Goal: Task Accomplishment & Management: Complete application form

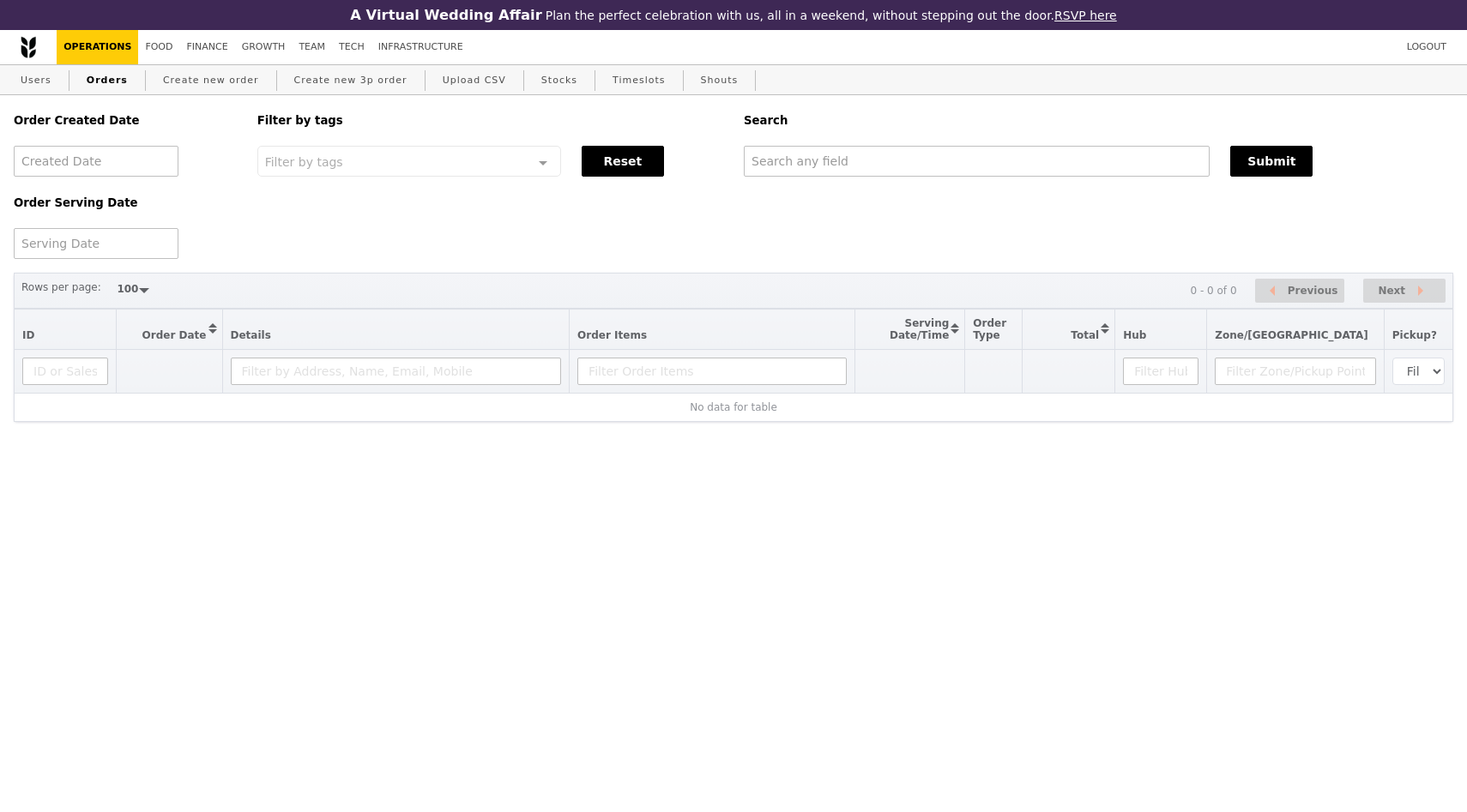
select select "100"
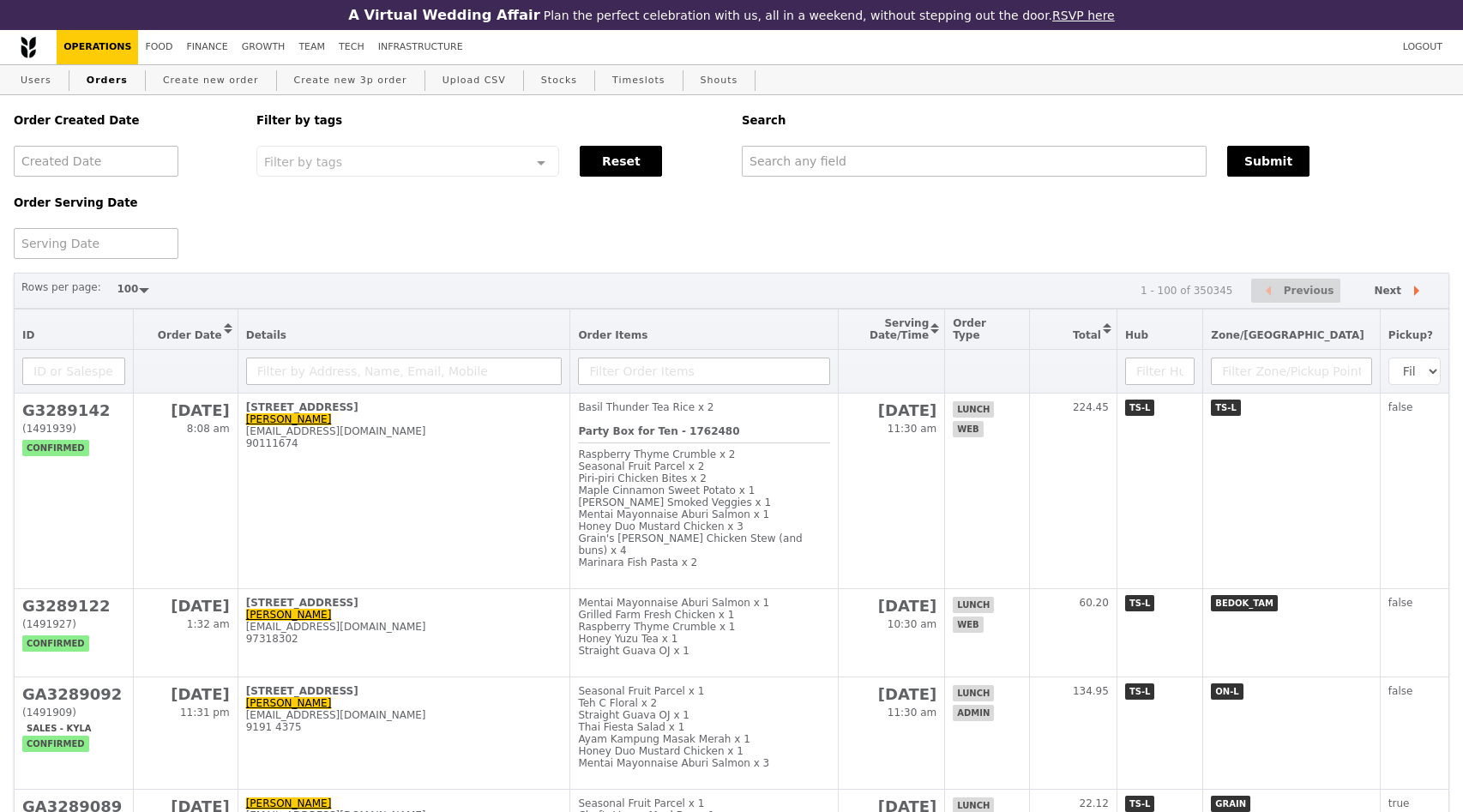
click at [488, 236] on div "Order Created Date Order Serving Date Filter by tags Filter by tags Meal_Plan W…" at bounding box center [732, 177] width 1457 height 164
click at [331, 212] on div "Order Created Date Order Serving Date Filter by tags Filter by tags Meal_Plan W…" at bounding box center [732, 177] width 1457 height 164
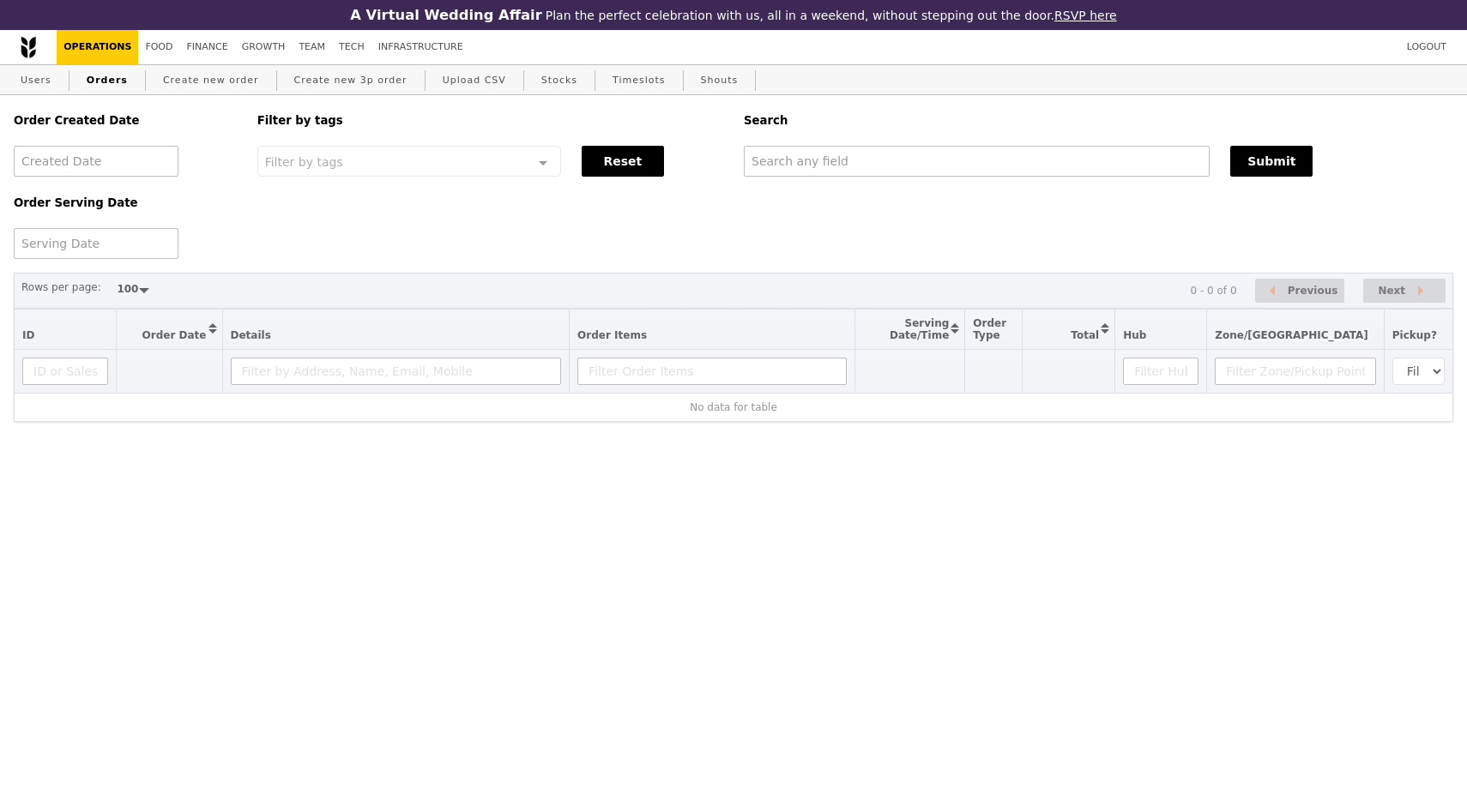
select select "100"
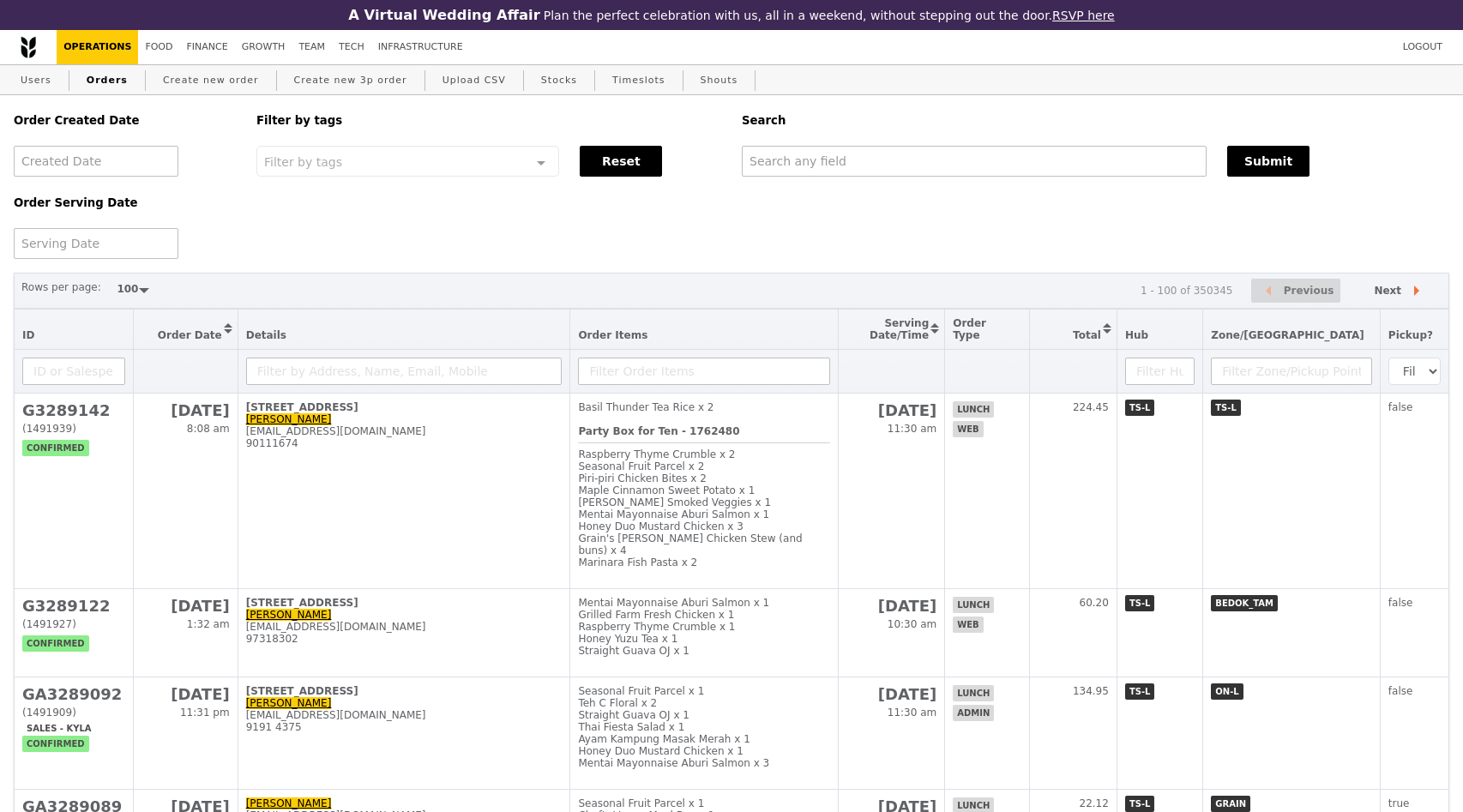
click at [740, 226] on div "Order Created Date Order Serving Date Filter by tags Filter by tags Meal_Plan W…" at bounding box center [732, 177] width 1457 height 164
click at [443, 226] on div "Order Created Date Order Serving Date Filter by tags Filter by tags Meal_Plan W…" at bounding box center [732, 177] width 1457 height 164
click at [199, 82] on link "Create new order" at bounding box center [210, 80] width 110 height 31
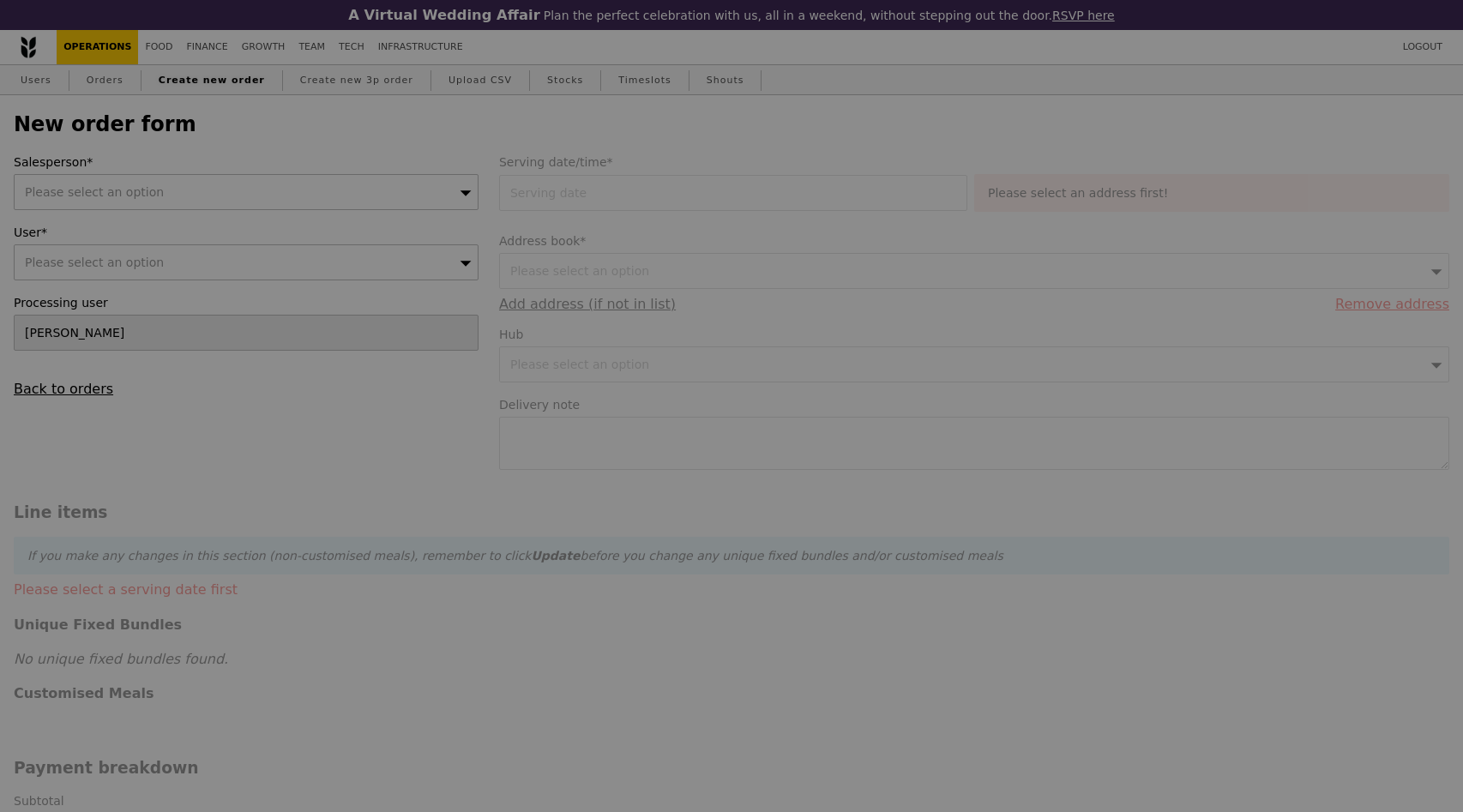
type input "Confirm"
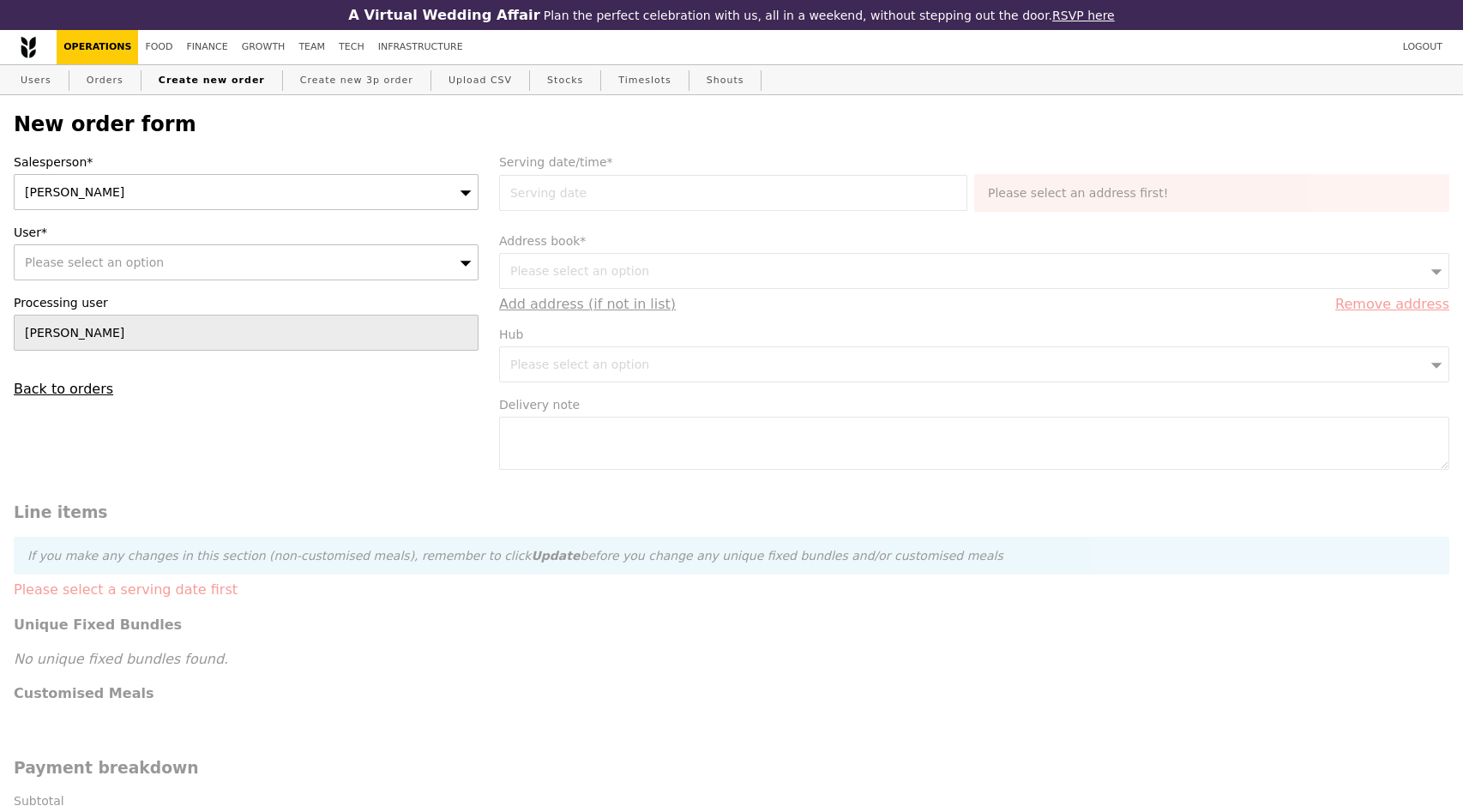
click at [114, 267] on span "Please select an option" at bounding box center [94, 262] width 139 height 14
type input "ted"
type input "Confirm"
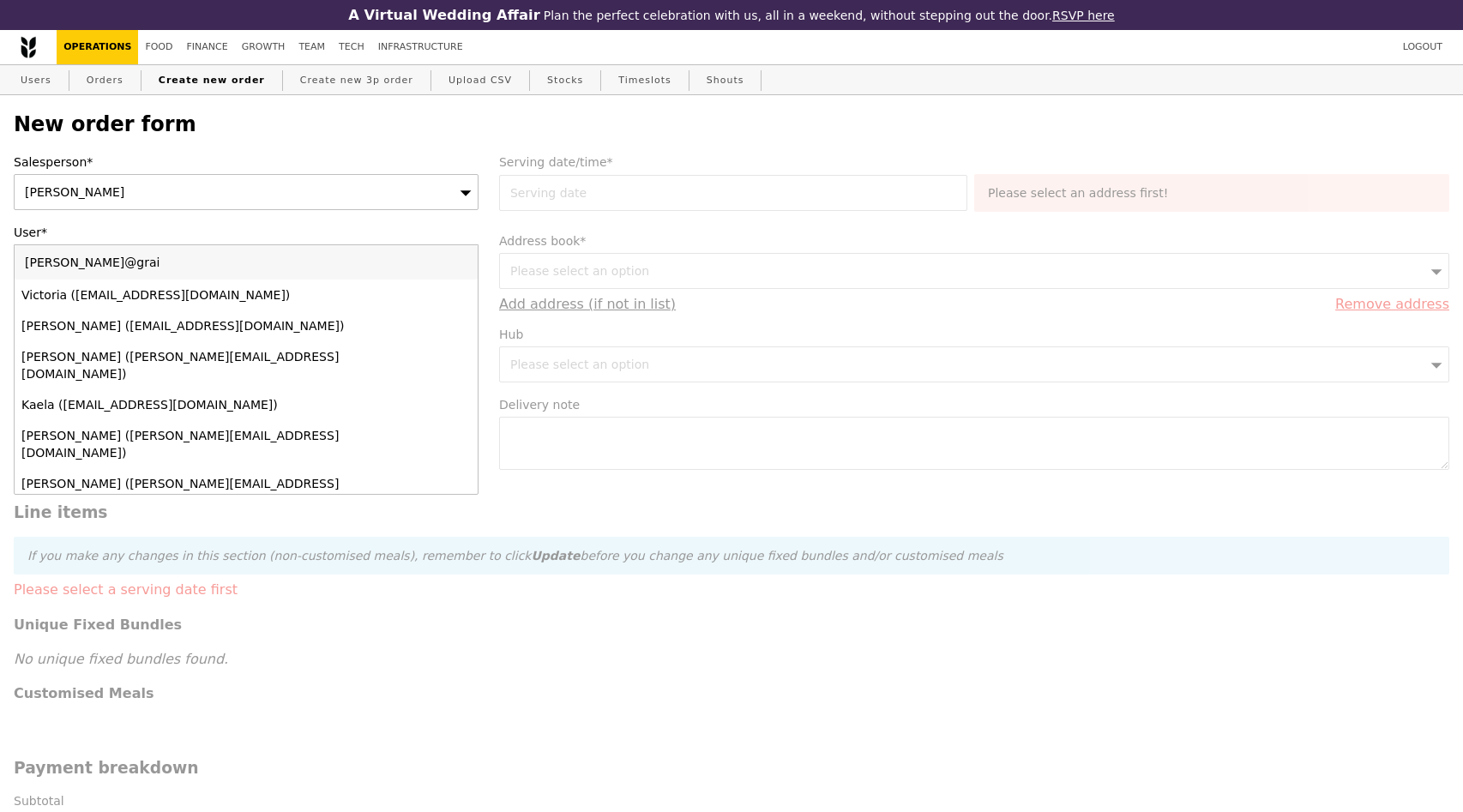
type input "ted@grain"
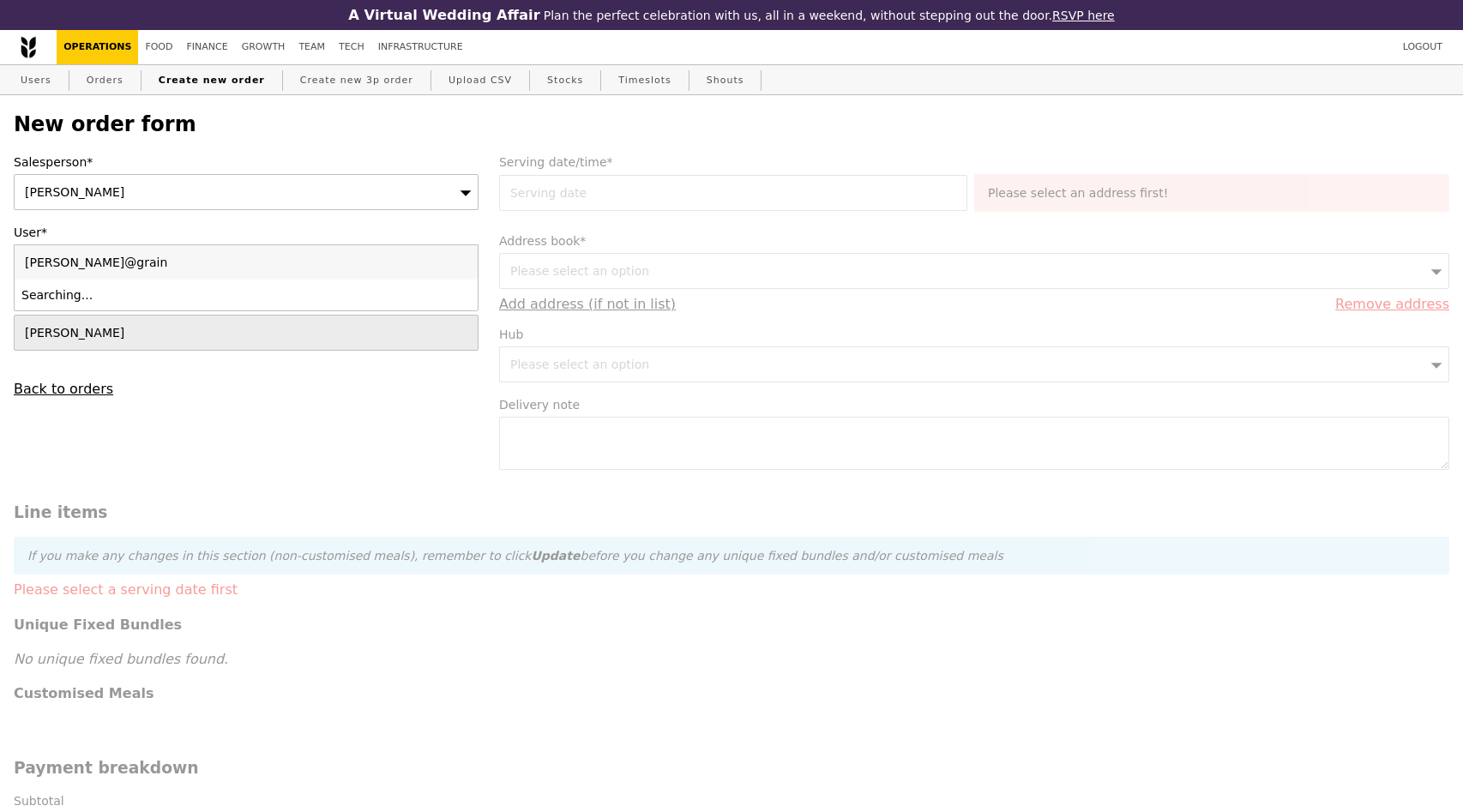
type input "Confirm"
type input "[PERSON_NAME][EMAIL_ADDRESS][DOMAIN_NAME]"
type input "Confirm"
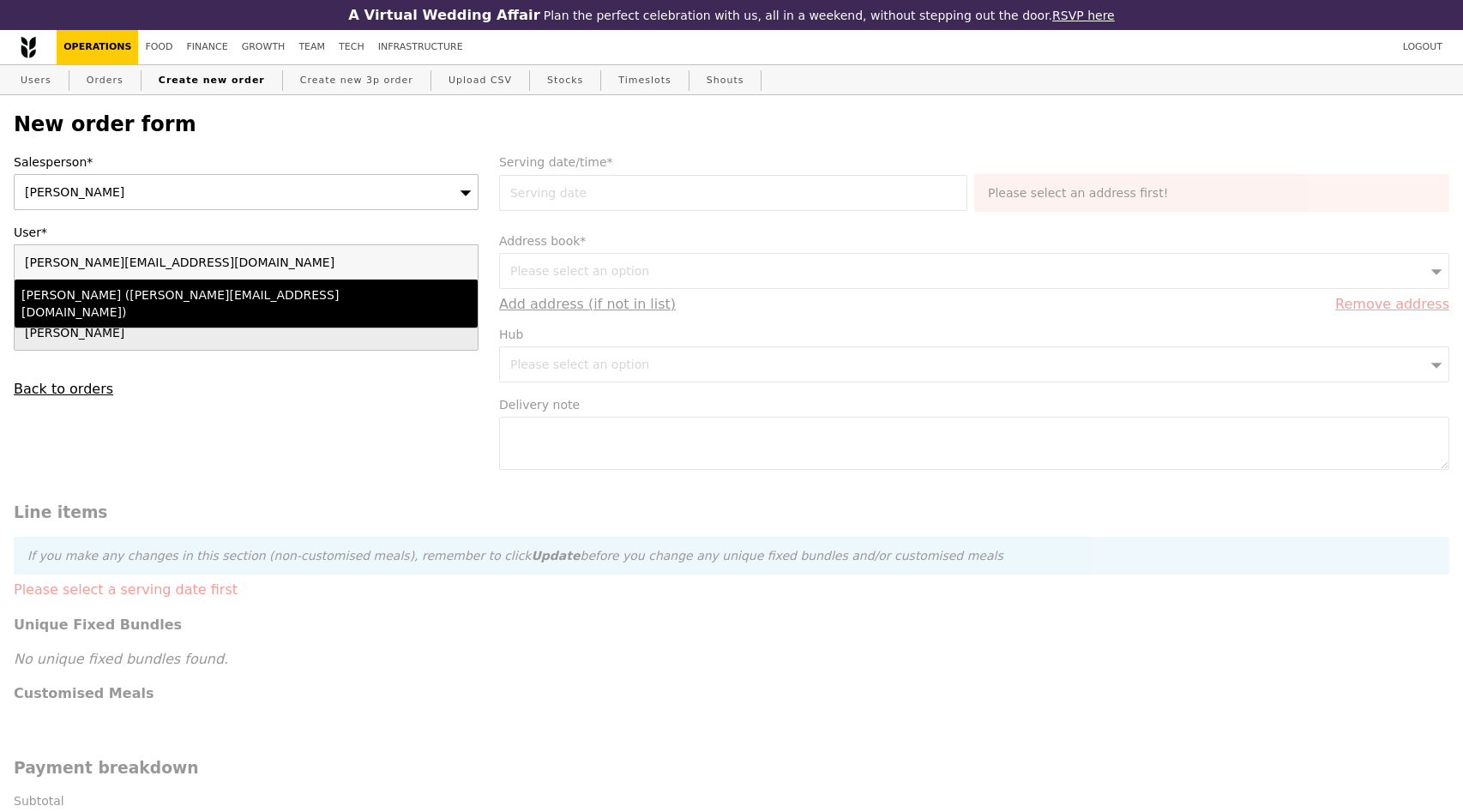
type input "[PERSON_NAME][EMAIL_ADDRESS][DOMAIN_NAME]"
click at [149, 289] on div "Ted Chan (ted@grain.com.sg)" at bounding box center [191, 303] width 338 height 35
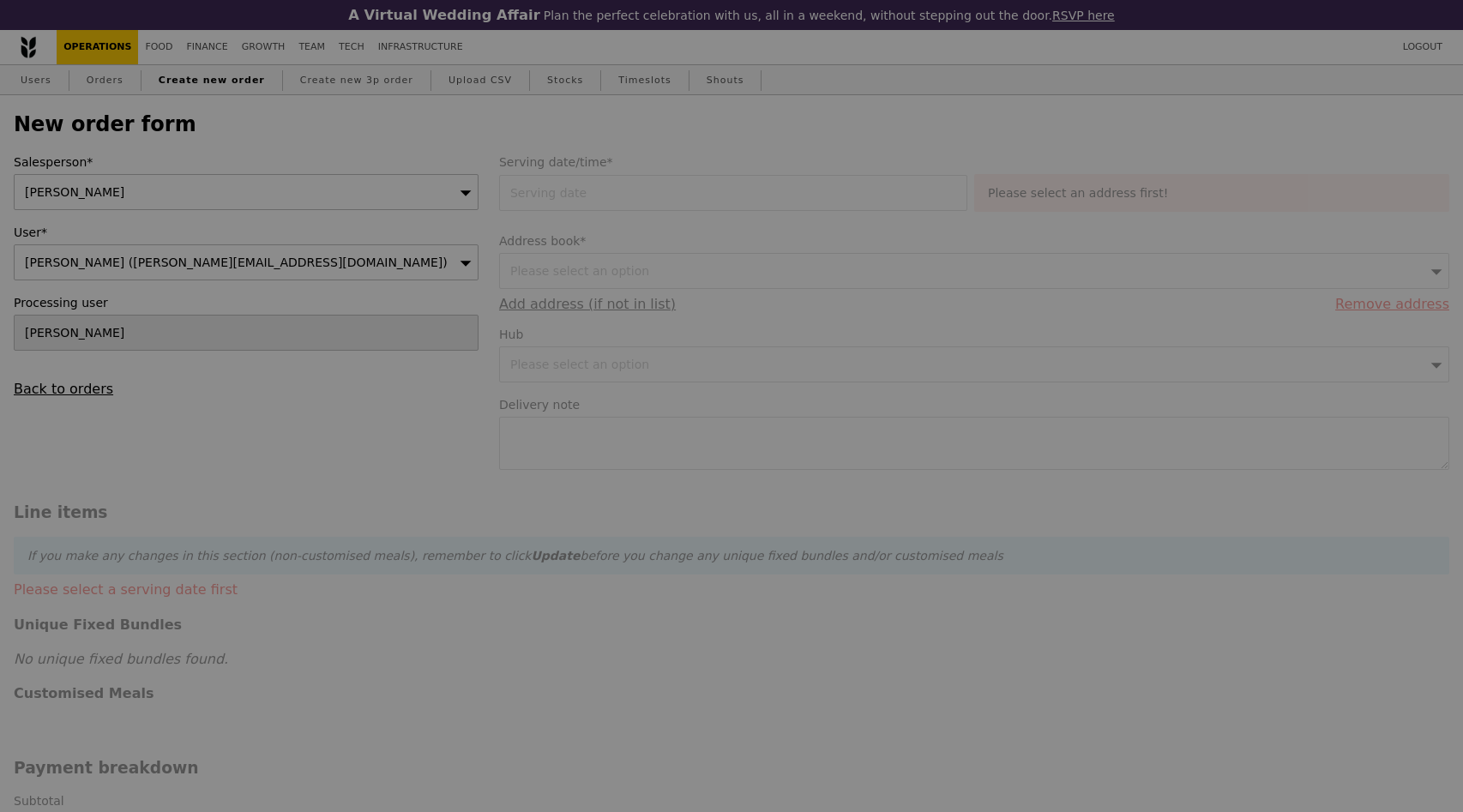
type input "Loading..."
type input "13.76"
type input "15.00"
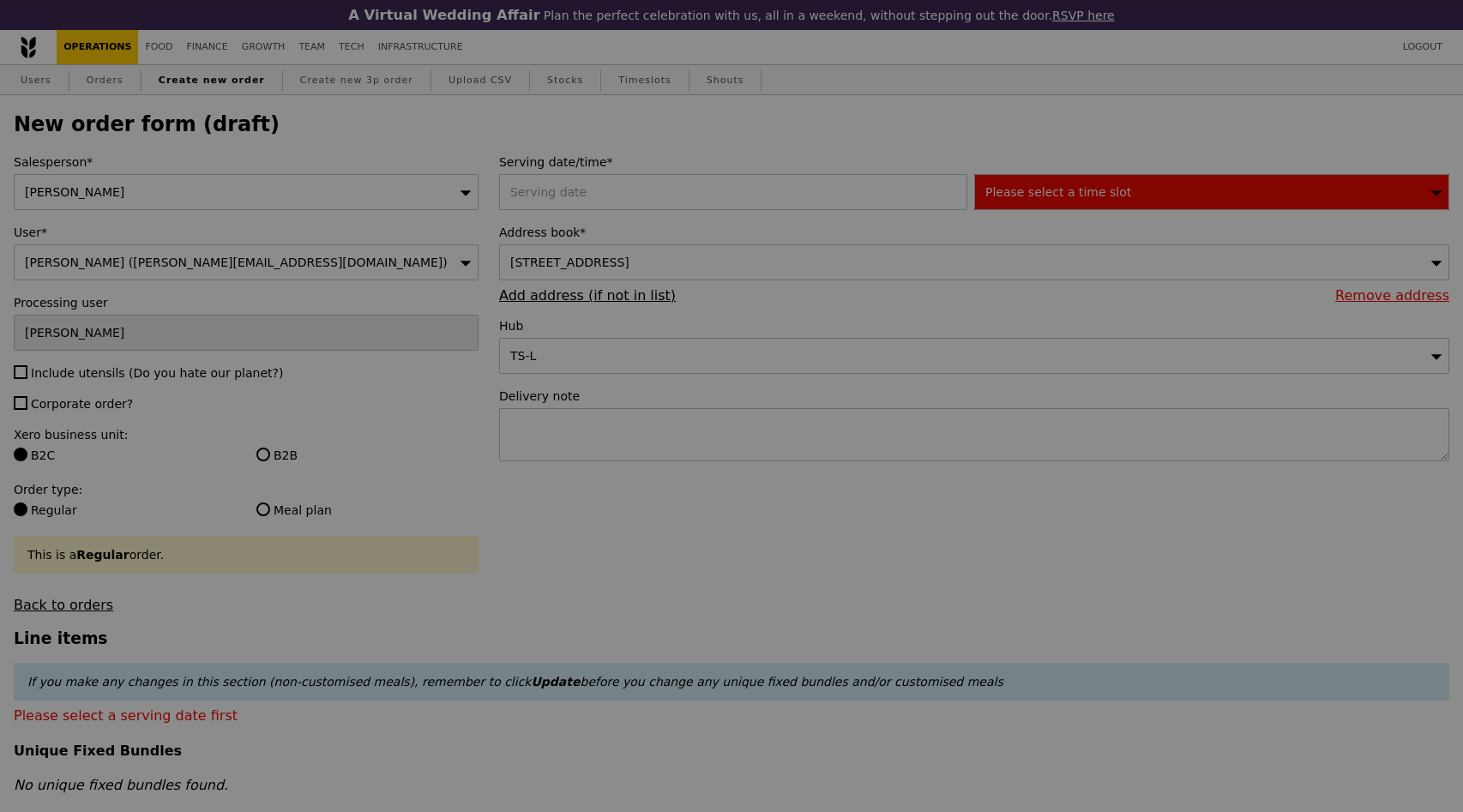
type input "Confirm"
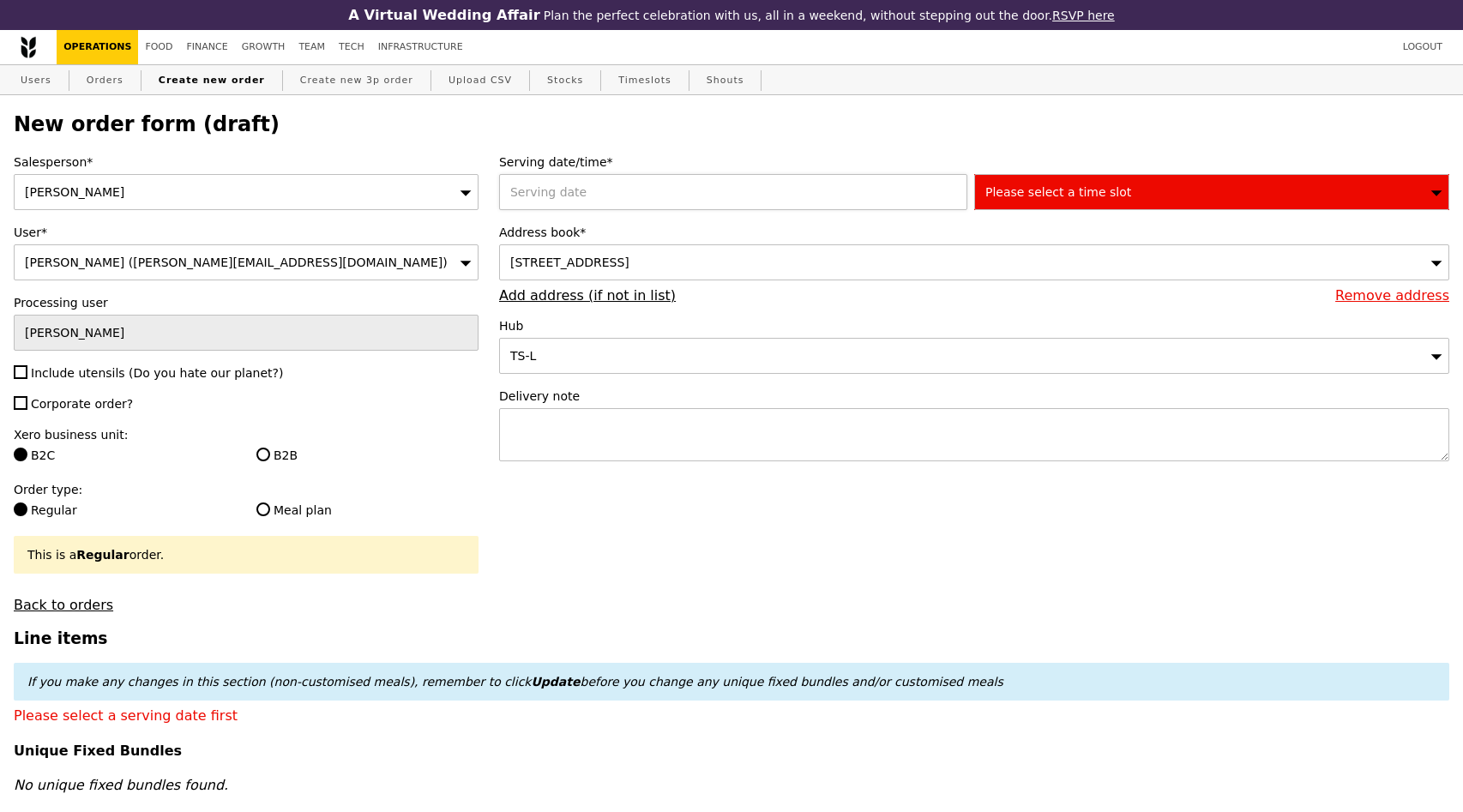
click at [627, 201] on div at bounding box center [736, 191] width 475 height 36
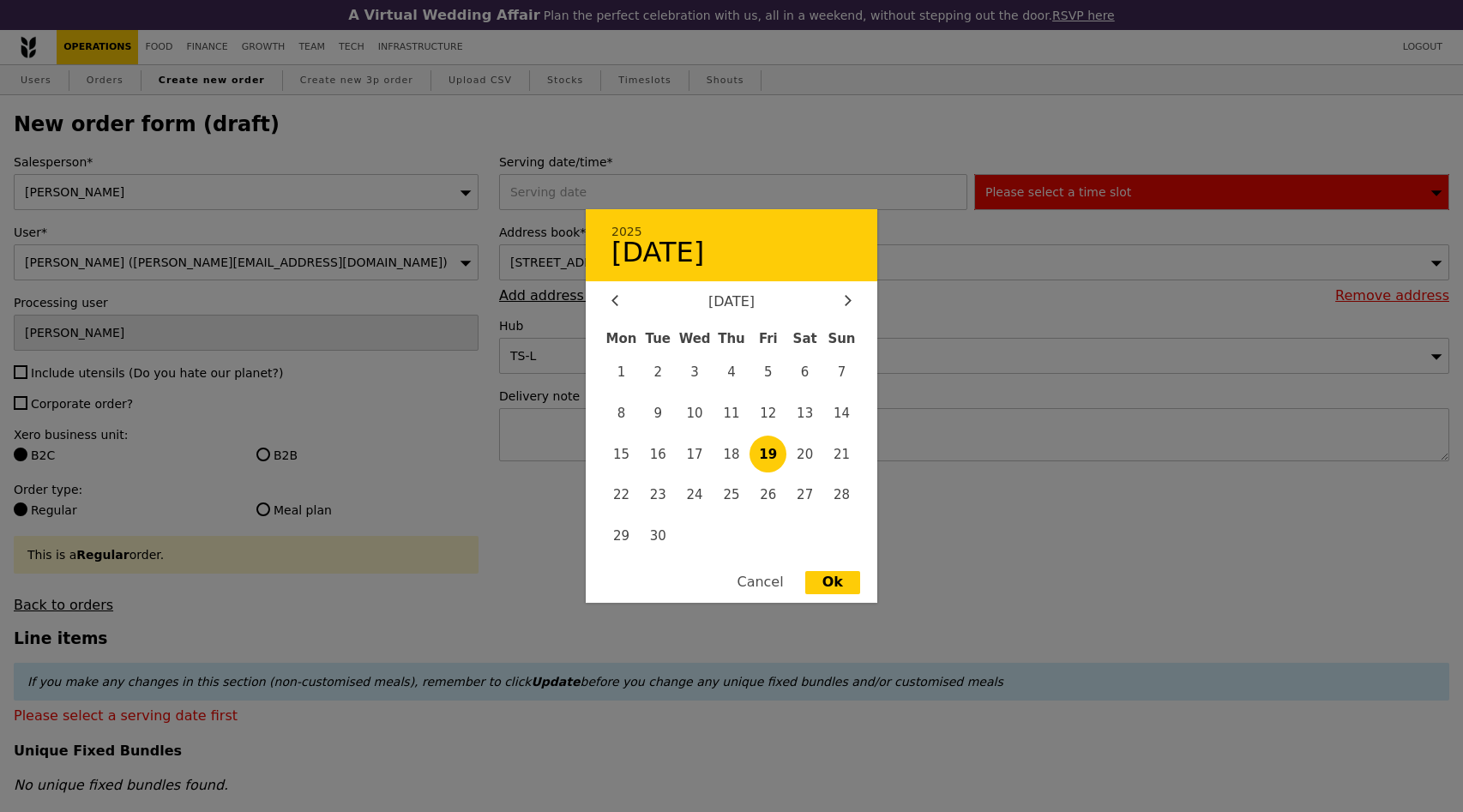
click at [772, 449] on span "19" at bounding box center [767, 453] width 37 height 37
type input "19 Sep 2025"
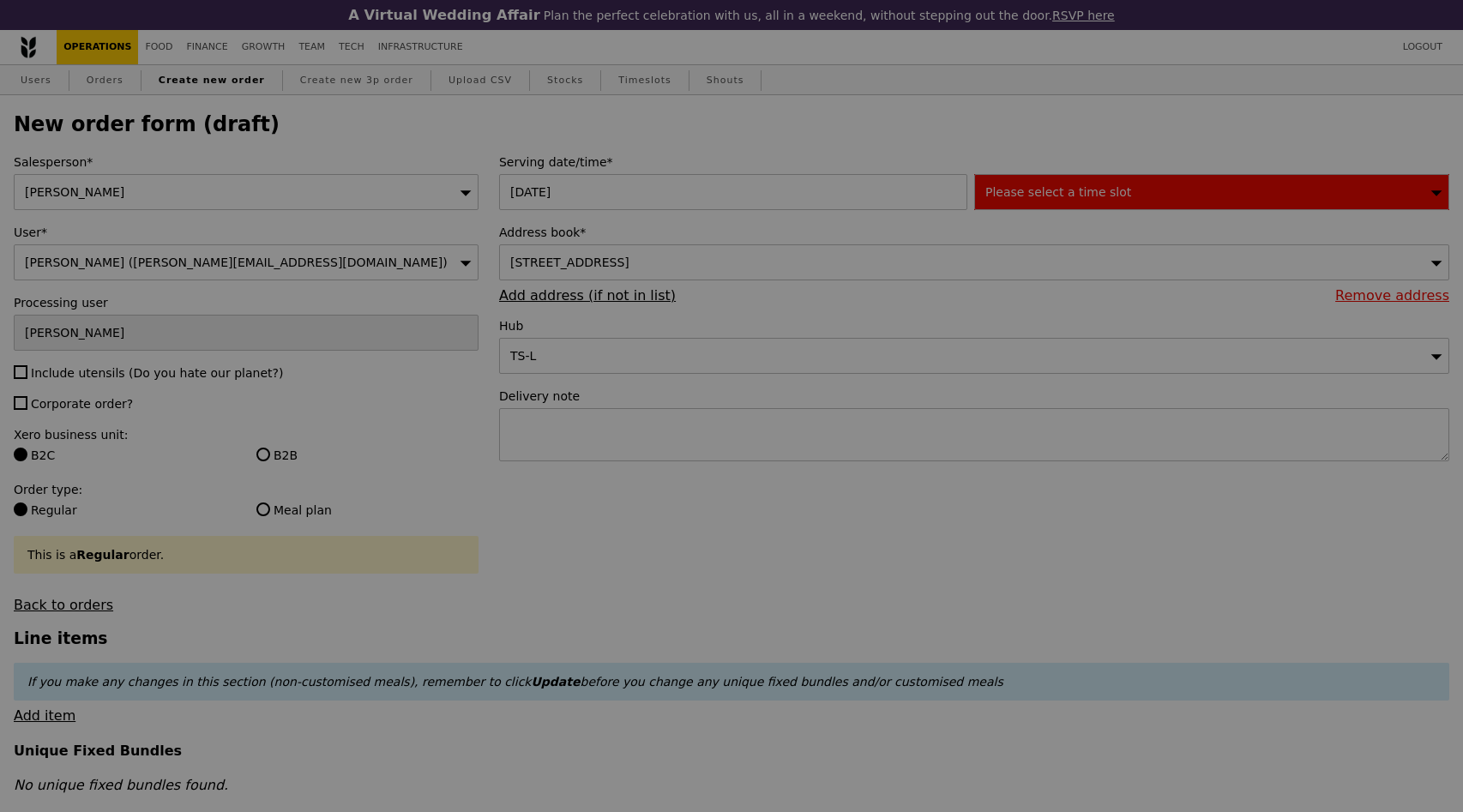
type input "Confirm"
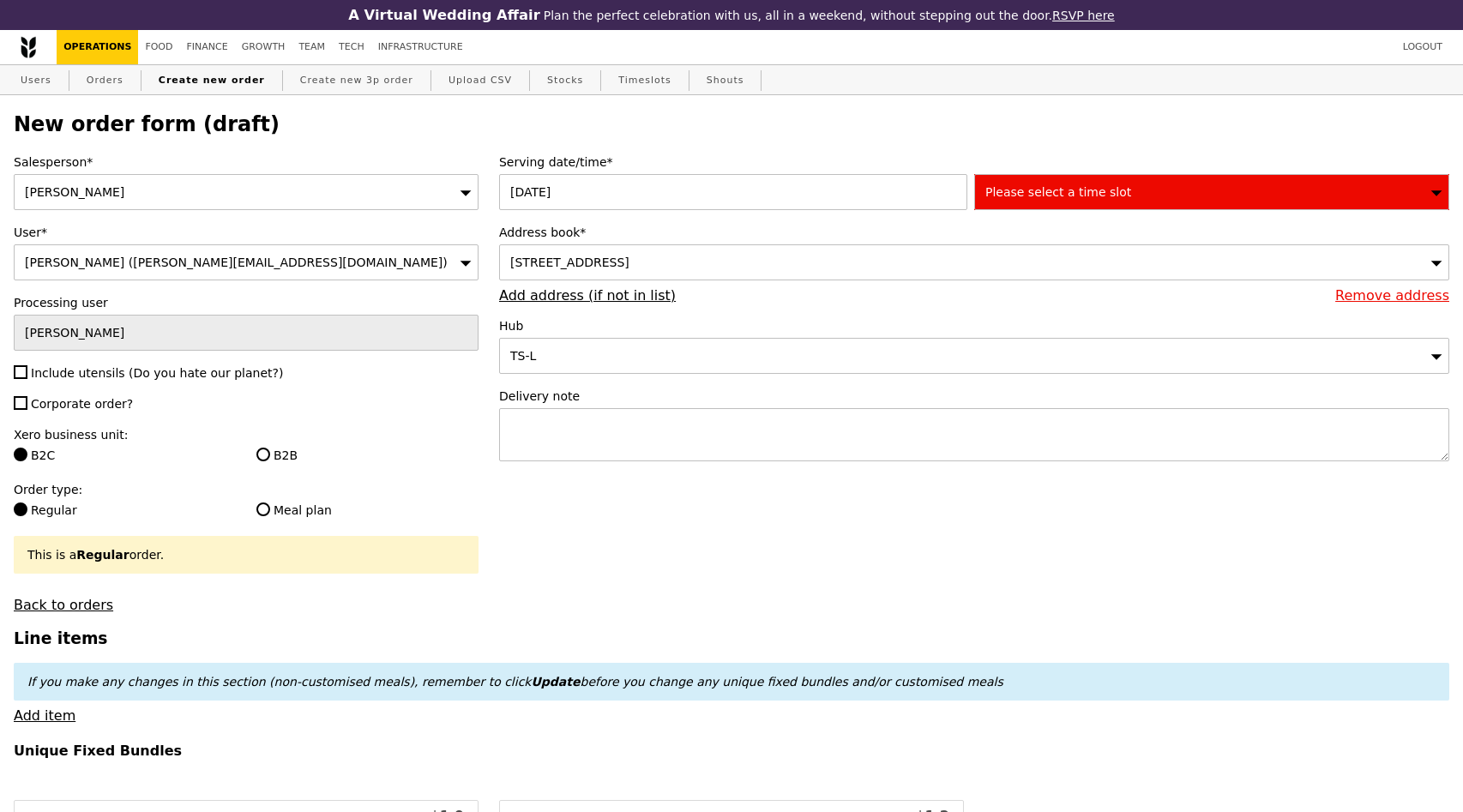
click at [728, 273] on div "2 Yishun Walk, #null-null, Singapore 767944" at bounding box center [974, 262] width 951 height 36
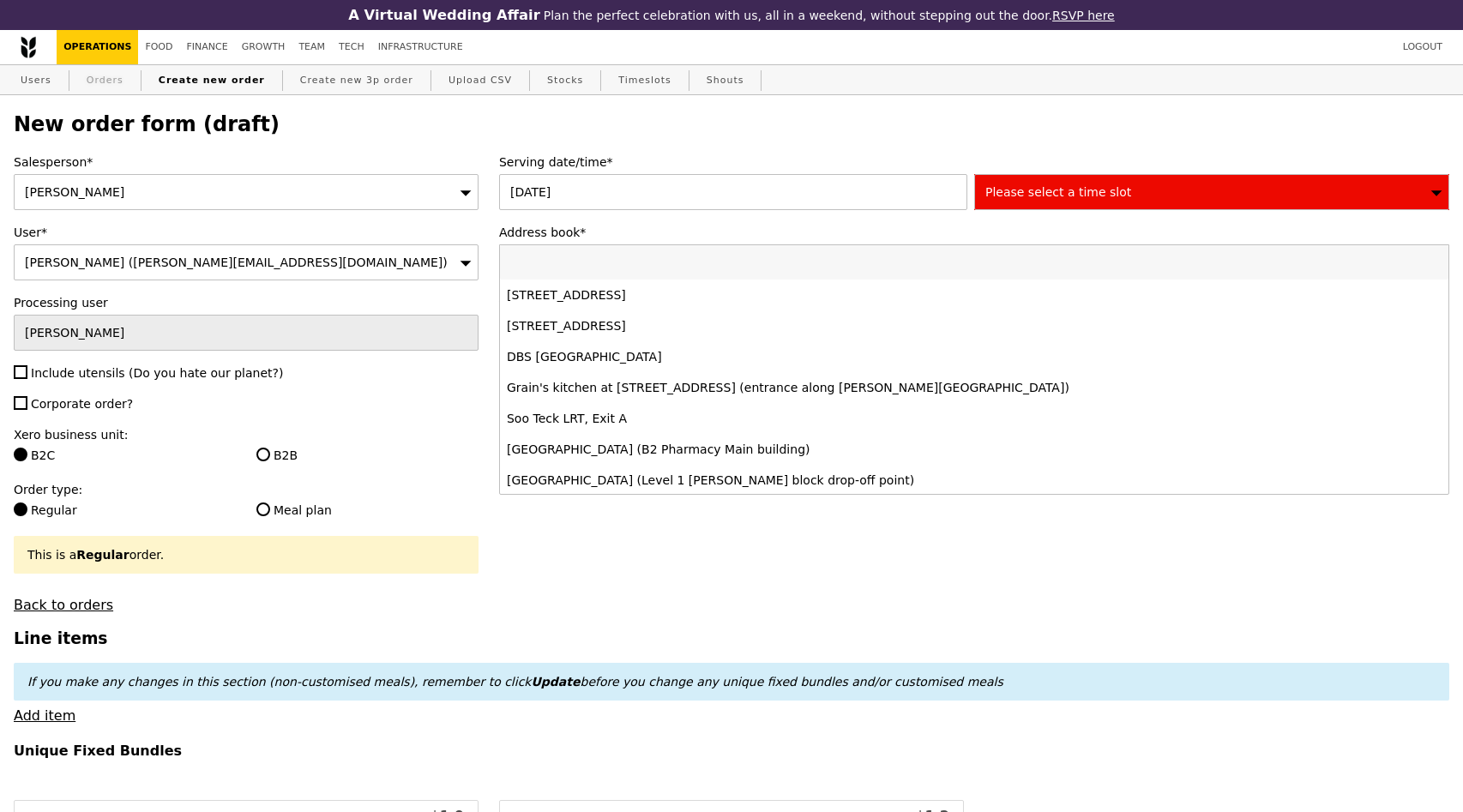
click at [94, 80] on link "Orders" at bounding box center [105, 80] width 50 height 31
select select "100"
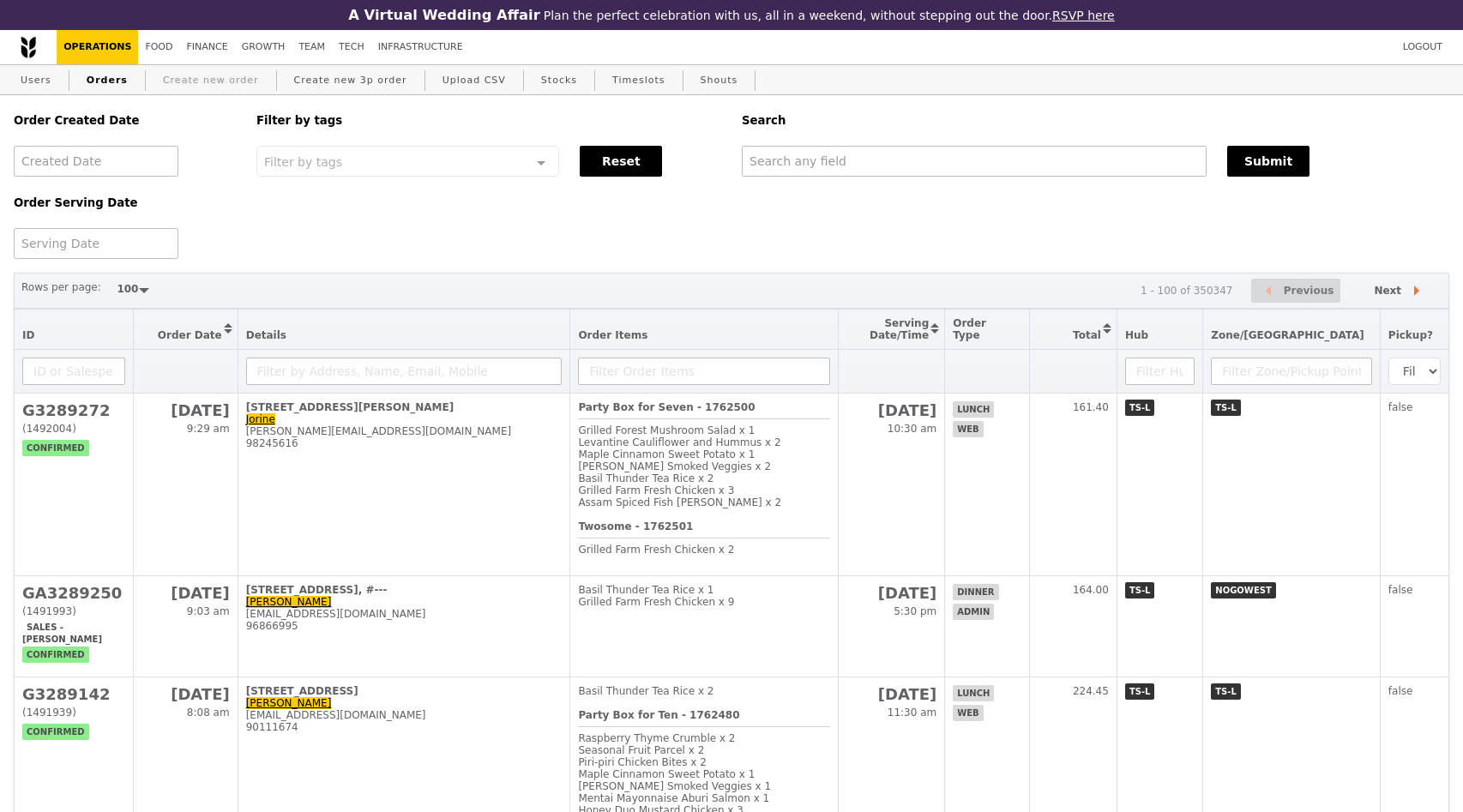
click at [229, 87] on link "Create new order" at bounding box center [210, 80] width 110 height 31
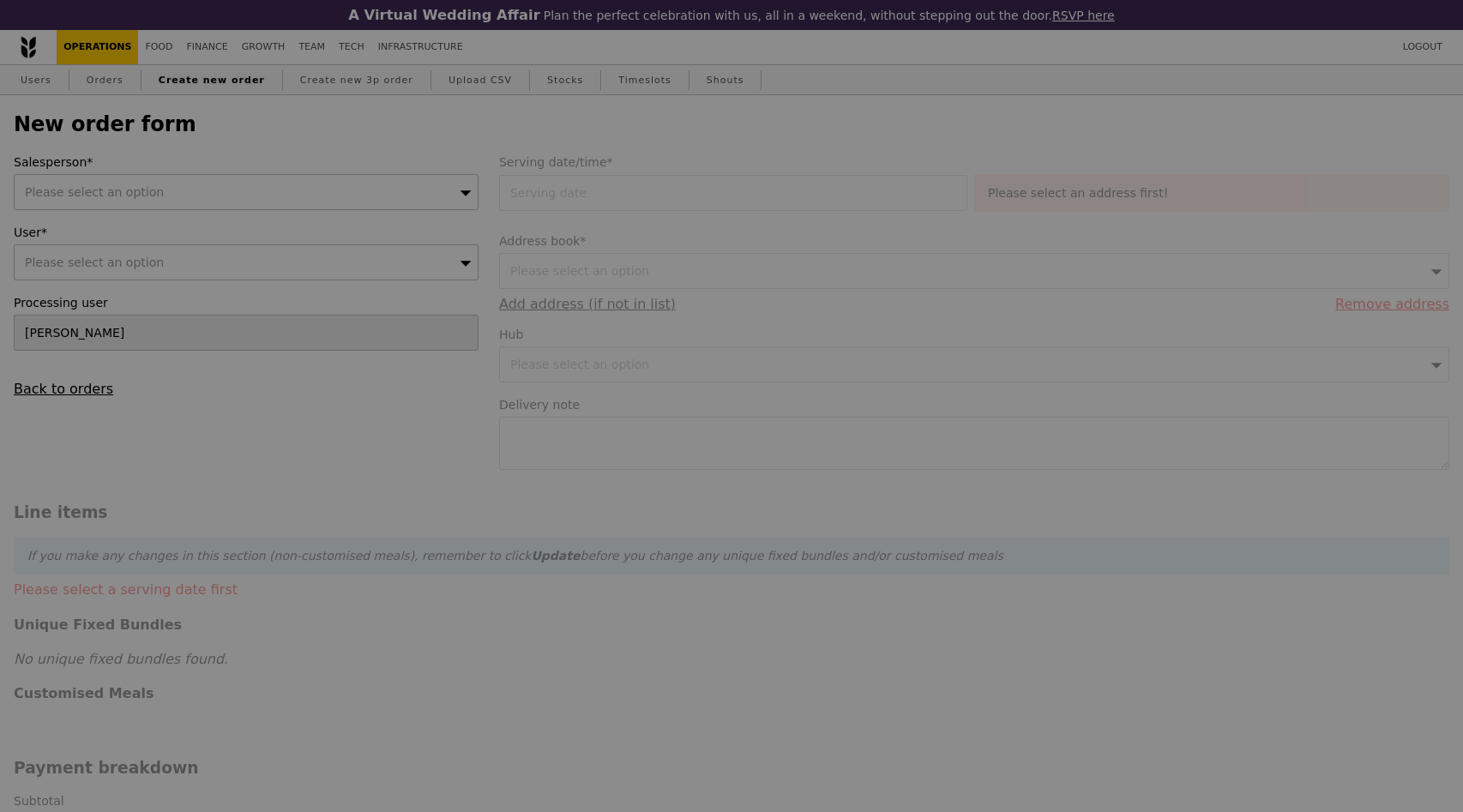
type input "Confirm"
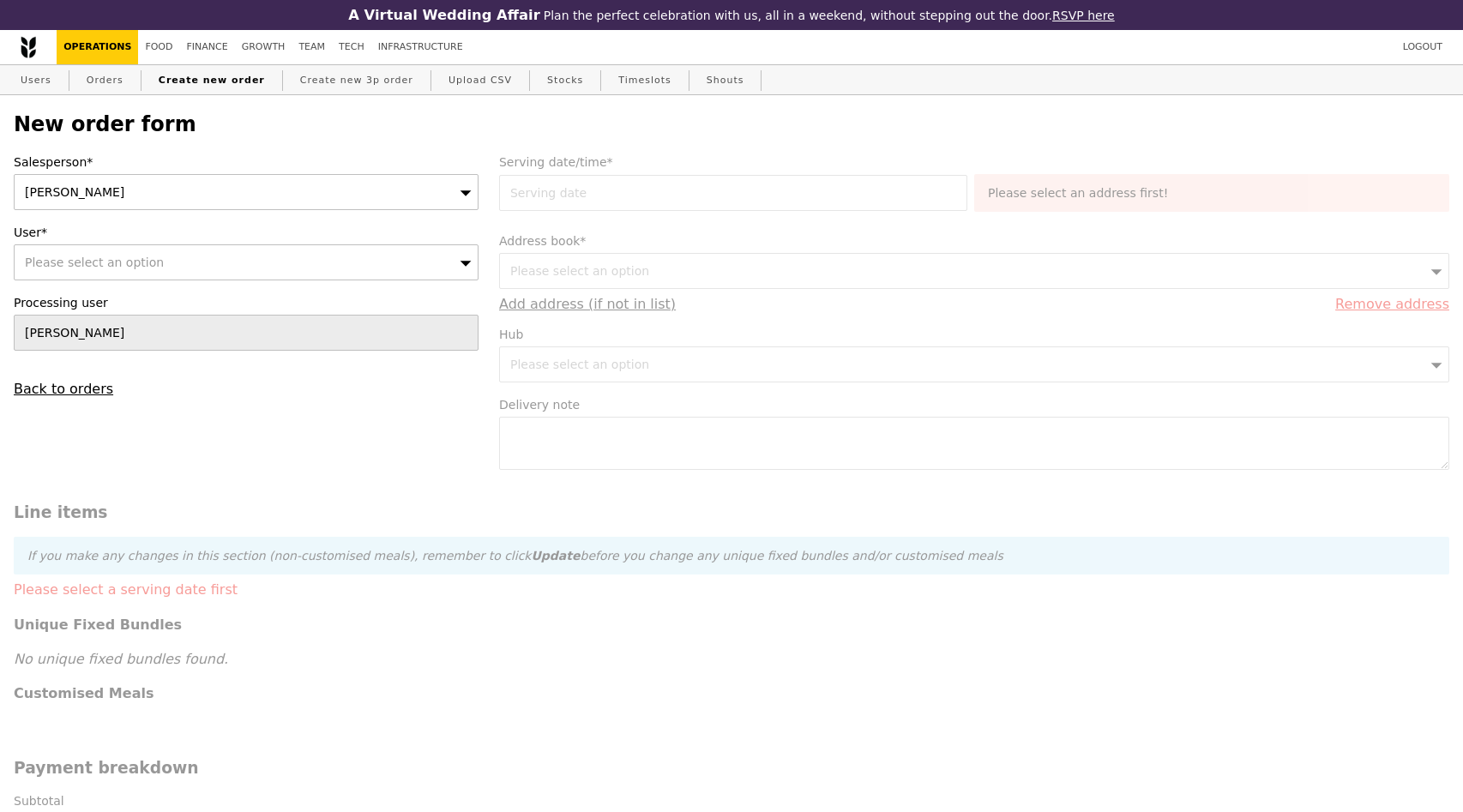
click at [138, 246] on div "Please select an option" at bounding box center [246, 262] width 465 height 36
type input "r"
type input "Ted@"
type input "Confirm"
type input "[PERSON_NAME][EMAIL_ADDRESS][DOMAIN_NAME]"
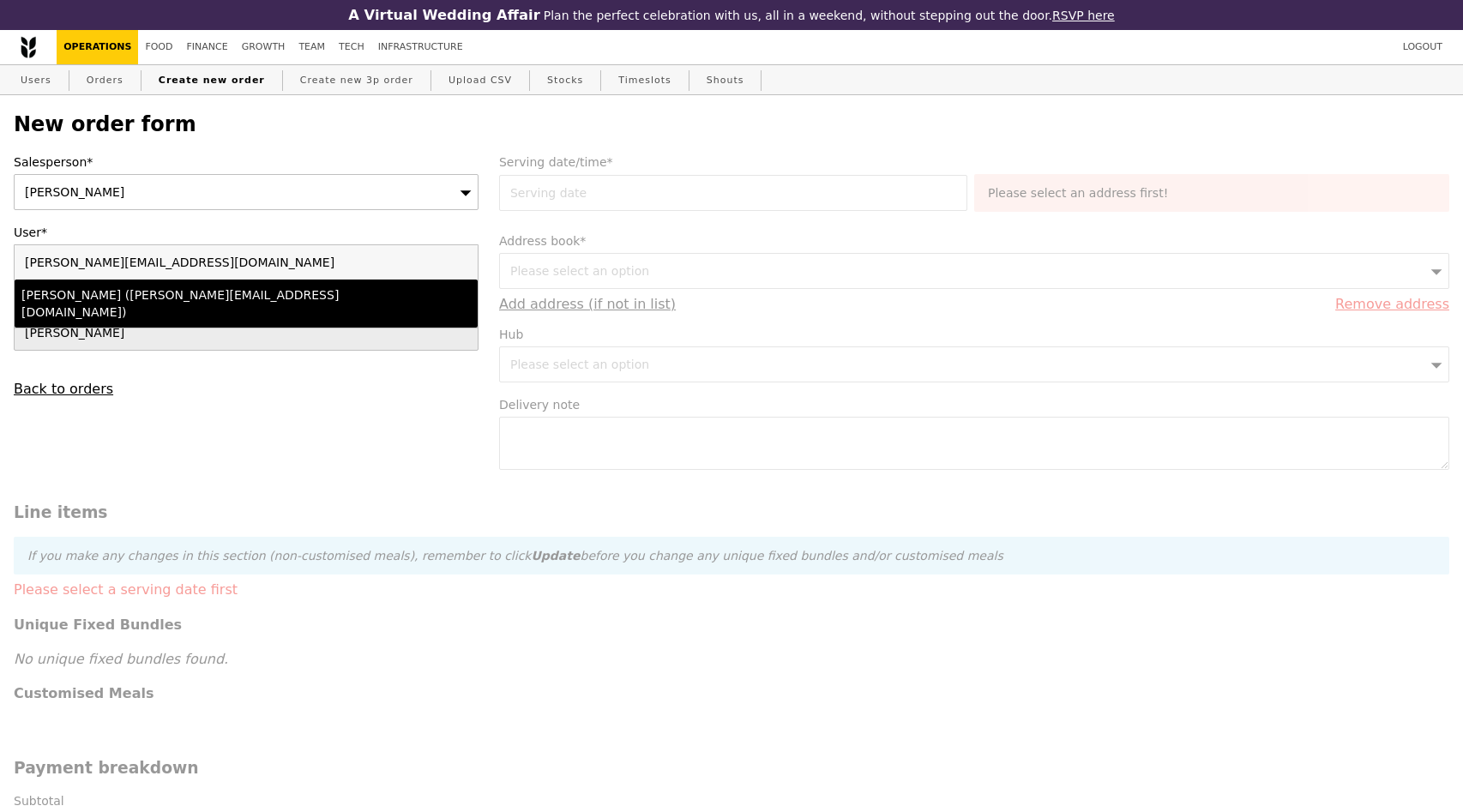
click at [341, 284] on li "Ted Chan (ted@grain.com.sg)" at bounding box center [246, 303] width 463 height 48
type input "Loading..."
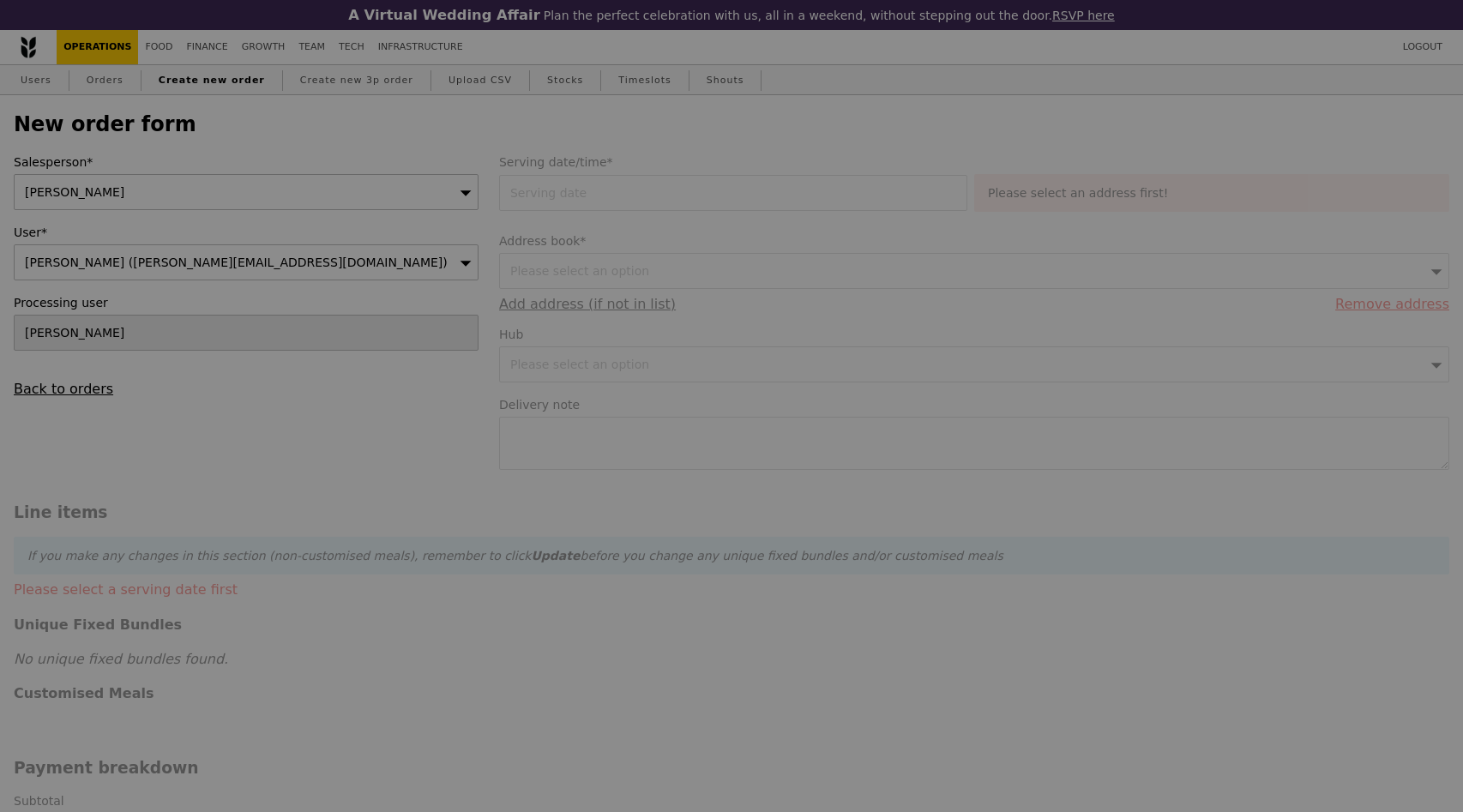
type input "13.76"
type input "15.00"
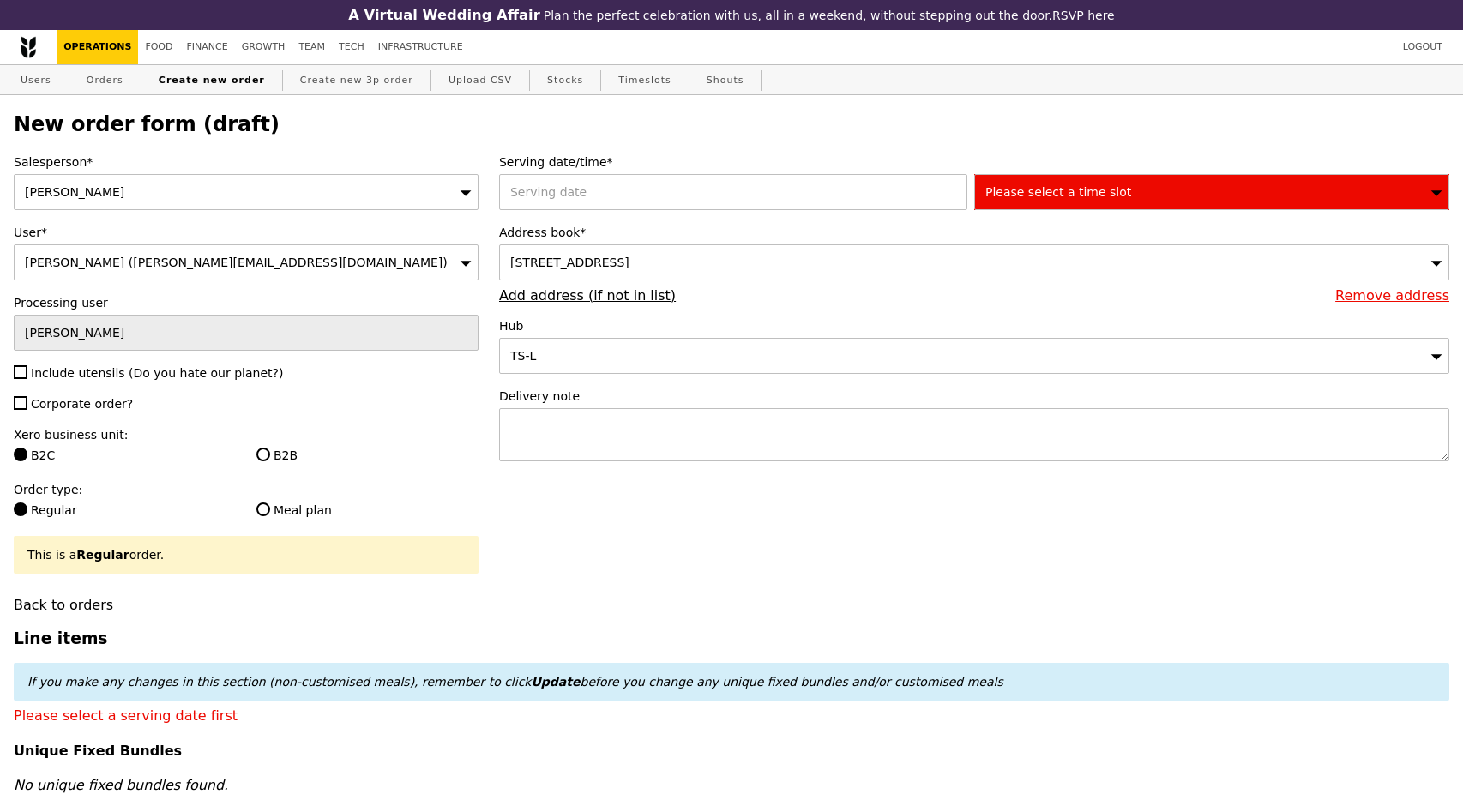
click at [630, 265] on span "2 Yishun Walk, #null-null, Singapore 767944" at bounding box center [570, 262] width 119 height 14
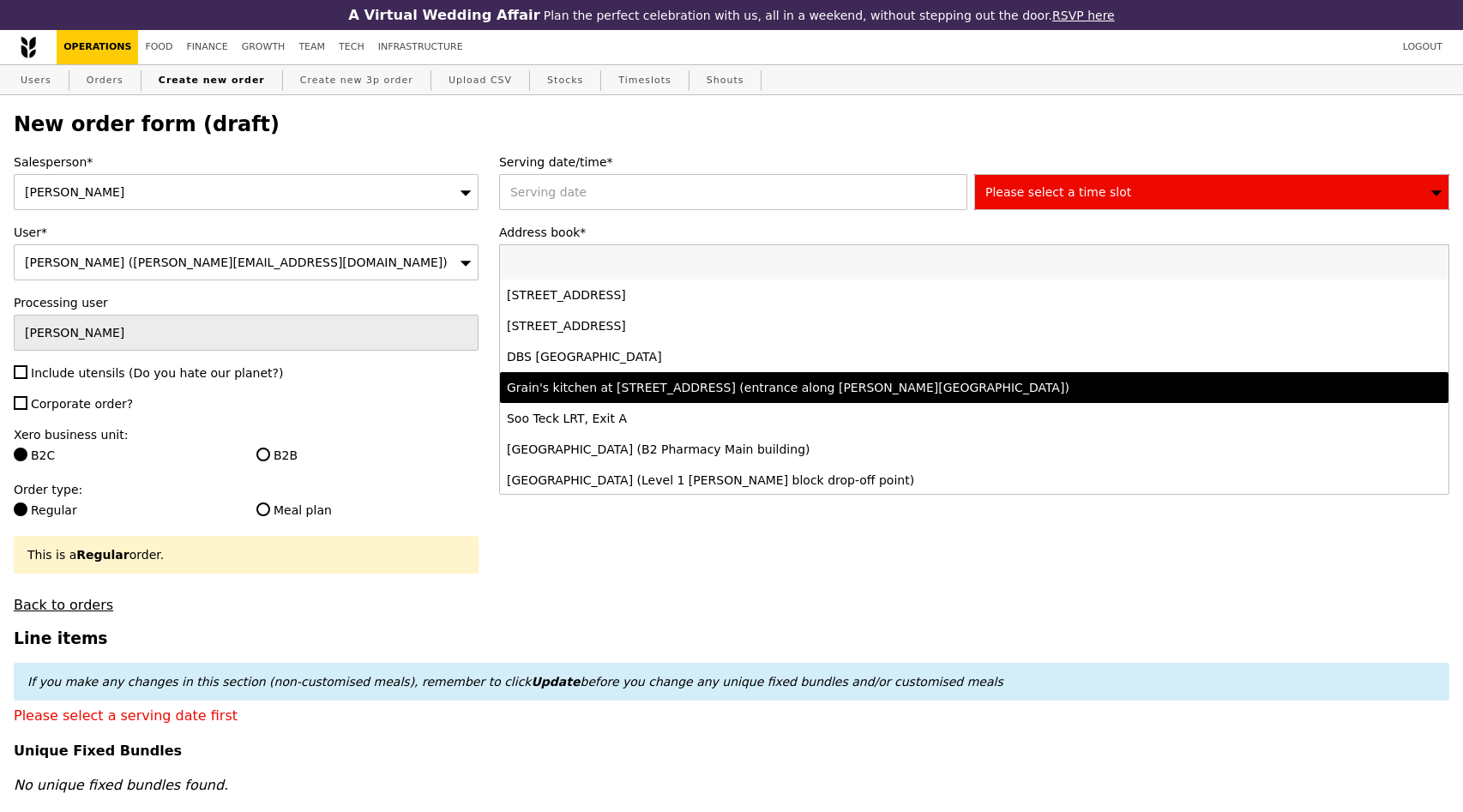
click at [610, 395] on div "Grain's kitchen at [STREET_ADDRESS] (entrance along [PERSON_NAME][GEOGRAPHIC_DA…" at bounding box center [858, 387] width 702 height 17
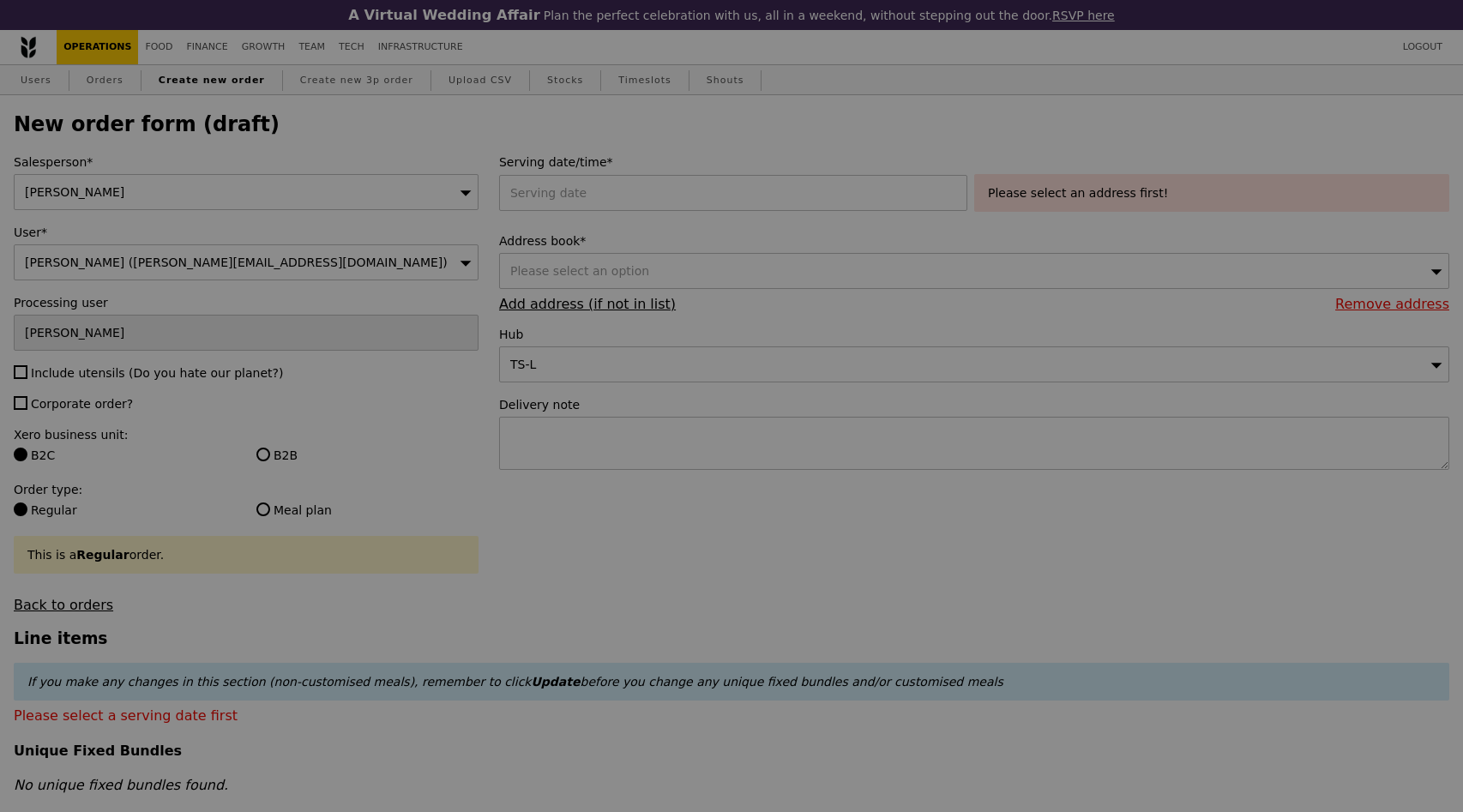
type input "Confirm"
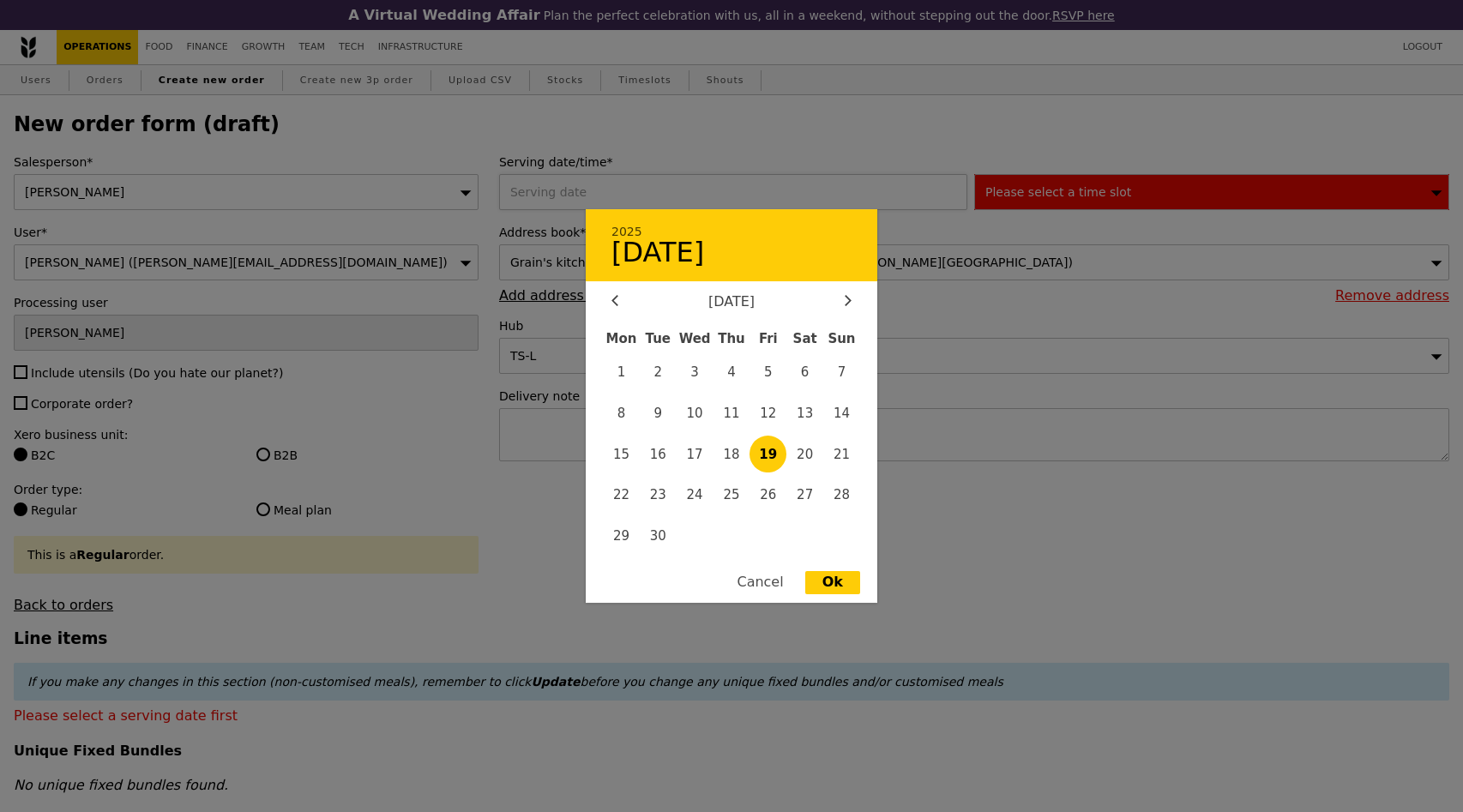
click at [653, 199] on div "2025 19 September September 2025 Mon Tue Wed Thu Fri Sat Sun 1 2 3 4 5 6 7 8 9 …" at bounding box center [736, 191] width 475 height 36
click at [771, 451] on span "19" at bounding box center [767, 453] width 37 height 37
type input "19 Sep 2025"
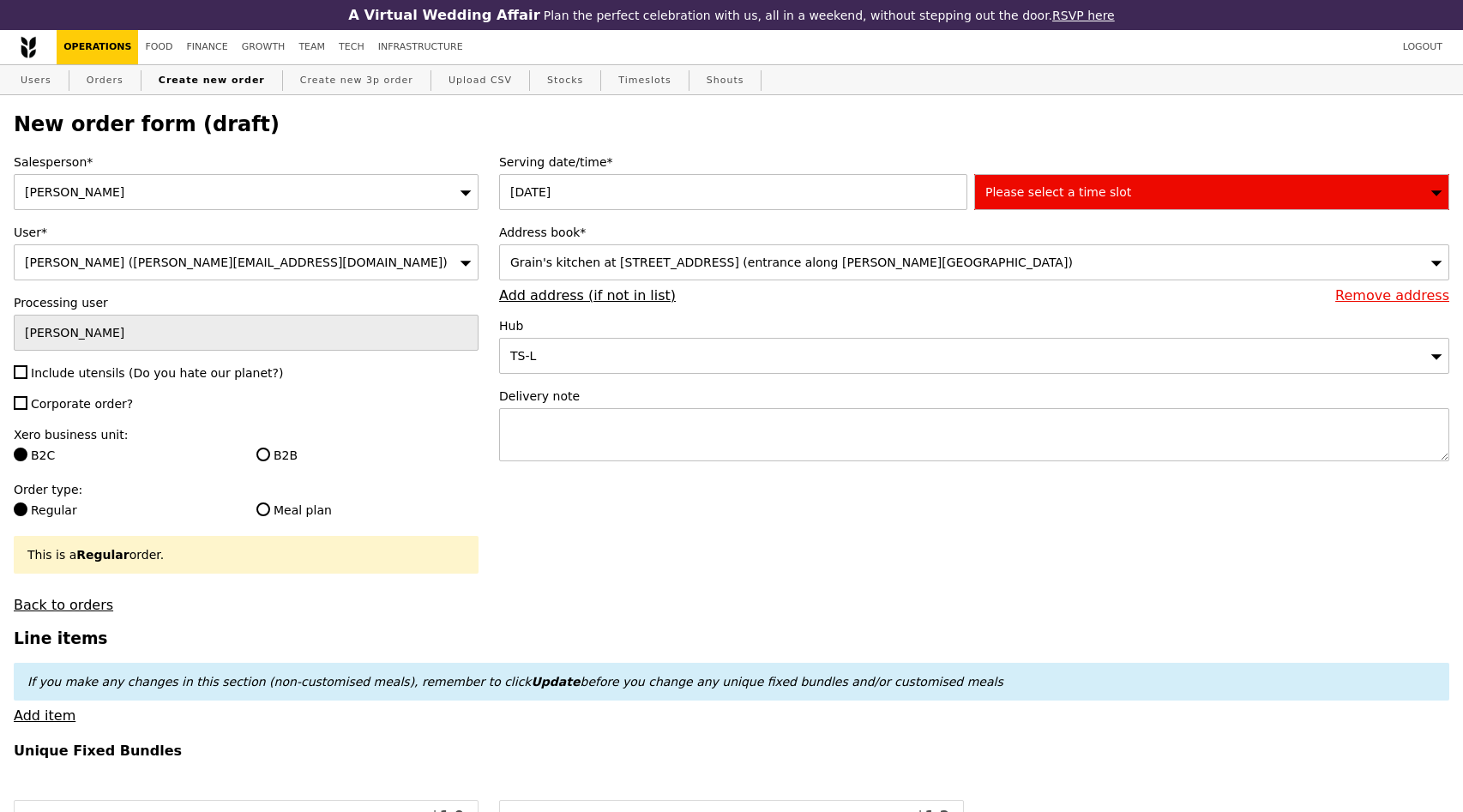
click at [1026, 196] on span "Please select a time slot" at bounding box center [1058, 192] width 146 height 14
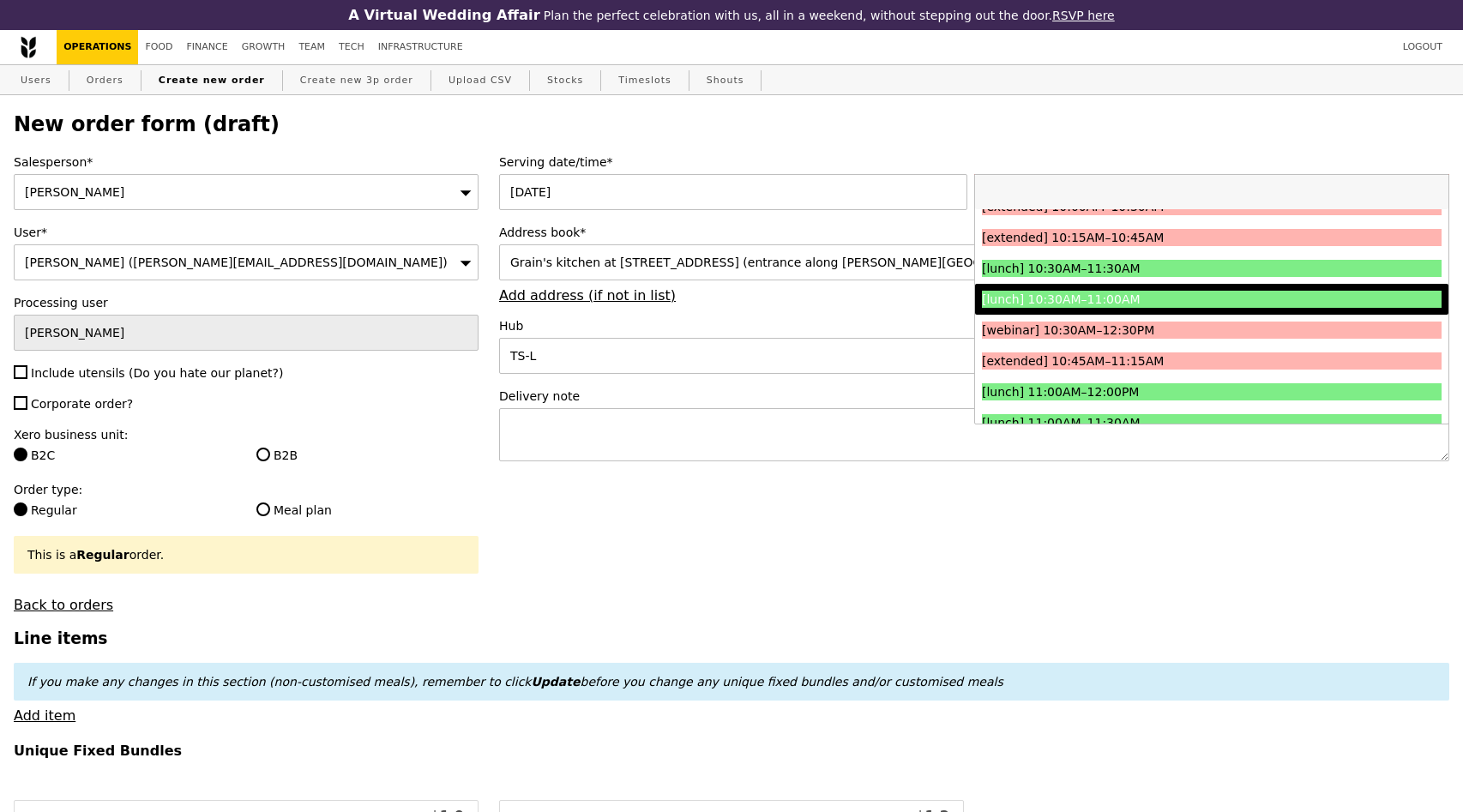
scroll to position [364, 0]
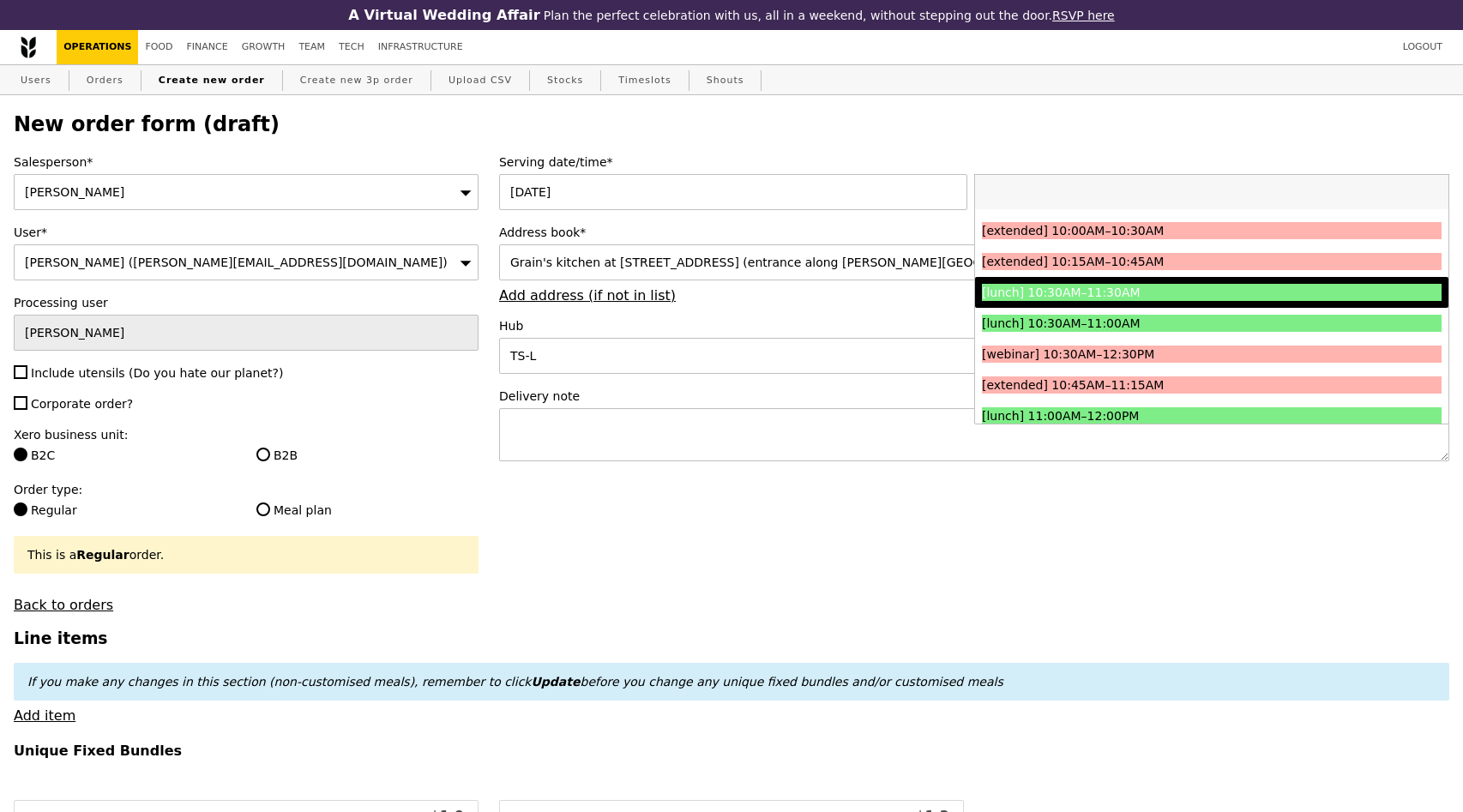
click at [1148, 292] on div "[lunch] 10:30AM–11:30AM" at bounding box center [1154, 292] width 345 height 17
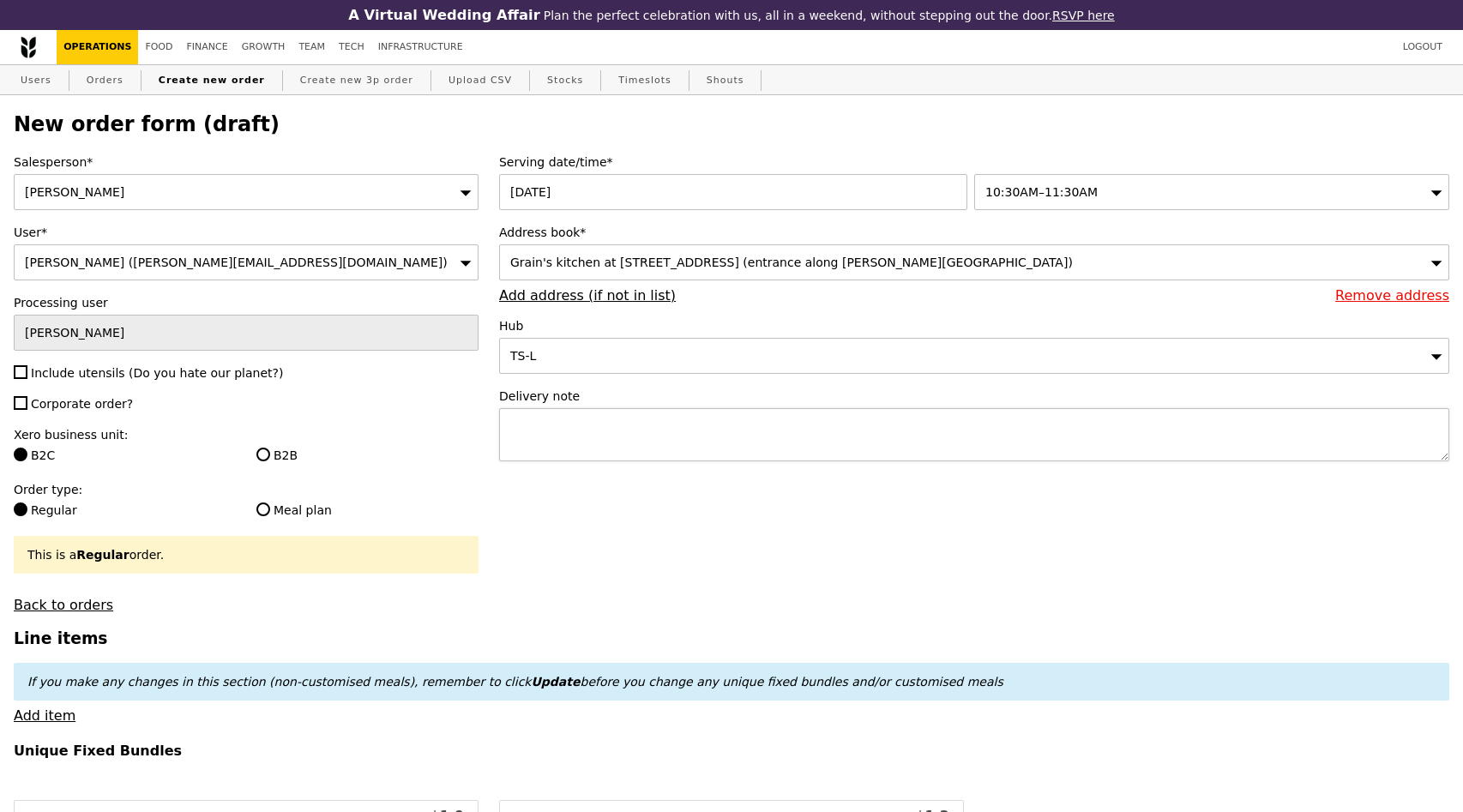
type input "Confirm"
click at [937, 325] on label "Hub" at bounding box center [974, 326] width 951 height 17
click at [75, 381] on label "Include utensils (Do you hate our planet?)" at bounding box center [246, 372] width 465 height 17
click at [28, 379] on input "Include utensils (Do you hate our planet?)" at bounding box center [21, 372] width 14 height 14
checkbox input "true"
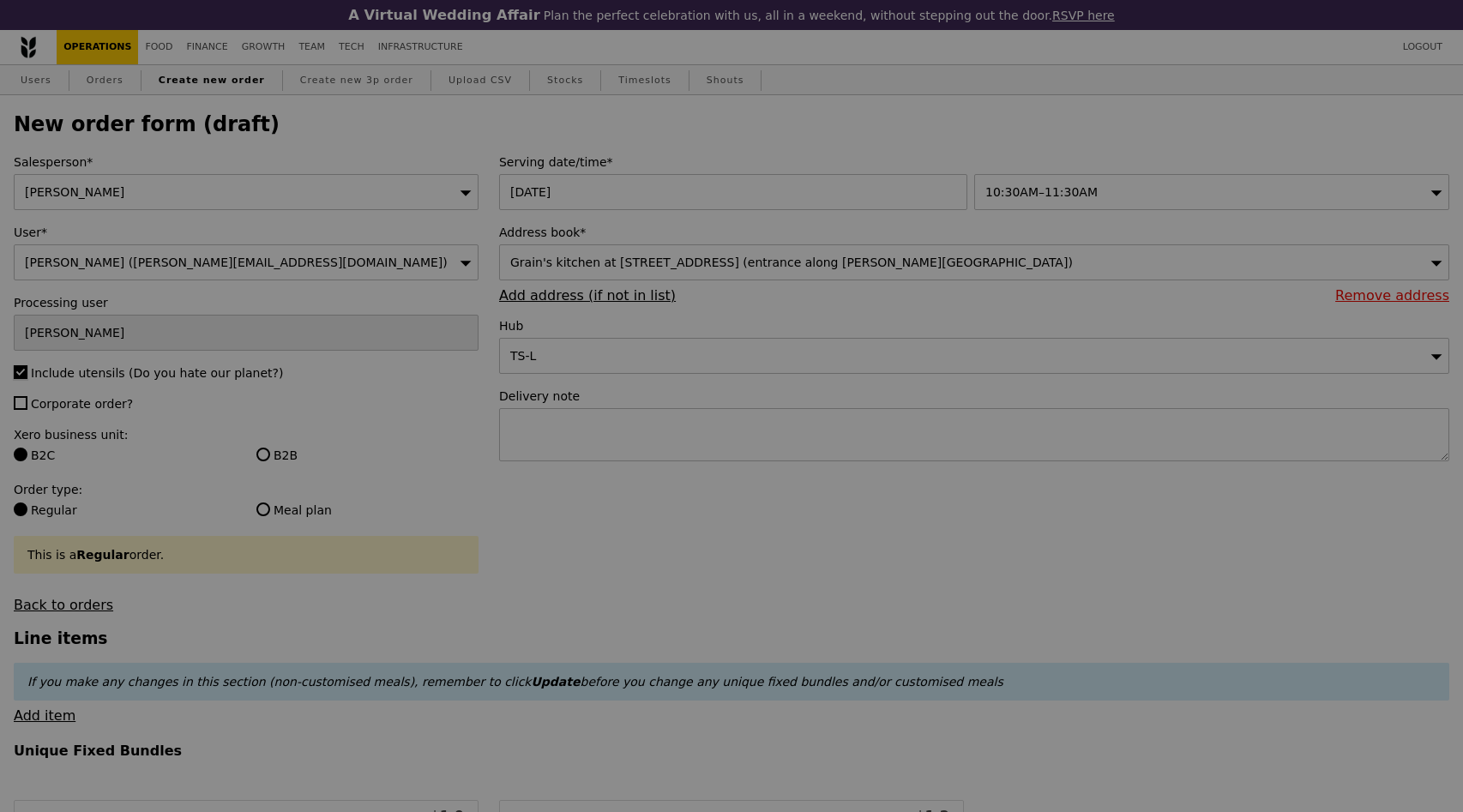
type input "Confirm"
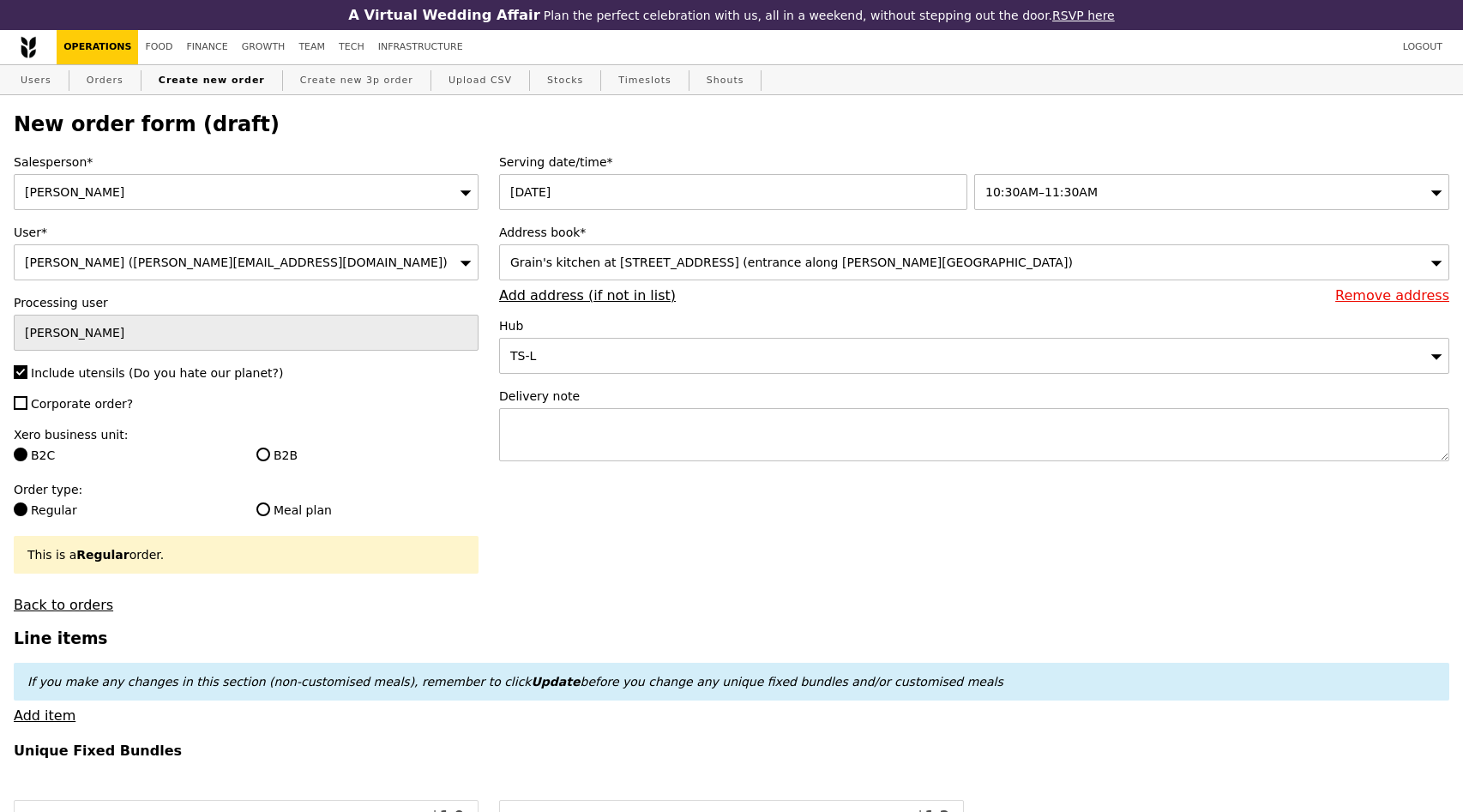
click at [75, 407] on span "Corporate order?" at bounding box center [81, 404] width 102 height 14
click at [28, 407] on input "Corporate order?" at bounding box center [21, 403] width 14 height 14
checkbox input "true"
click at [266, 459] on input "B2B" at bounding box center [264, 455] width 14 height 14
radio input "true"
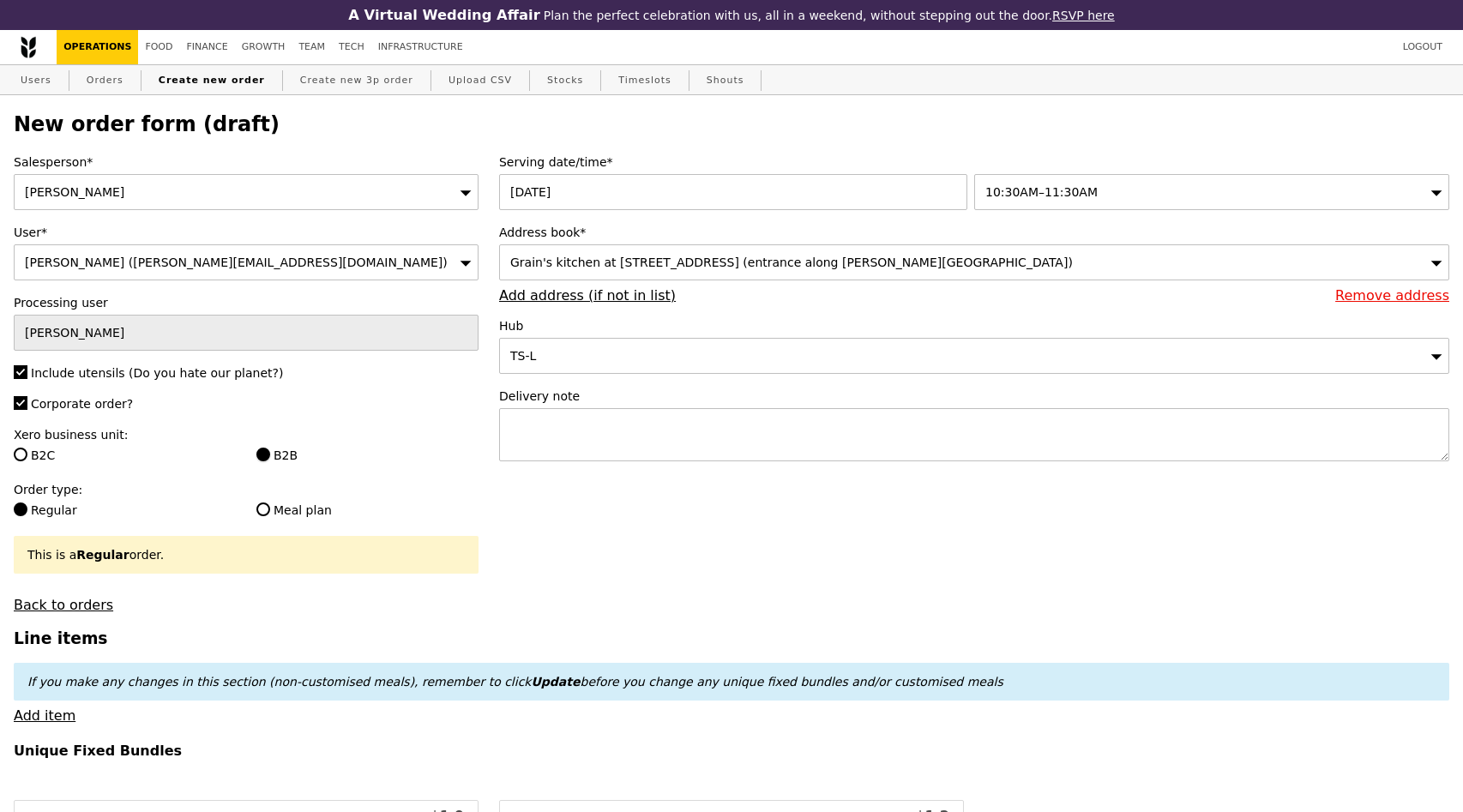
type input "Loading..."
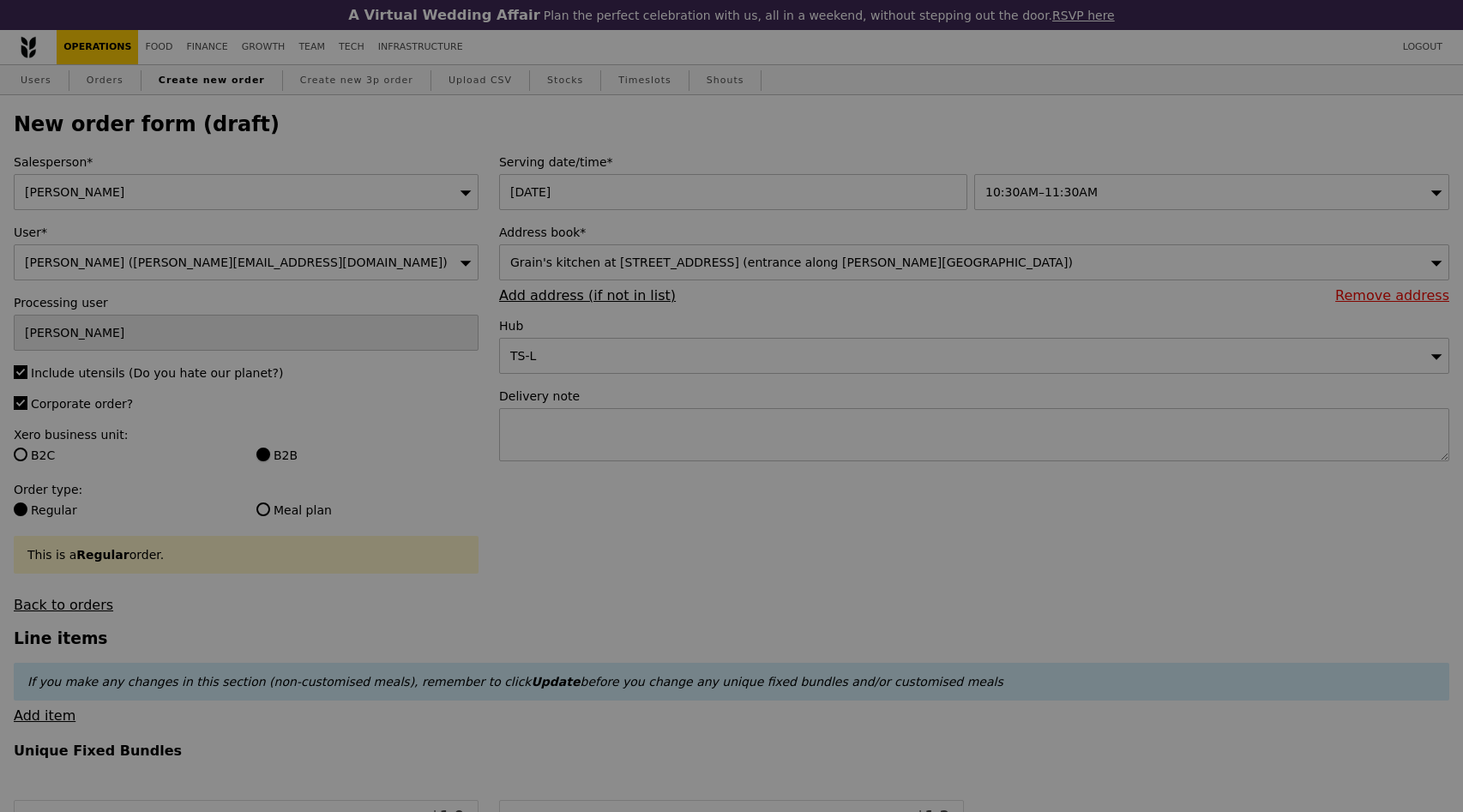
type input "0.00"
type input "Confirm"
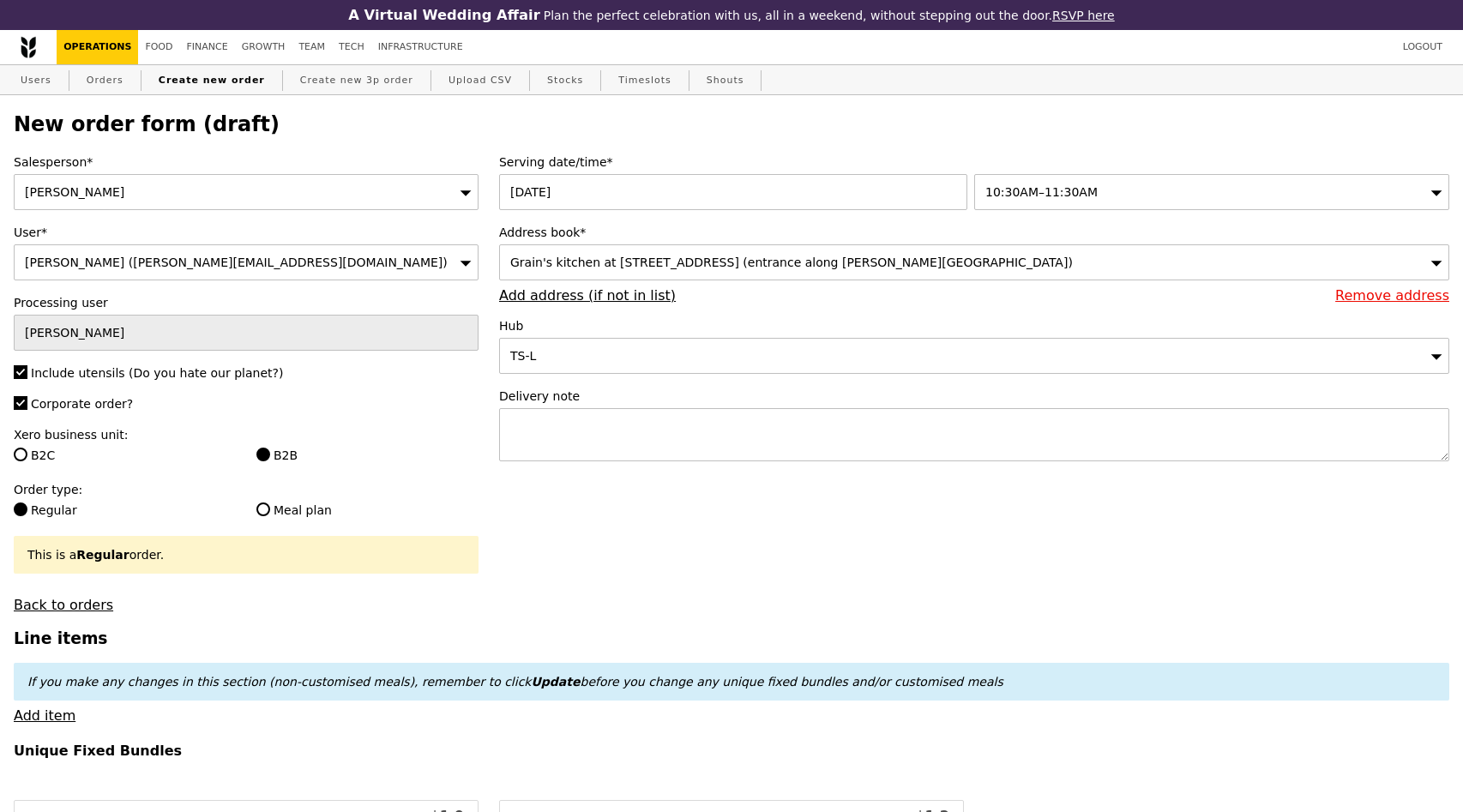
click at [412, 478] on div "Salesperson* Ted Chan User* Ted Chan (ted@grain.com.sg) Processing user Ted Cha…" at bounding box center [246, 384] width 486 height 460
click at [57, 453] on label "B2C" at bounding box center [124, 455] width 222 height 17
click at [28, 453] on input "B2C" at bounding box center [21, 455] width 14 height 14
radio input "true"
click at [442, 480] on div "Salesperson* Ted Chan User* Ted Chan (ted@grain.com.sg) Processing user Ted Cha…" at bounding box center [246, 384] width 486 height 460
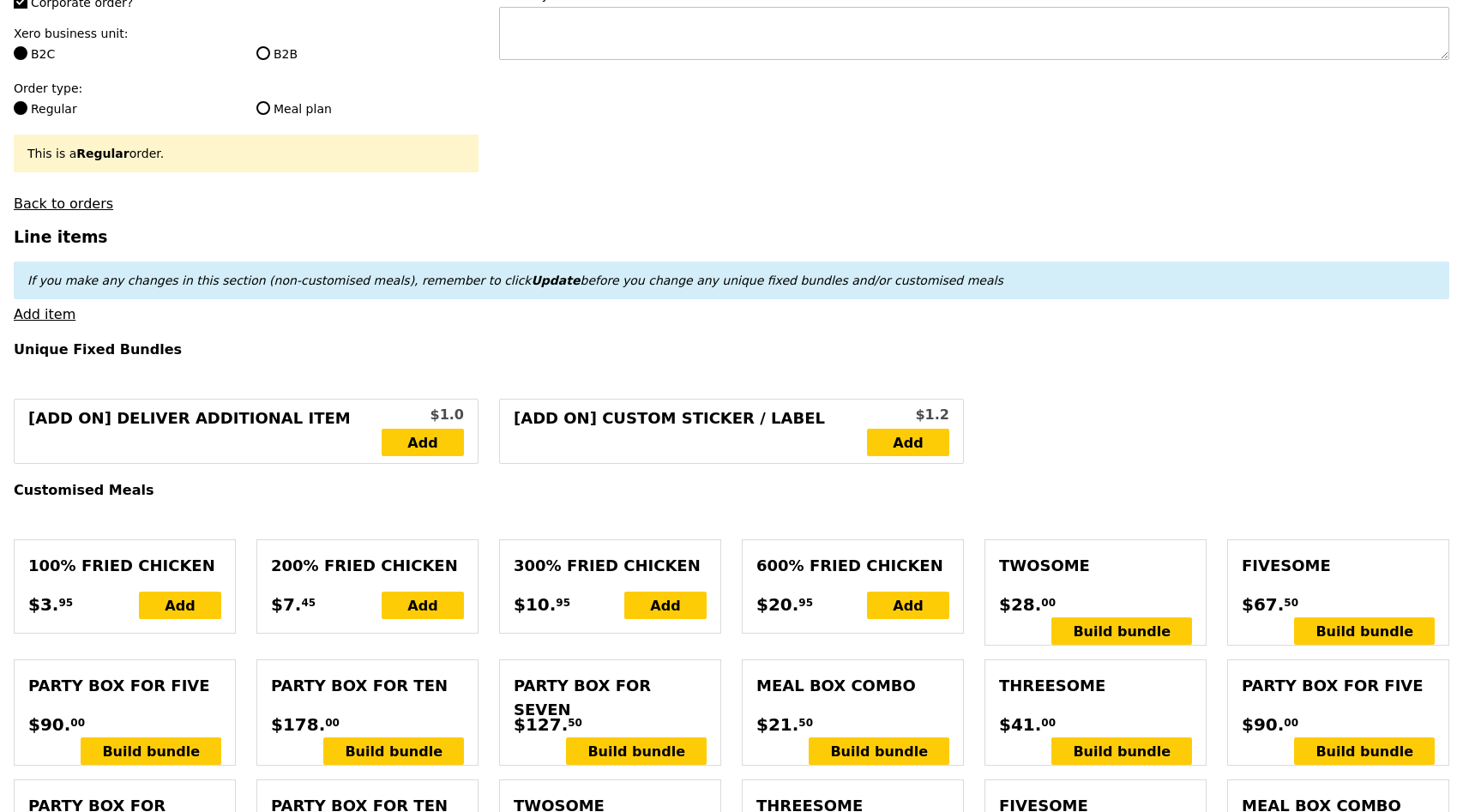
scroll to position [441, 0]
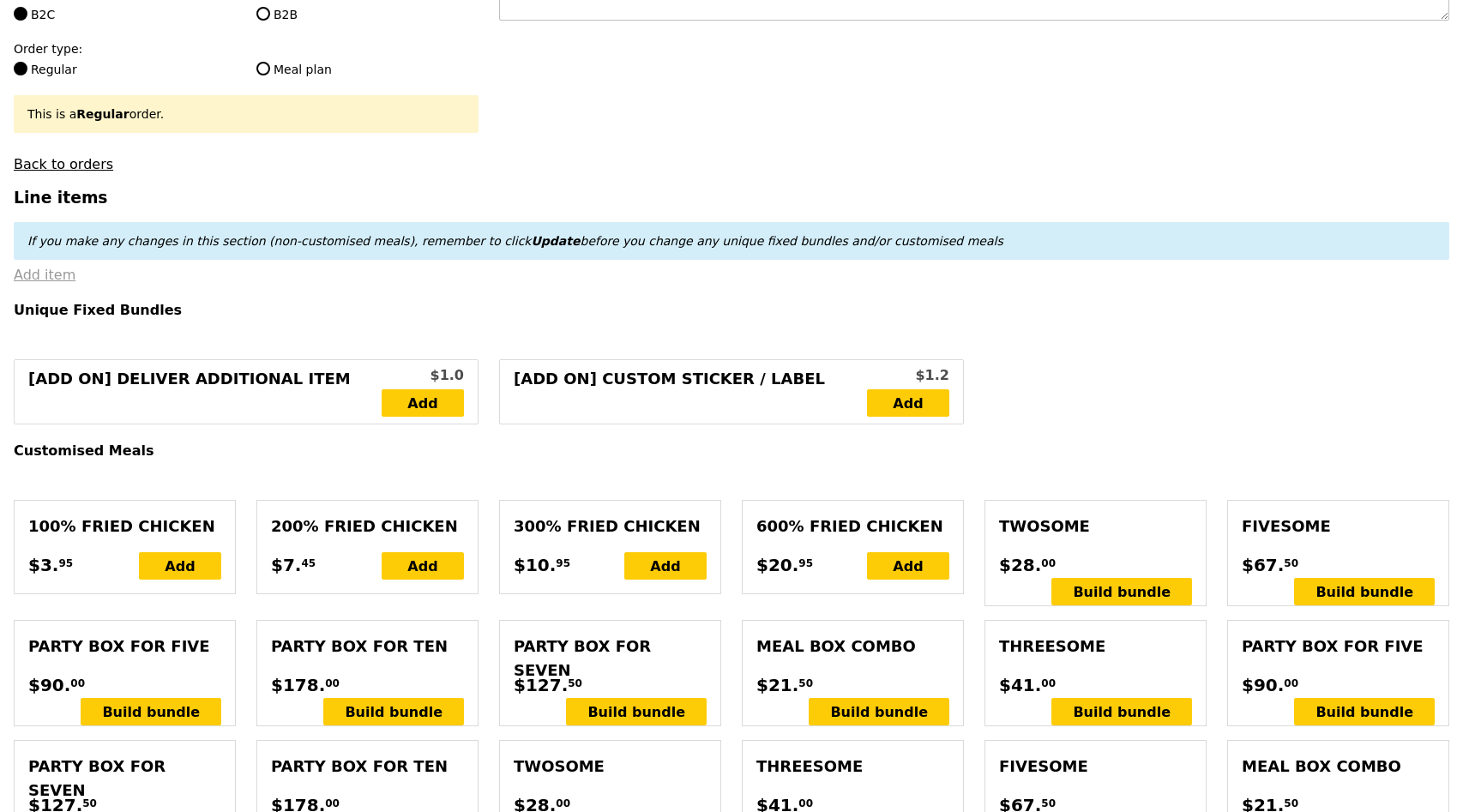
click at [42, 275] on link "Add item" at bounding box center [44, 274] width 62 height 17
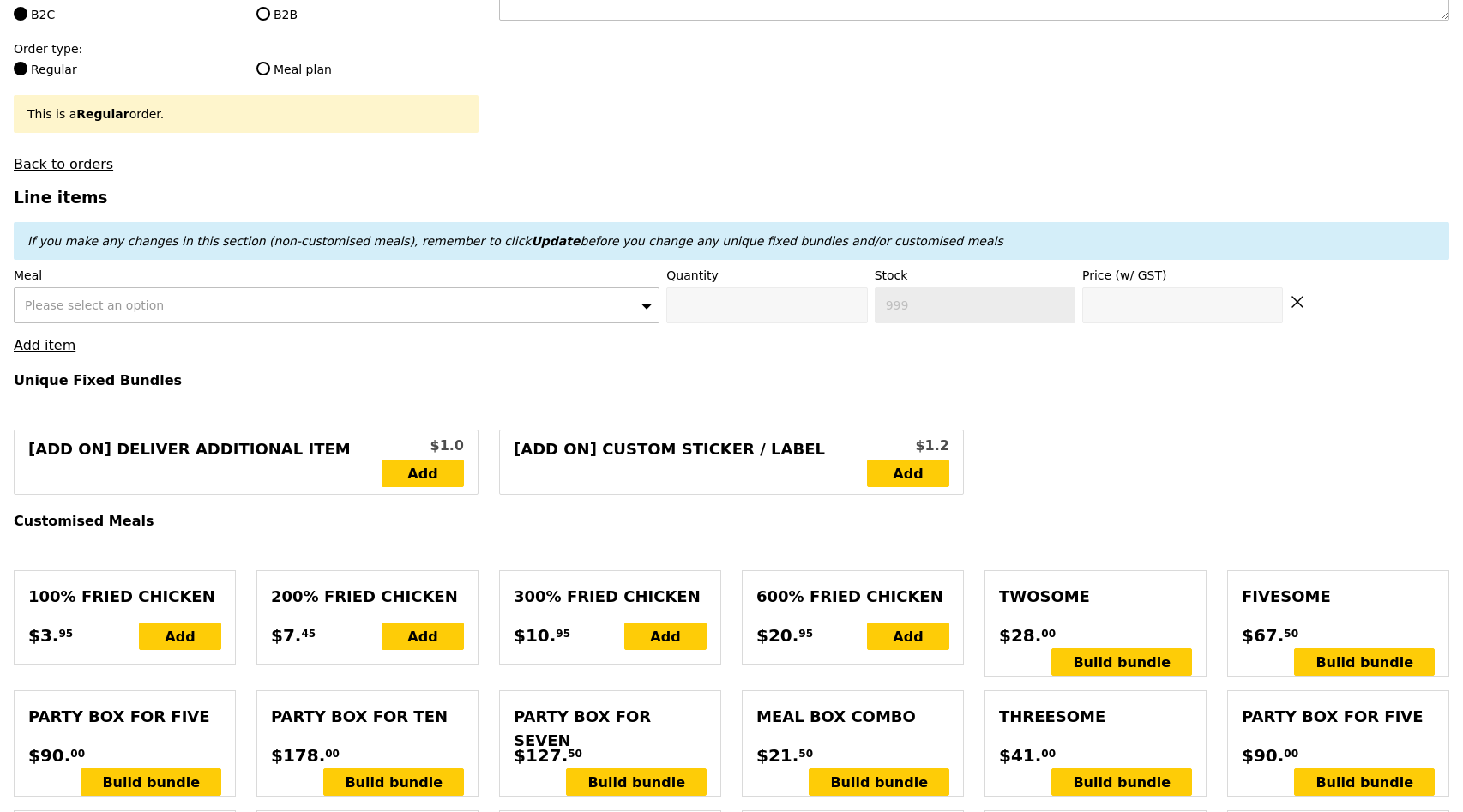
click at [383, 318] on div "Please select an option" at bounding box center [337, 305] width 646 height 36
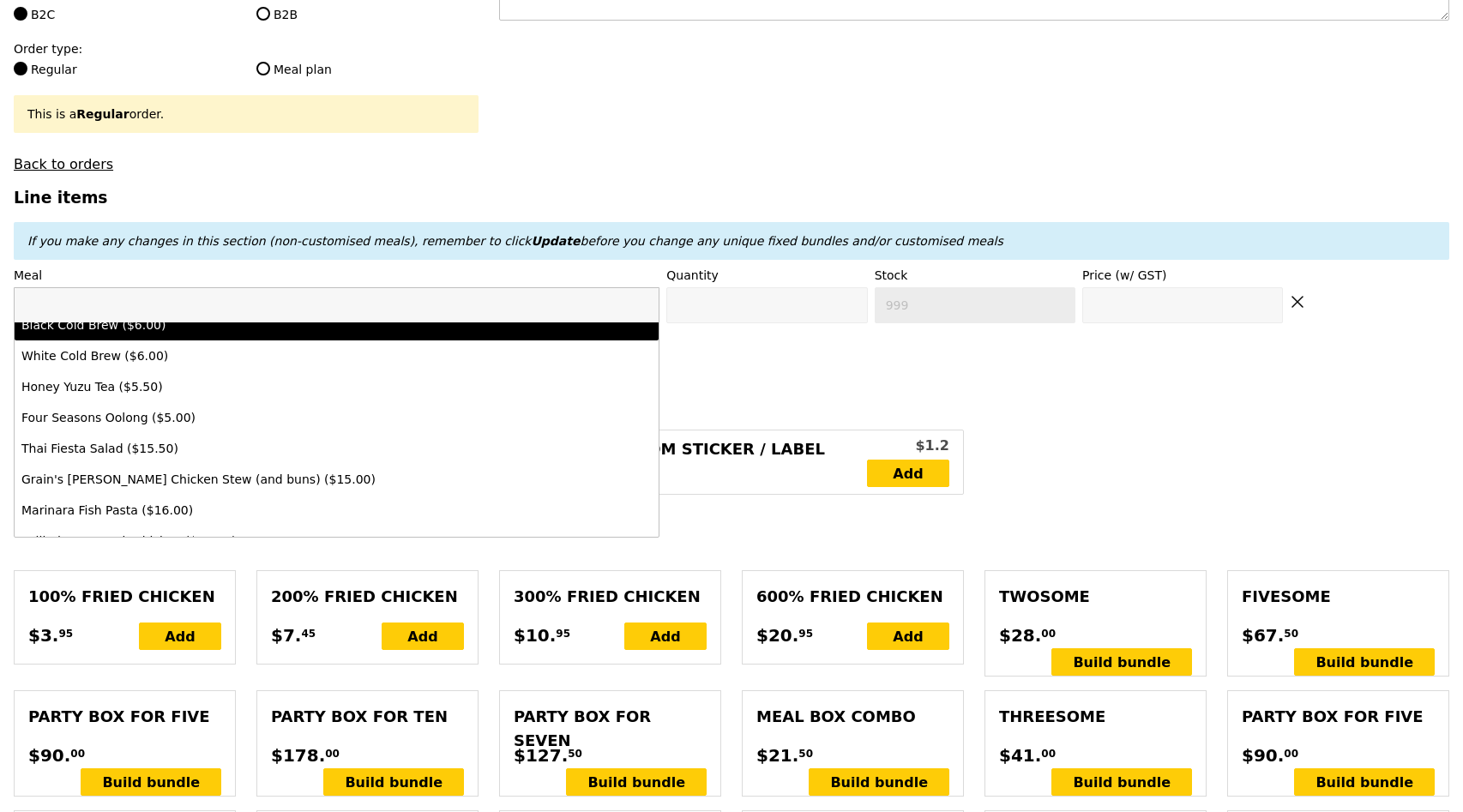
scroll to position [298, 0]
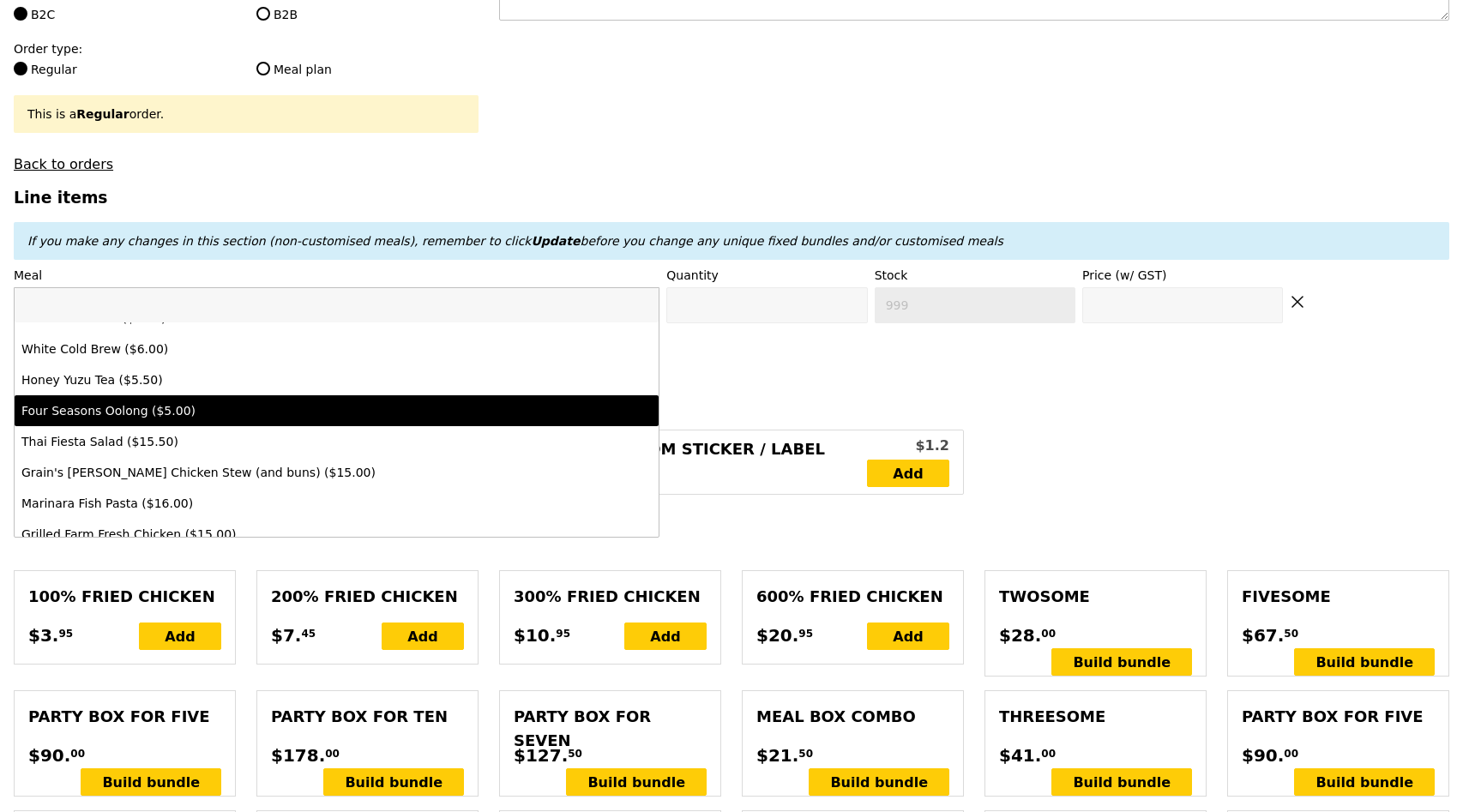
click at [400, 406] on div "Four Seasons Oolong ($5.00)" at bounding box center [258, 410] width 473 height 17
type input "Confirm anyway"
type input "0"
type input "488"
type input "5.0"
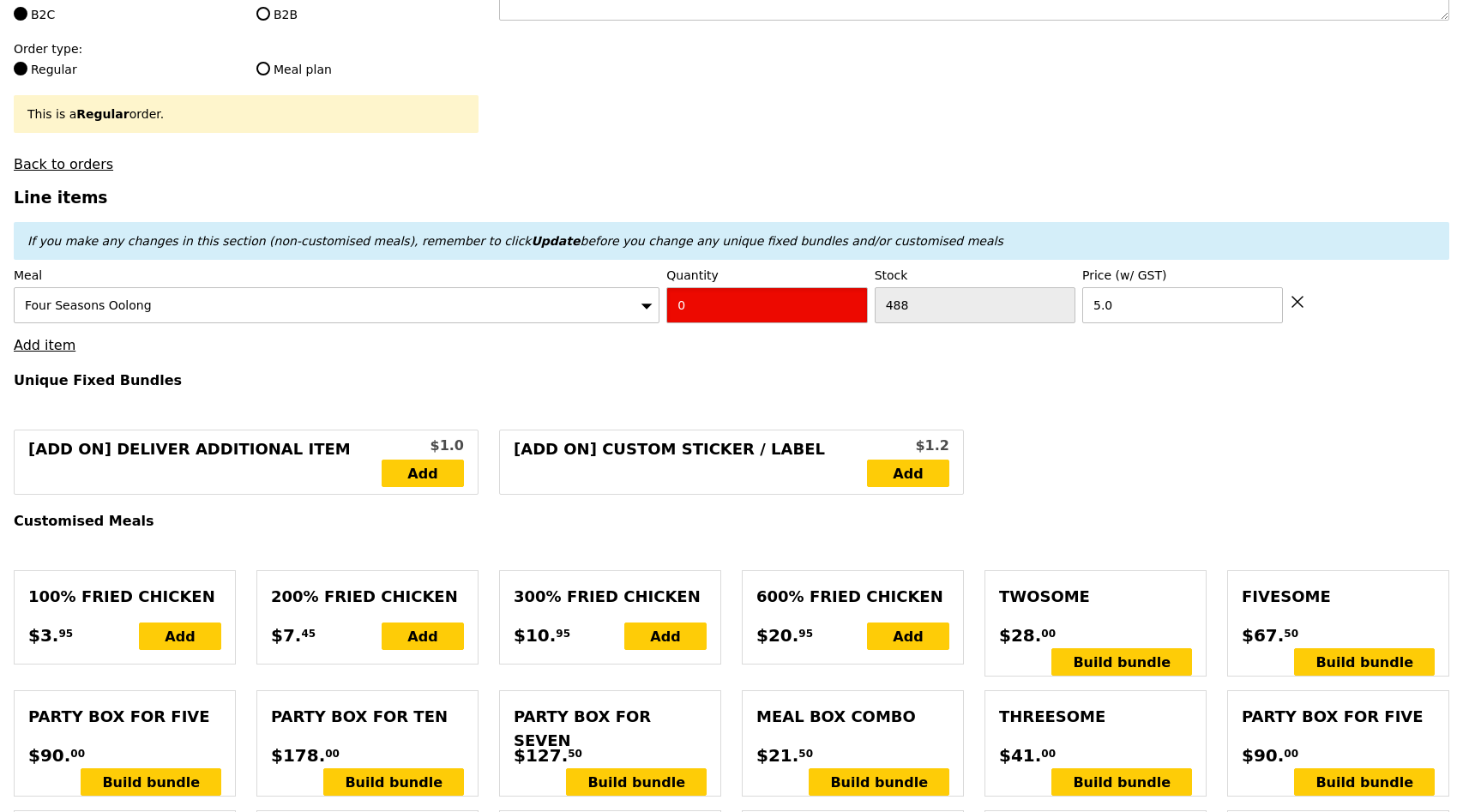
drag, startPoint x: 705, startPoint y: 306, endPoint x: 655, endPoint y: 306, distance: 50.0
click at [655, 306] on div "Meal Four Seasons Oolong Quantity 0 Stock 488 Price (w/ GST) 5.0" at bounding box center [732, 294] width 1436 height 56
type input "Confirm"
type input "3"
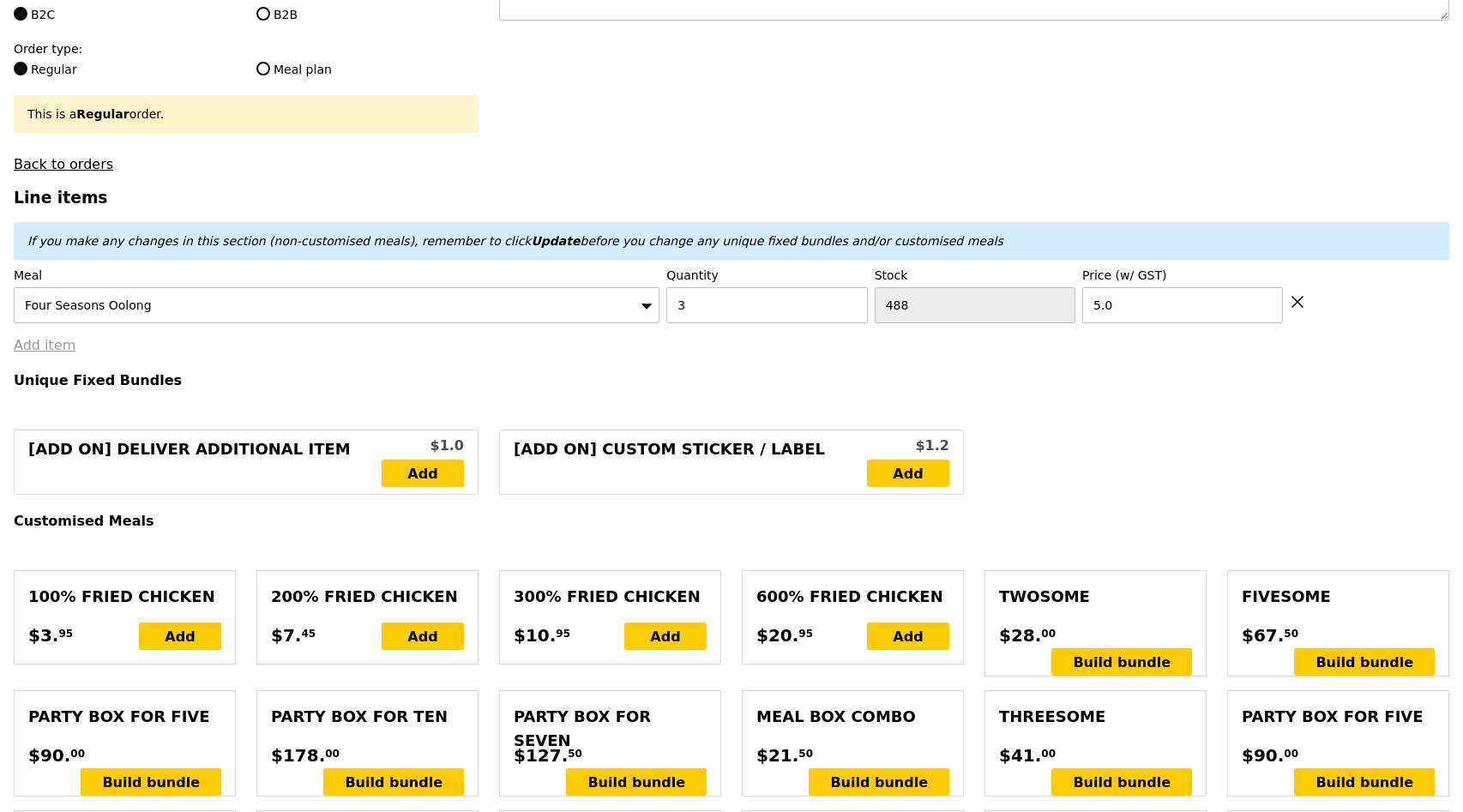
type input "Loading..."
type input "15.00"
click at [39, 347] on link "Add item" at bounding box center [44, 345] width 62 height 17
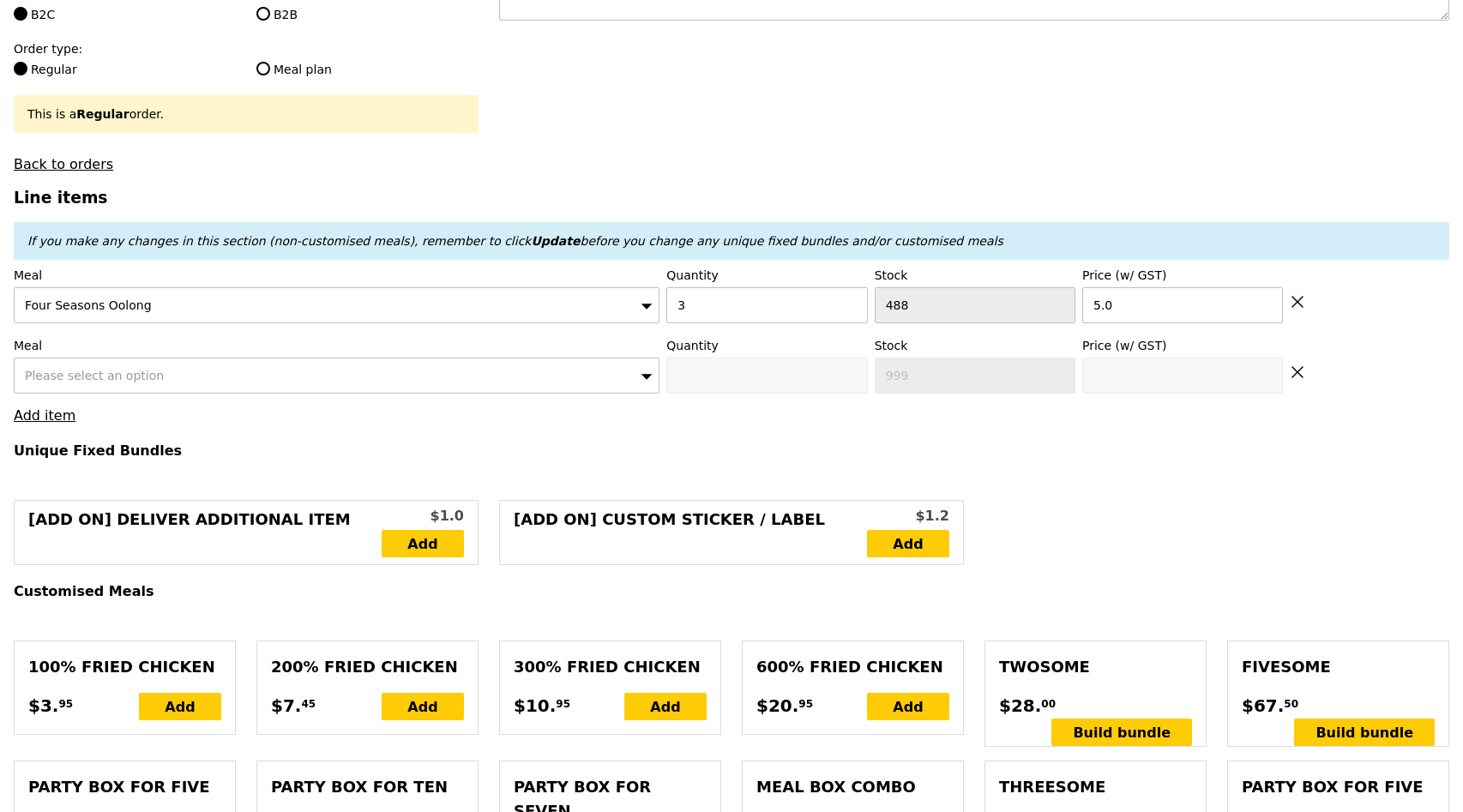
click at [78, 379] on span "Please select an option" at bounding box center [94, 376] width 139 height 14
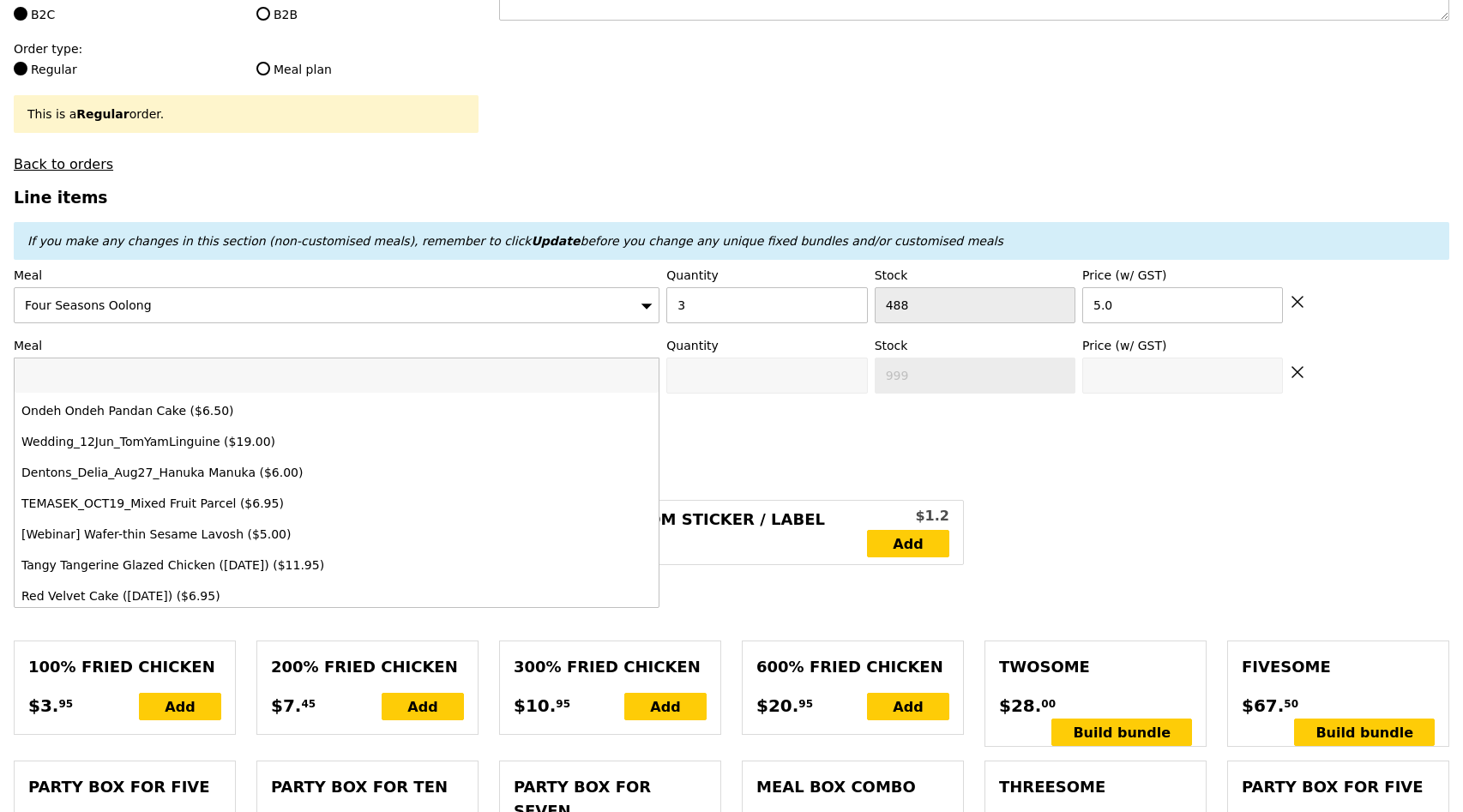
scroll to position [1171, 0]
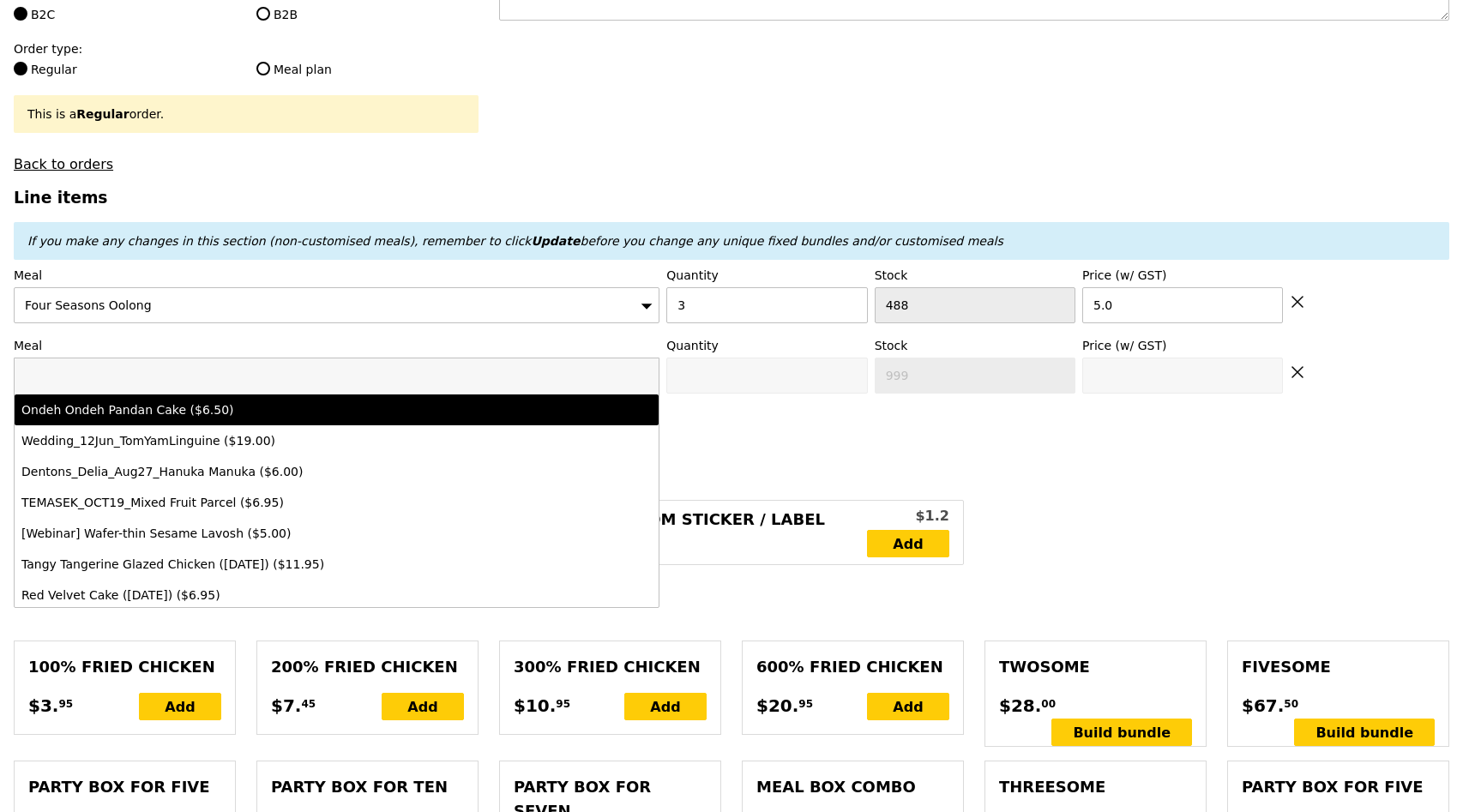
click at [356, 415] on div "Ondeh Ondeh Pandan Cake ($6.50)" at bounding box center [258, 409] width 473 height 17
type input "Confirm anyway"
type input "0"
type input "477"
type input "6.5"
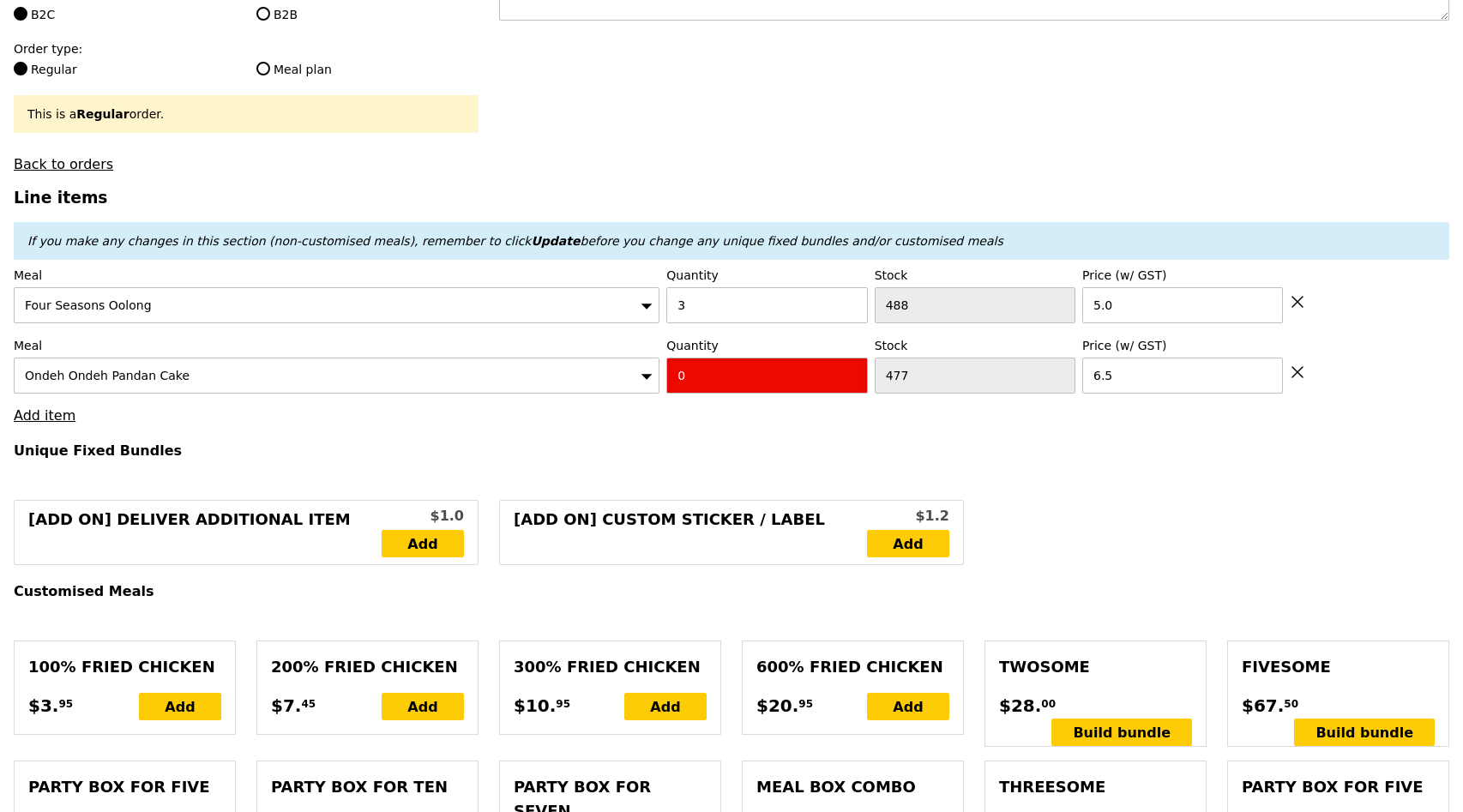
drag, startPoint x: 762, startPoint y: 376, endPoint x: 579, endPoint y: 373, distance: 183.0
click at [579, 373] on div "Meal Ondeh Ondeh Pandan Cake Quantity 0 Stock 477 Price (w/ GST) 6.5" at bounding box center [732, 365] width 1436 height 56
type input "Confirm"
type input "3"
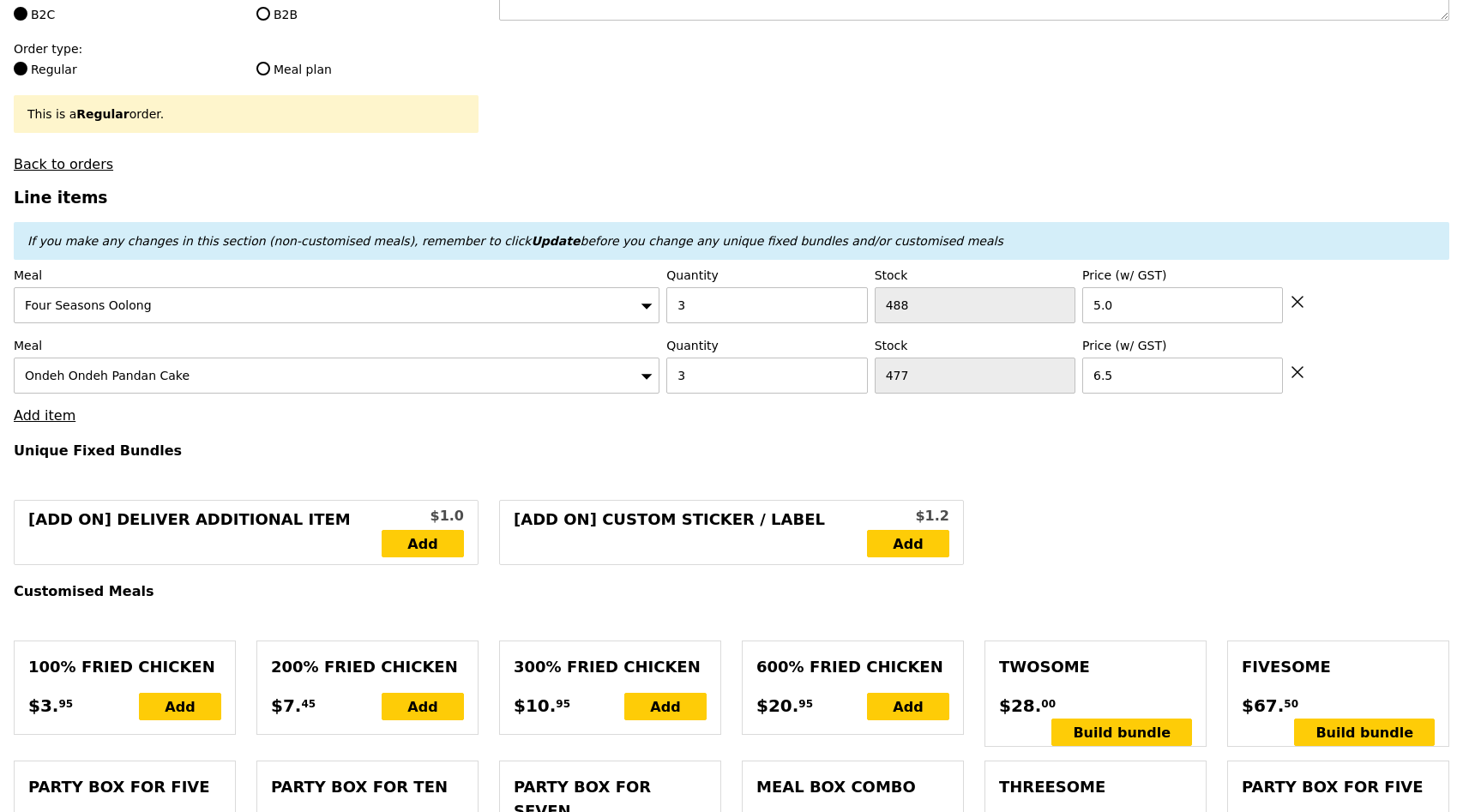
type input "Loading..."
type input "34.50"
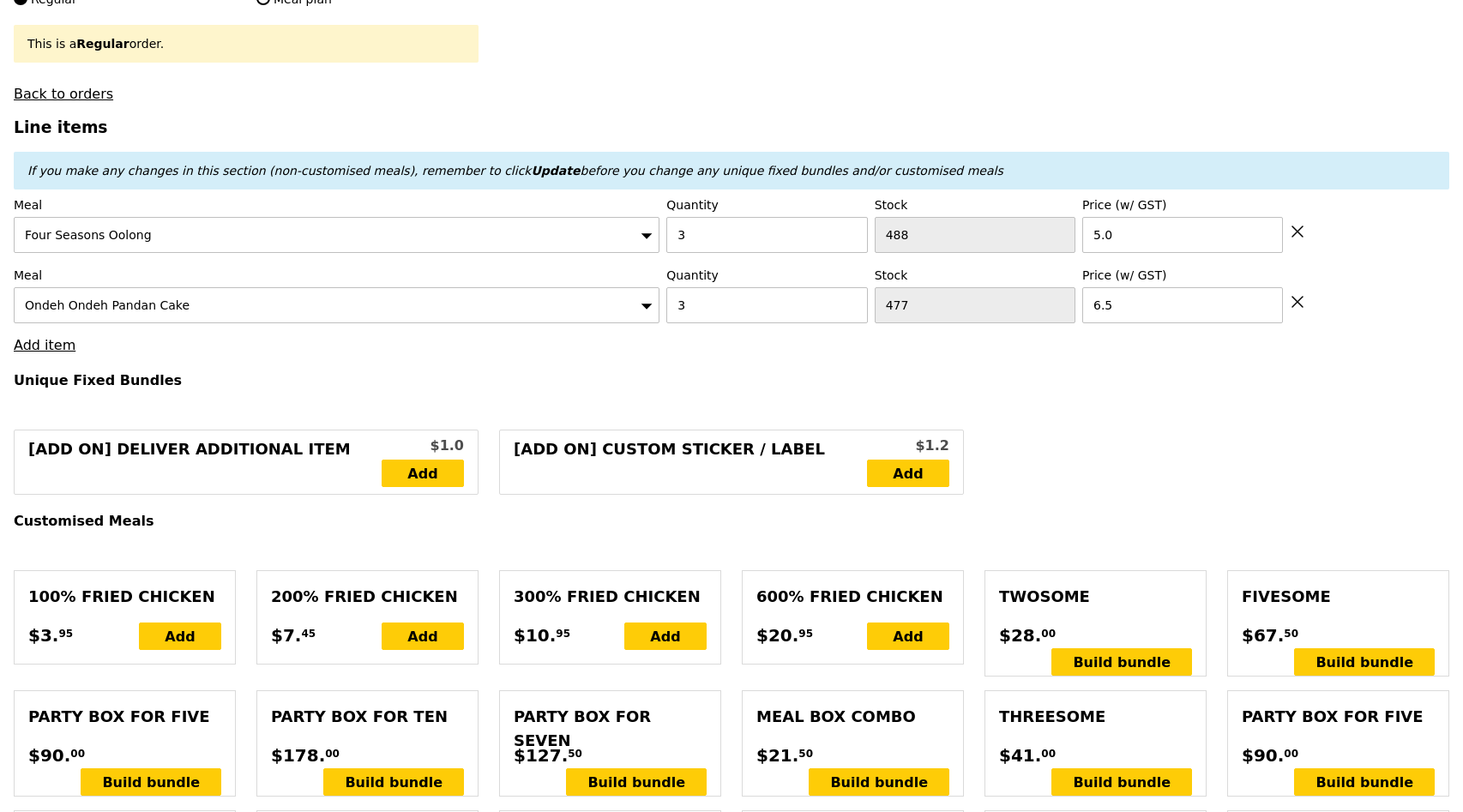
type input "Confirm"
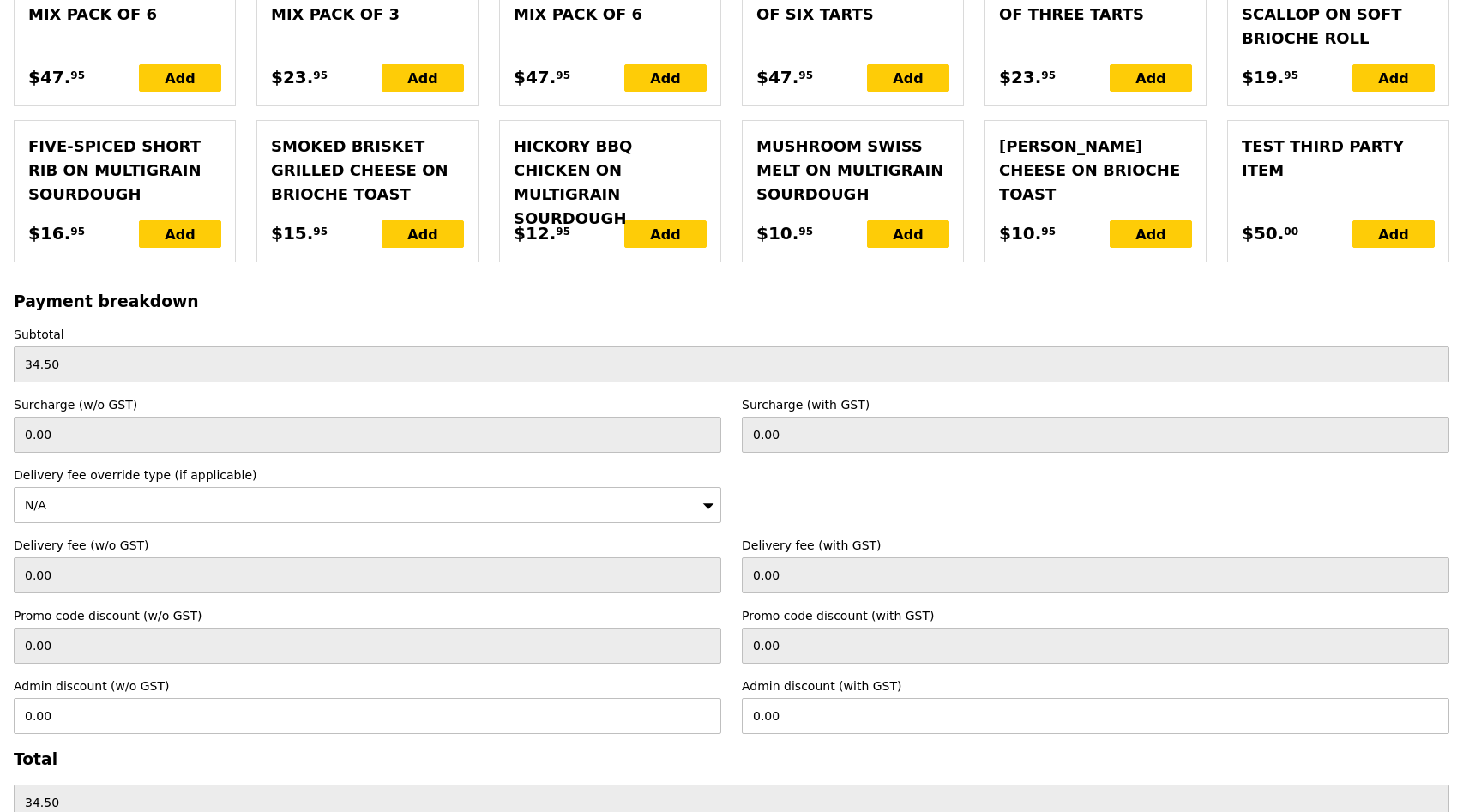
scroll to position [3946, 0]
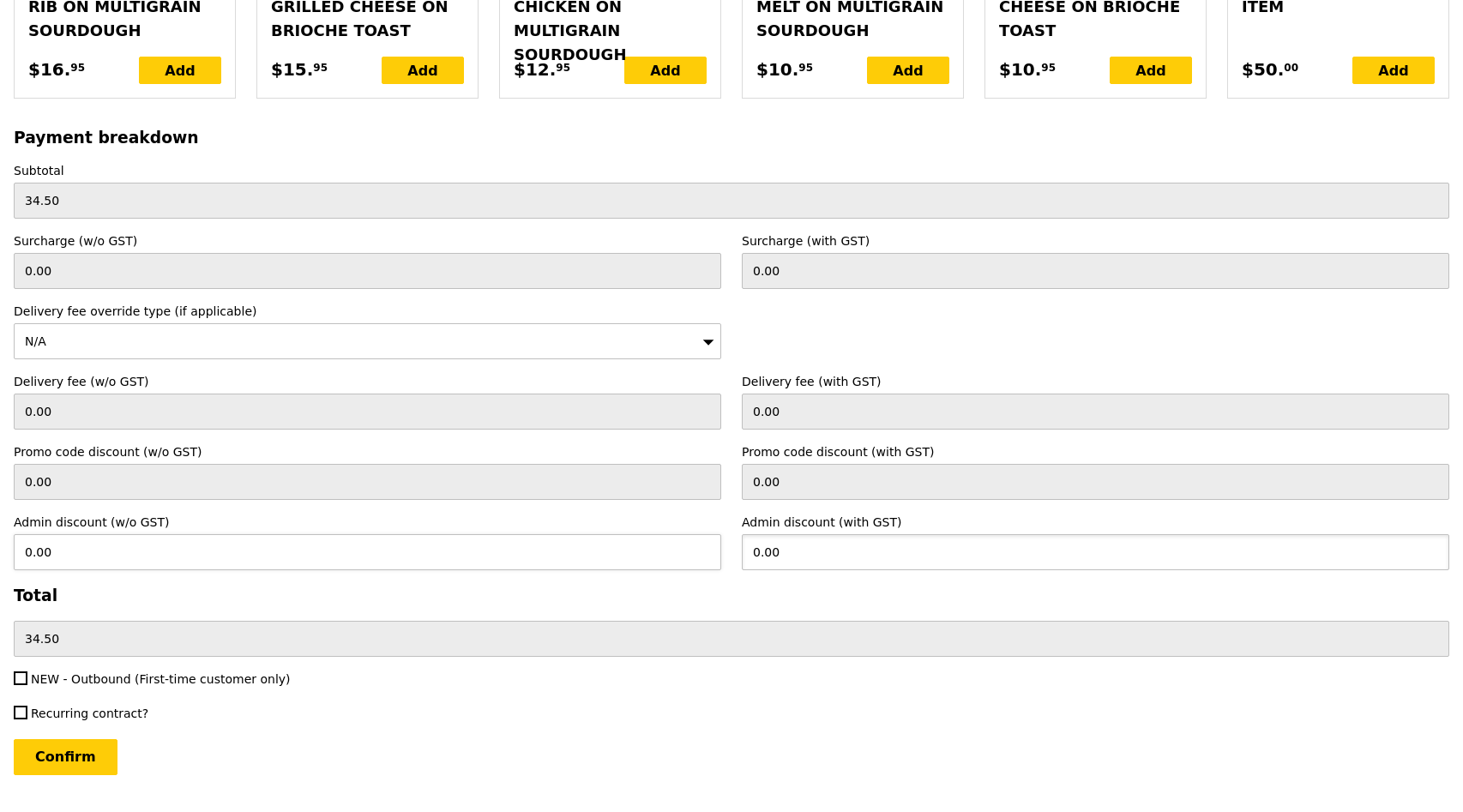
drag, startPoint x: 806, startPoint y: 512, endPoint x: 711, endPoint y: 512, distance: 95.0
click at [711, 514] on div "Admin discount (w/o GST) 0.00 Admin discount (with GST) 0.00" at bounding box center [732, 542] width 1457 height 56
type input "34.5"
type input "31.65"
type input "0.00"
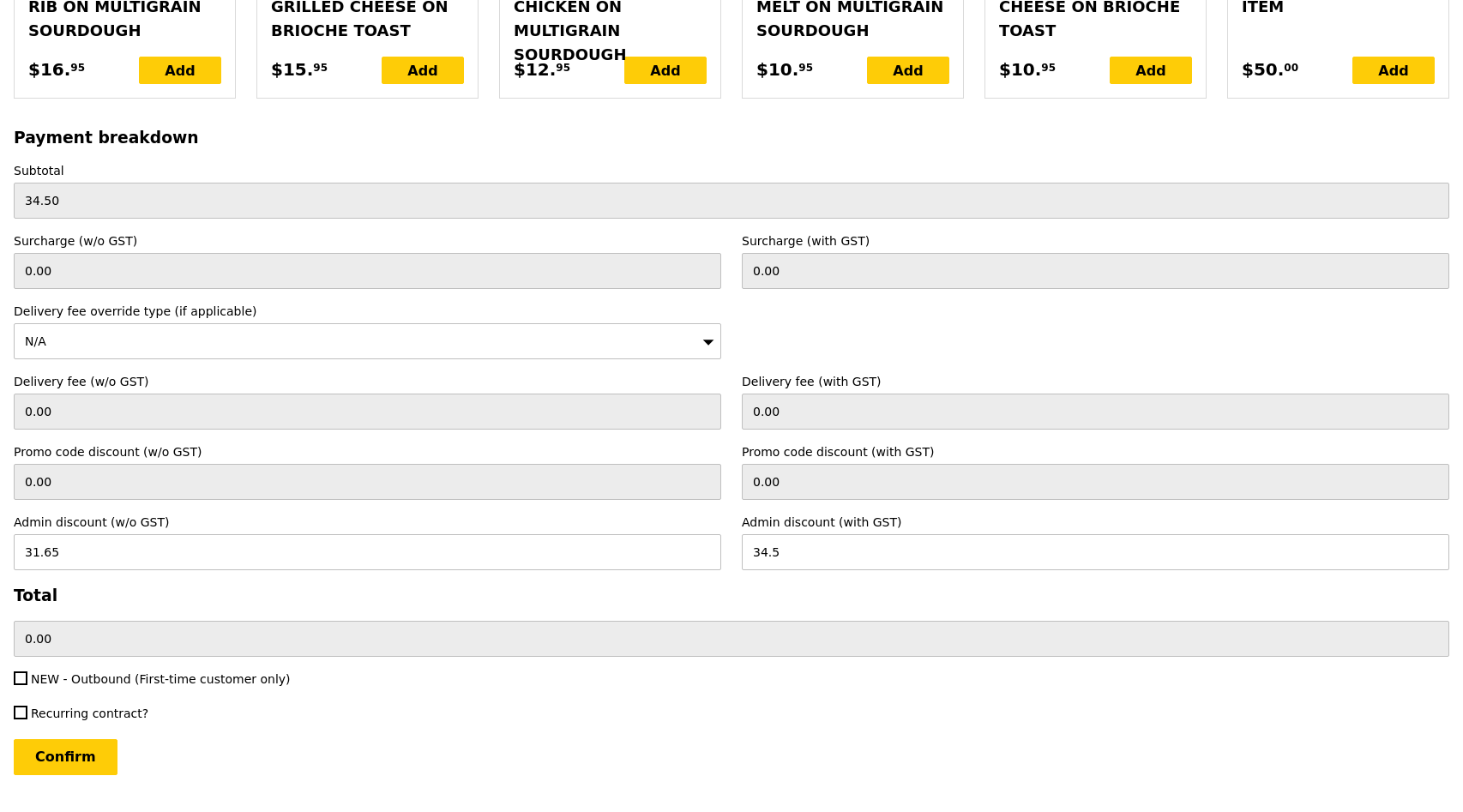
click at [749, 704] on div "Recurring contract?" at bounding box center [732, 714] width 1457 height 21
type input "Loading..."
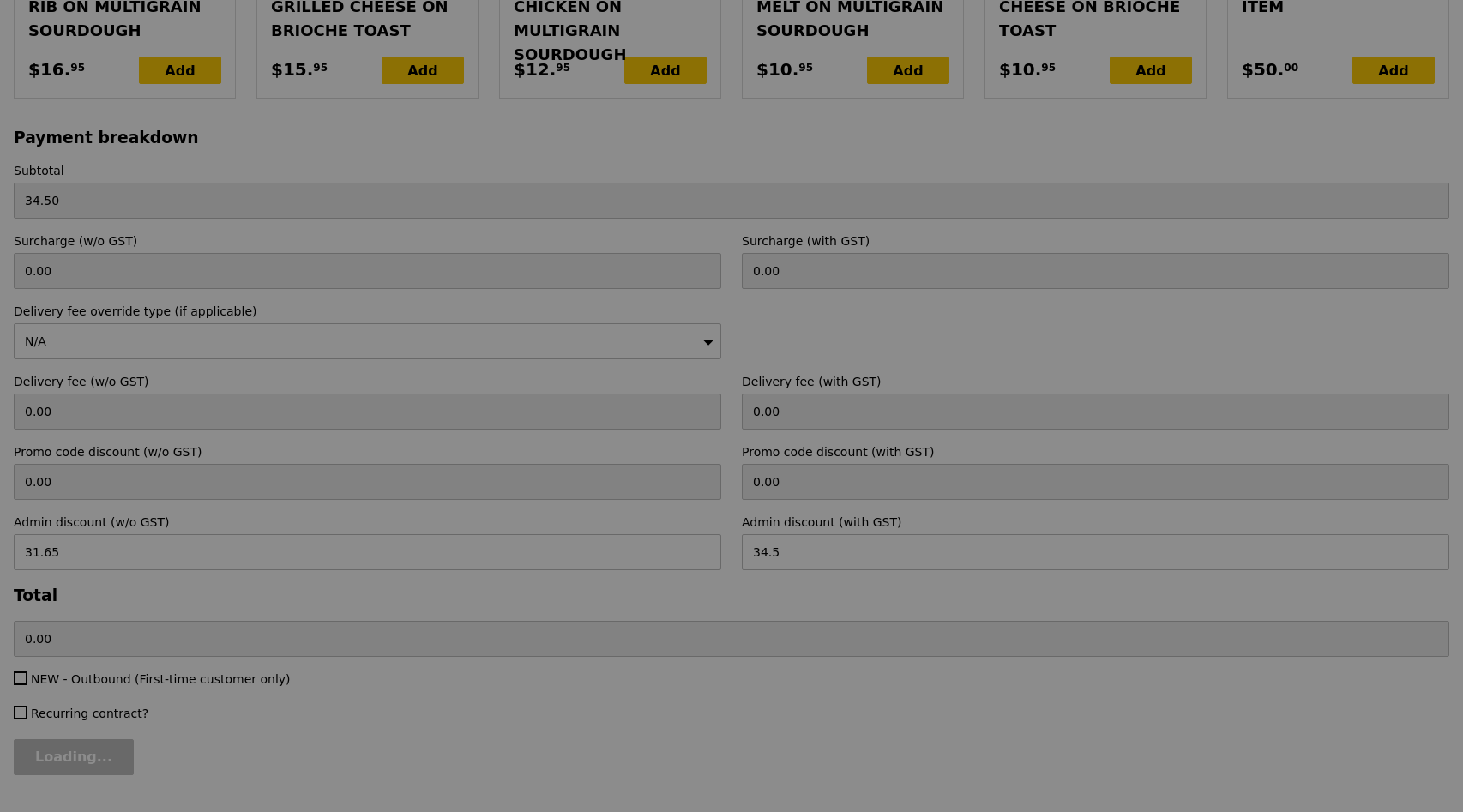
type input "34.50"
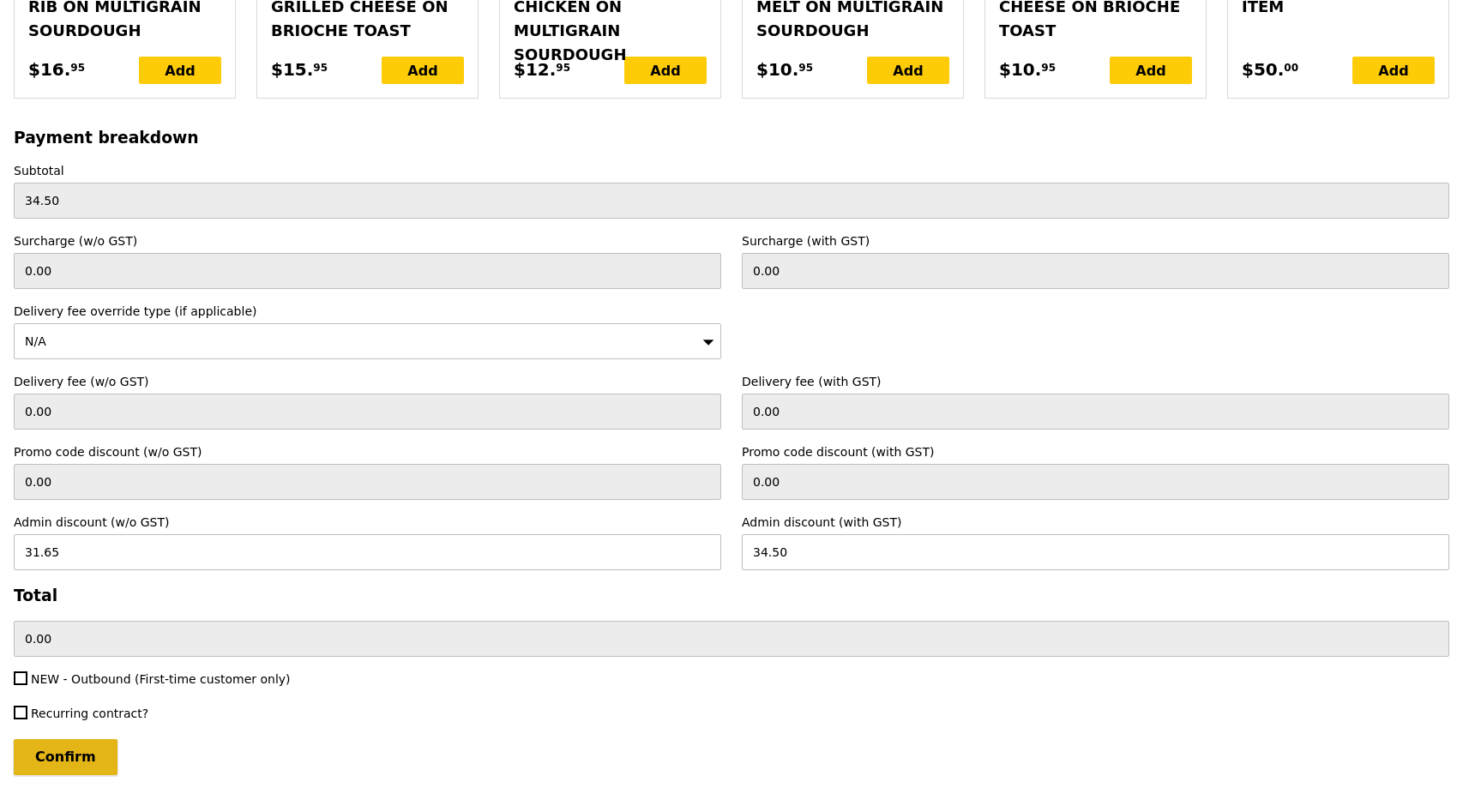
click at [42, 739] on input "Confirm" at bounding box center [65, 757] width 104 height 36
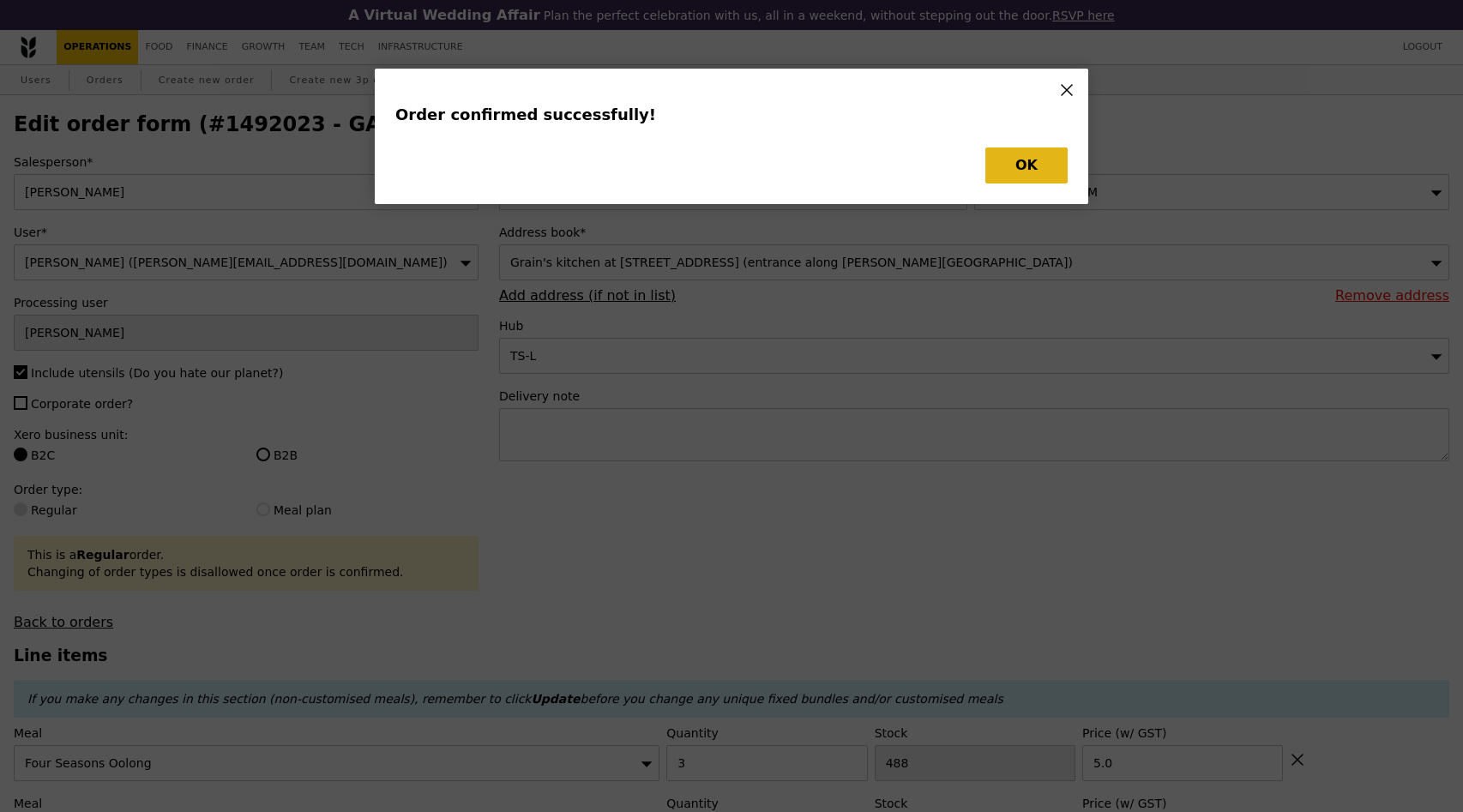
type input "Loading..."
checkbox input "false"
type input "477"
type input "6.50"
type input "488"
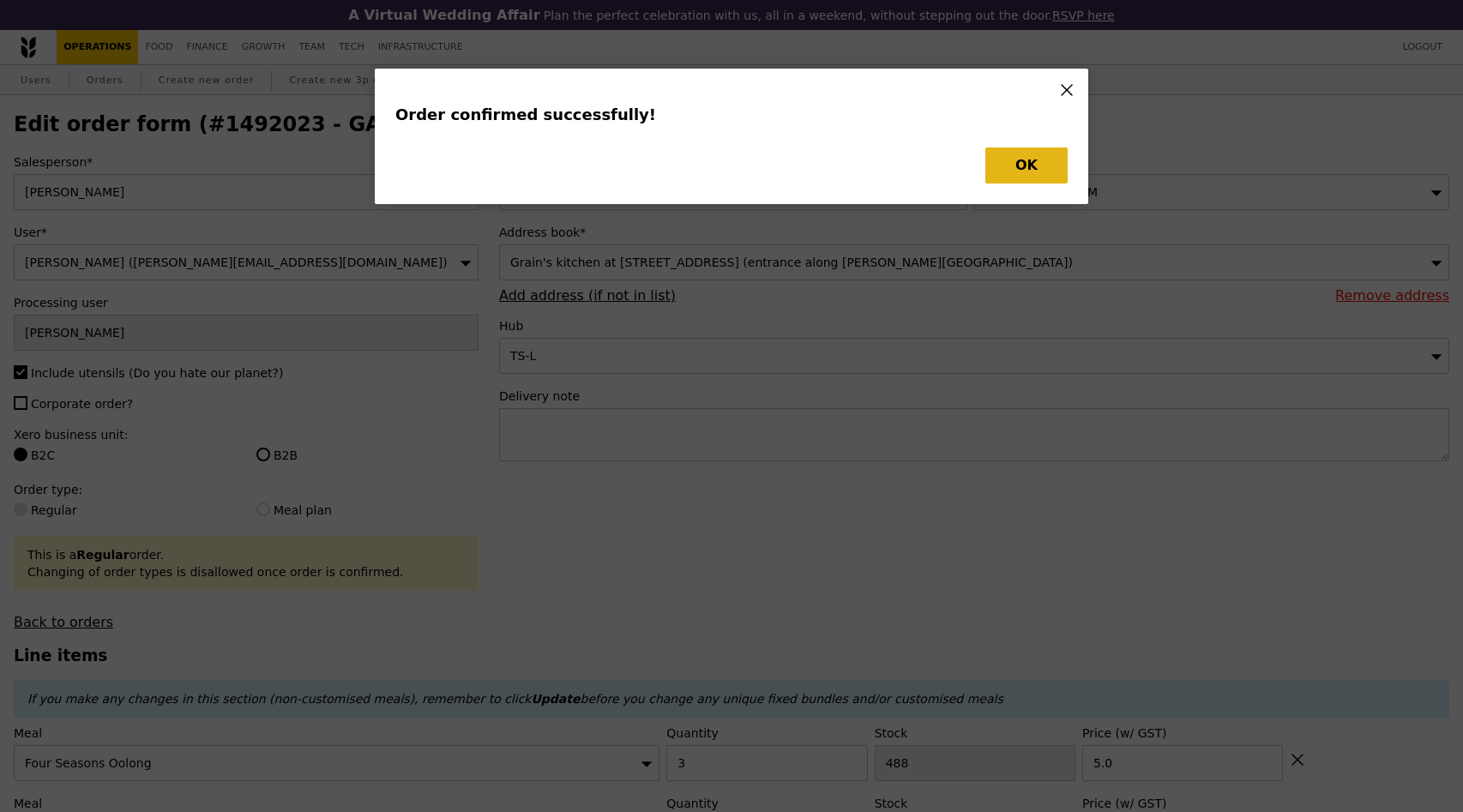
type input "5.00"
click at [1028, 167] on button "OK" at bounding box center [1026, 165] width 82 height 36
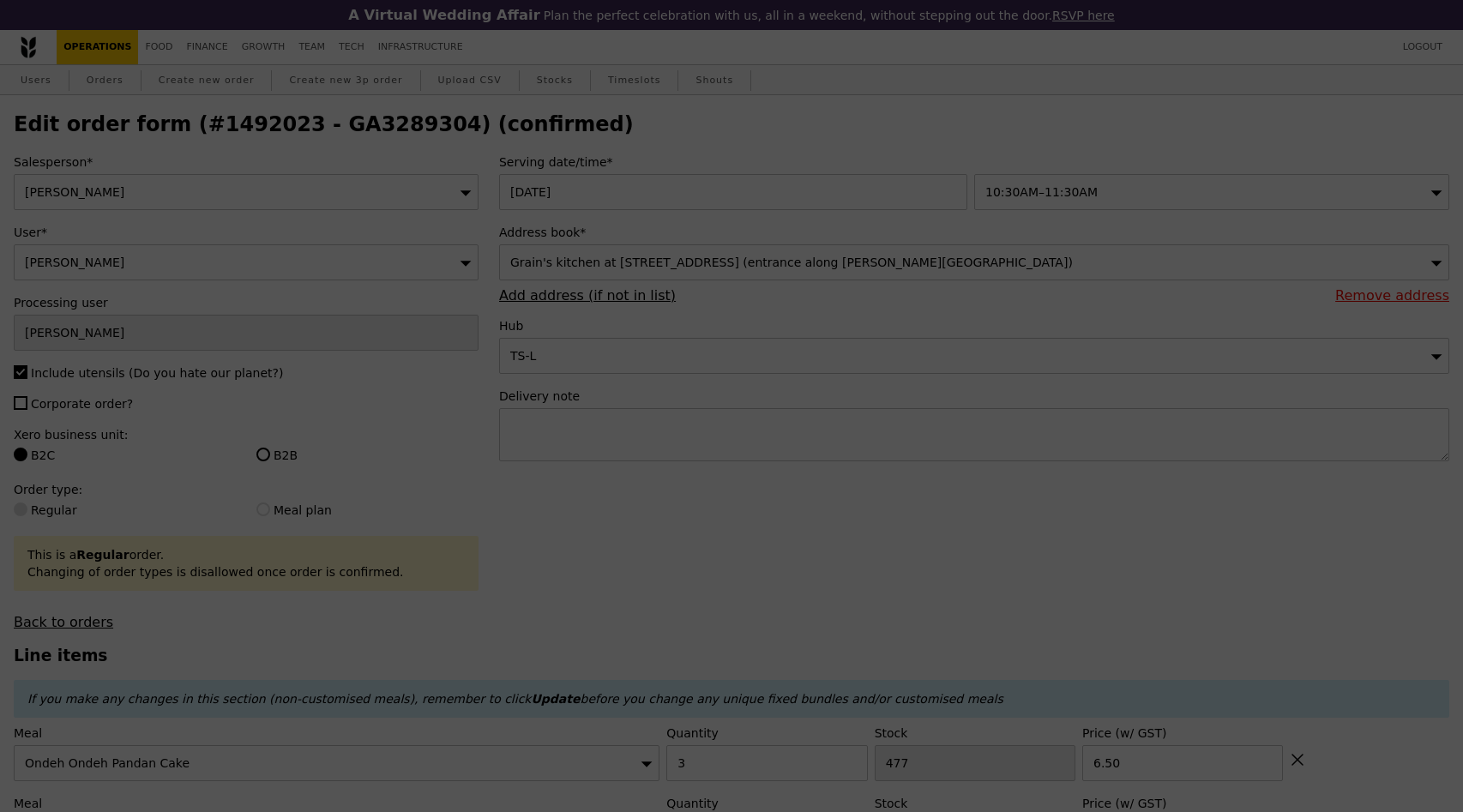
type input "474"
type input "485"
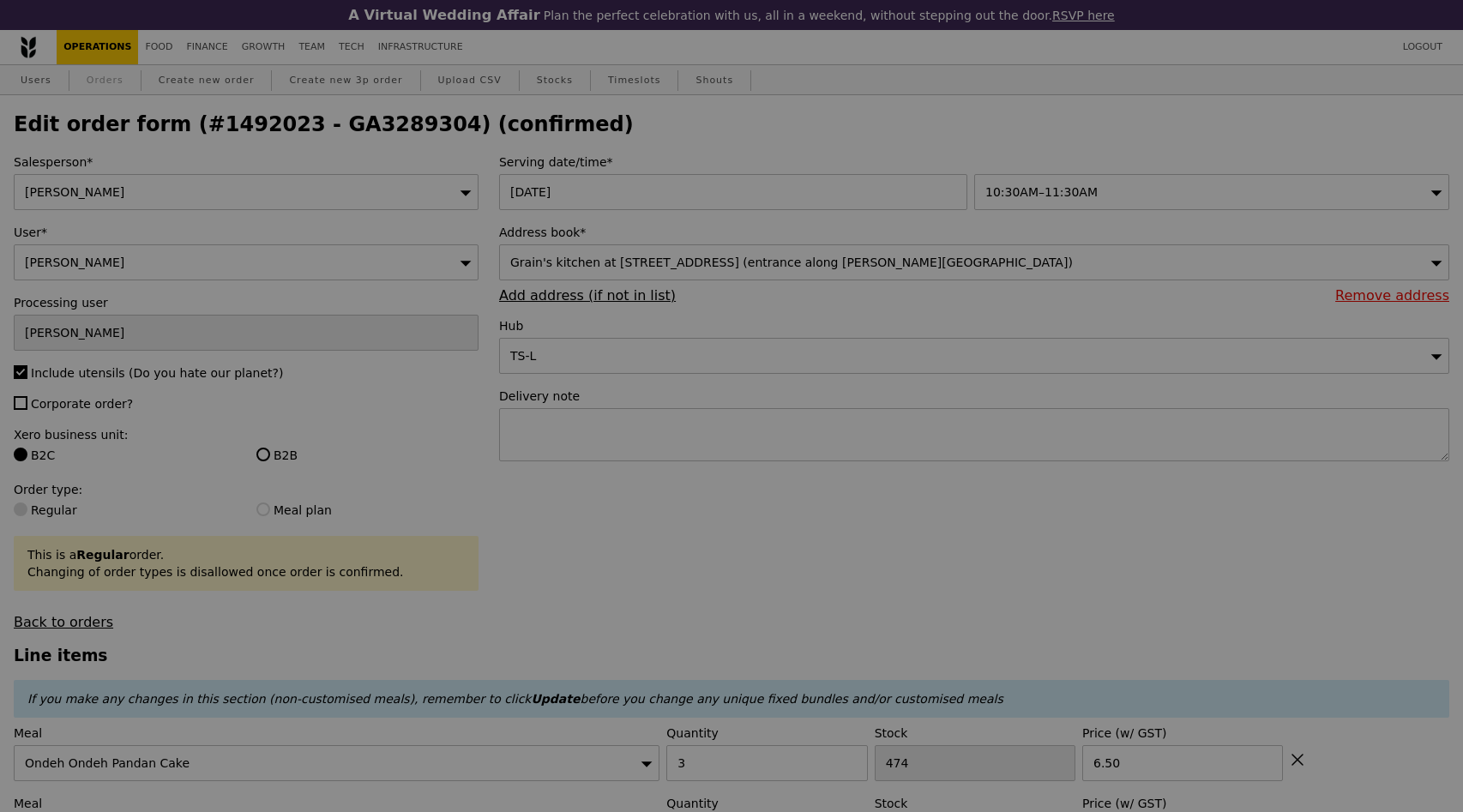
type input "Update"
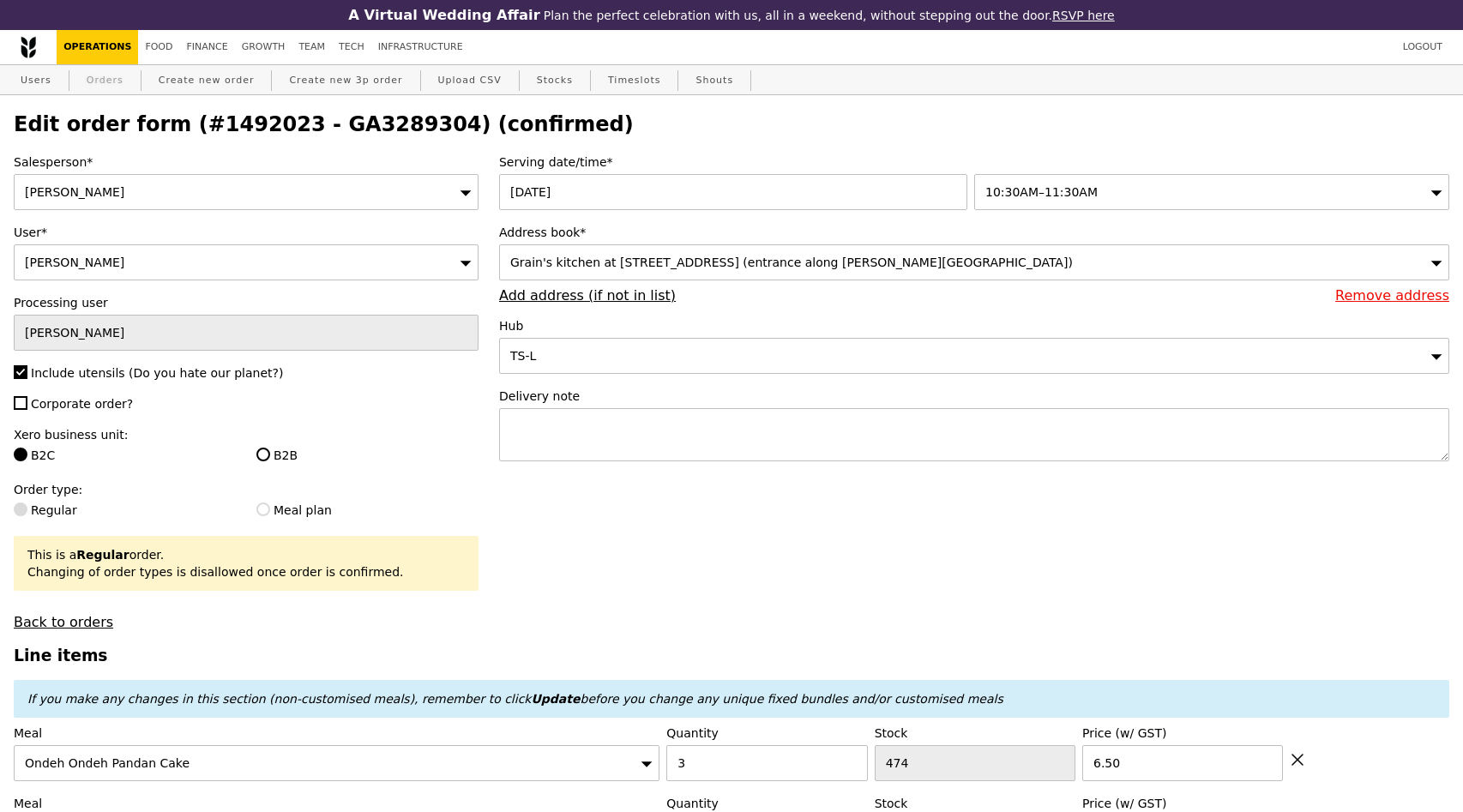
click at [105, 82] on link "Orders" at bounding box center [105, 80] width 50 height 31
select select "100"
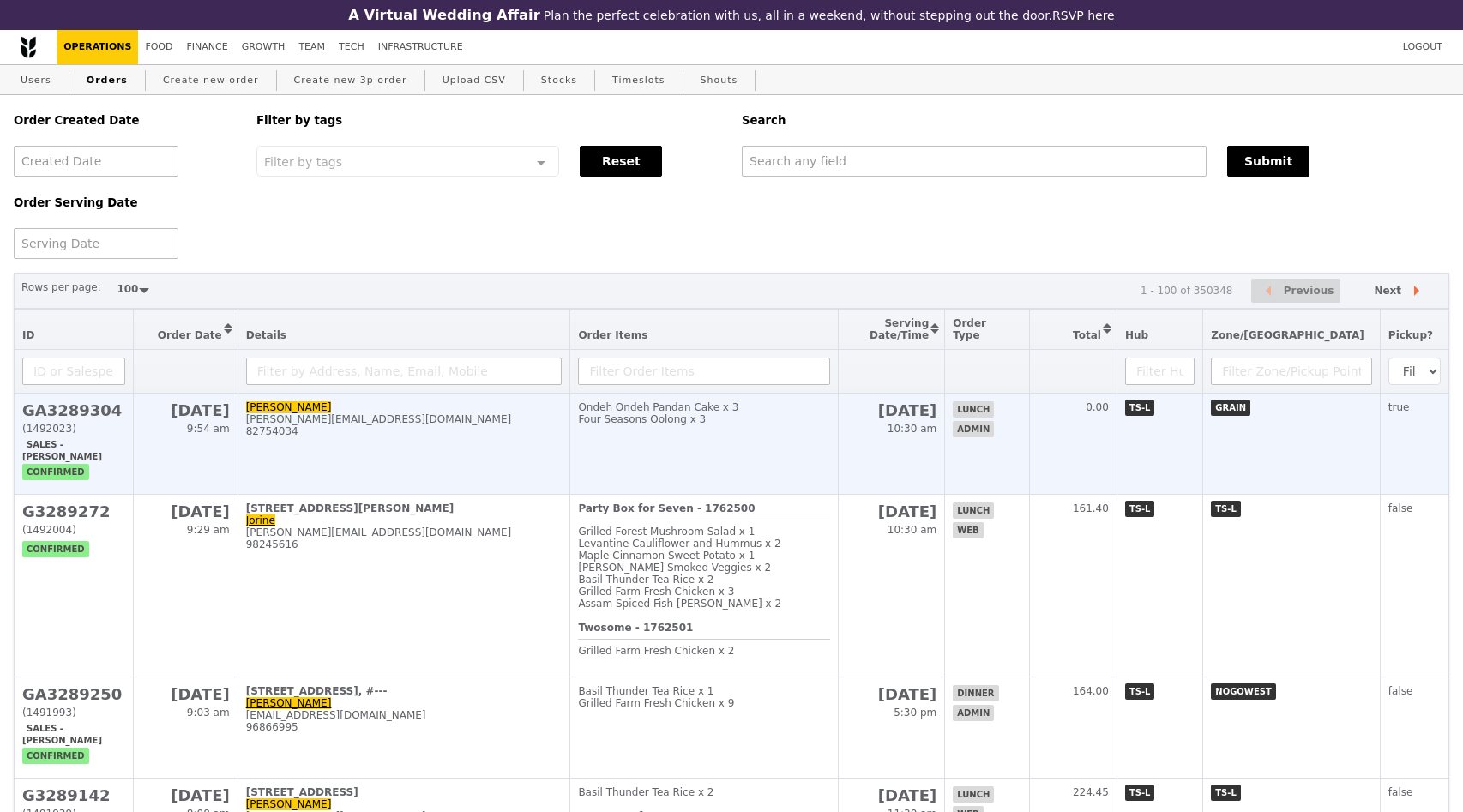
click at [456, 437] on div "82754034" at bounding box center [404, 431] width 317 height 12
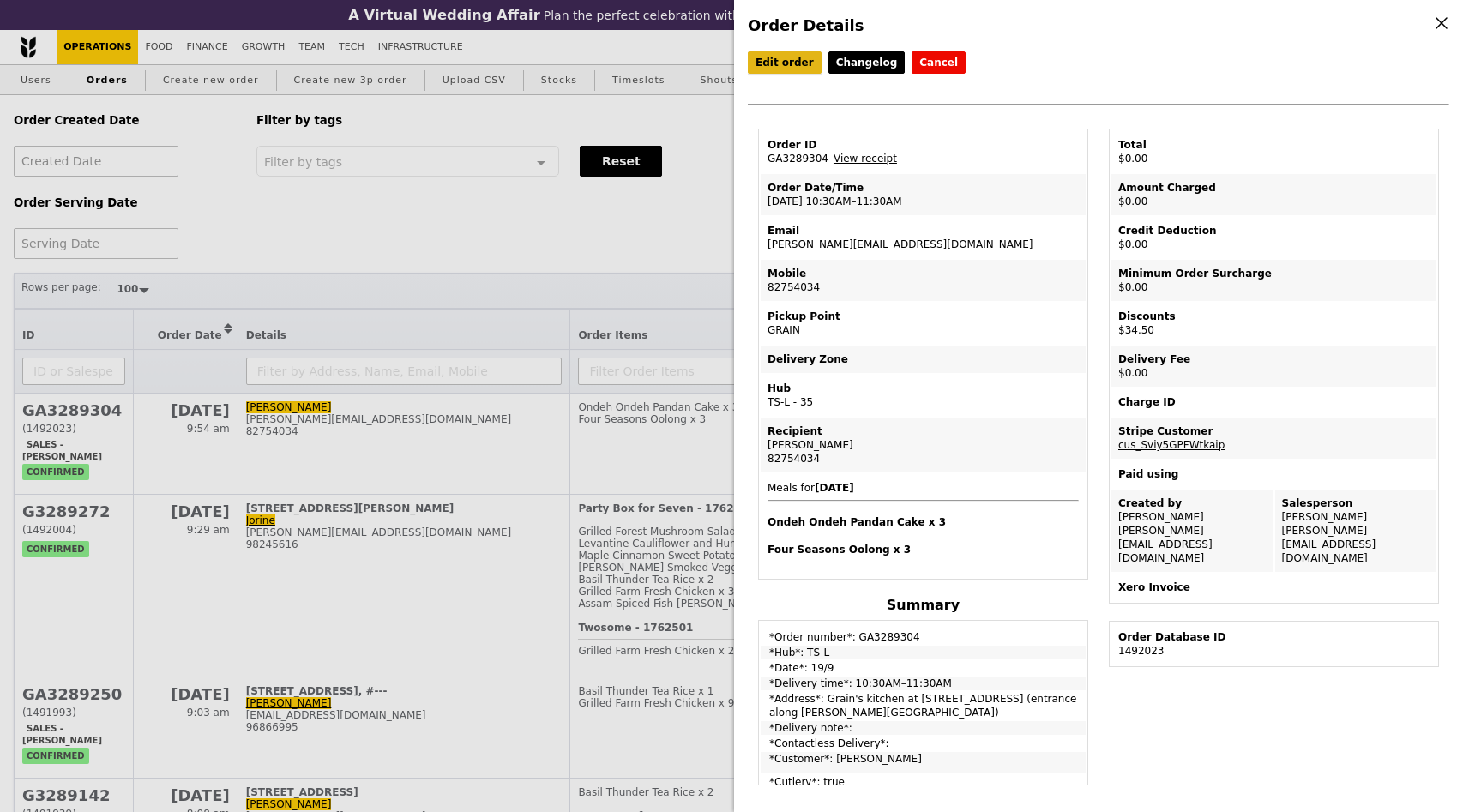
click at [804, 59] on link "Edit order" at bounding box center [785, 62] width 74 height 23
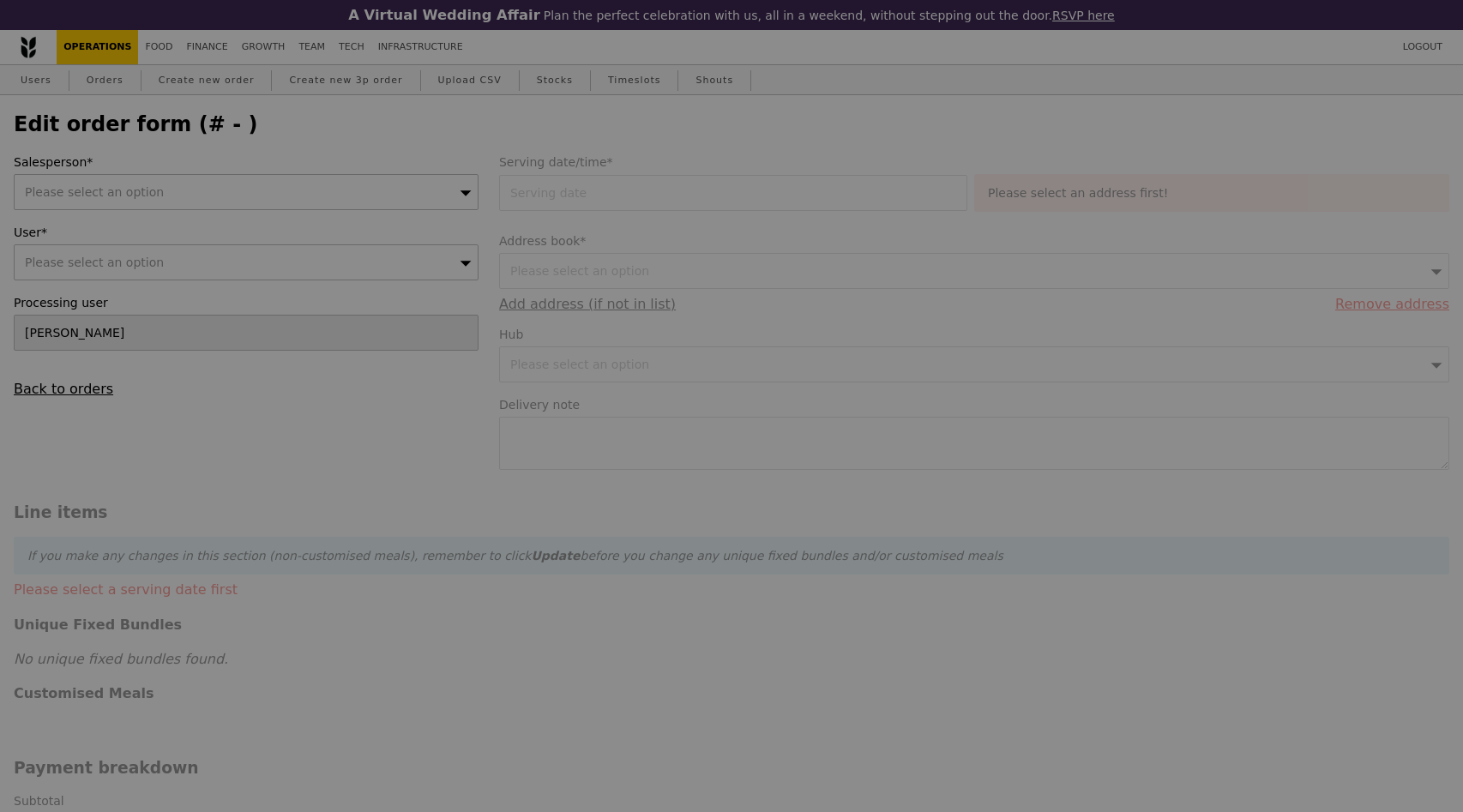
type input "19 Sep 2025"
type input "34.50"
type input "31.65"
type input "34.50"
type input "Loading..."
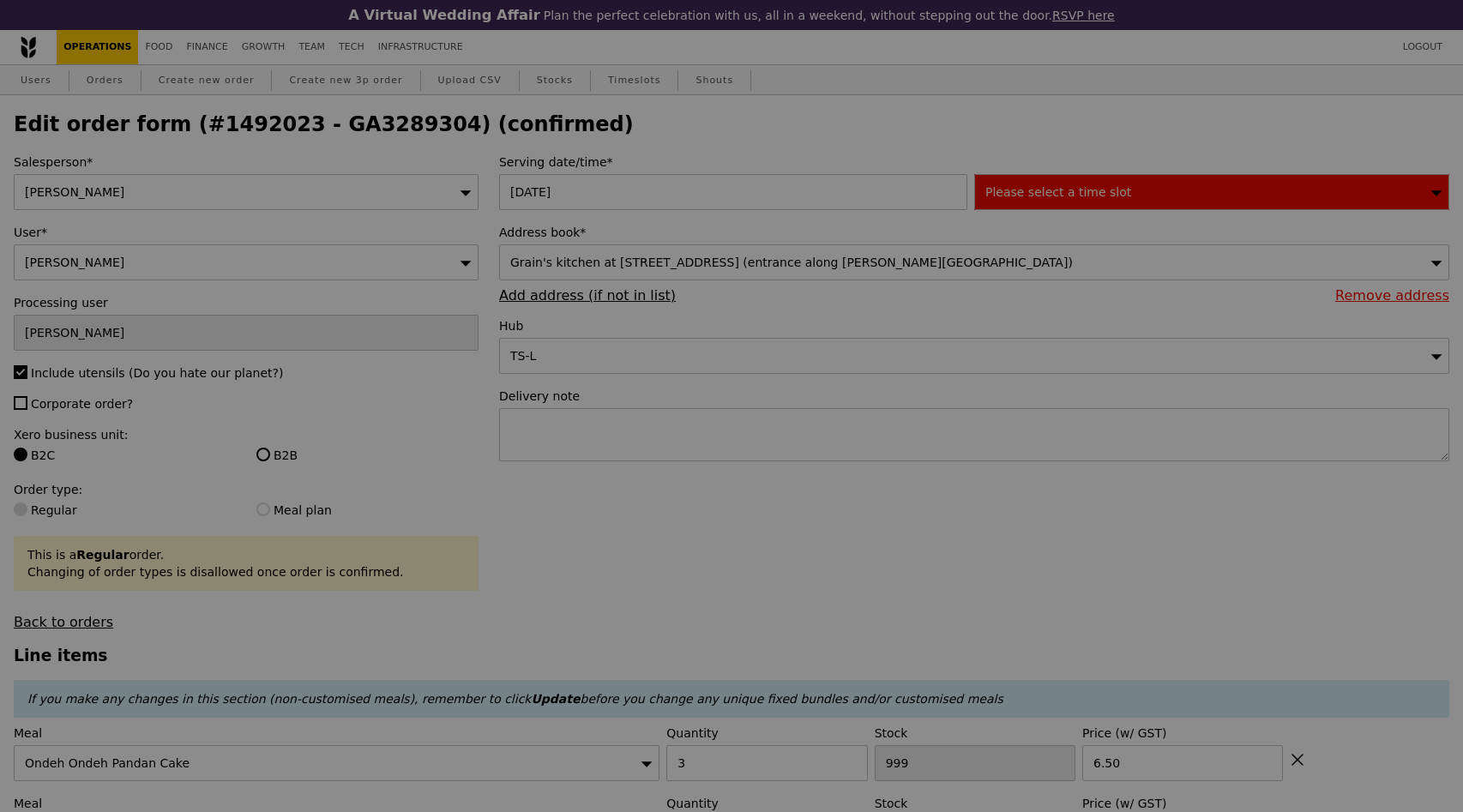
type input "474"
type input "485"
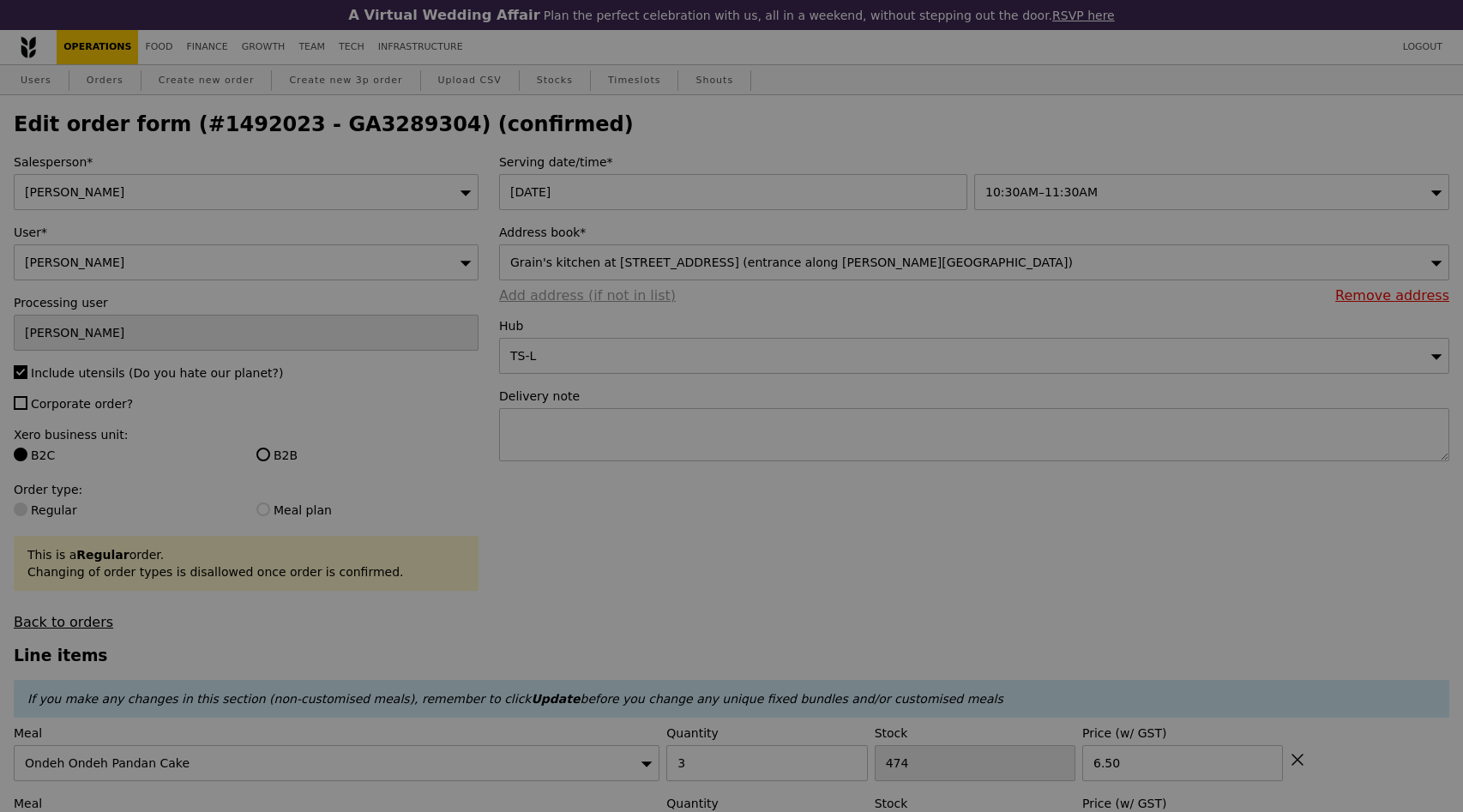
type input "Update"
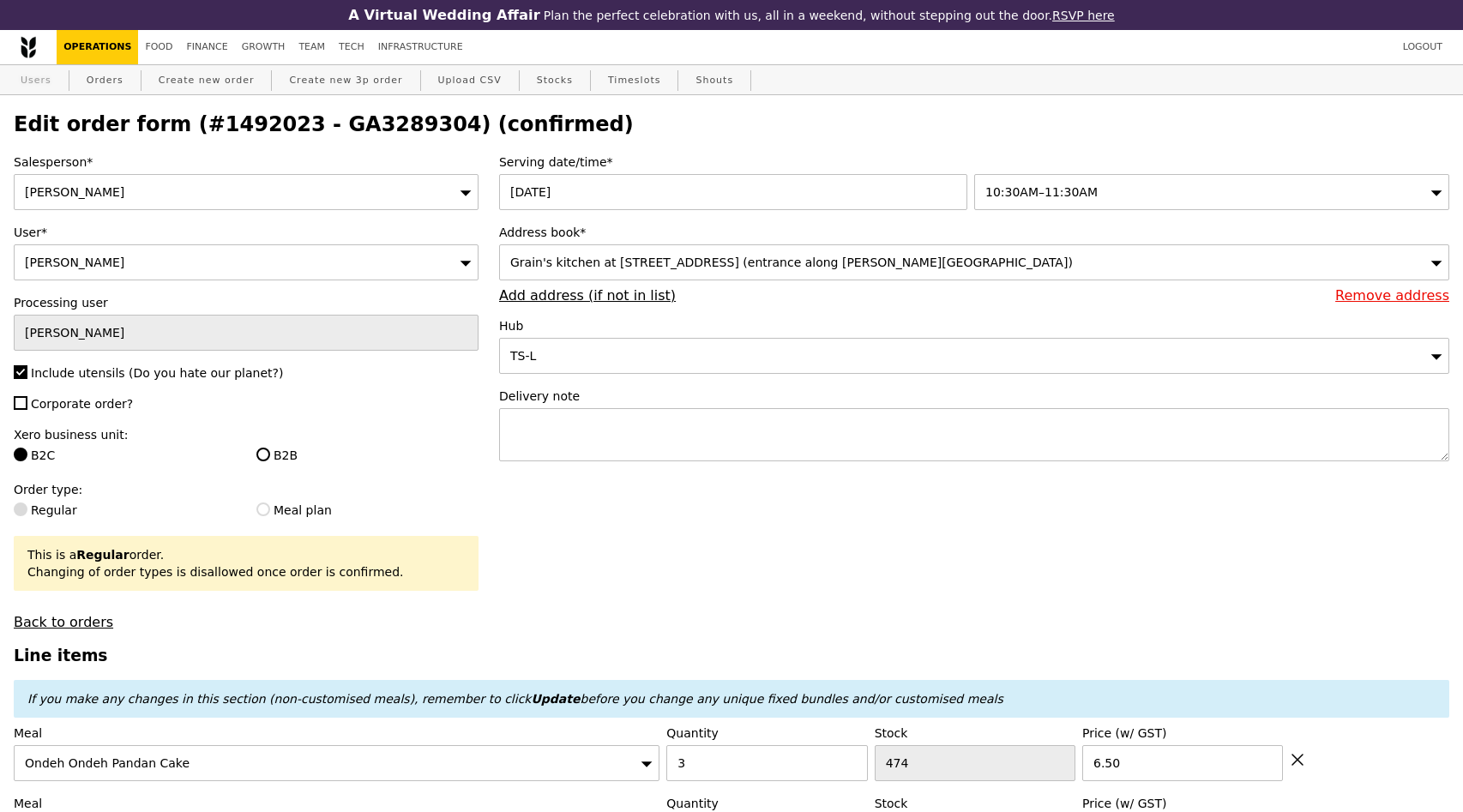
click at [53, 85] on link "Users" at bounding box center [36, 80] width 44 height 31
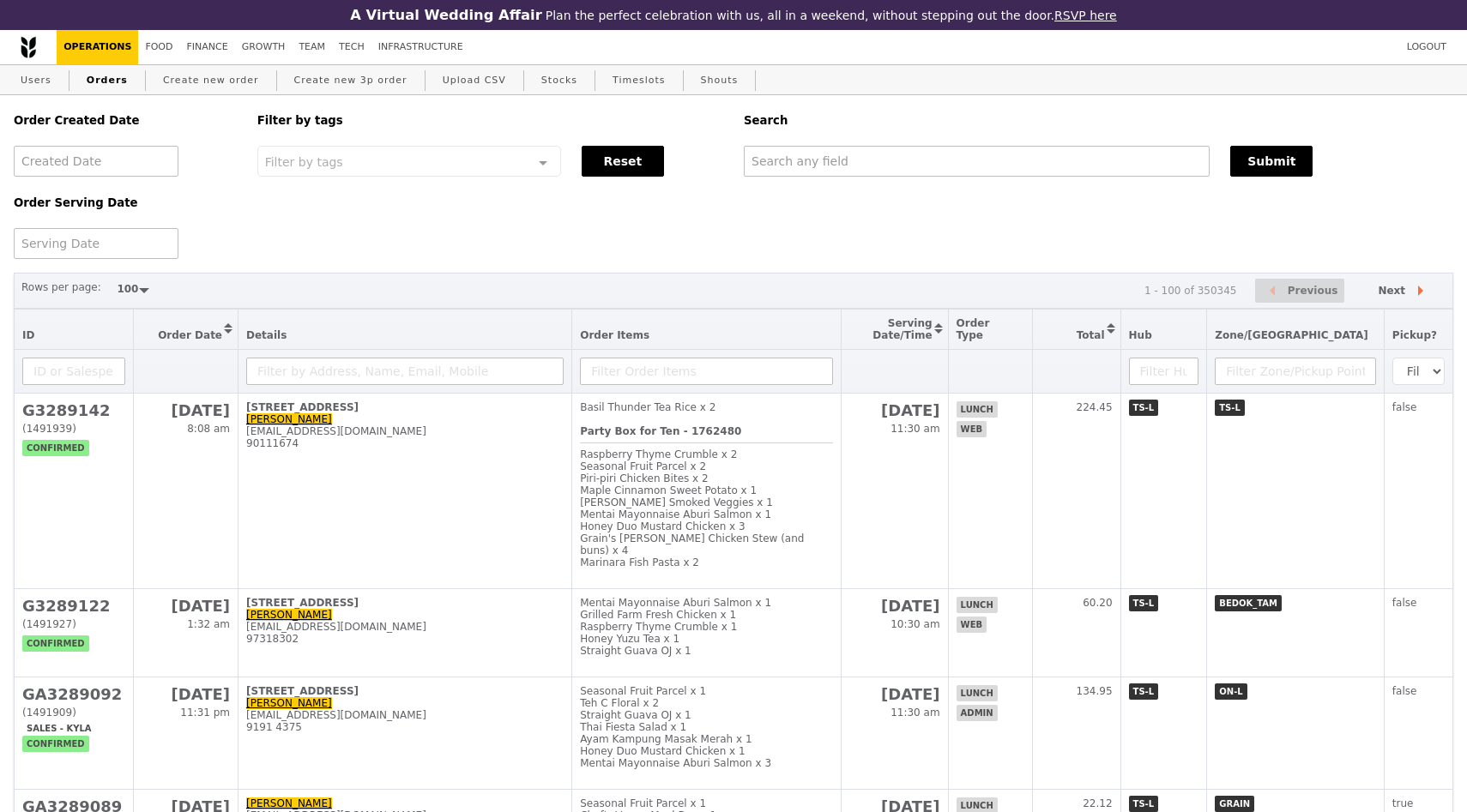
select select "100"
click at [43, 83] on link "Users" at bounding box center [36, 80] width 44 height 31
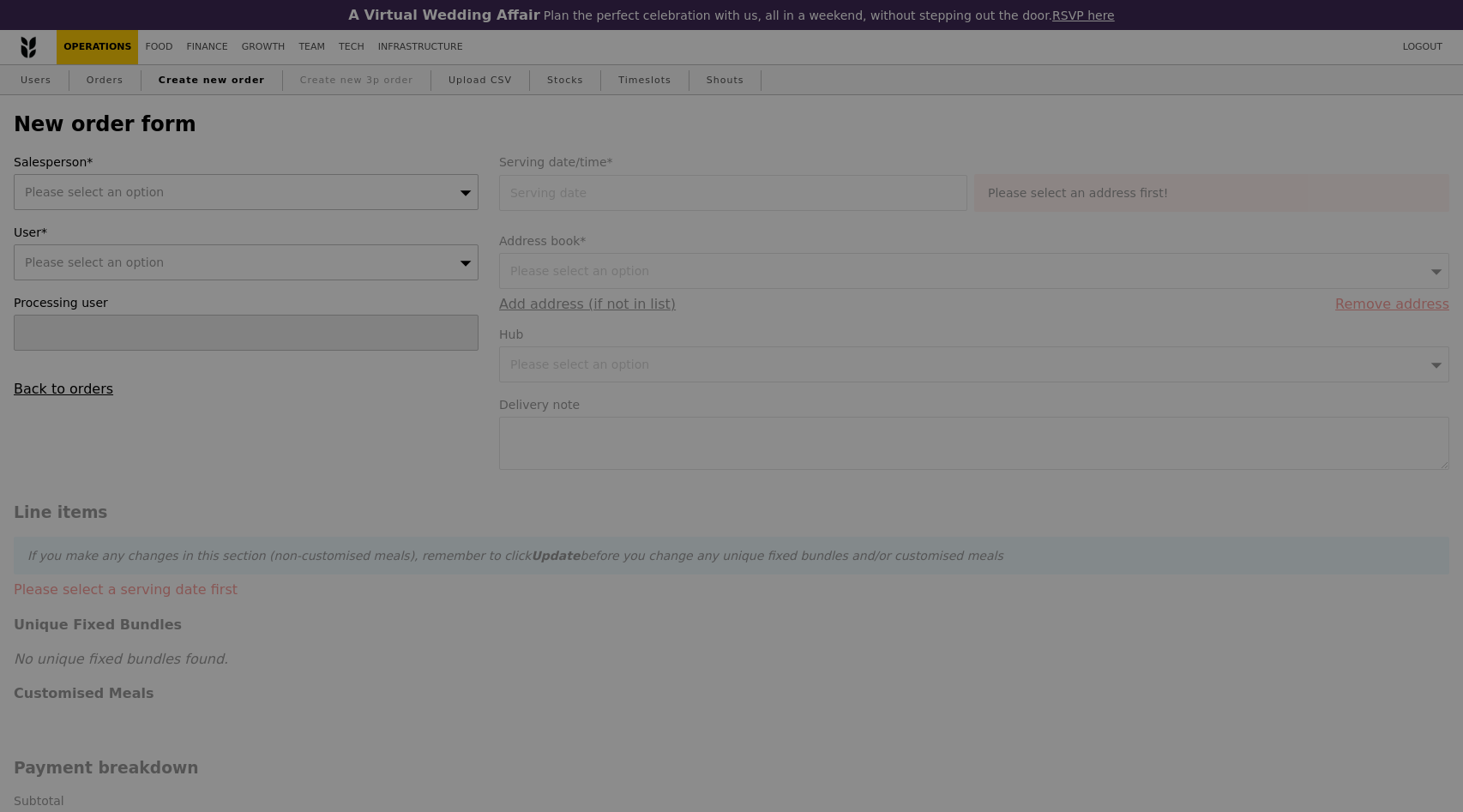
type input "Confirm"
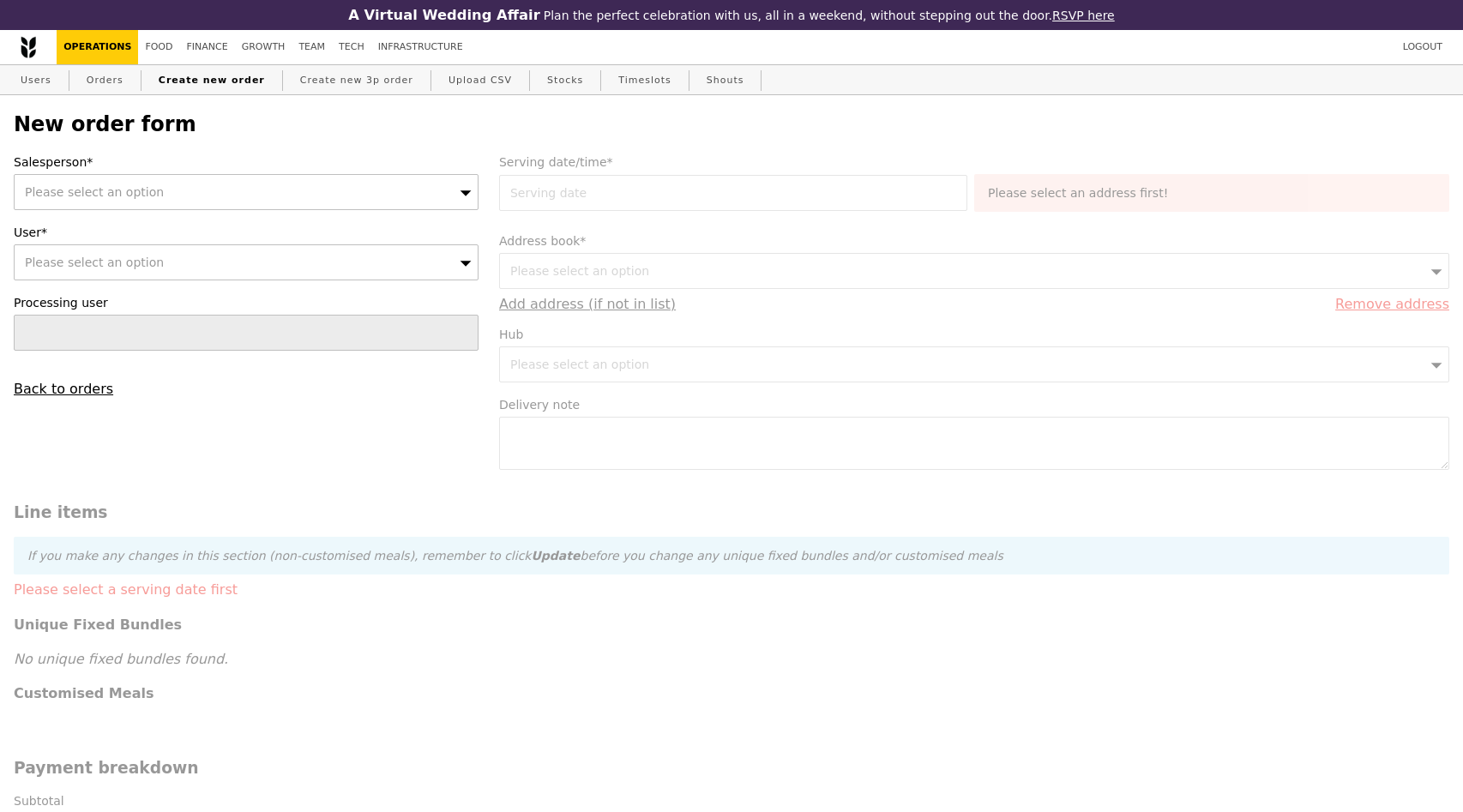
click at [282, 190] on div "Please select an option" at bounding box center [246, 191] width 465 height 36
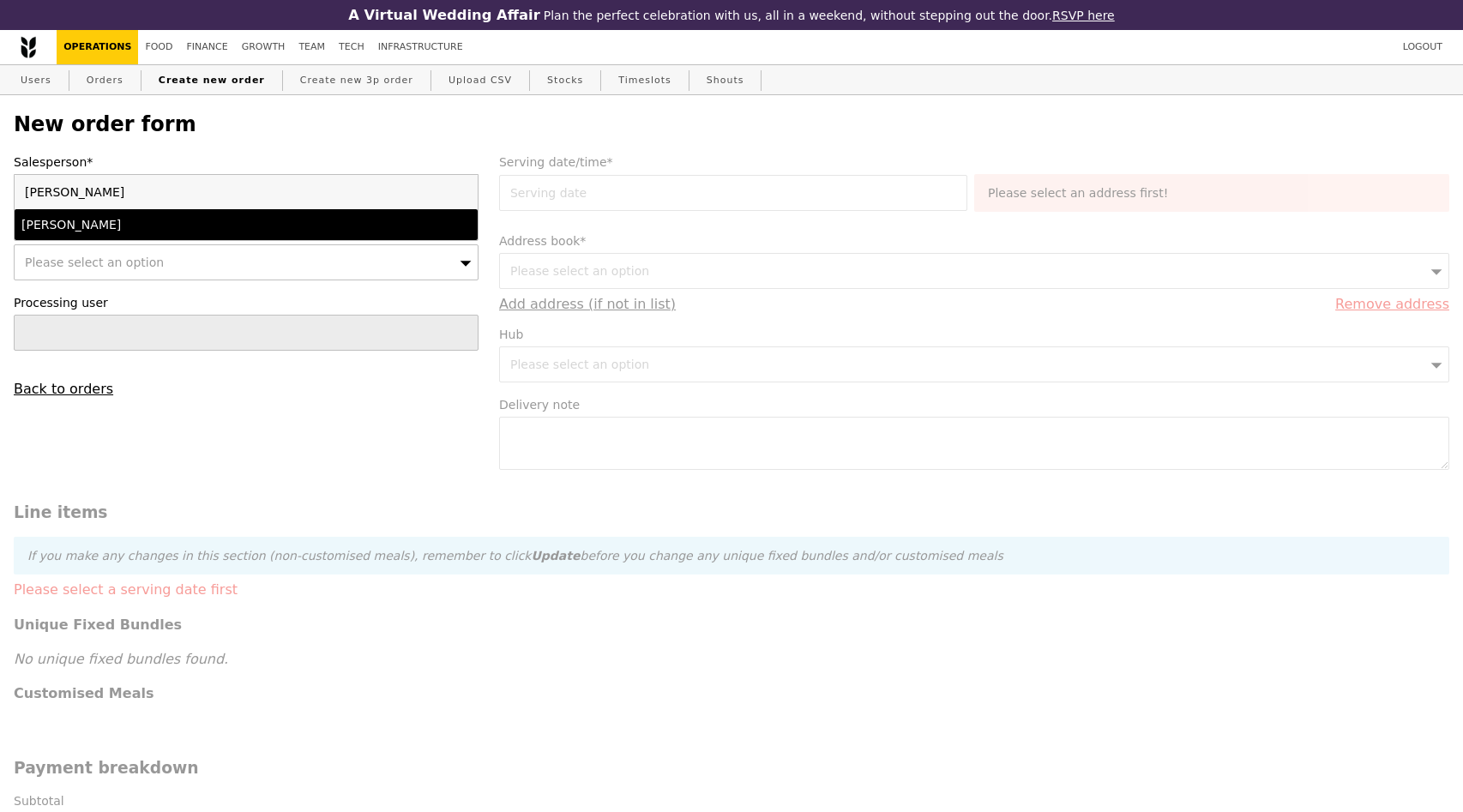
type input "ted"
click at [121, 222] on div "[PERSON_NAME]" at bounding box center [191, 224] width 338 height 17
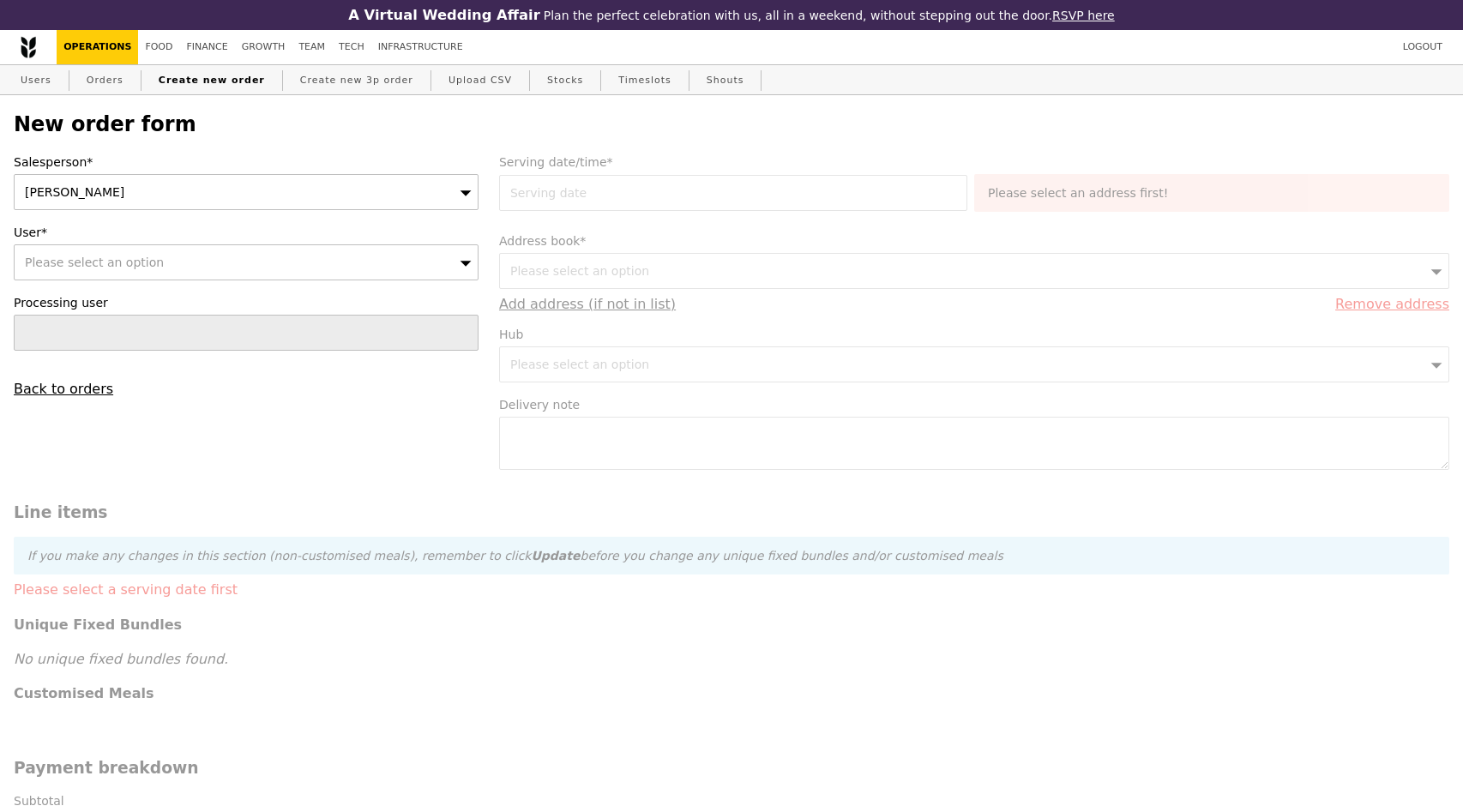
click at [164, 258] on div "Please select an option" at bounding box center [246, 262] width 465 height 36
type input "[EMAIL_ADDRESS][DOMAIN_NAME]"
type input "Confirm"
type input "[EMAIL_ADDRESS][DOMAIN_NAME]"
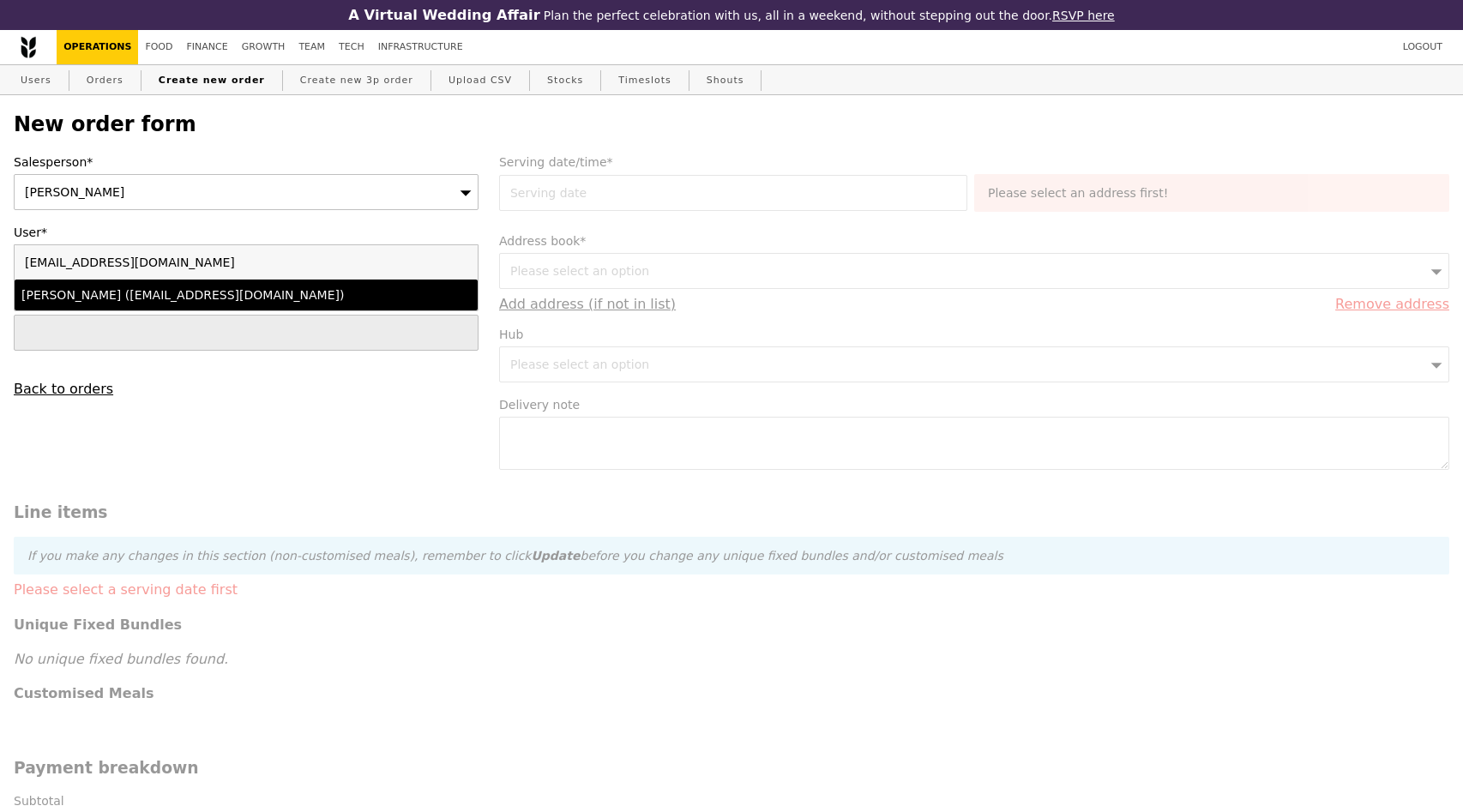
click at [143, 292] on div "[PERSON_NAME] ([EMAIL_ADDRESS][DOMAIN_NAME])" at bounding box center [191, 294] width 338 height 17
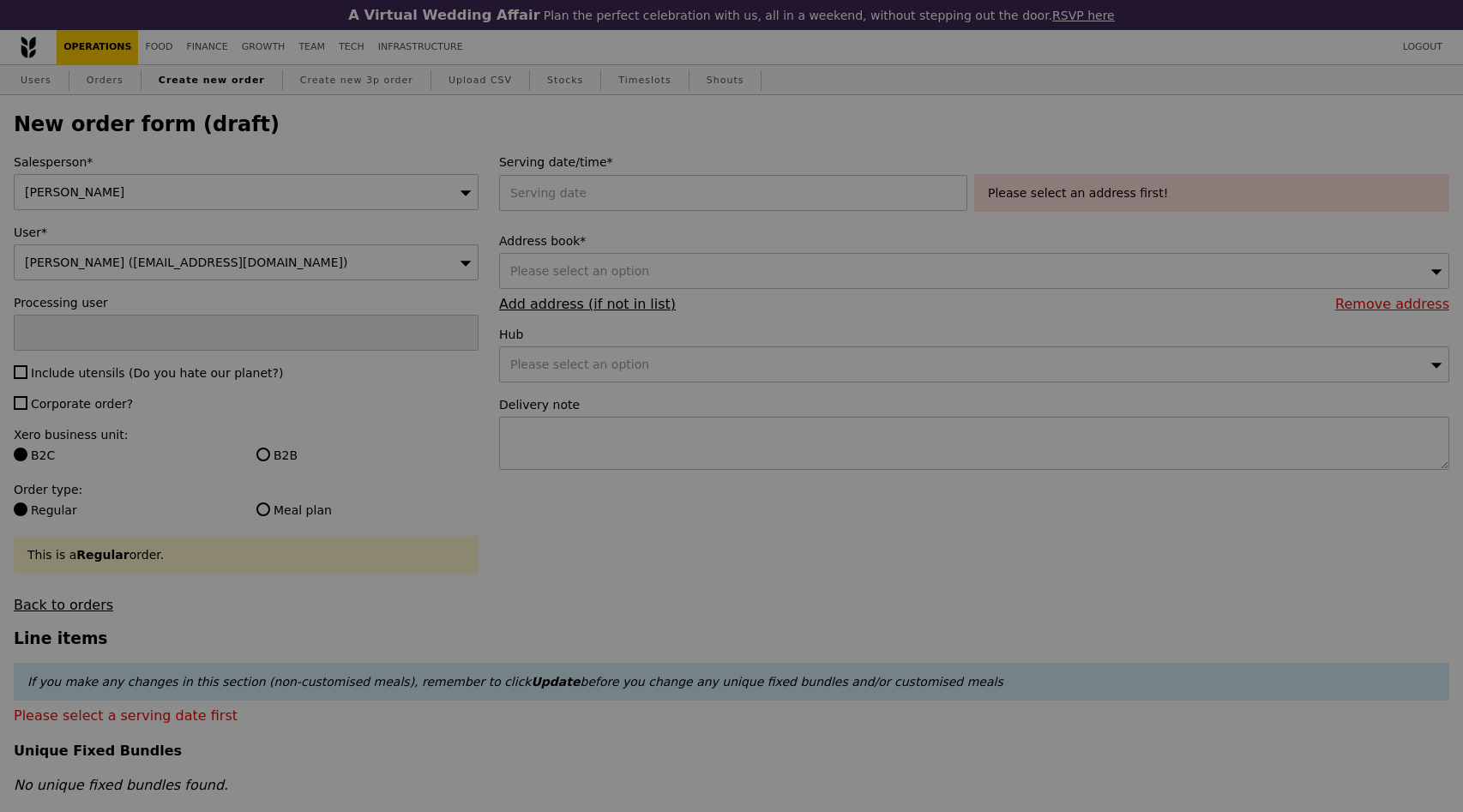
type input "Confirm"
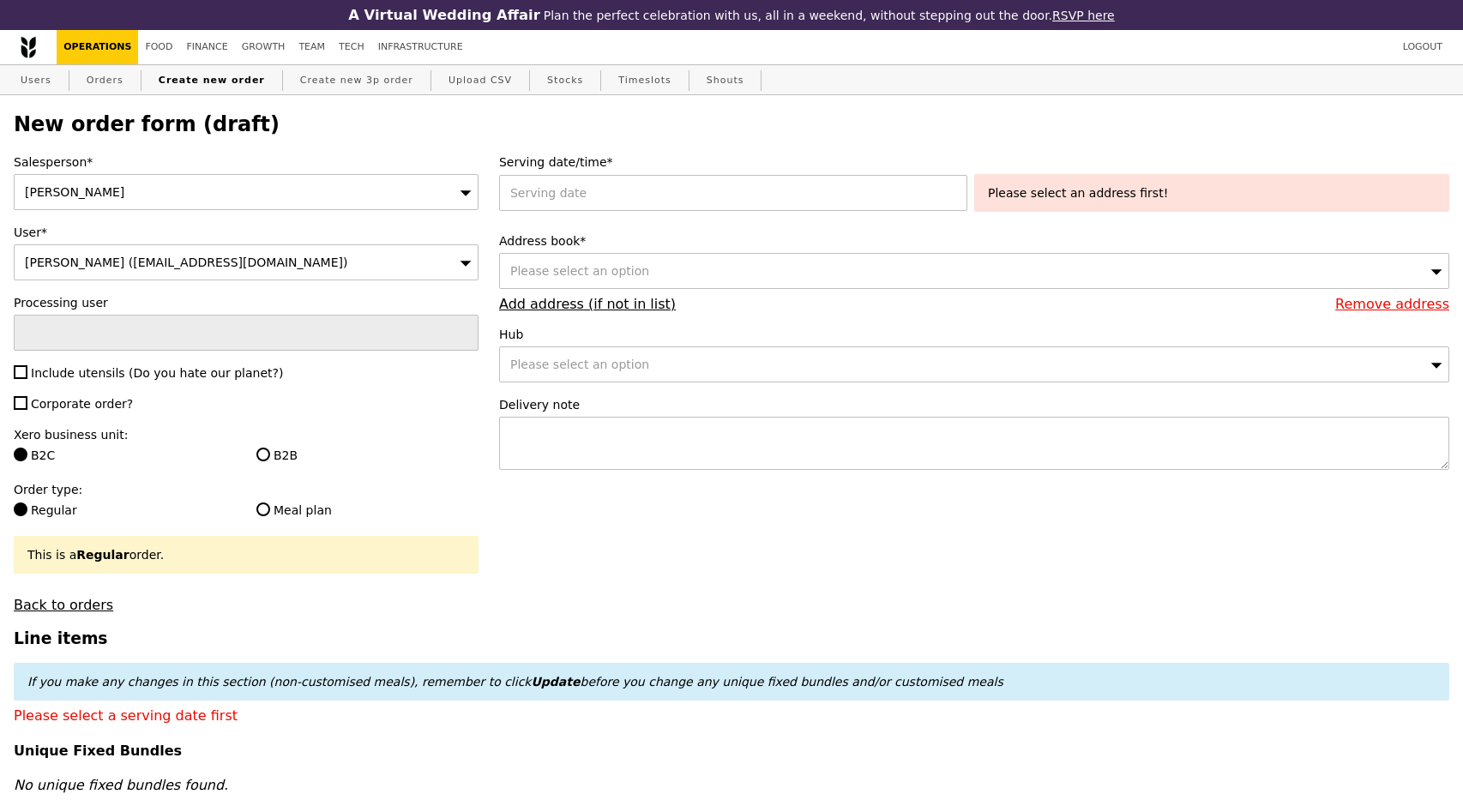
click at [67, 378] on span "Include utensils (Do you hate our planet?)" at bounding box center [156, 373] width 252 height 14
click at [28, 378] on input "Include utensils (Do you hate our planet?)" at bounding box center [21, 372] width 14 height 14
checkbox input "true"
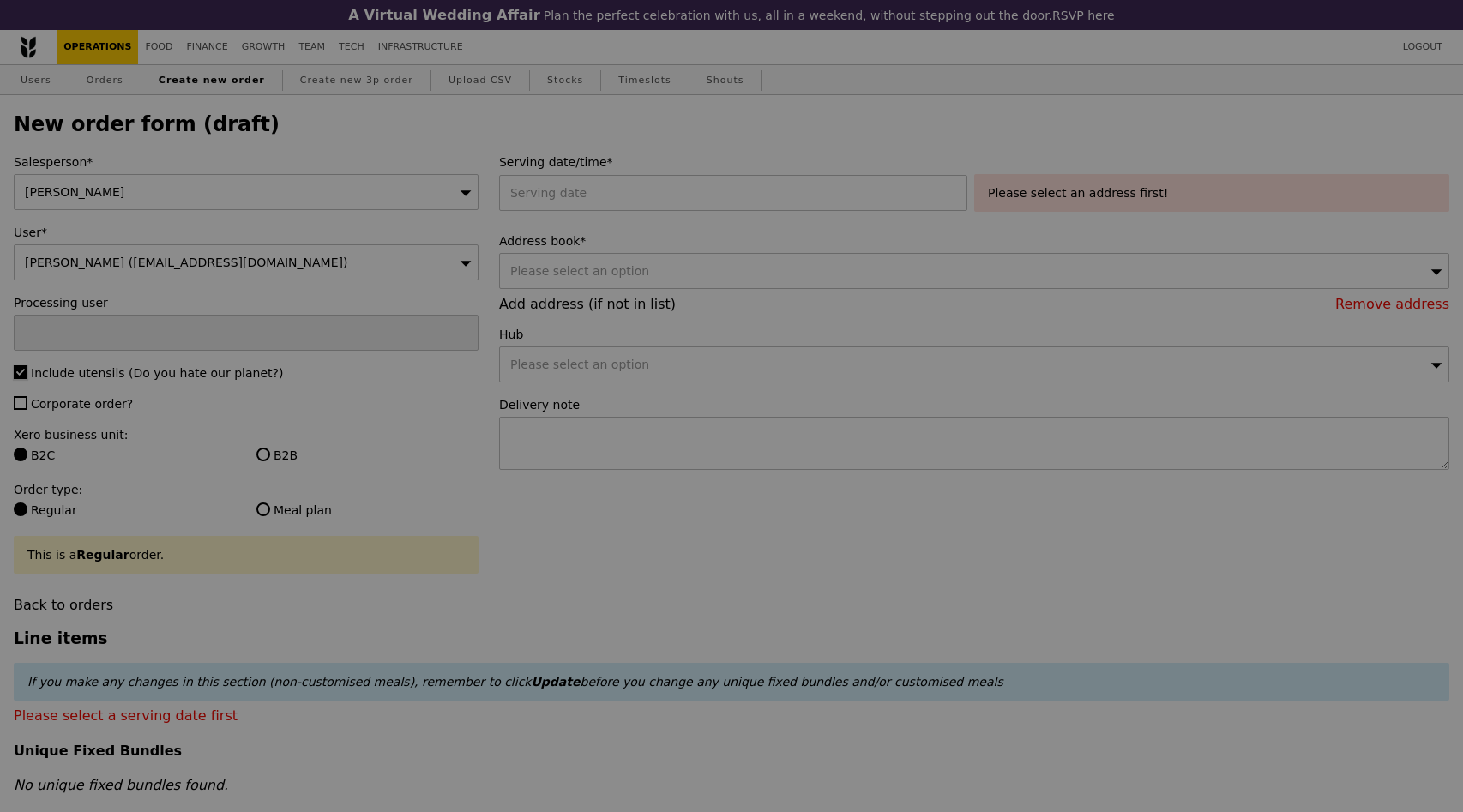
type input "Confirm"
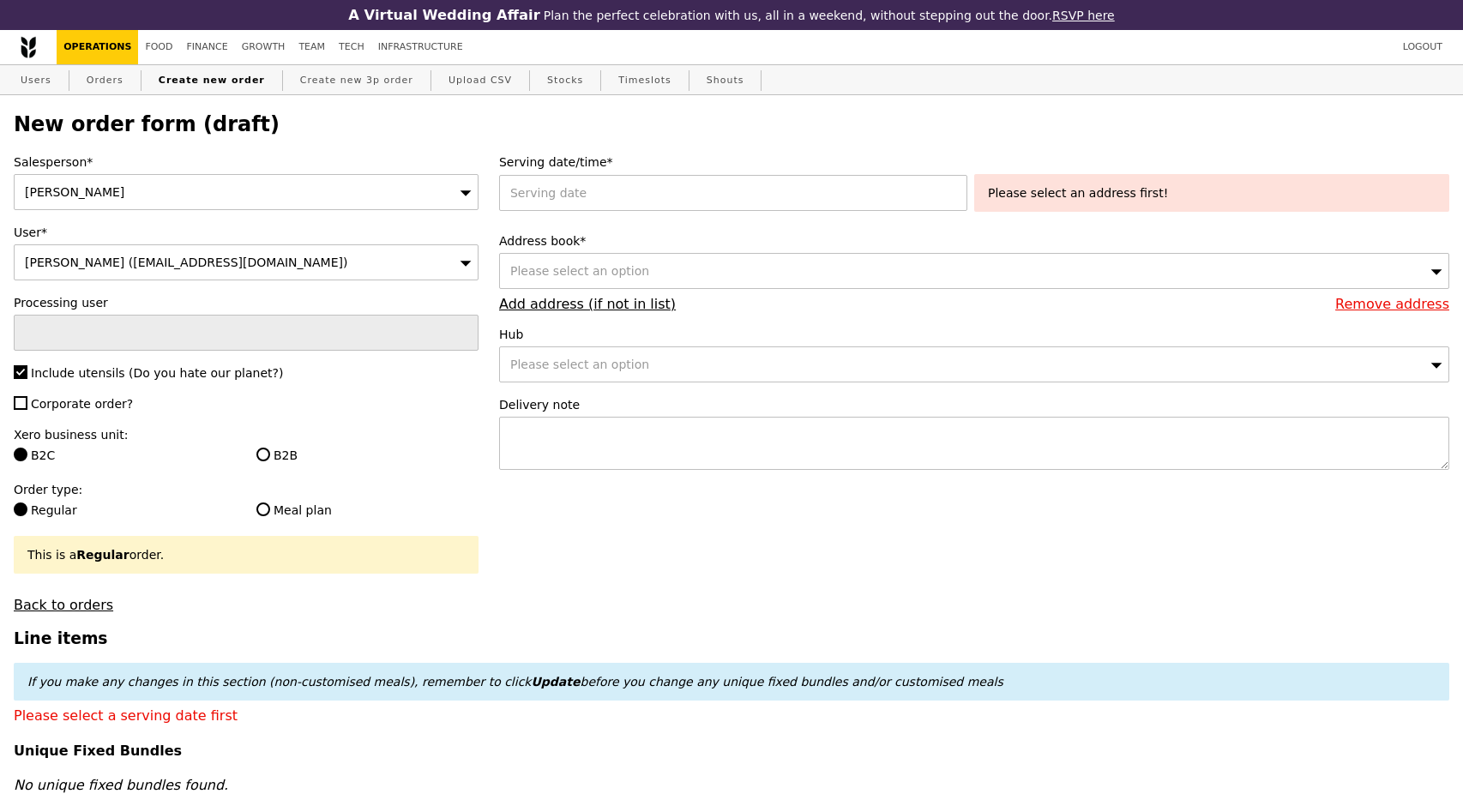
click at [67, 397] on span "Corporate order?" at bounding box center [81, 404] width 102 height 14
click at [28, 396] on input "Corporate order?" at bounding box center [21, 403] width 14 height 14
checkbox input "true"
click at [270, 460] on label "B2B" at bounding box center [367, 455] width 222 height 17
click at [270, 460] on input "B2B" at bounding box center [264, 455] width 14 height 14
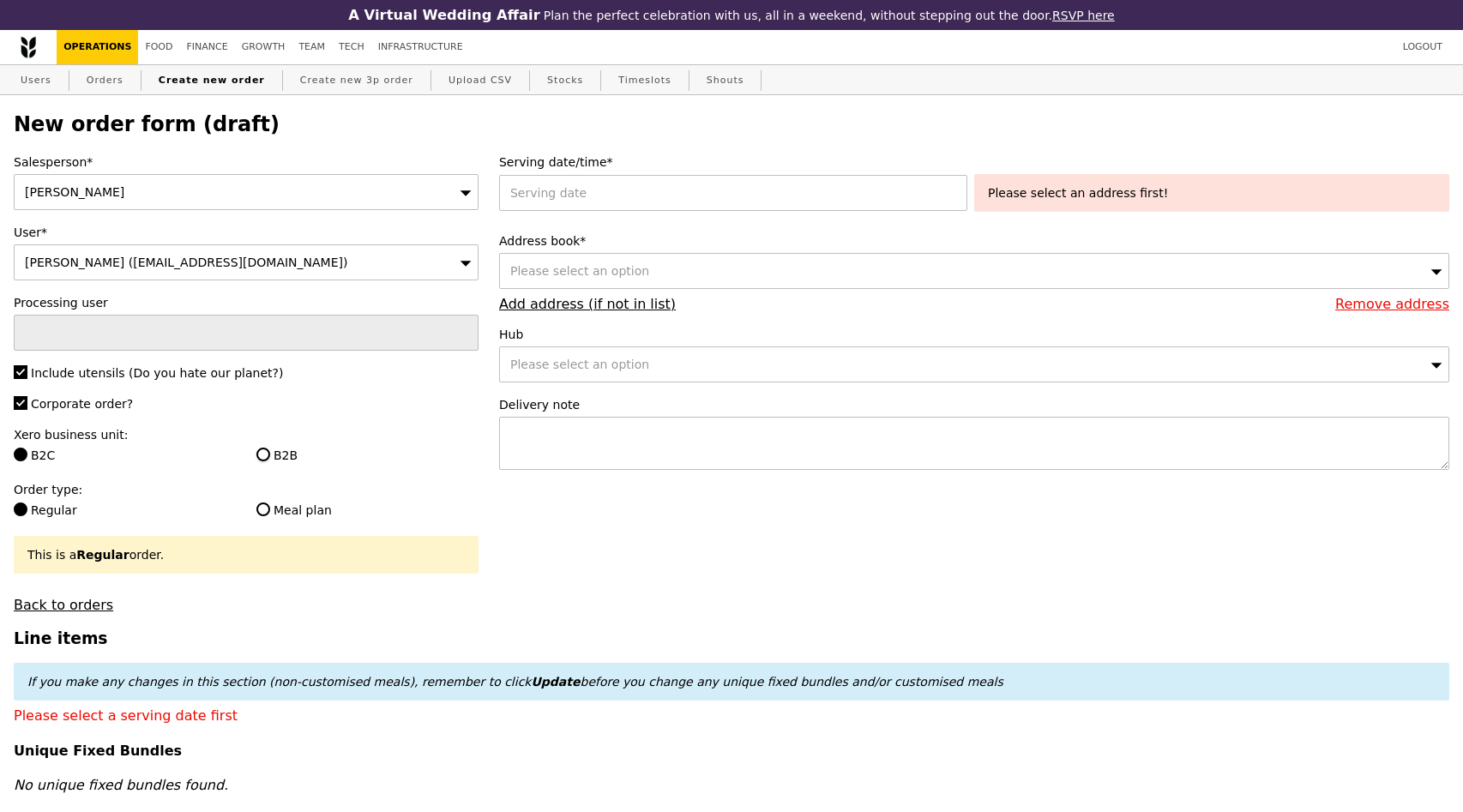
radio input "true"
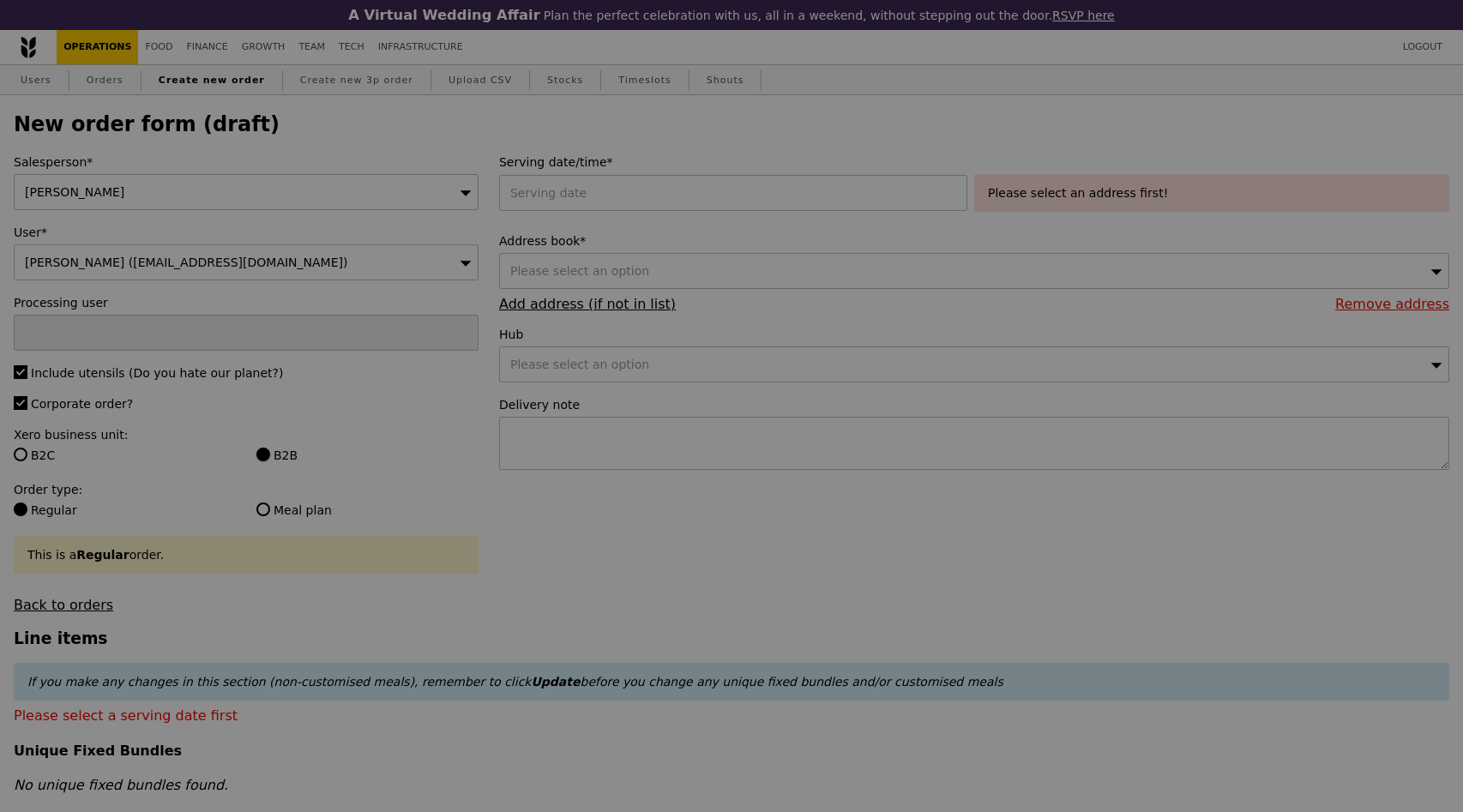
type input "Confirm"
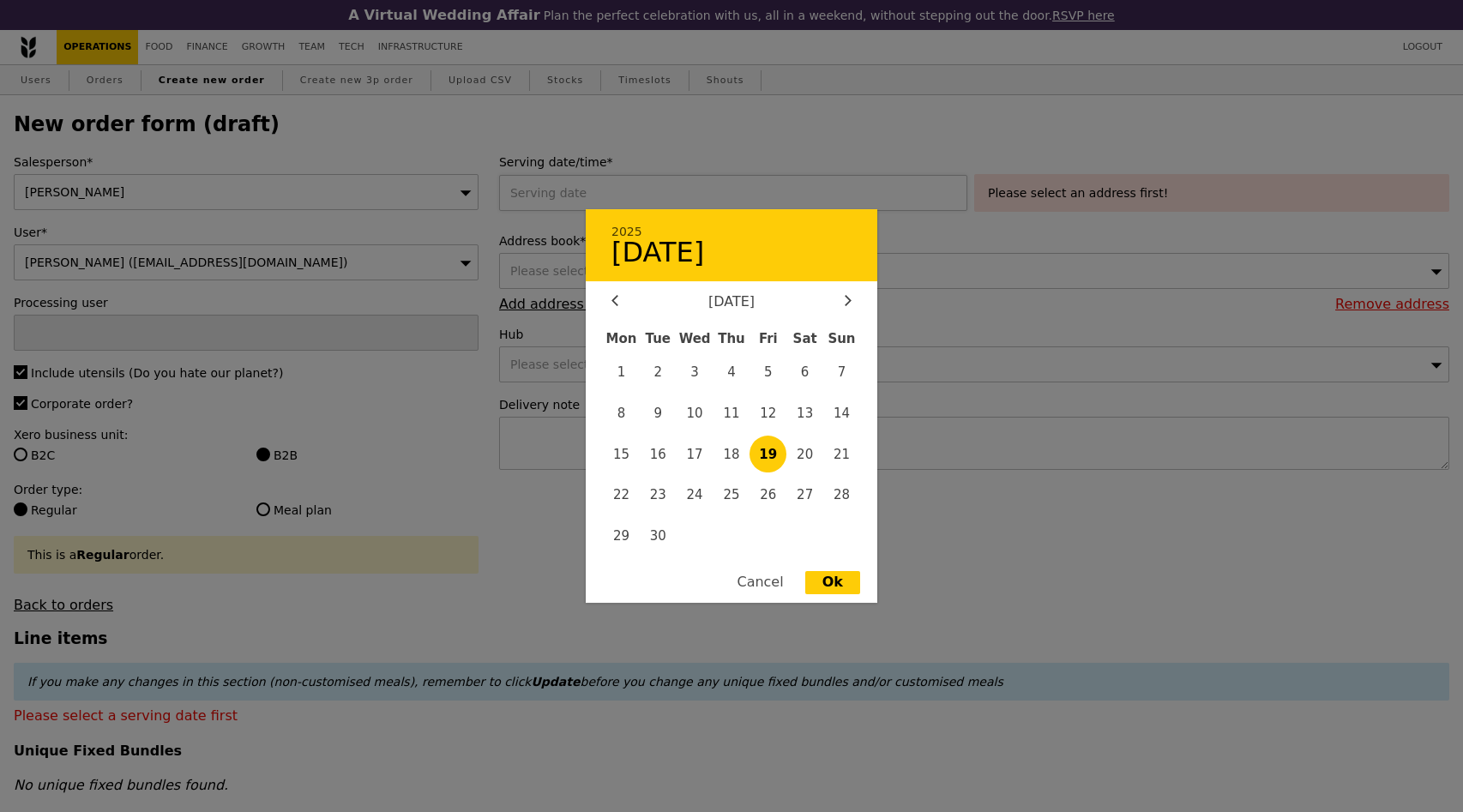
click at [609, 179] on div "2025 19 September September 2025 Mon Tue Wed Thu Fri Sat Sun 1 2 3 4 5 6 7 8 9 …" at bounding box center [736, 192] width 475 height 36
click at [630, 487] on span "22" at bounding box center [621, 494] width 37 height 37
type input "[DATE]"
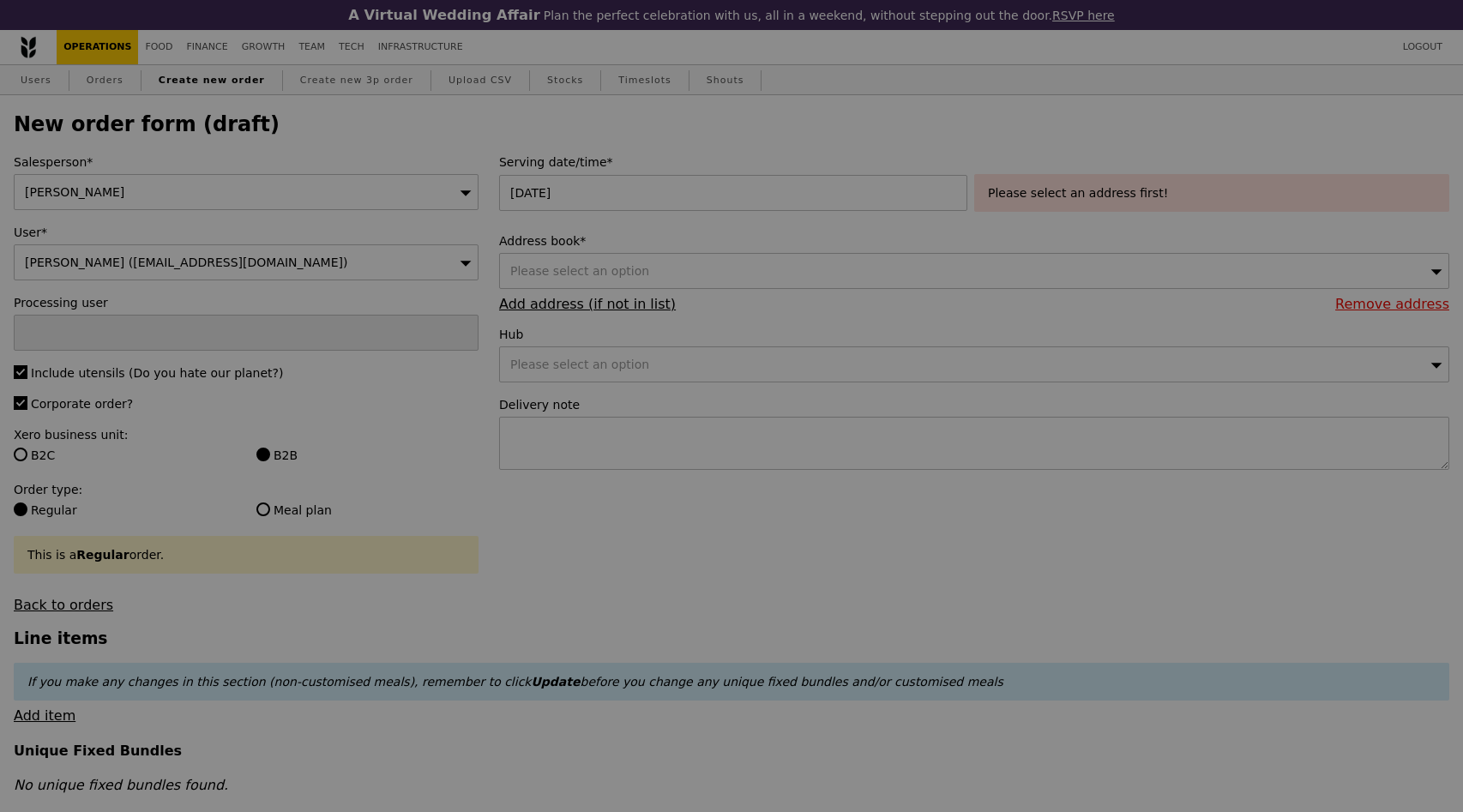
type input "Confirm"
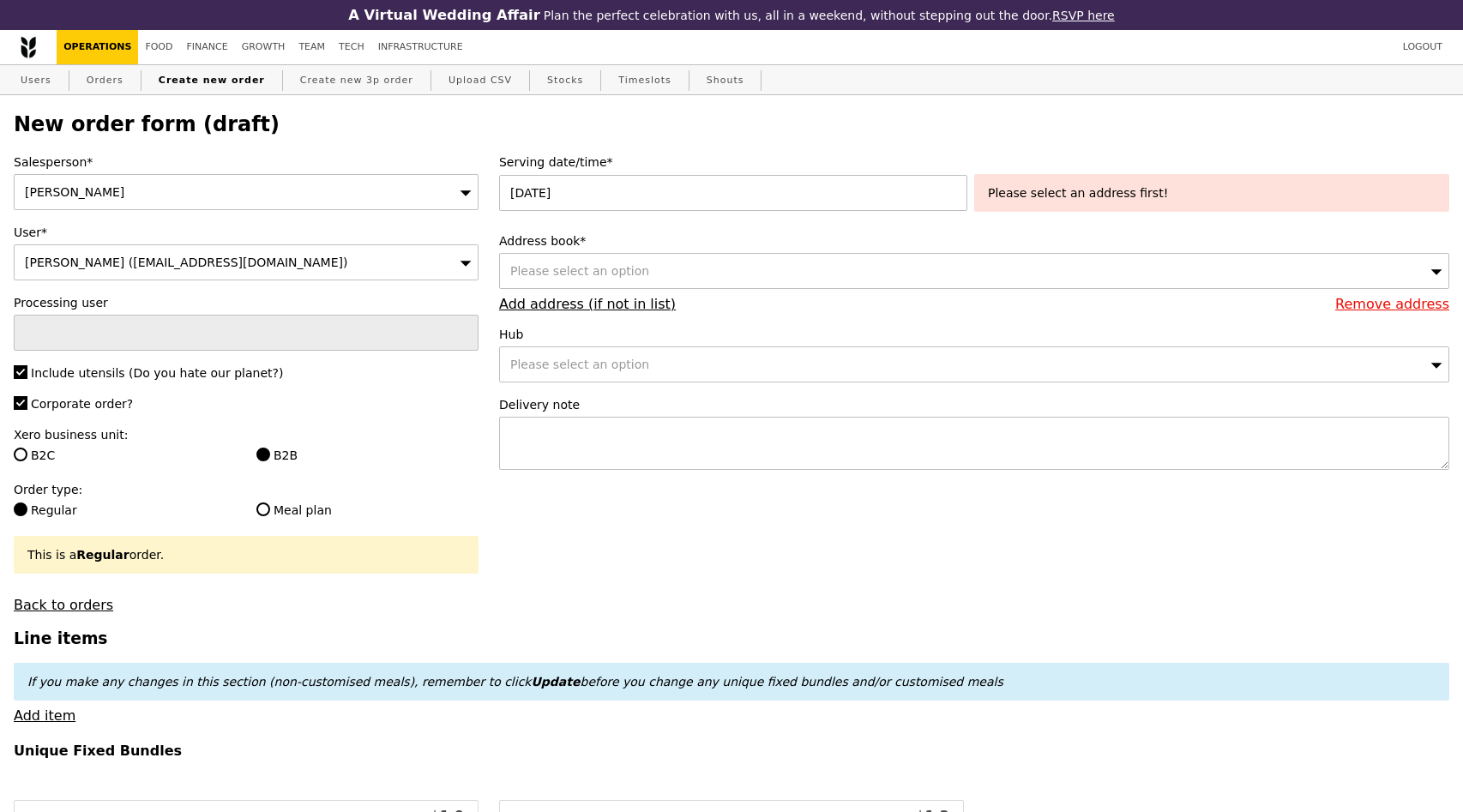
click at [1086, 184] on div "Please select an address first!" at bounding box center [1211, 192] width 475 height 37
click at [612, 265] on span "Please select an option" at bounding box center [579, 271] width 139 height 14
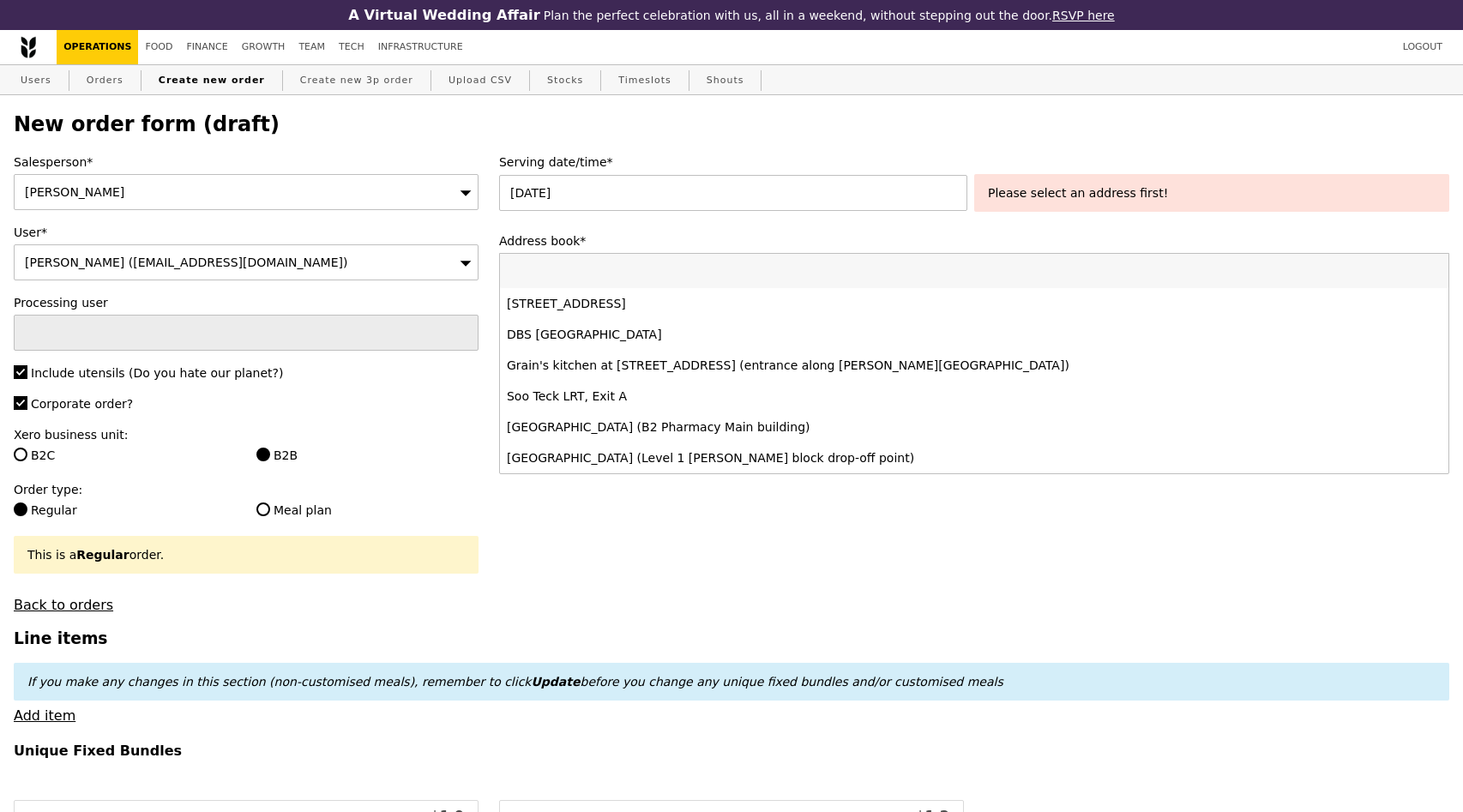
click at [638, 278] on input "Address book*" at bounding box center [974, 270] width 949 height 35
paste input "Sungei Gedong Camp 430 Sungei Gedong Road"
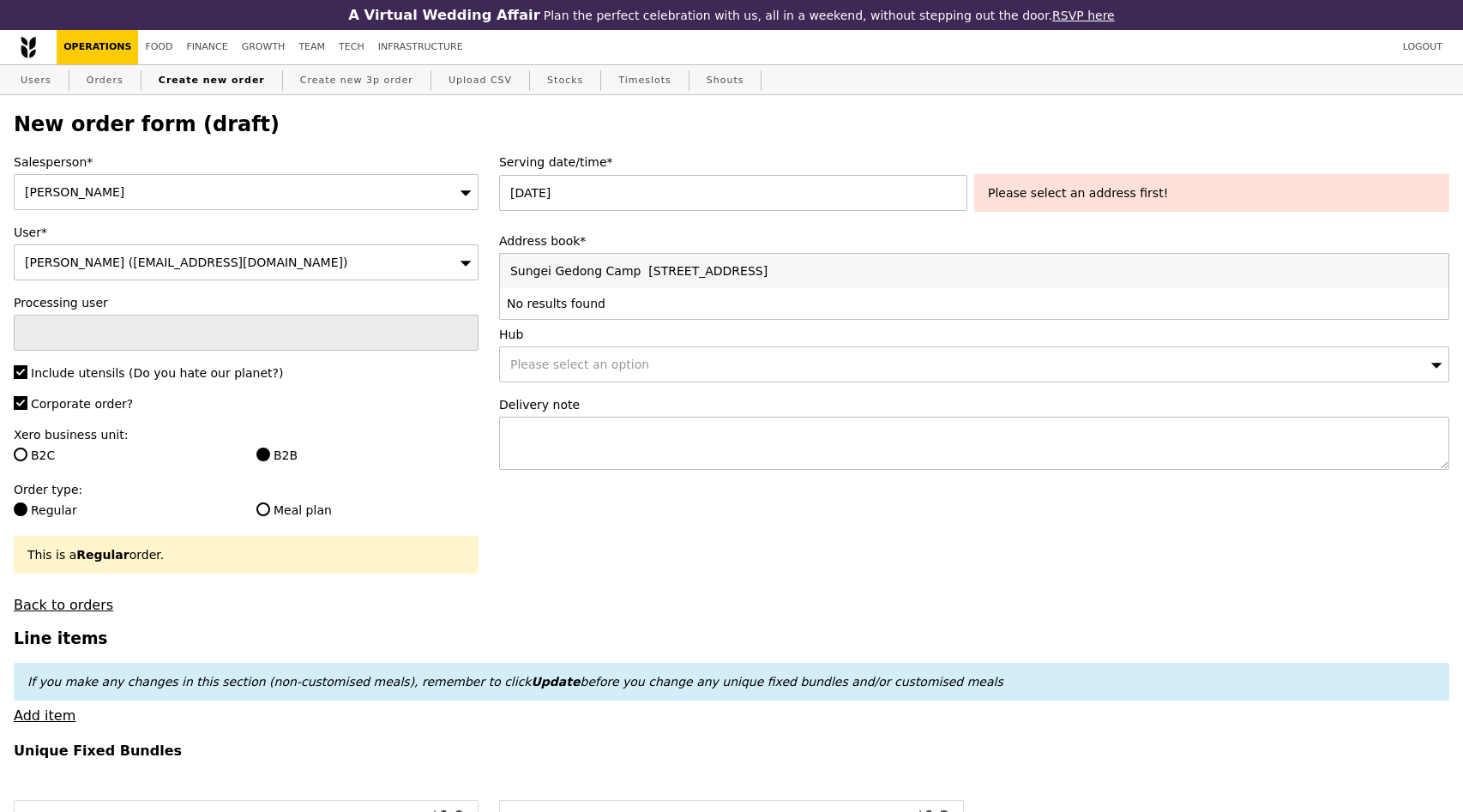
click at [628, 275] on input "Sungei Gedong Camp 430 Sungei Gedong Road" at bounding box center [974, 270] width 949 height 35
type input "Sungei Gedong Camp, 430 Sungei Gedong Road"
click at [667, 363] on div "Please select an option" at bounding box center [974, 364] width 951 height 36
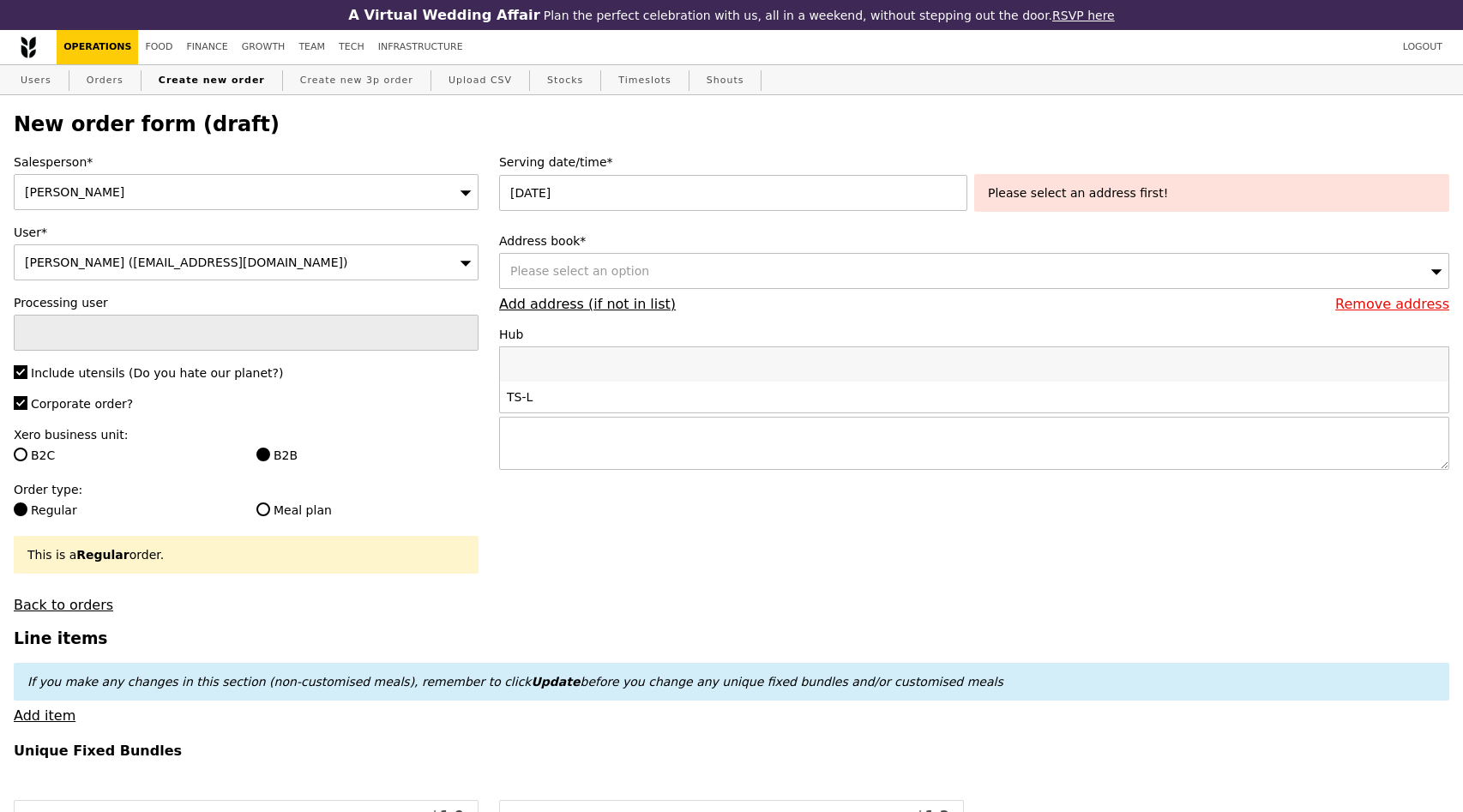
click at [717, 276] on div "Please select an option" at bounding box center [974, 270] width 951 height 36
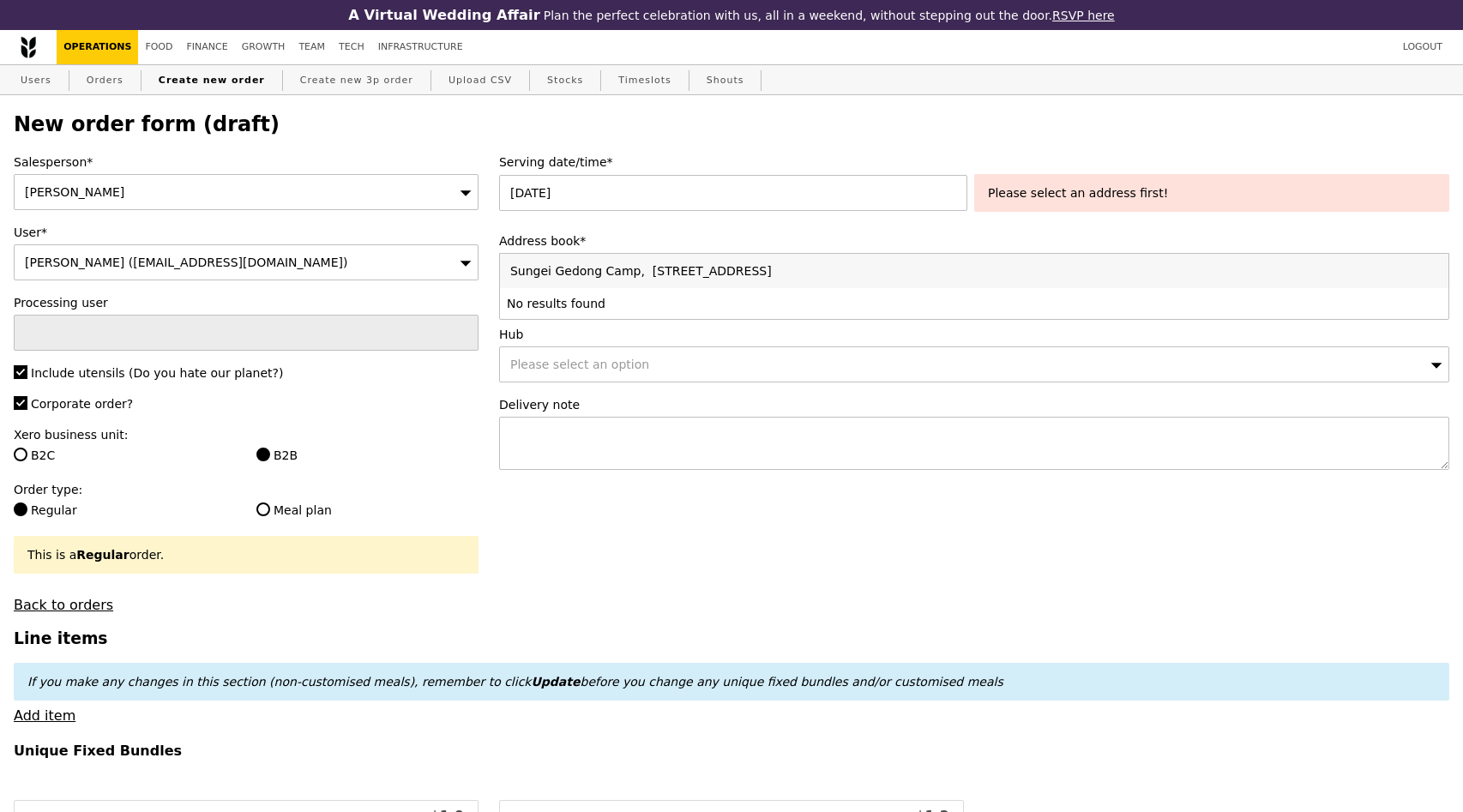
drag, startPoint x: 840, startPoint y: 264, endPoint x: 514, endPoint y: 258, distance: 326.1
click at [514, 258] on input "Sungei Gedong Camp, 430 Sungei Gedong Road" at bounding box center [974, 270] width 949 height 35
type input "430 sungei gedong"
click at [753, 305] on li "No results found" at bounding box center [974, 303] width 949 height 31
click at [664, 275] on input "430 sungei gedong" at bounding box center [974, 270] width 949 height 35
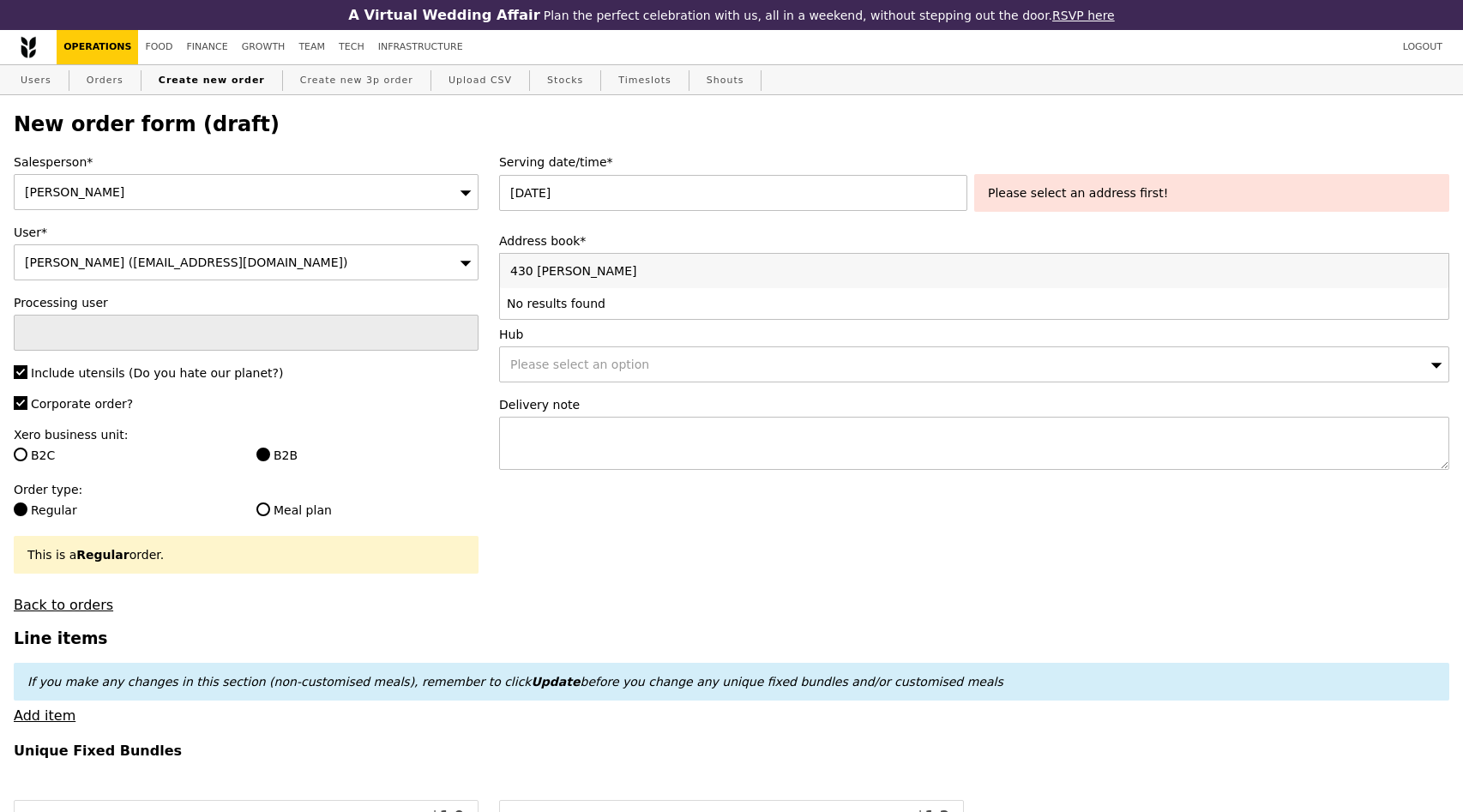
click at [664, 342] on label "Hub" at bounding box center [974, 333] width 951 height 17
click at [599, 298] on link "Add address (if not in list)" at bounding box center [587, 304] width 177 height 17
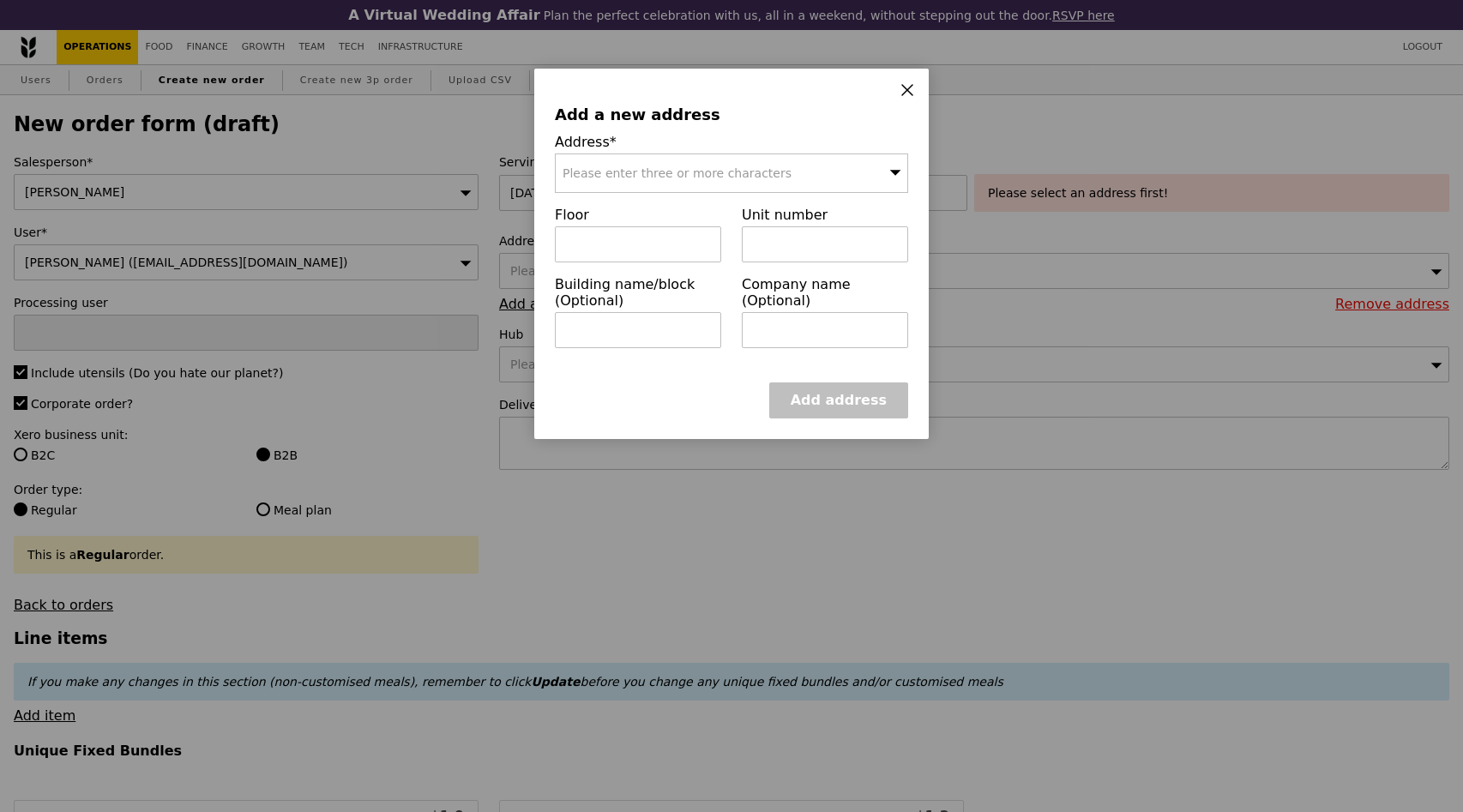
click at [643, 176] on span "Please enter three or more characters" at bounding box center [677, 174] width 229 height 14
click at [682, 174] on input "Sungei Gedong Camp 430 Sungei Gedong Road" at bounding box center [732, 173] width 351 height 37
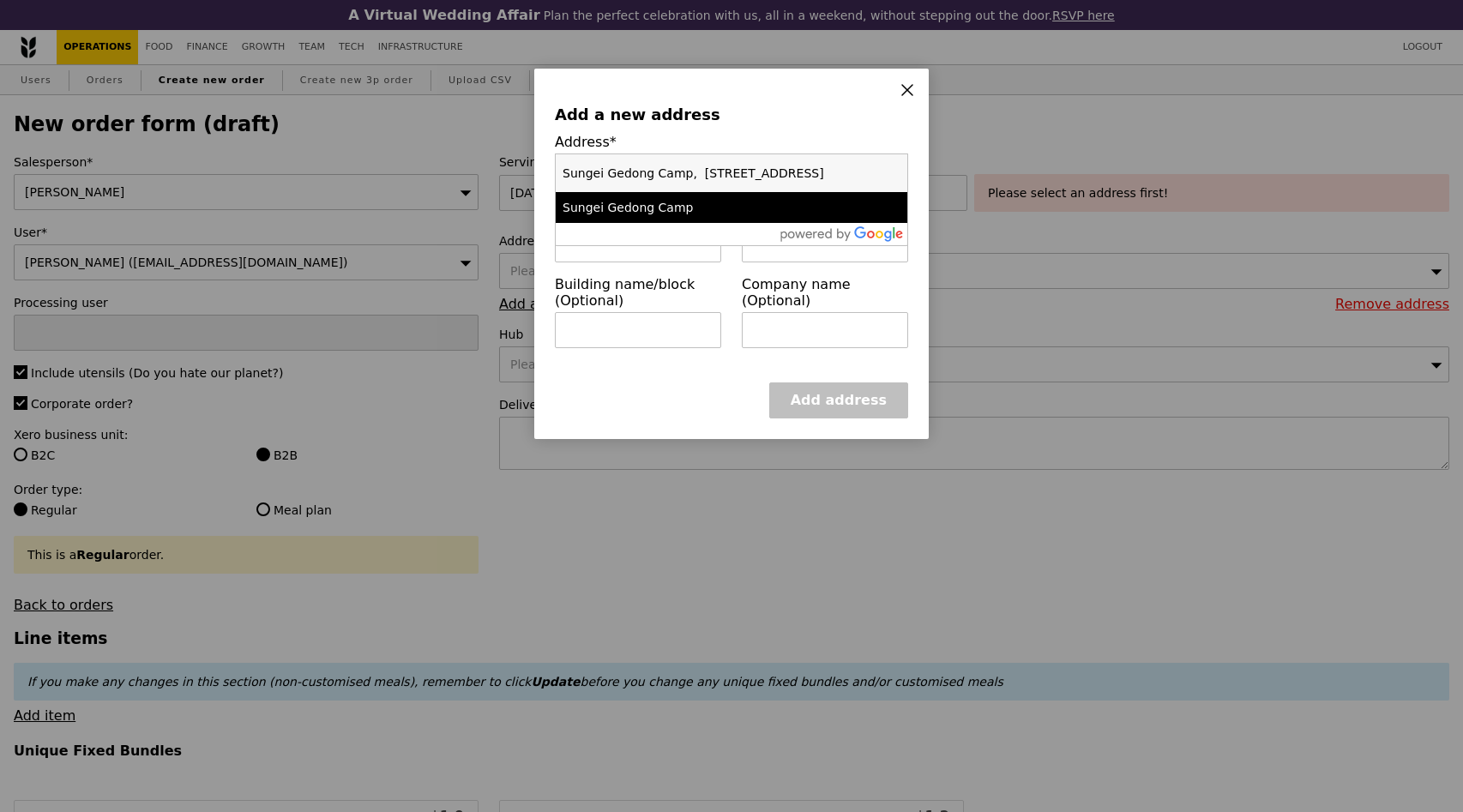
type input "Sungei Gedong Camp, 430 Sungei Gedong Road"
click at [732, 281] on div "Company name (Optional)" at bounding box center [824, 319] width 187 height 86
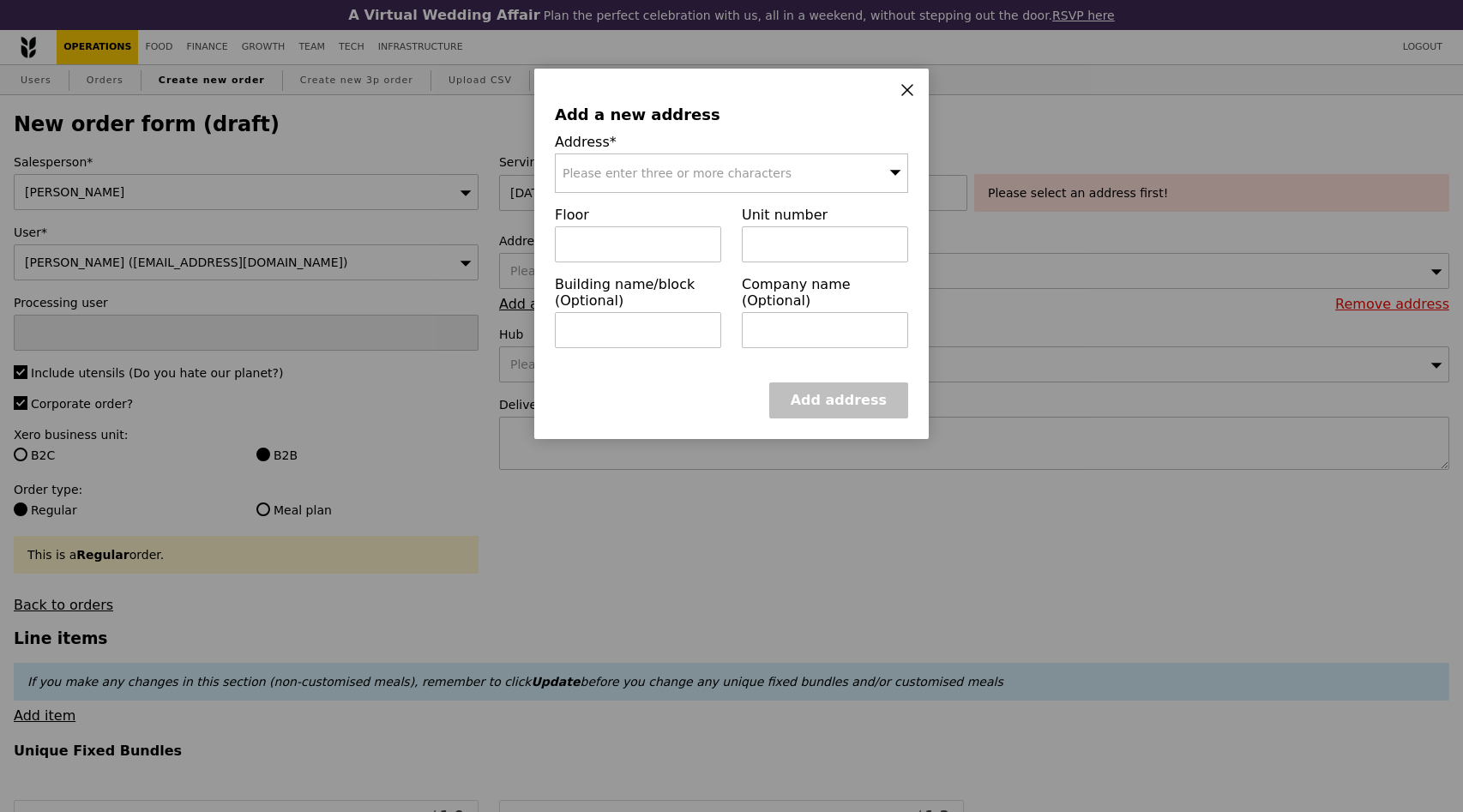
click at [690, 167] on span "Please enter three or more characters" at bounding box center [677, 174] width 229 height 14
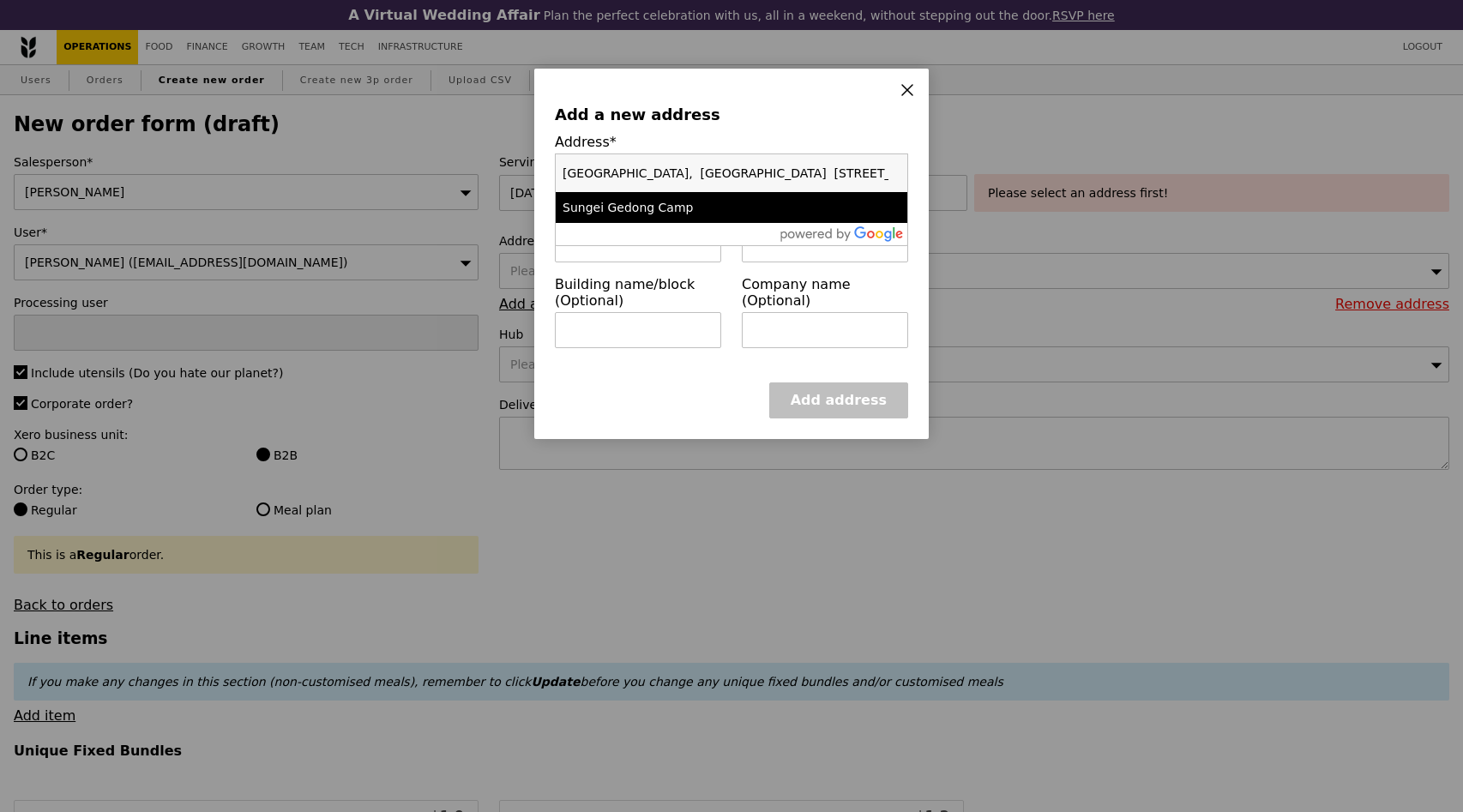
scroll to position [0, 216]
type input "Sungei Gedong Camp, 430 Sungei Gedong Road"
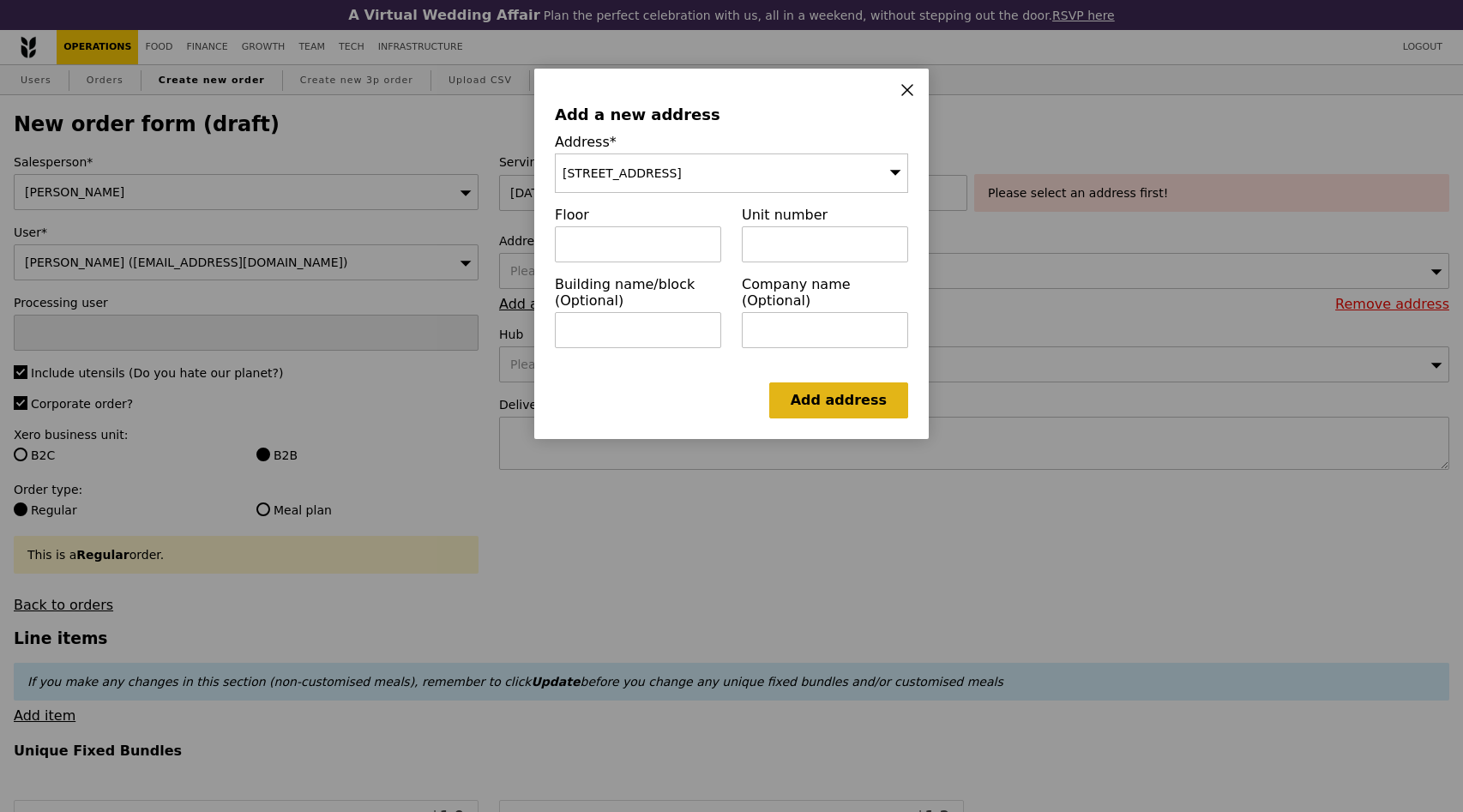
click at [827, 396] on link "Add address" at bounding box center [838, 401] width 139 height 36
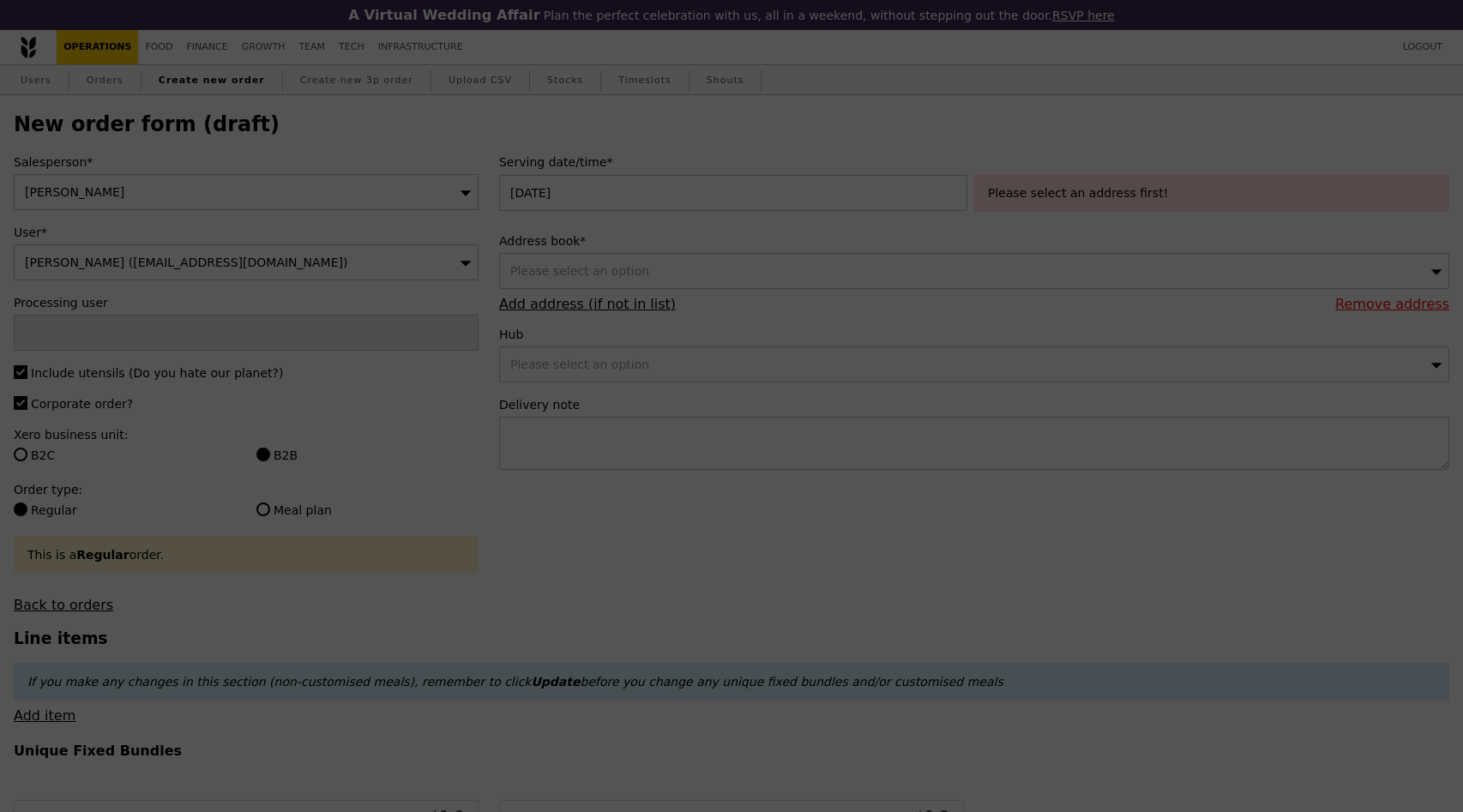
type input "Confirm"
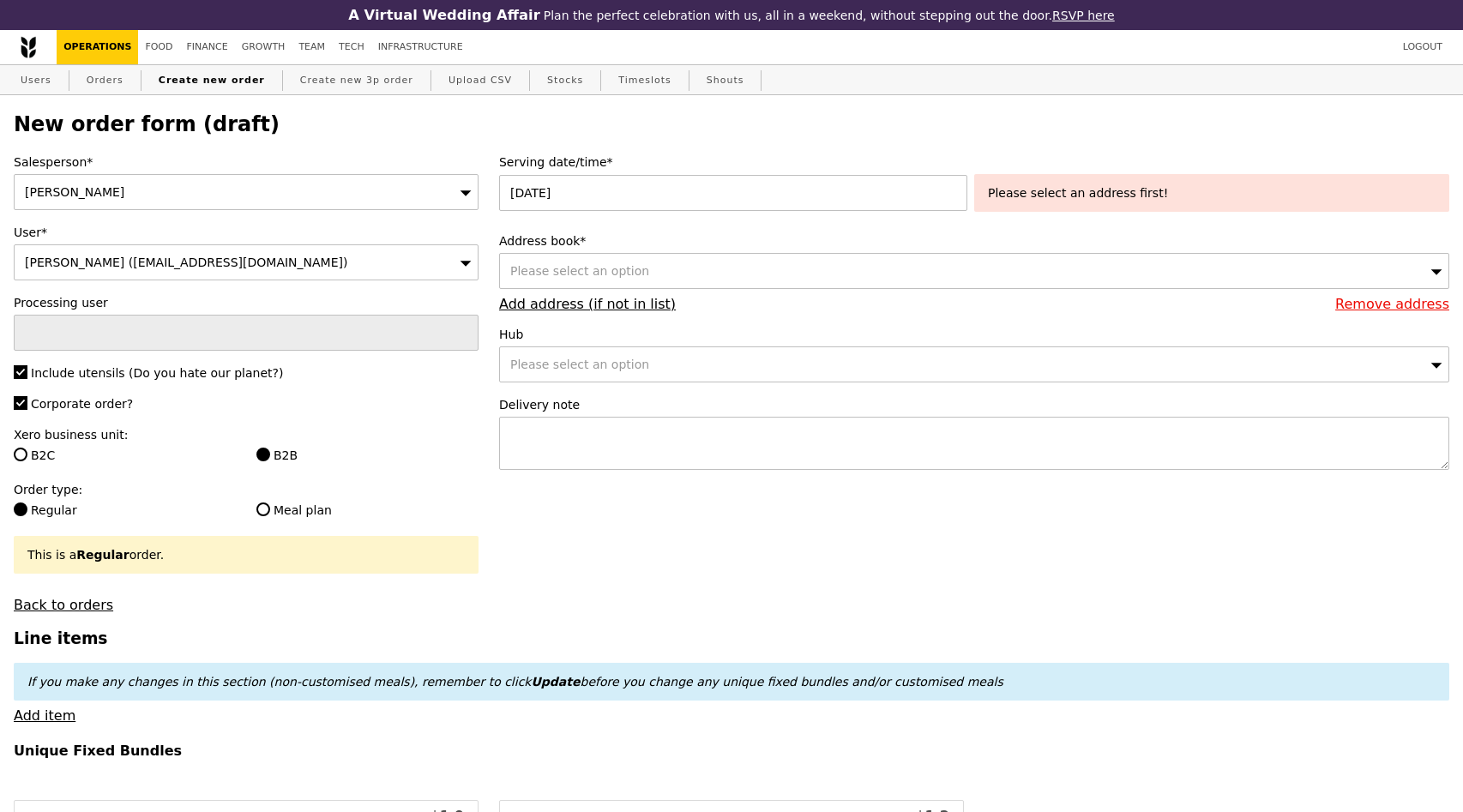
click at [587, 275] on span "Please select an option" at bounding box center [579, 271] width 139 height 14
type input "sungei"
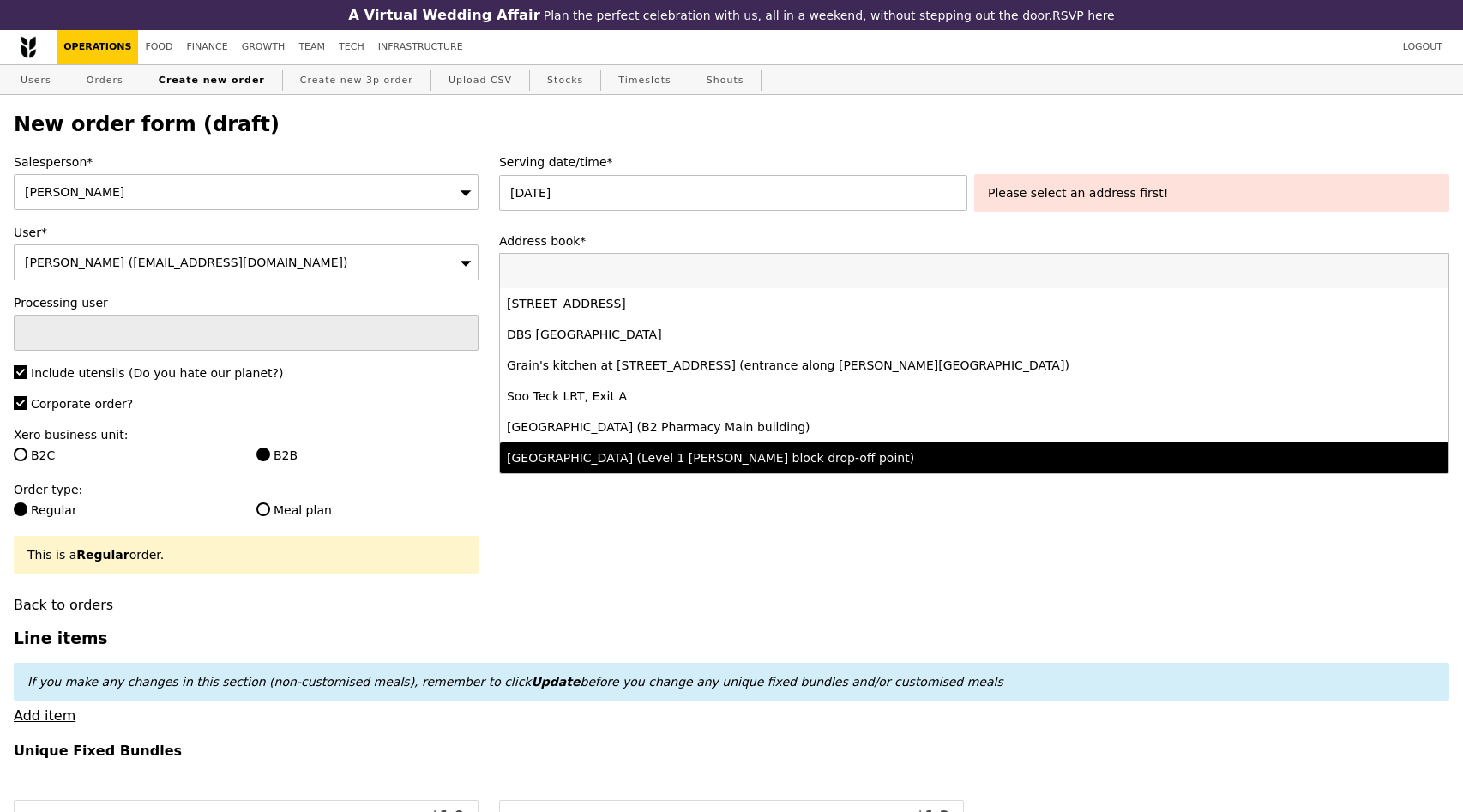
click at [811, 684] on em "If you make any changes in this section (non-customised meals), remember to cli…" at bounding box center [515, 682] width 976 height 14
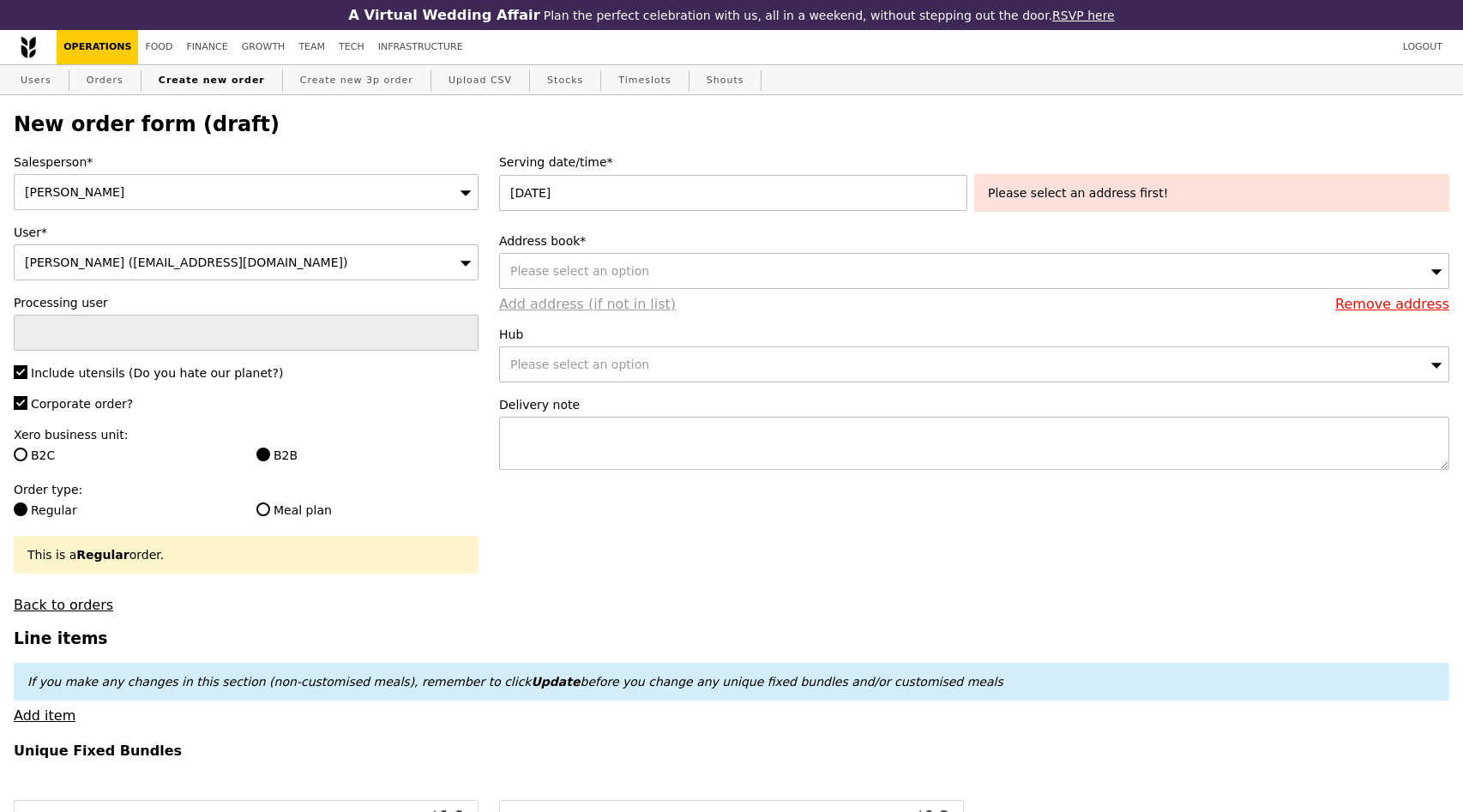
click at [628, 310] on link "Add address (if not in list)" at bounding box center [587, 304] width 177 height 17
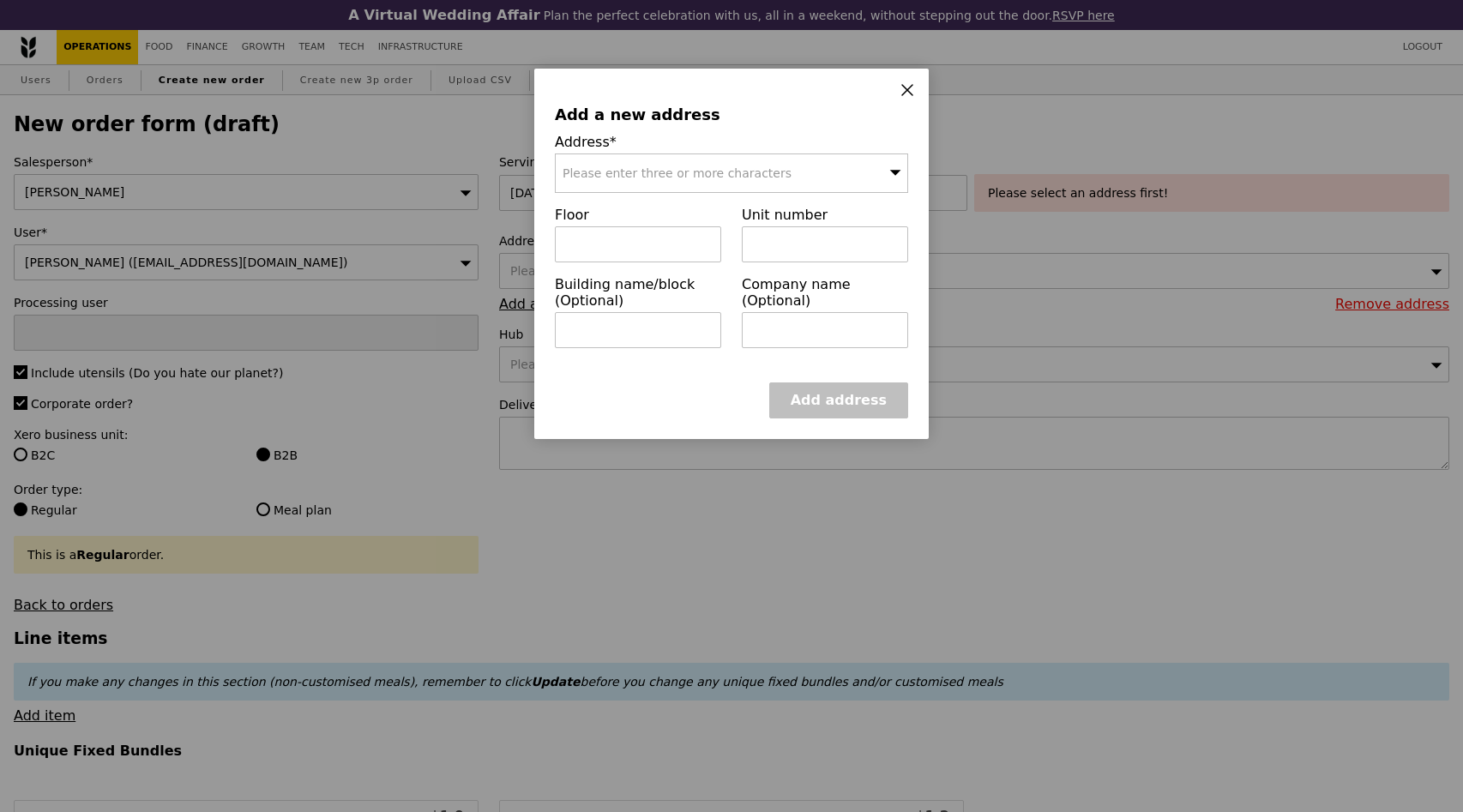
click at [709, 177] on span "Please enter three or more characters" at bounding box center [677, 174] width 229 height 14
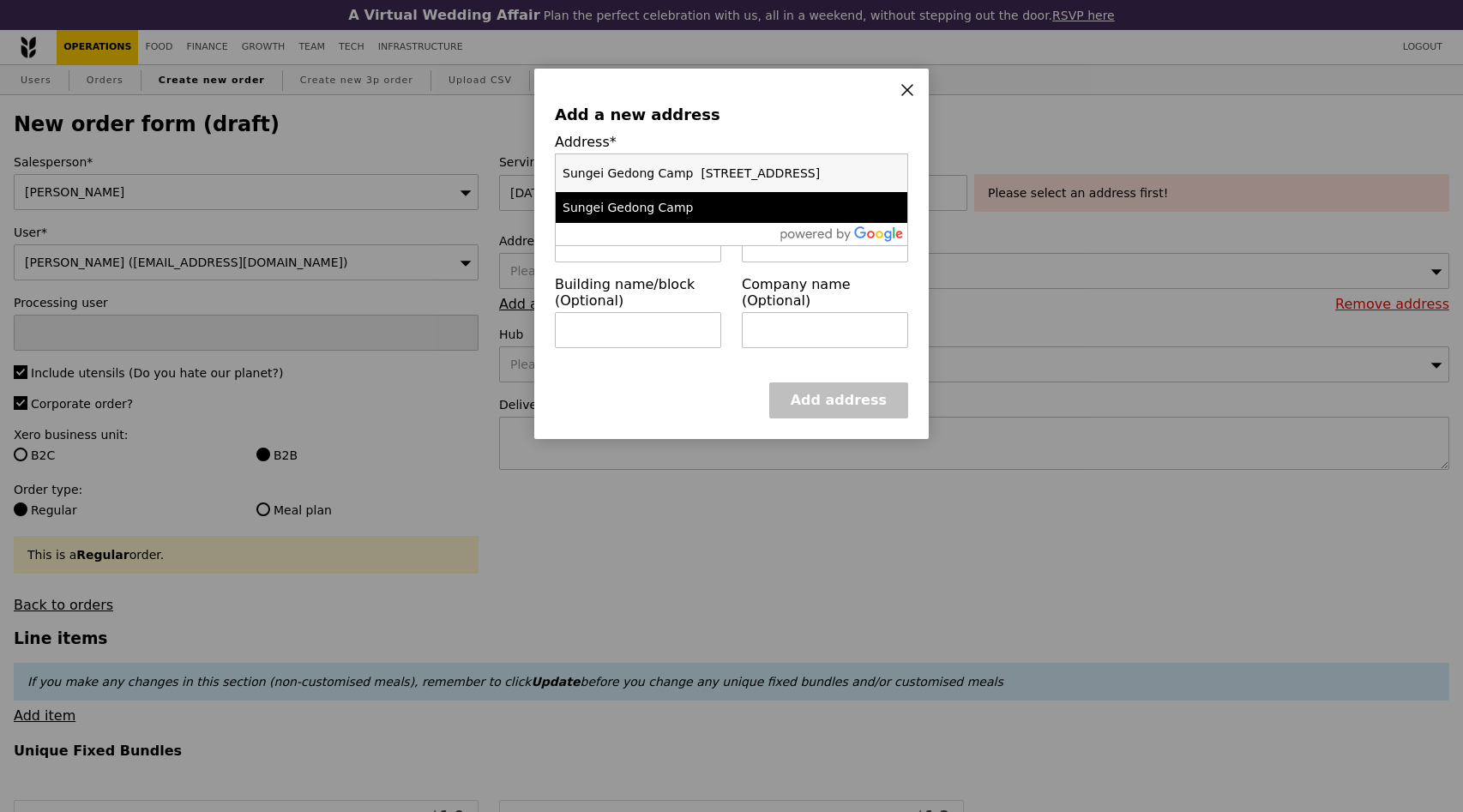
type input "Sungei Gedong Camp 430 Sungei Gedong Road"
click at [677, 209] on div "Sungei Gedong Camp" at bounding box center [689, 207] width 254 height 17
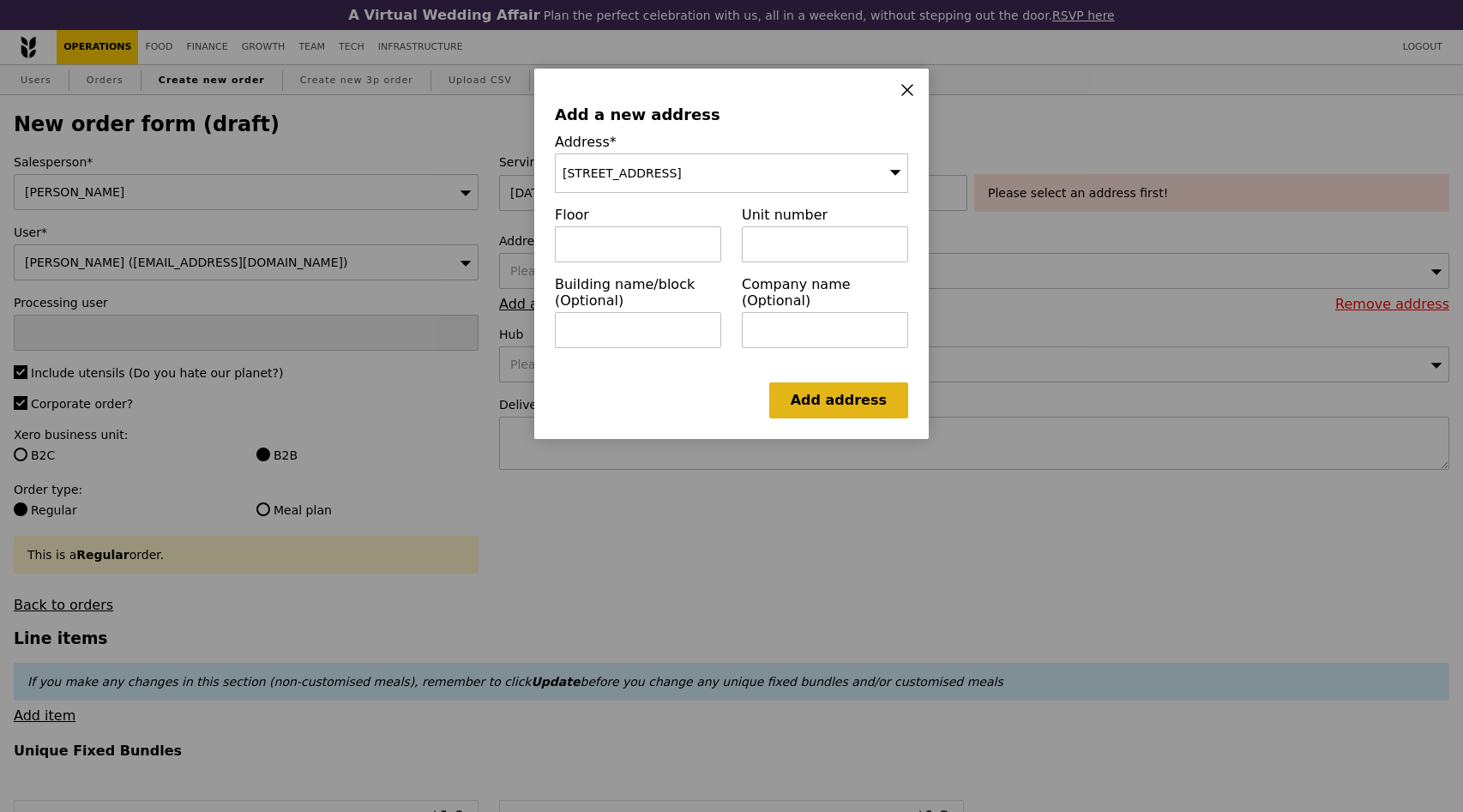
click at [823, 402] on link "Add address" at bounding box center [838, 401] width 139 height 36
type input "Confirm"
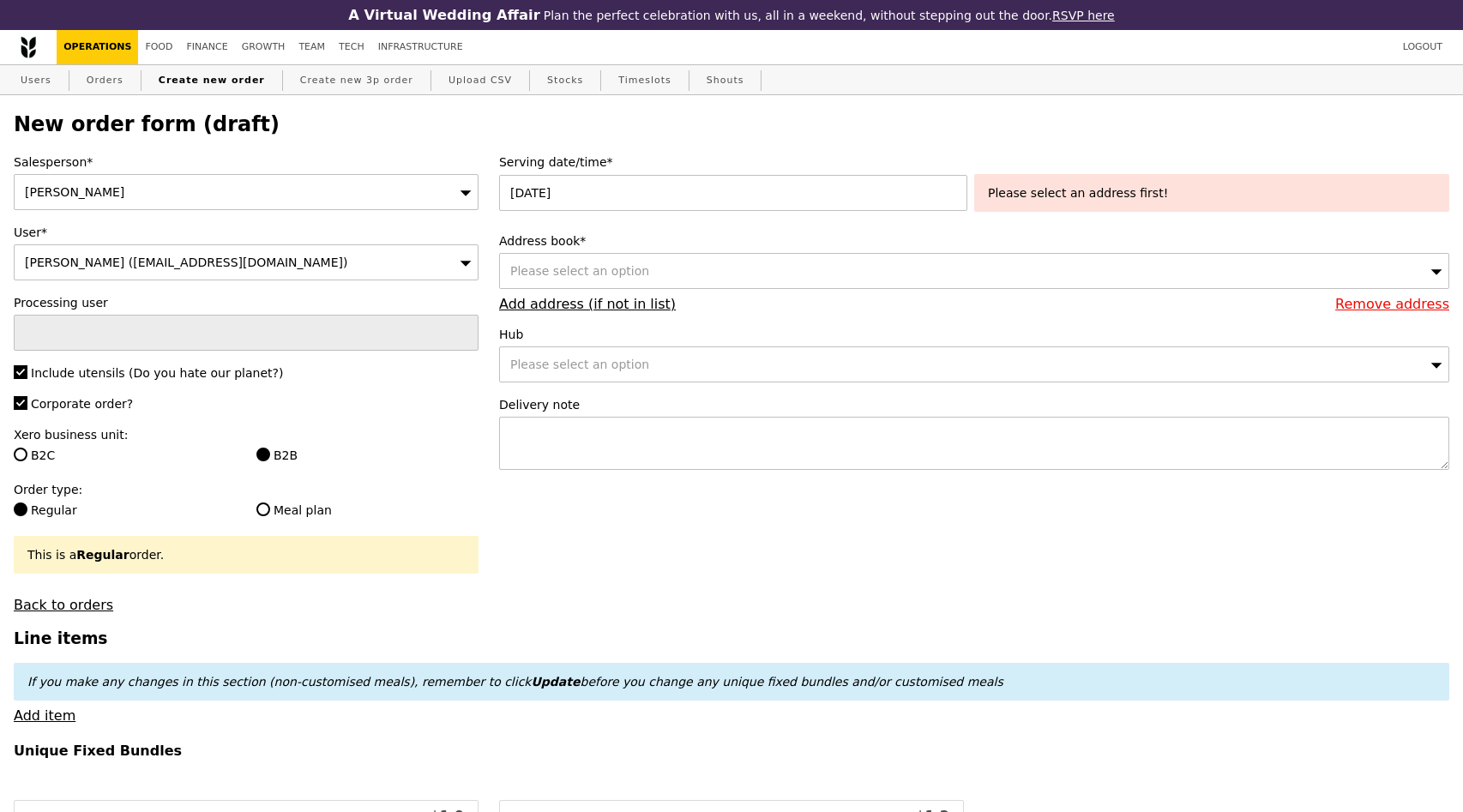
click at [789, 272] on div "Please select an option" at bounding box center [974, 270] width 951 height 36
type input "sungei gedong"
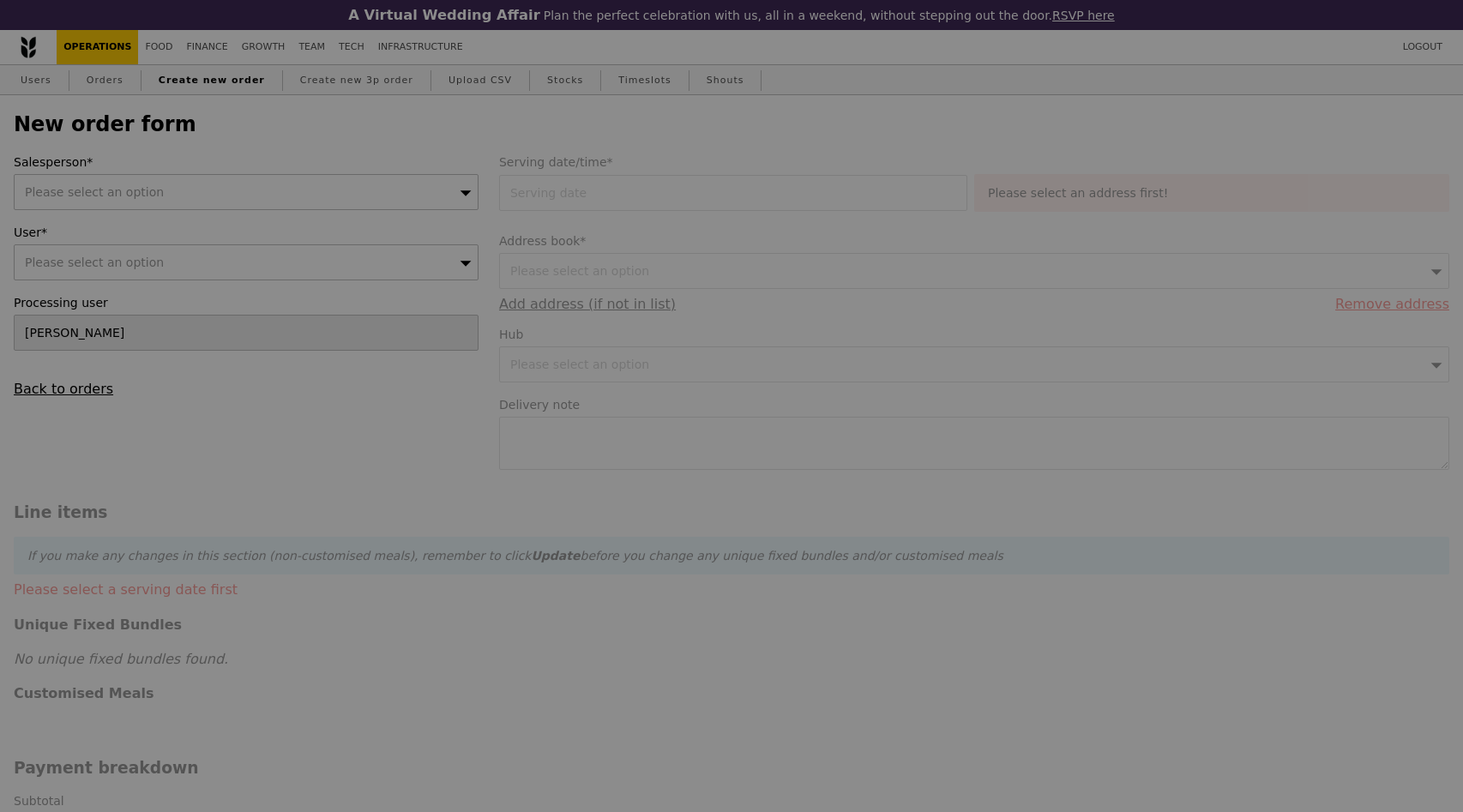
type input "Confirm"
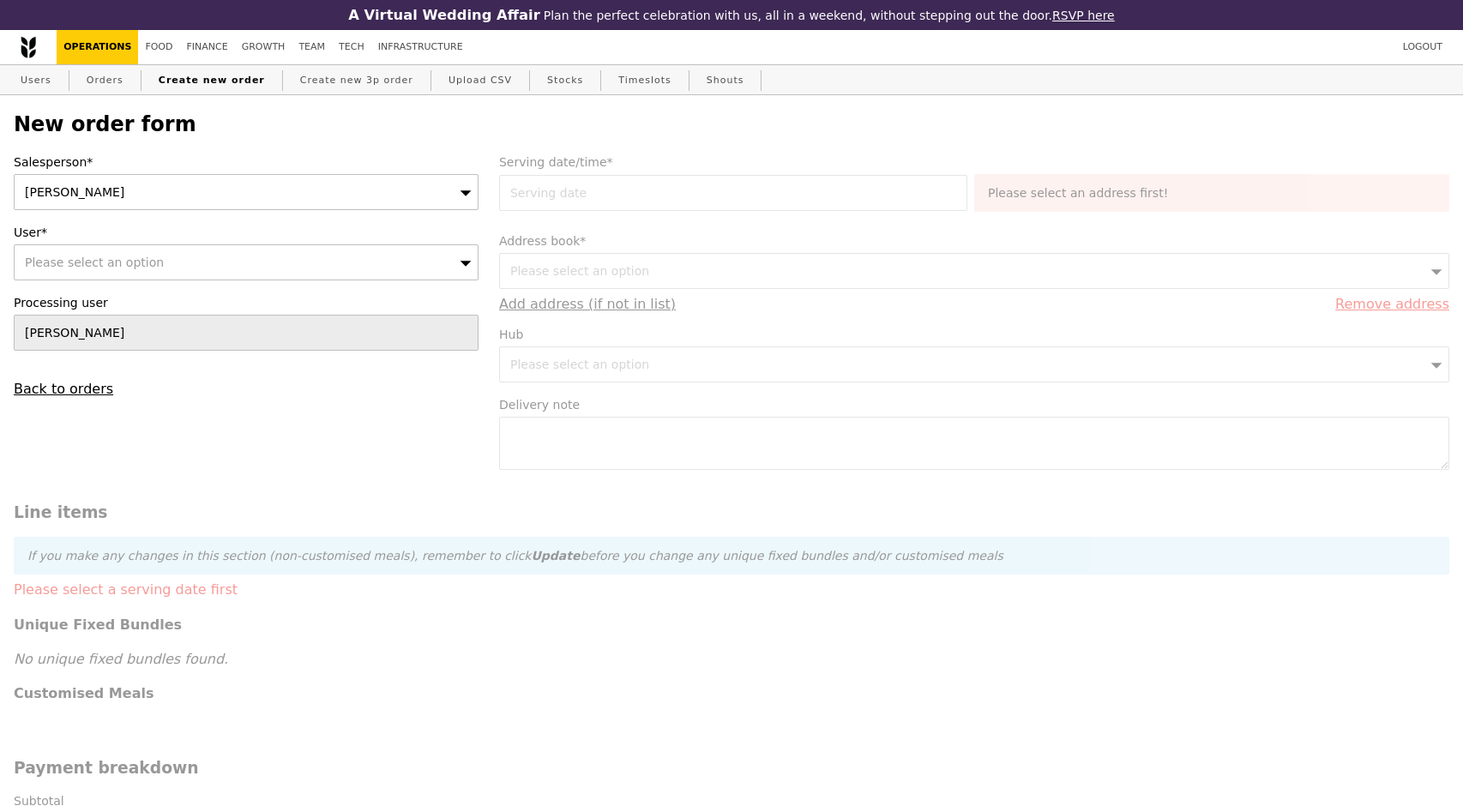
click at [266, 258] on div "Please select an option" at bounding box center [246, 262] width 465 height 36
type input "Sungei Gedong Camp [STREET_ADDRESS]"
type input "Confirm"
click at [293, 263] on input "User*" at bounding box center [246, 262] width 463 height 35
paste input "[EMAIL_ADDRESS][DOMAIN_NAME]"
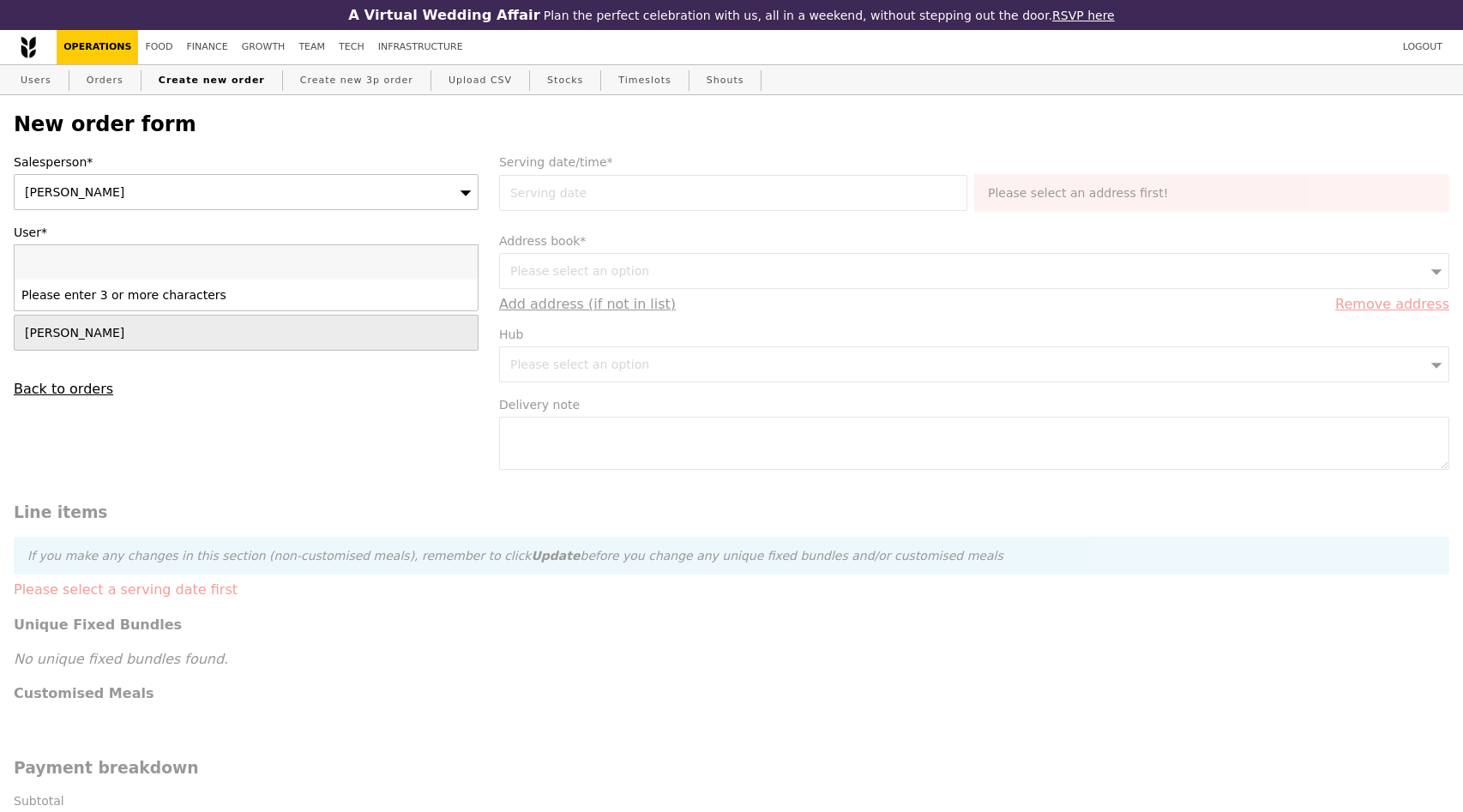
type input "[EMAIL_ADDRESS][DOMAIN_NAME]"
type input "Confirm"
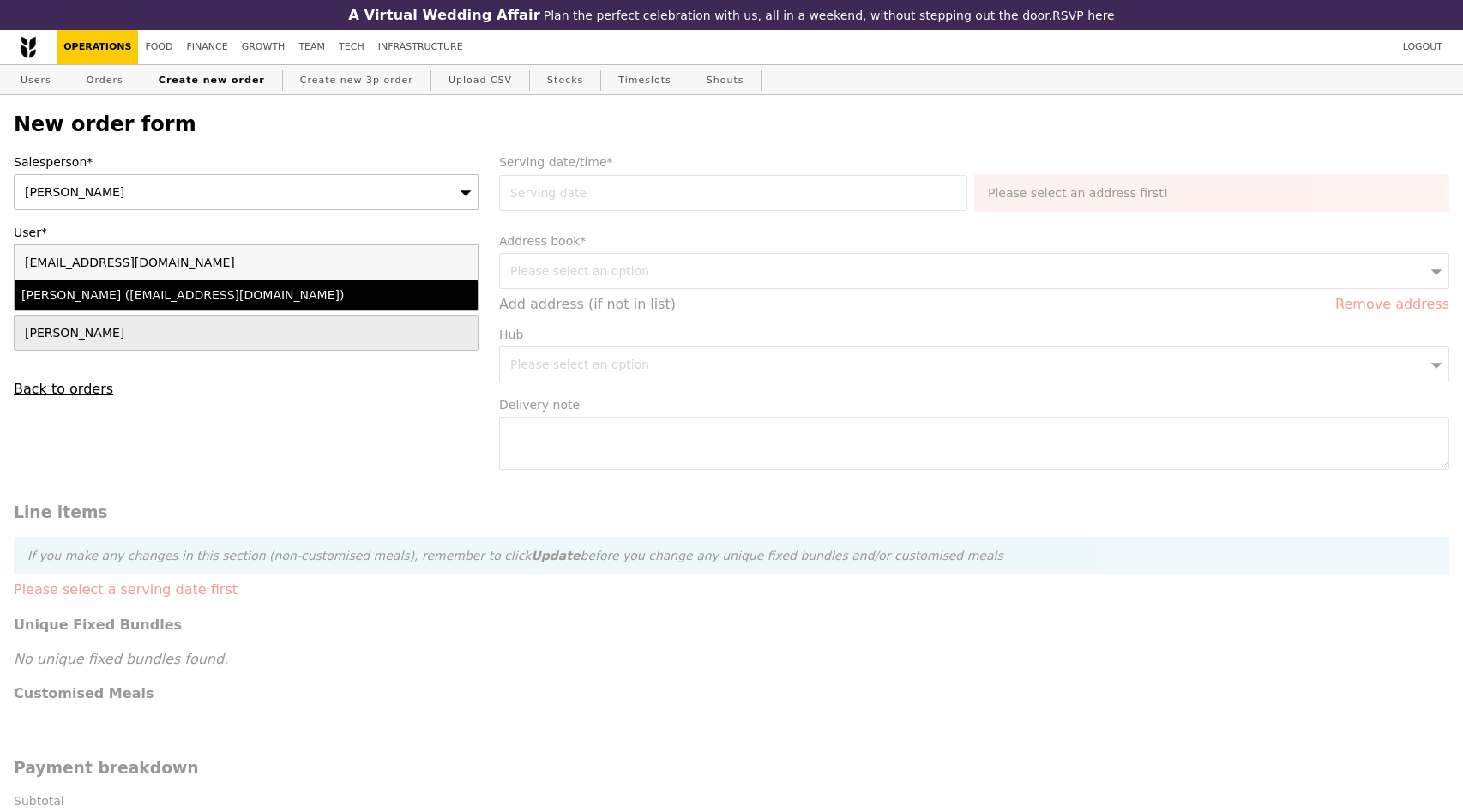
type input "[EMAIL_ADDRESS][DOMAIN_NAME]"
click at [236, 295] on div "[PERSON_NAME] ([EMAIL_ADDRESS][DOMAIN_NAME])" at bounding box center [191, 294] width 338 height 17
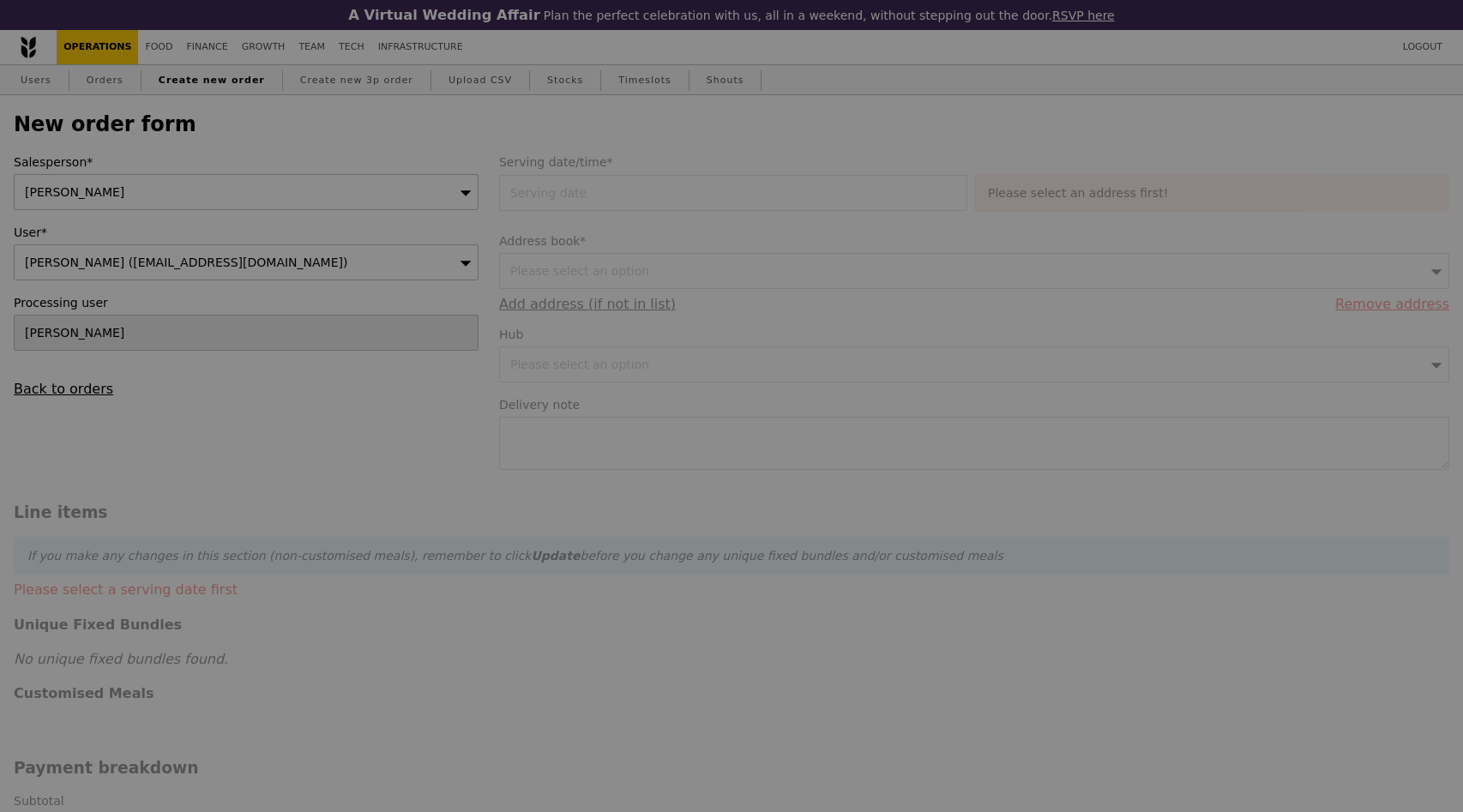
type input "Confirm"
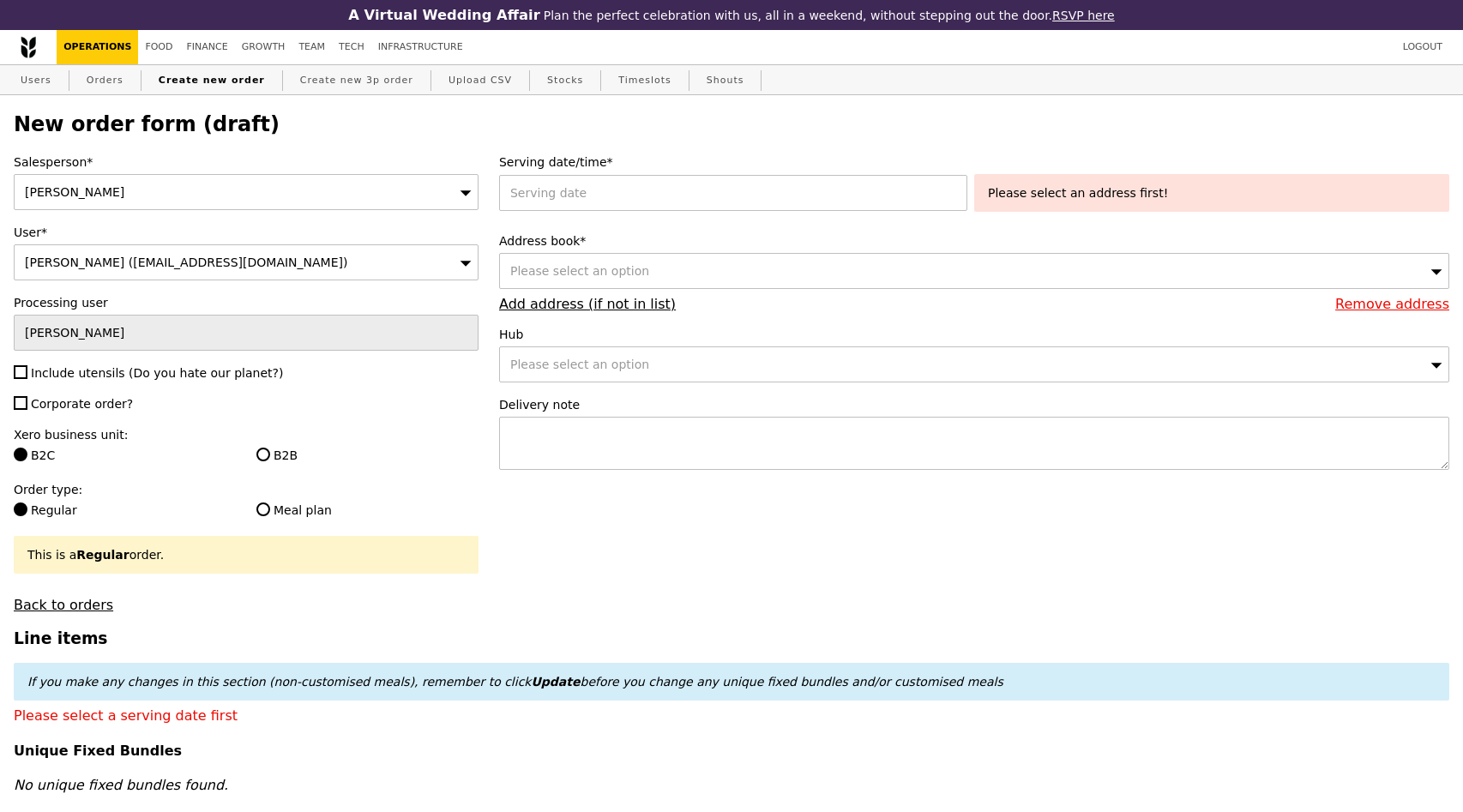
click at [743, 278] on div "Please select an option" at bounding box center [974, 270] width 951 height 36
type input "430 sungei"
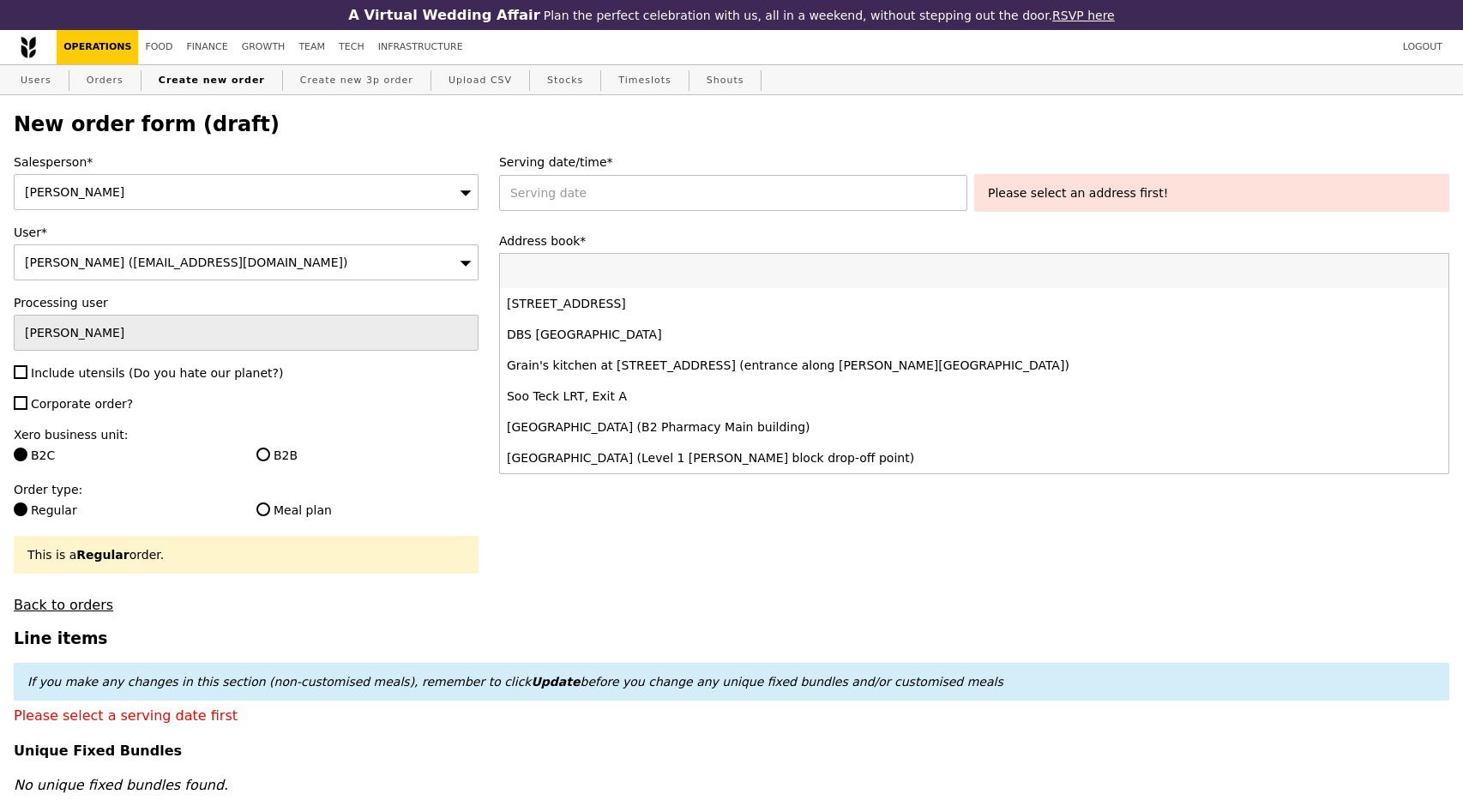
click at [704, 214] on div "Serving date/time* Please select an address first!" at bounding box center [974, 186] width 951 height 65
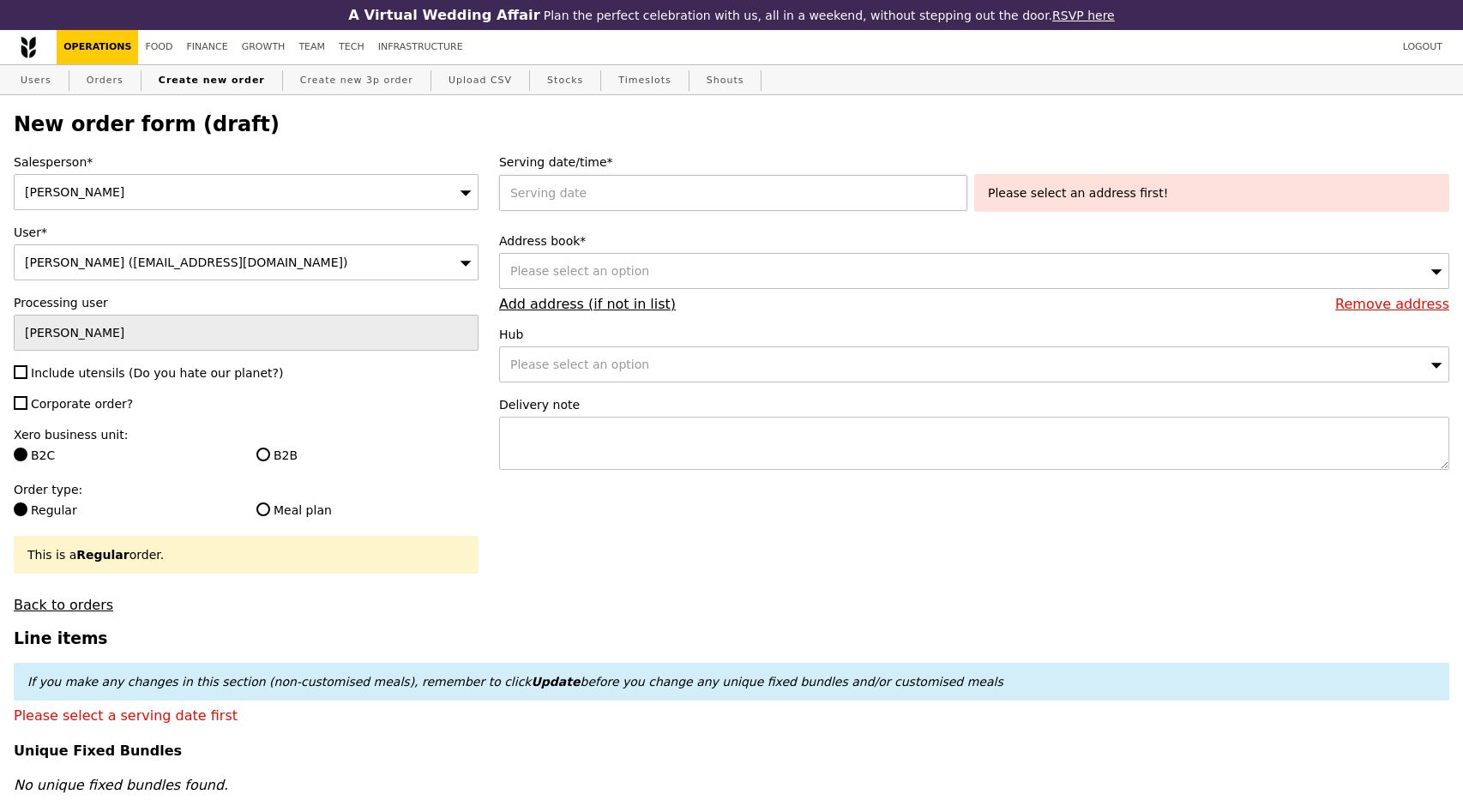
click at [703, 200] on div at bounding box center [736, 192] width 475 height 36
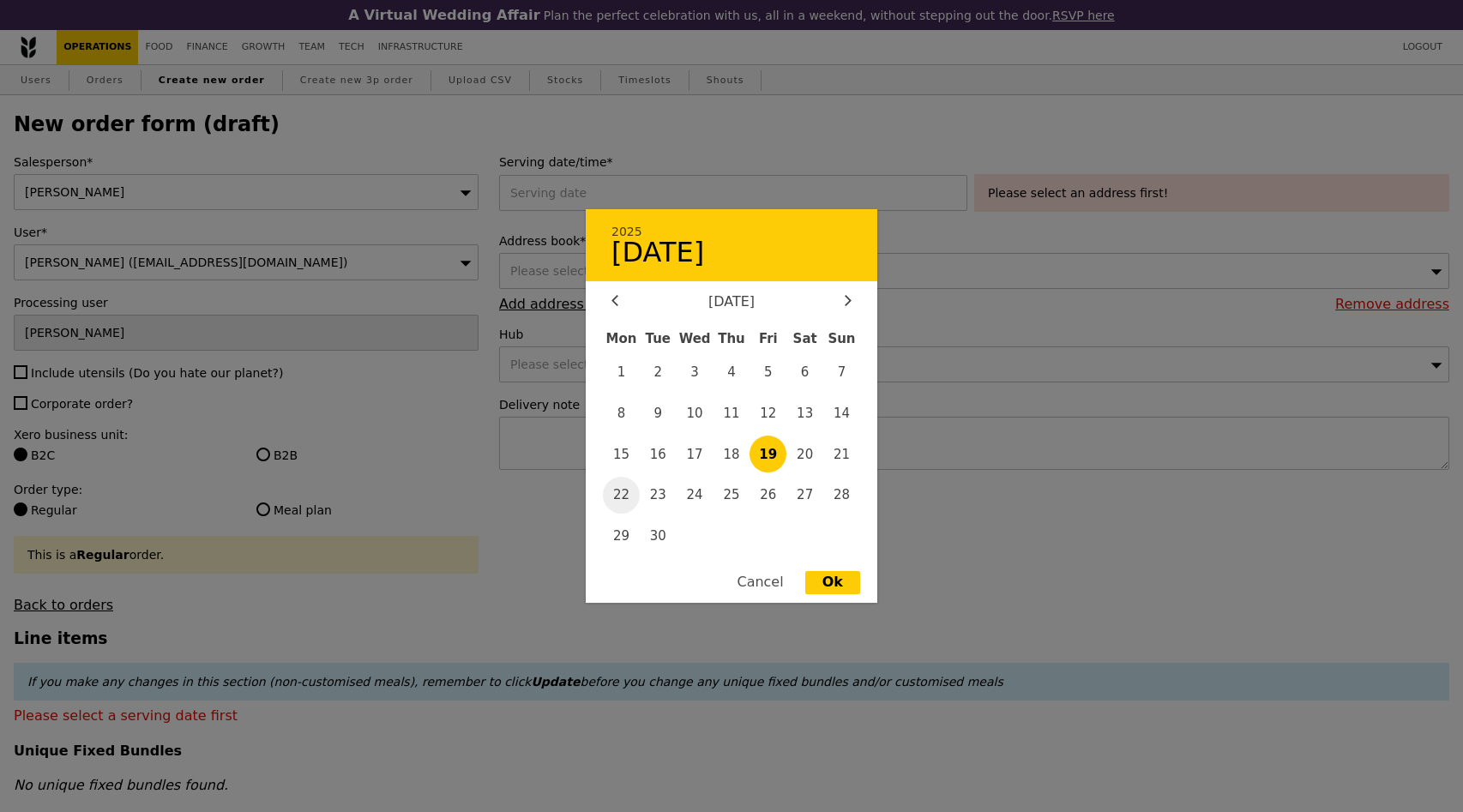
click at [619, 497] on span "22" at bounding box center [621, 494] width 37 height 37
type input "[DATE]"
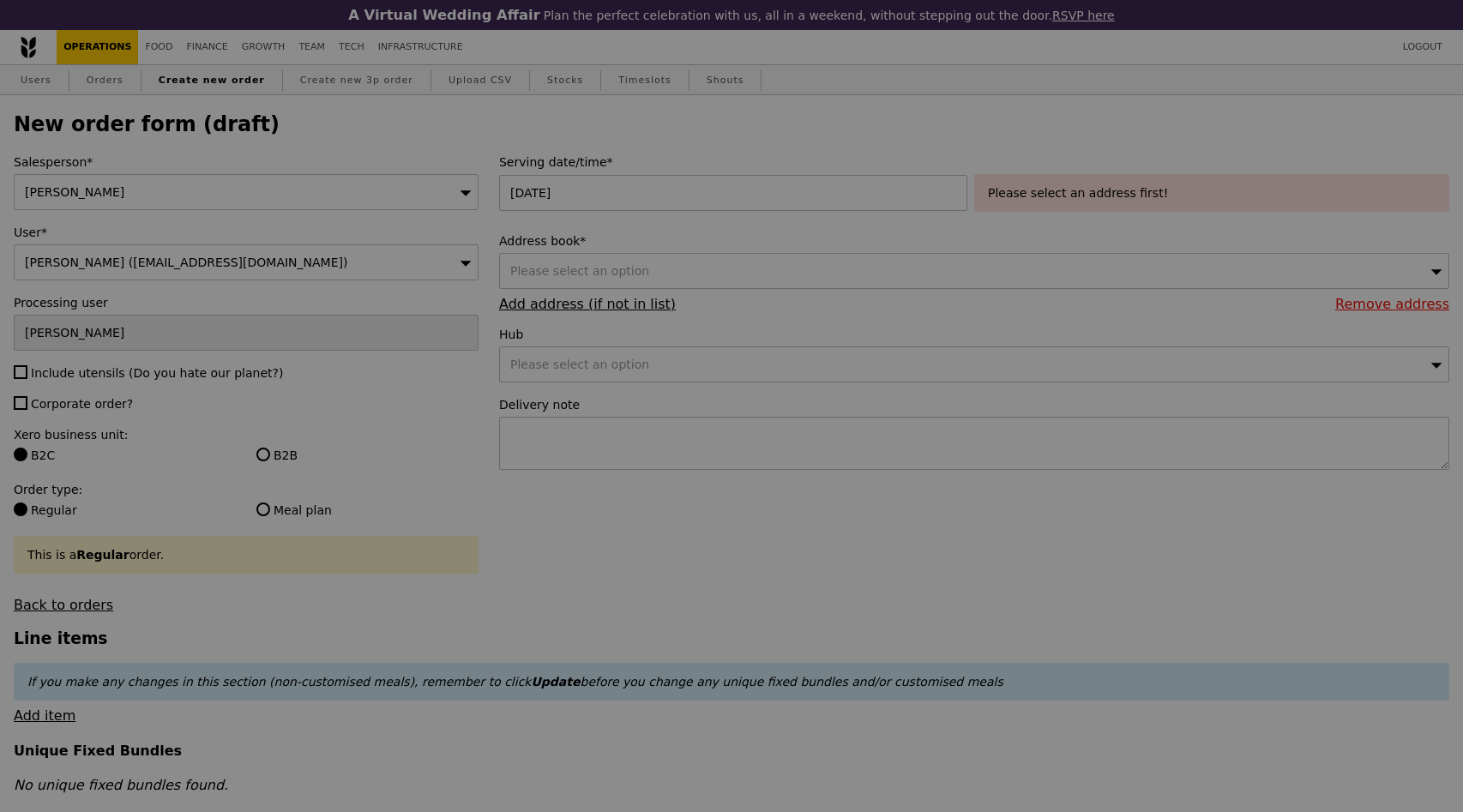
type input "Confirm"
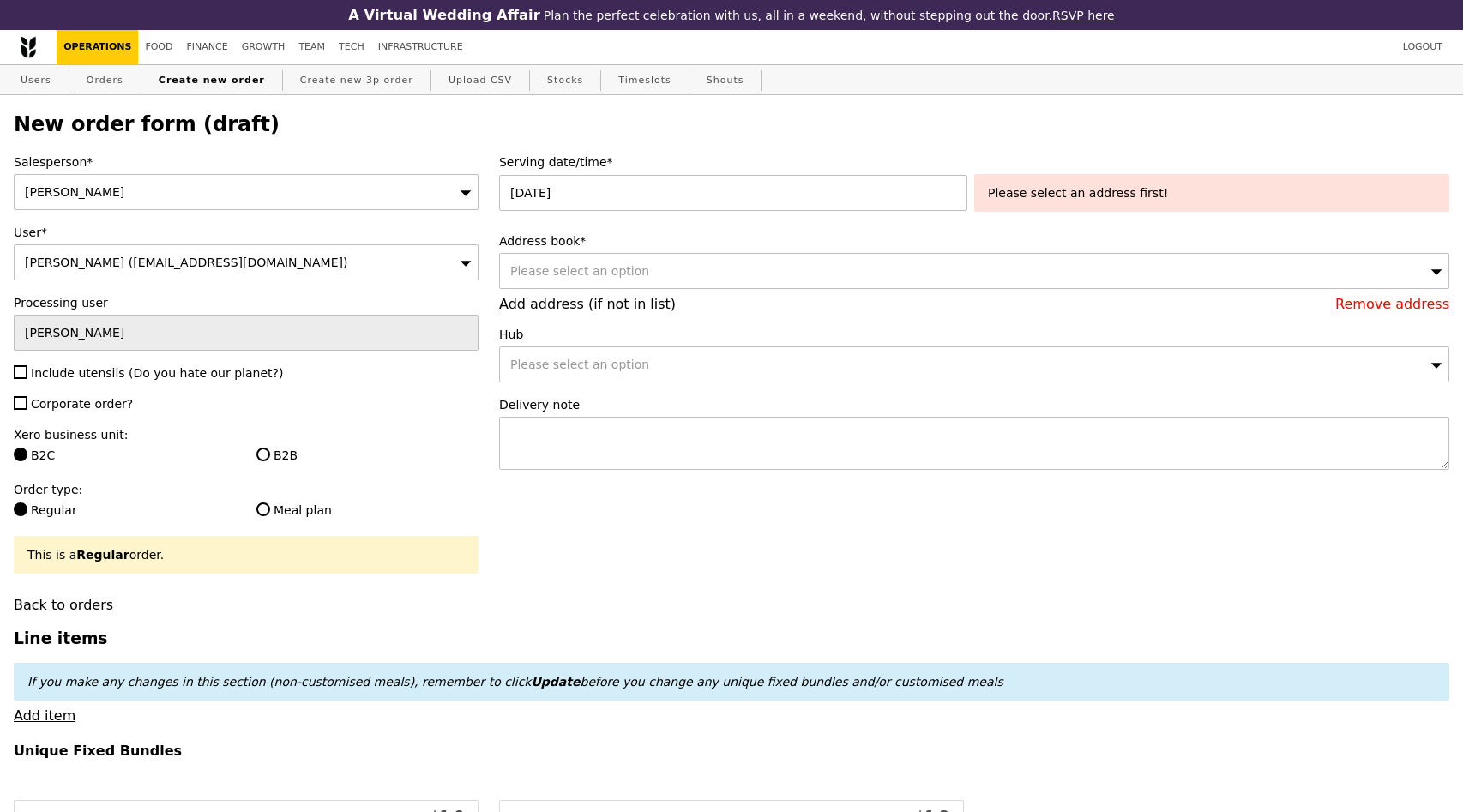
click at [769, 263] on div "Please select an option" at bounding box center [974, 270] width 951 height 36
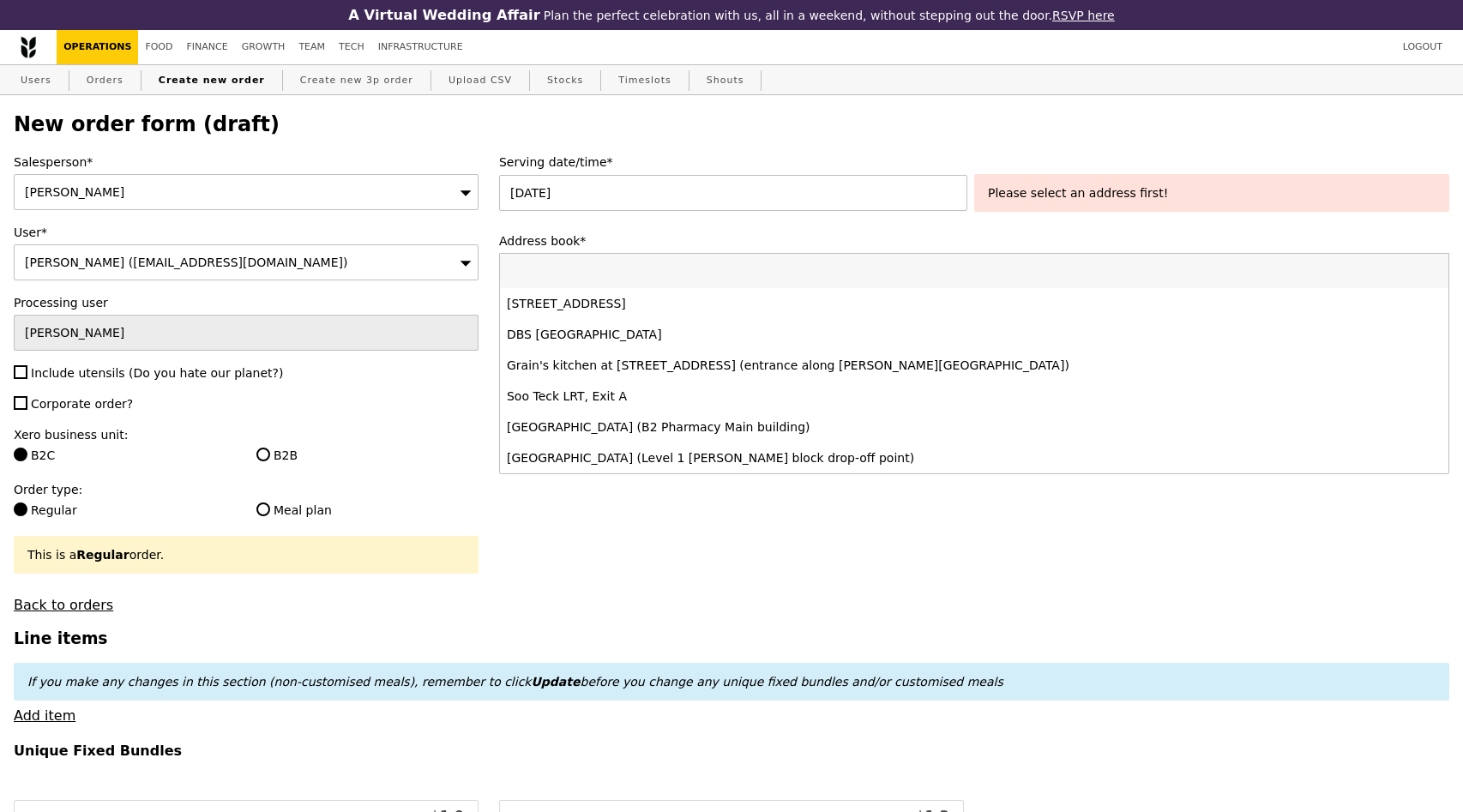
type input "s"
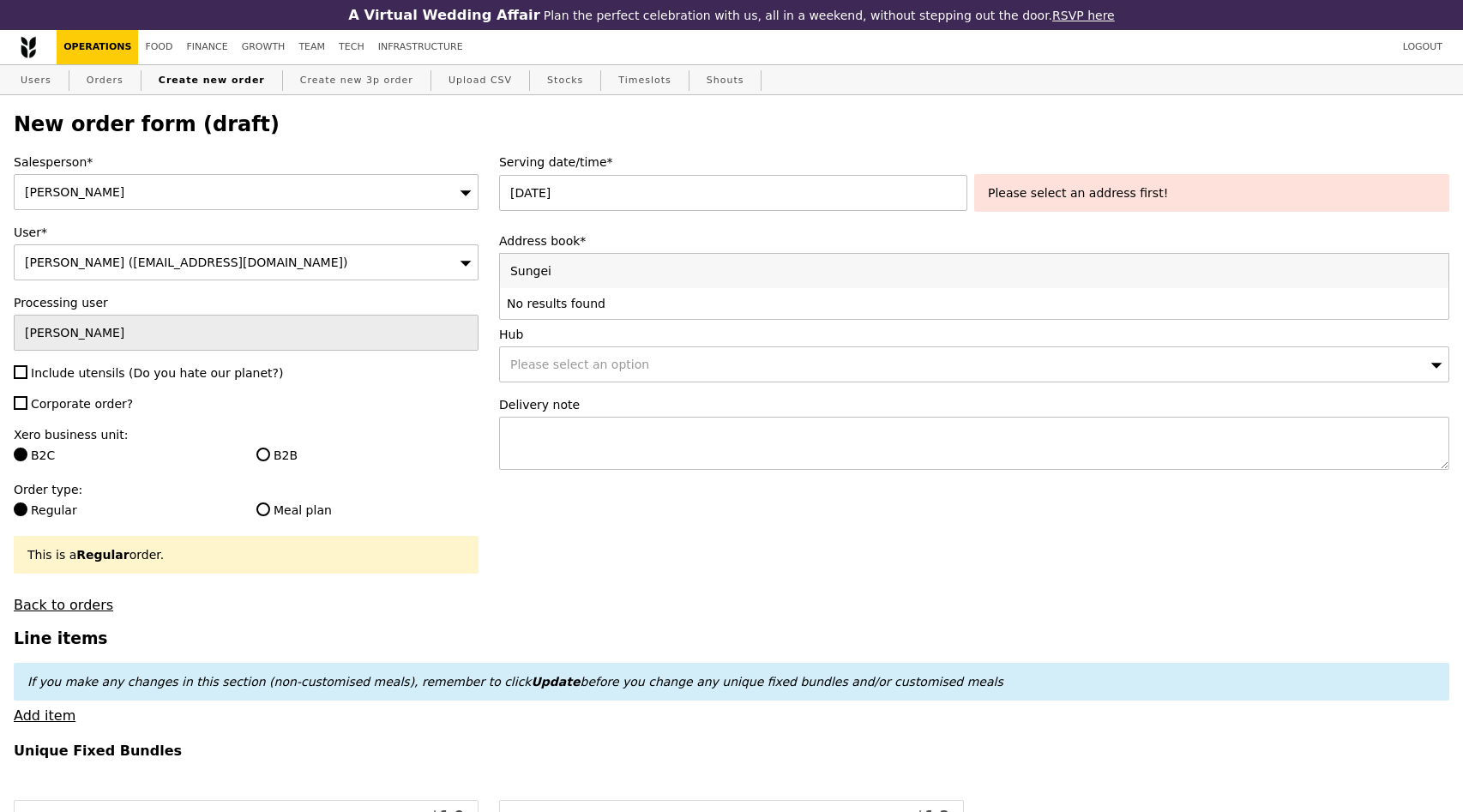
type input "Sungei"
click at [664, 359] on div "Please select an option" at bounding box center [974, 364] width 951 height 36
click at [628, 308] on link "Add address (if not in list)" at bounding box center [587, 304] width 177 height 17
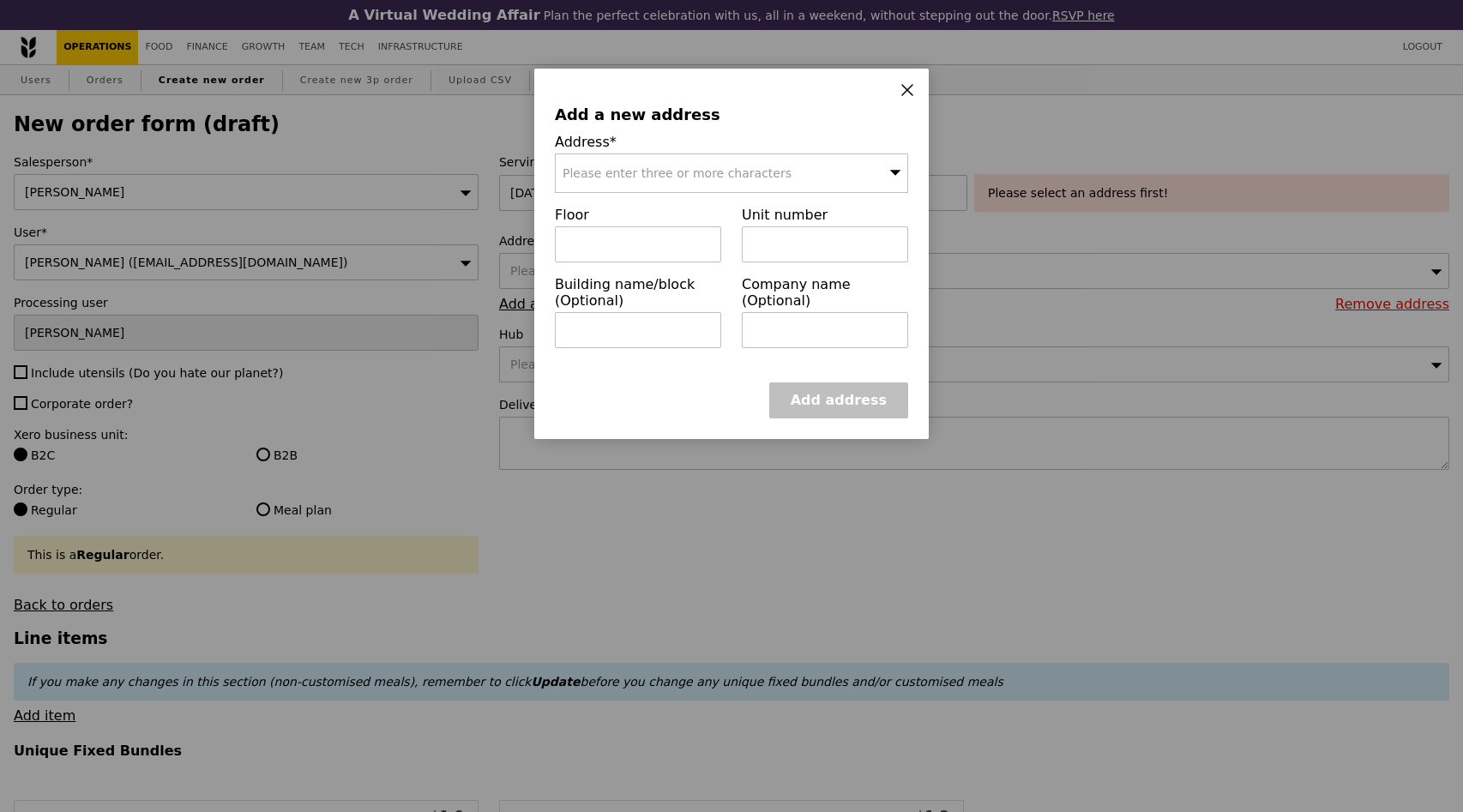
click at [648, 180] on div "Please enter three or more characters" at bounding box center [732, 174] width 353 height 39
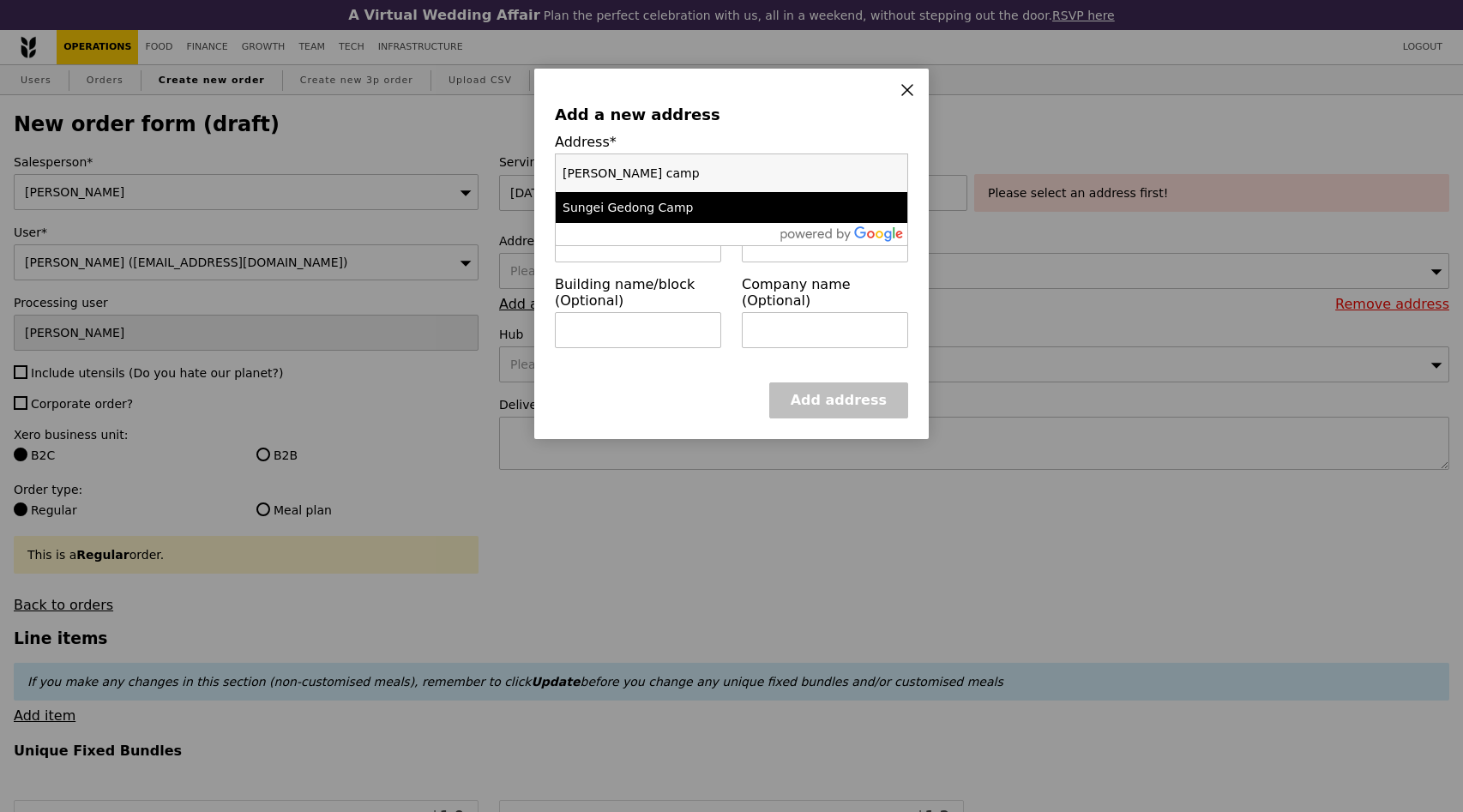
type input "Sungei gedong camp"
click at [664, 203] on div "Sungei Gedong Camp" at bounding box center [689, 207] width 254 height 17
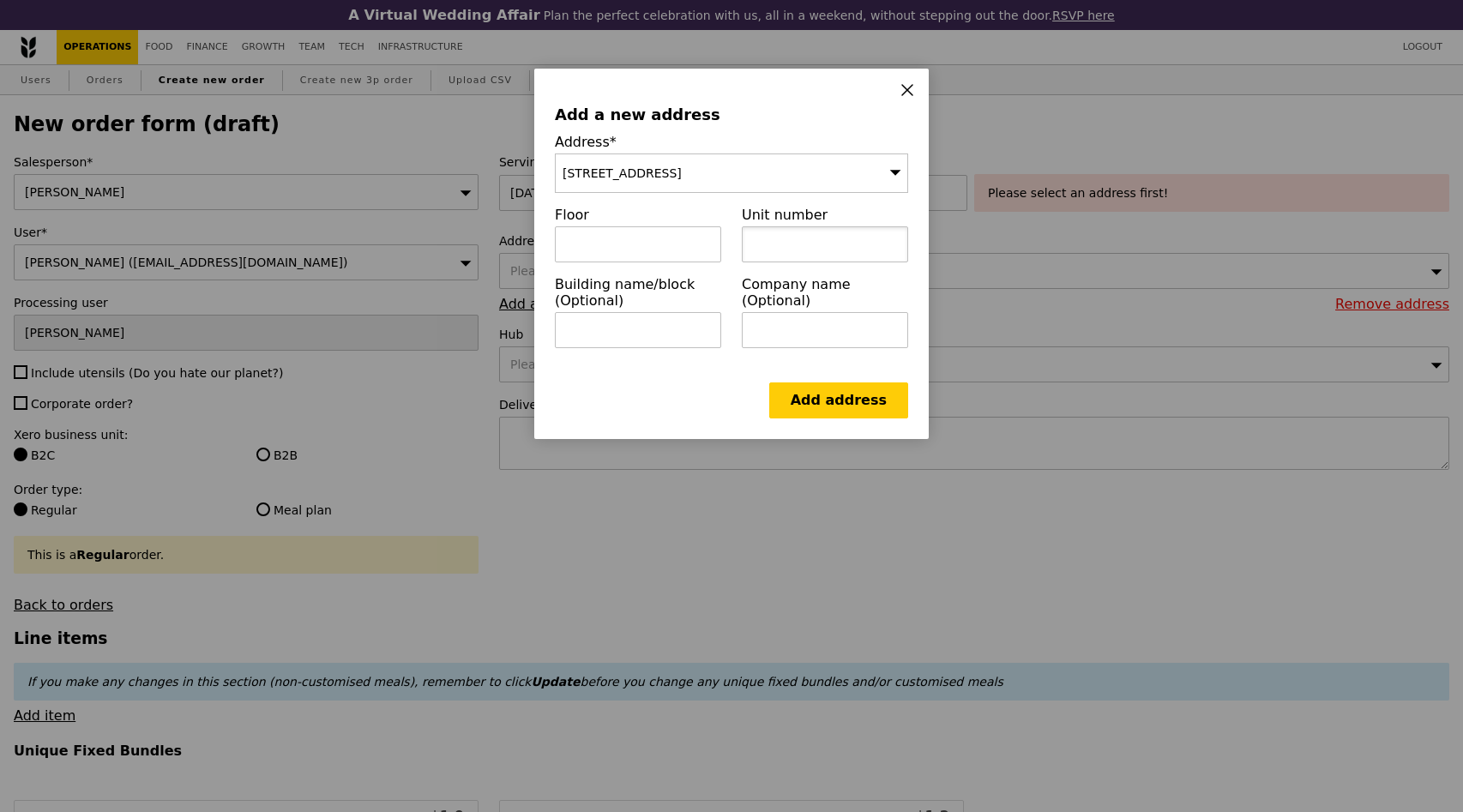
click at [799, 239] on input "text" at bounding box center [825, 244] width 167 height 36
click at [677, 245] on input "text" at bounding box center [638, 244] width 167 height 36
type input "-"
click at [806, 393] on link "Add address" at bounding box center [838, 401] width 139 height 36
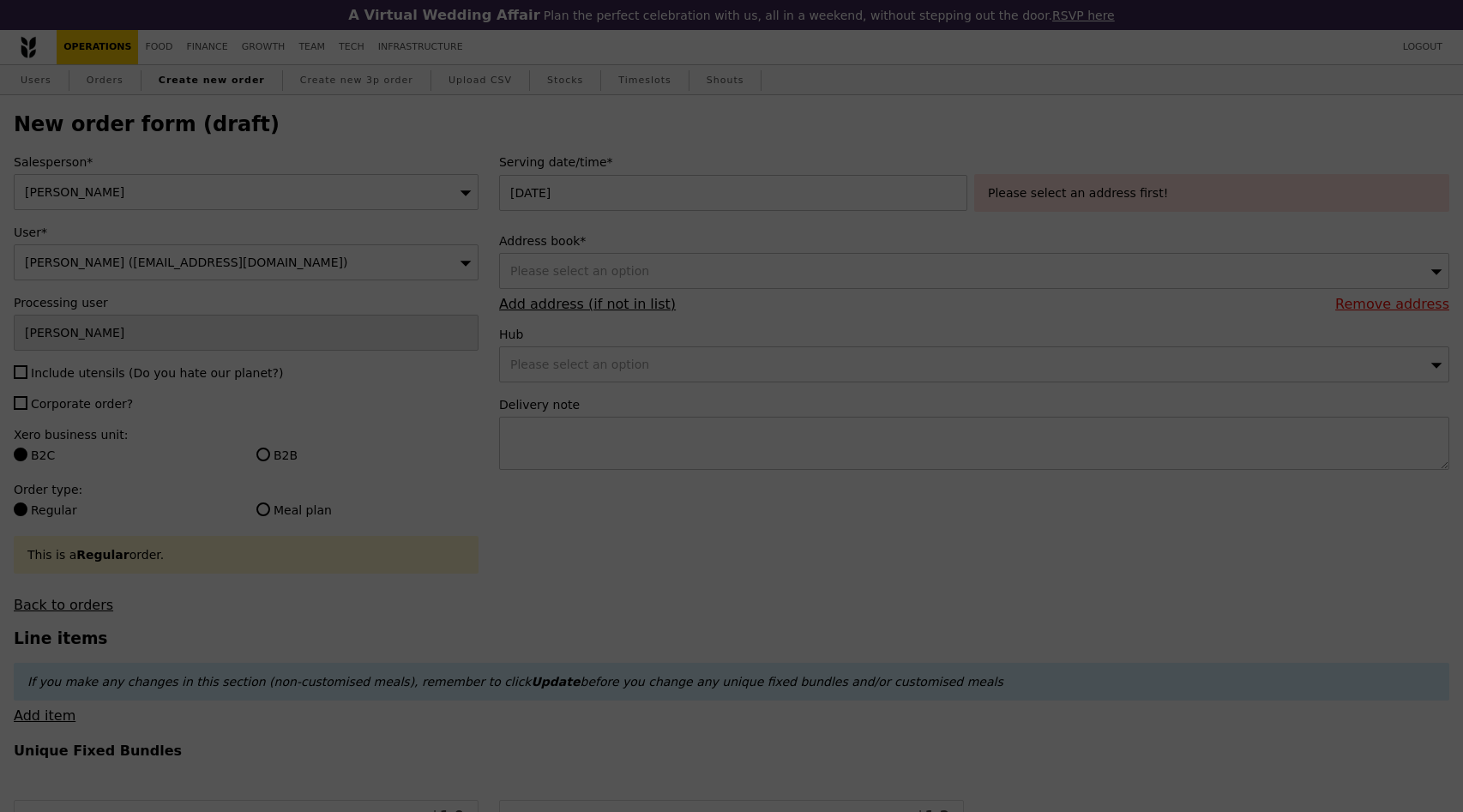
type input "Confirm"
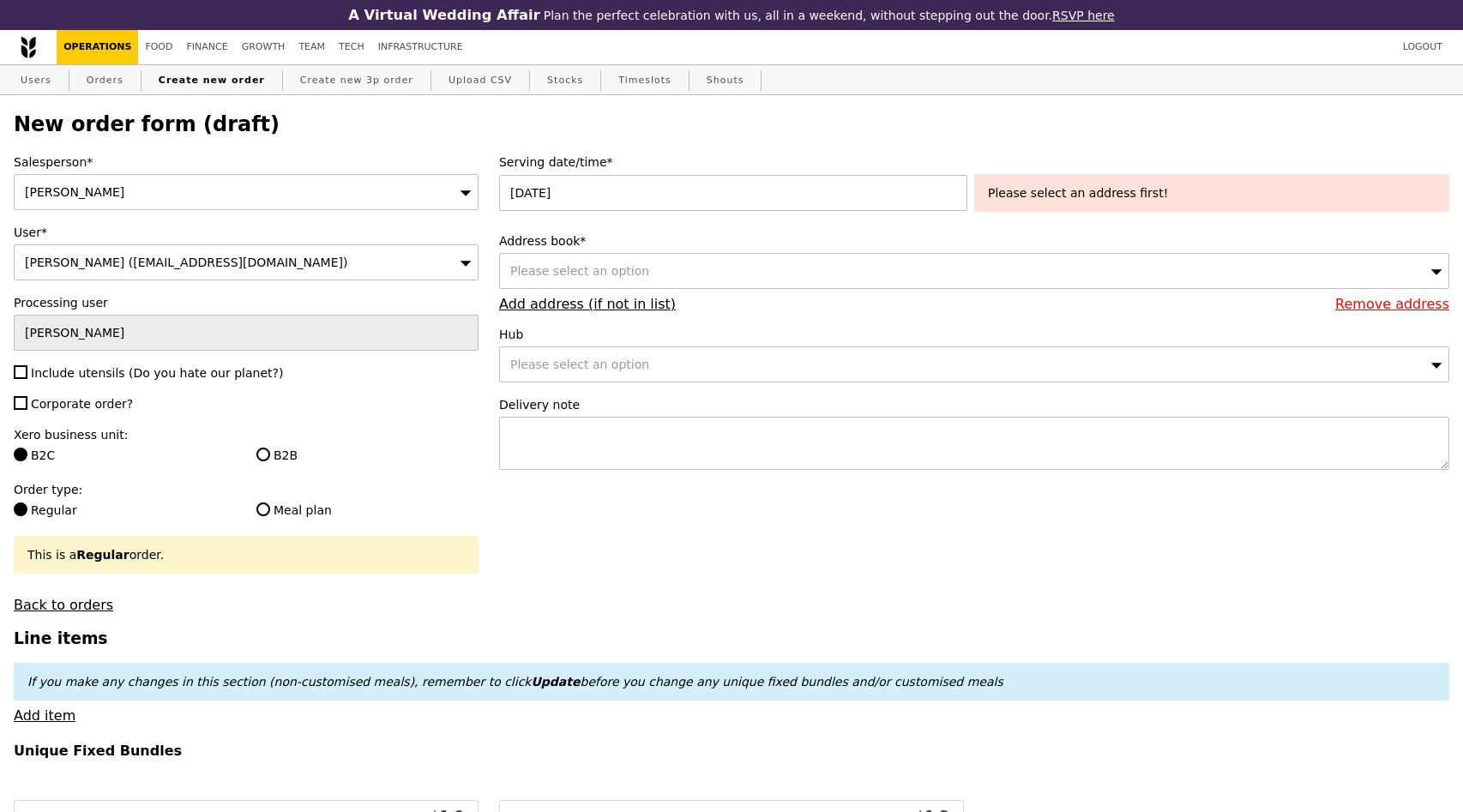
click at [862, 318] on div "Serving date/time* 22 Sep 2025 Please select an address first! Address book* Pl…" at bounding box center [974, 321] width 971 height 333
click at [873, 282] on div "Please select an option" at bounding box center [974, 270] width 951 height 36
type input "sungei"
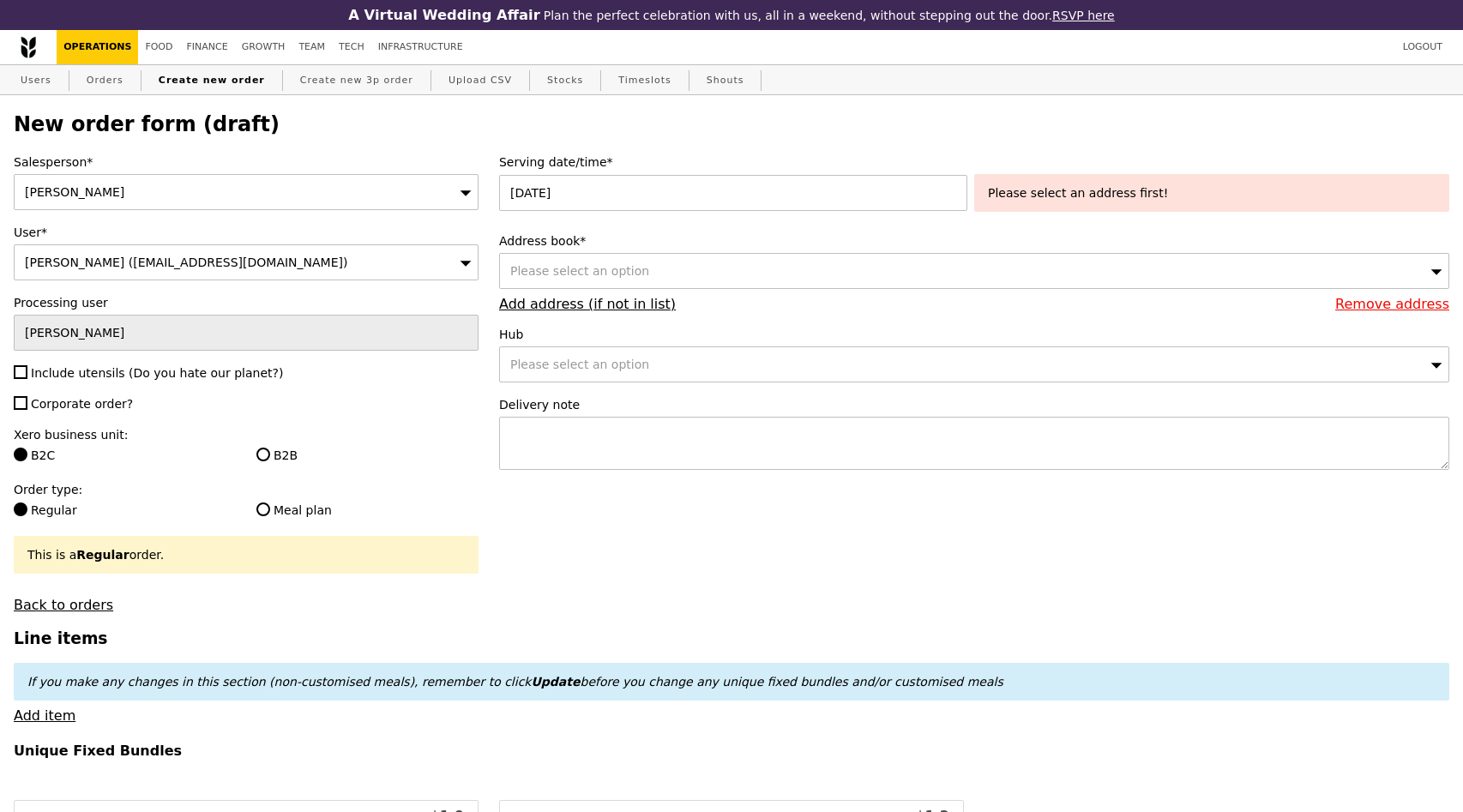
click at [913, 328] on label "Hub" at bounding box center [974, 333] width 951 height 17
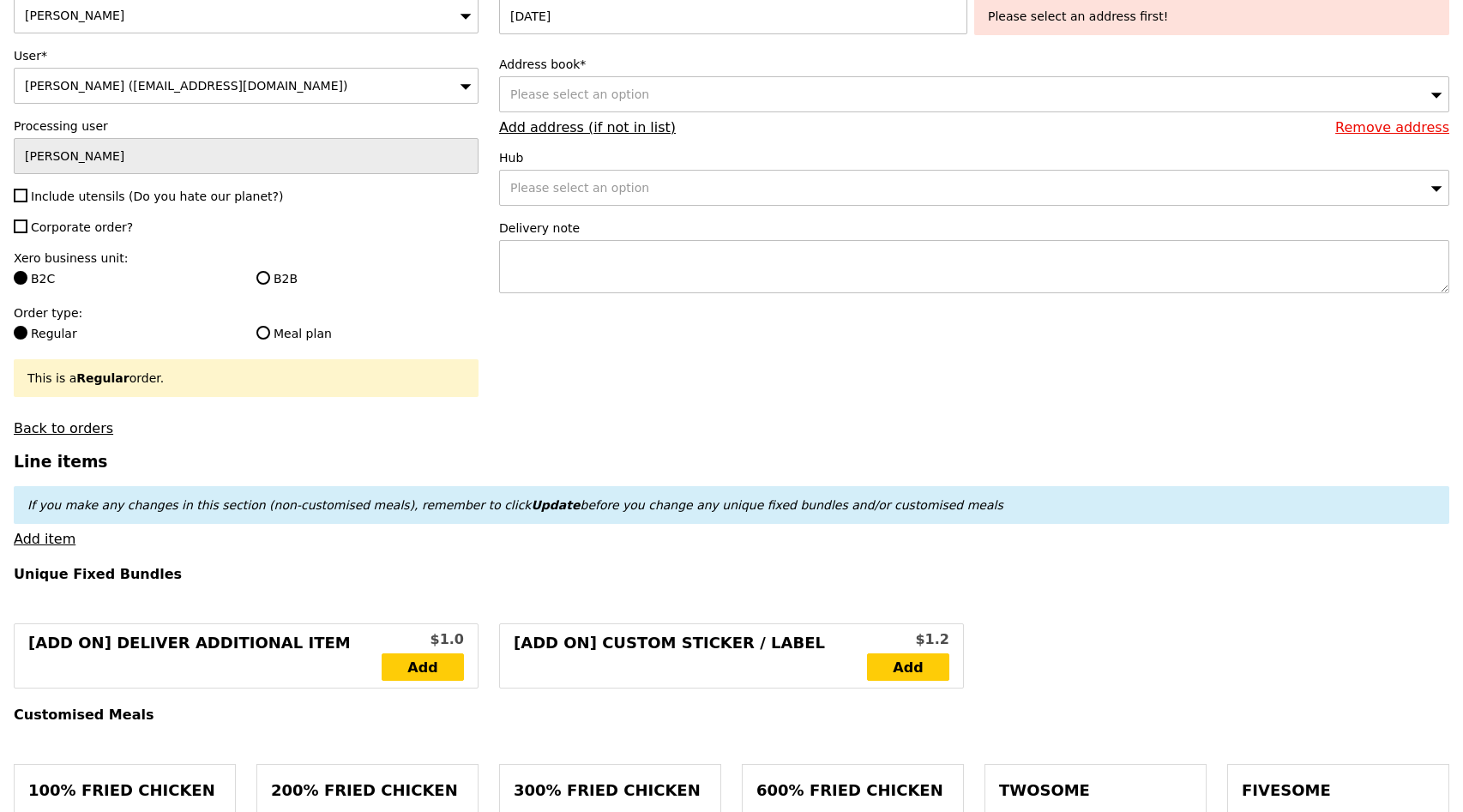
scroll to position [178, 0]
click at [874, 105] on div "Please select an option" at bounding box center [974, 93] width 951 height 36
type input "4"
type input "Sungei Gedong Camp"
click at [906, 89] on input "Sungei Gedong Camp" at bounding box center [974, 93] width 949 height 35
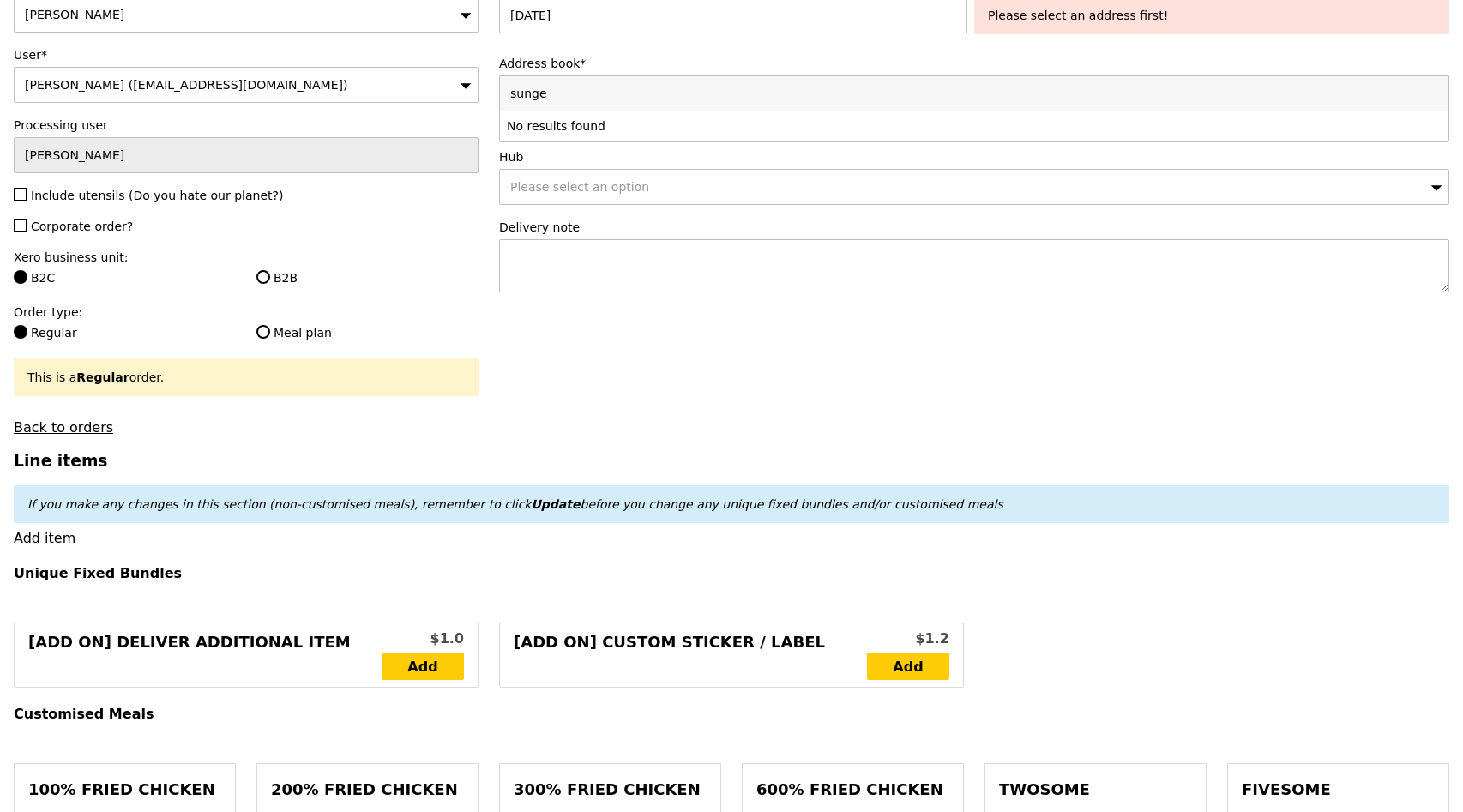
type input "sungei"
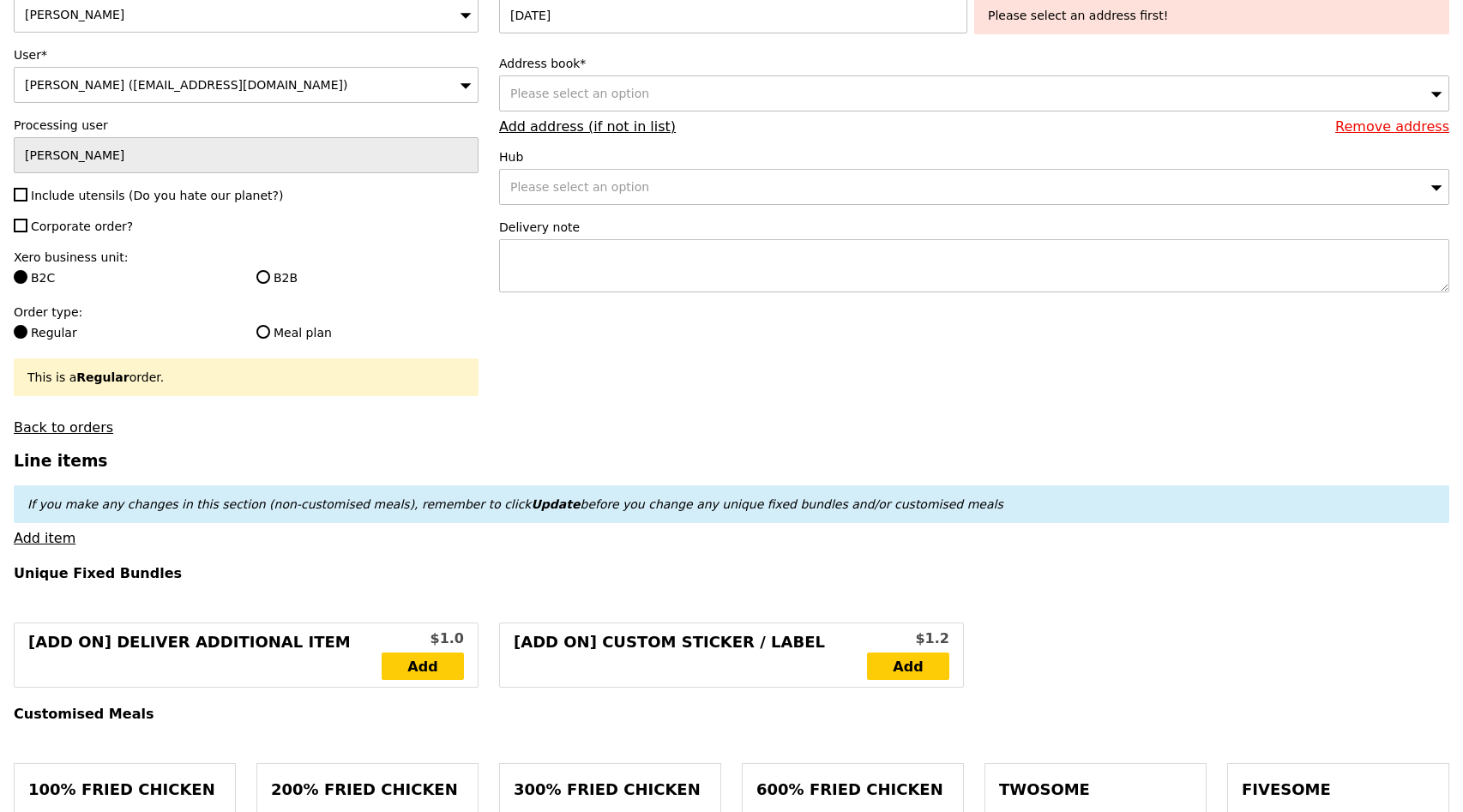
click at [577, 134] on link "Add address (if not in list)" at bounding box center [587, 126] width 177 height 17
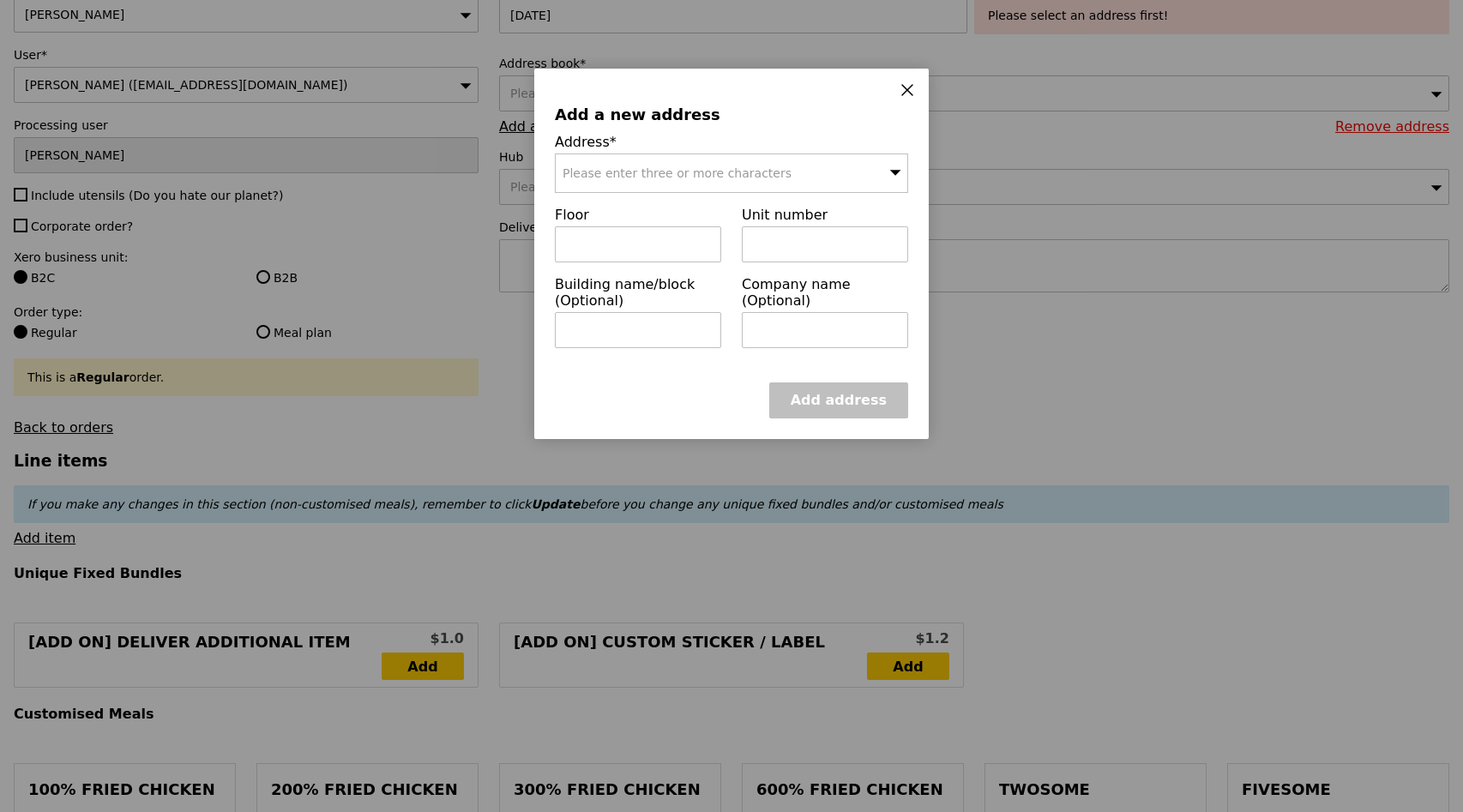
click at [610, 180] on div "Please enter three or more characters" at bounding box center [732, 174] width 353 height 39
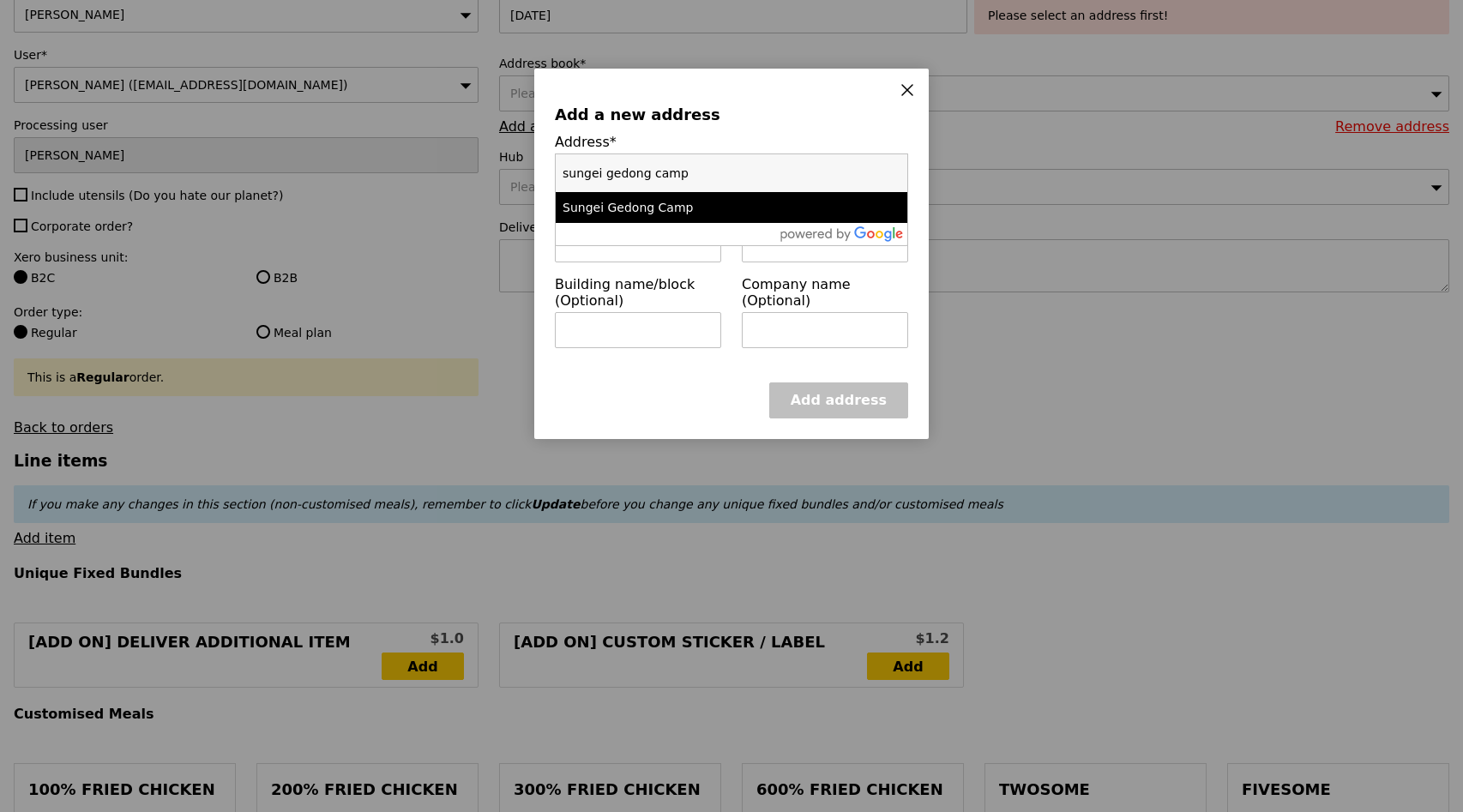
type input "sungei gedong camp"
click at [651, 208] on div "Sungei Gedong Camp" at bounding box center [689, 207] width 254 height 17
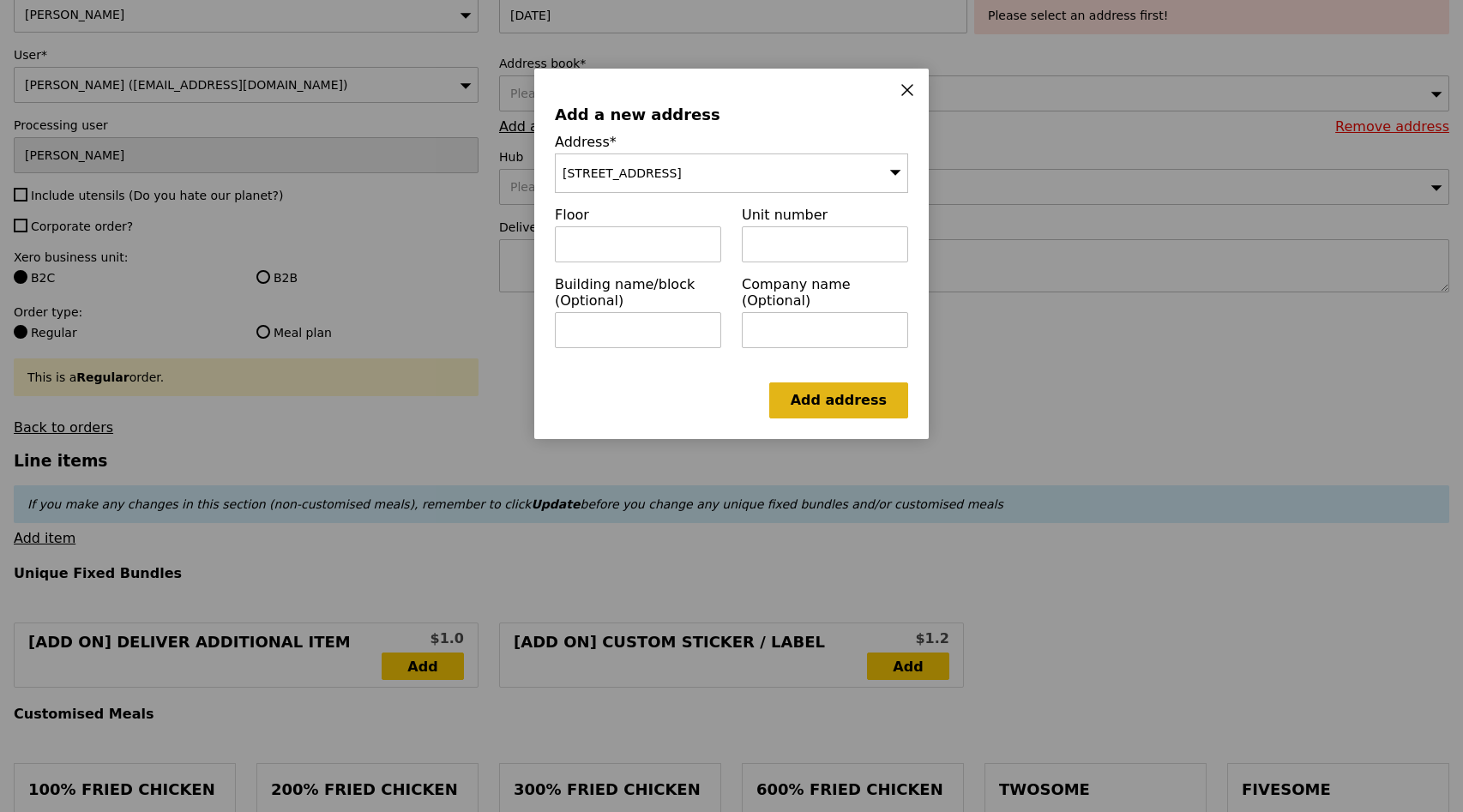
click at [796, 405] on link "Add address" at bounding box center [838, 401] width 139 height 36
type input "Confirm"
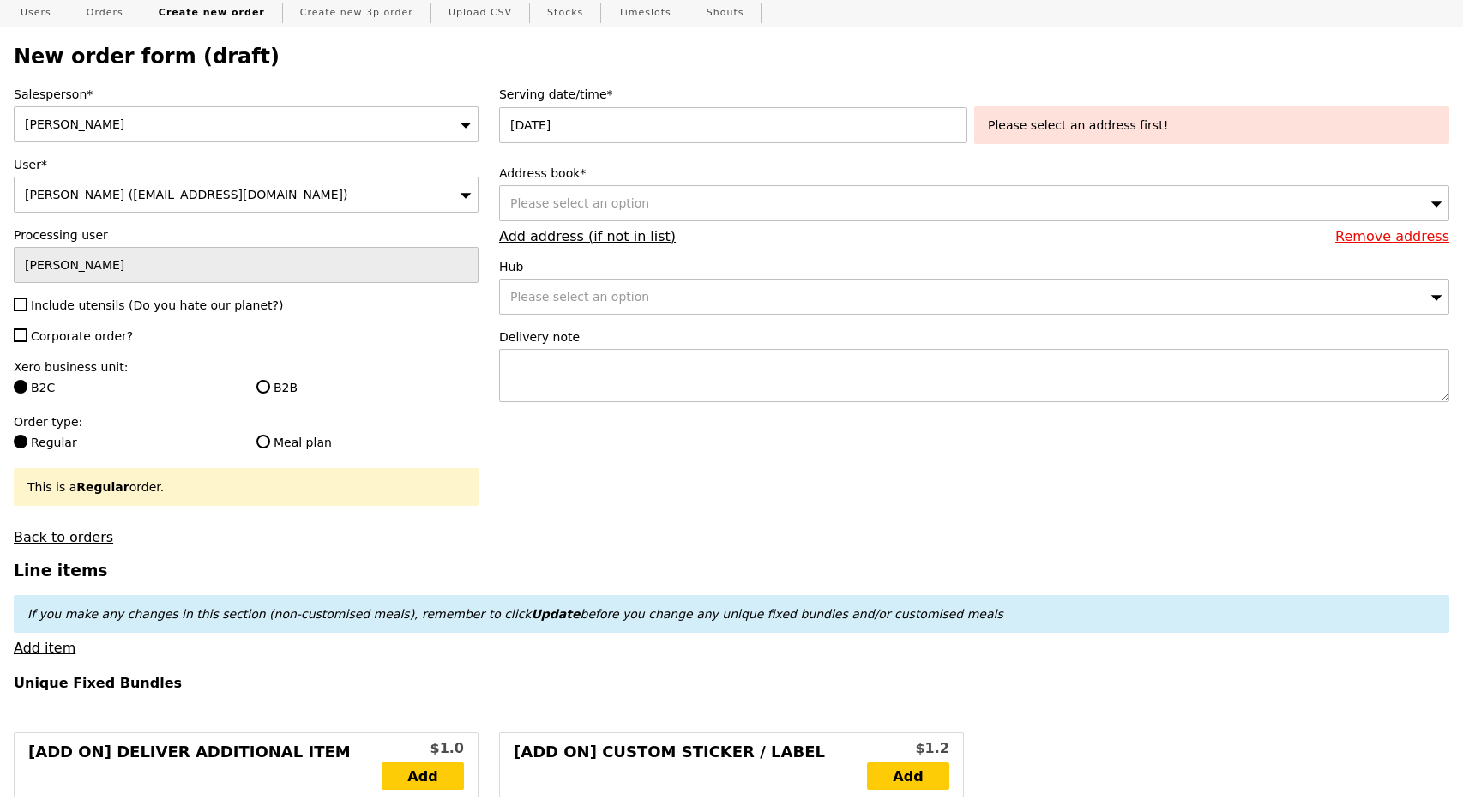
scroll to position [0, 0]
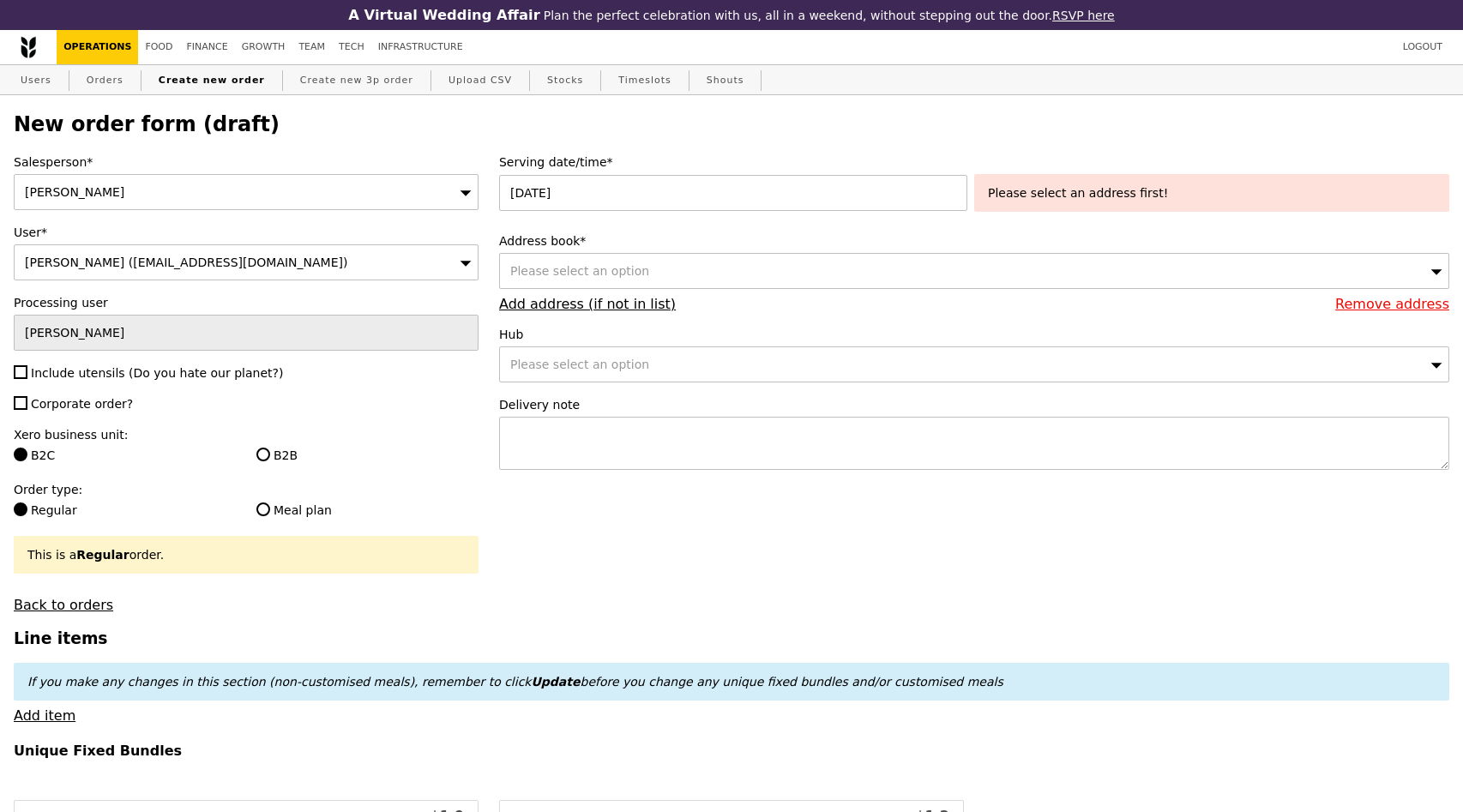
click at [816, 258] on div "Please select an option" at bounding box center [974, 270] width 951 height 36
type input "sungei"
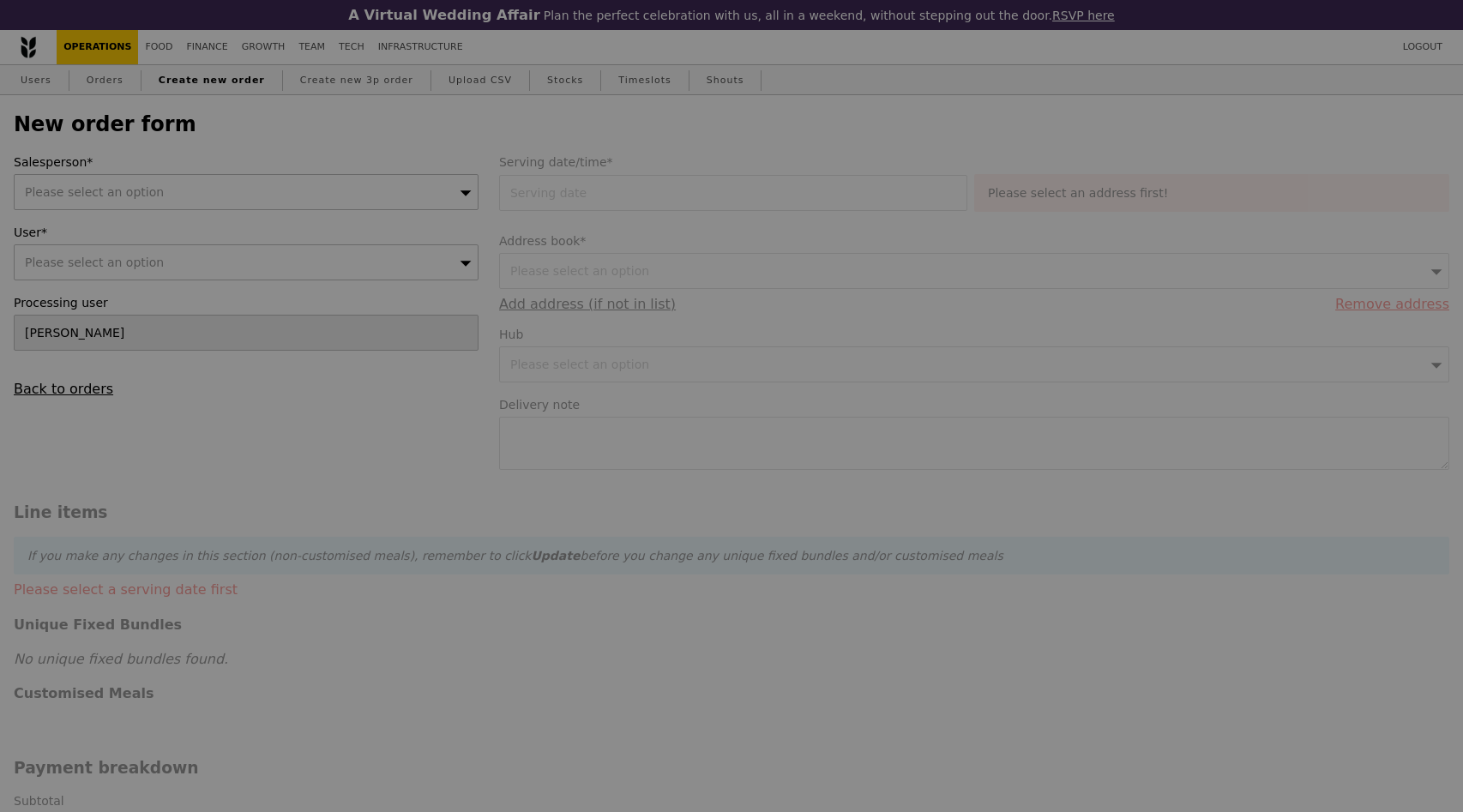
type input "Confirm"
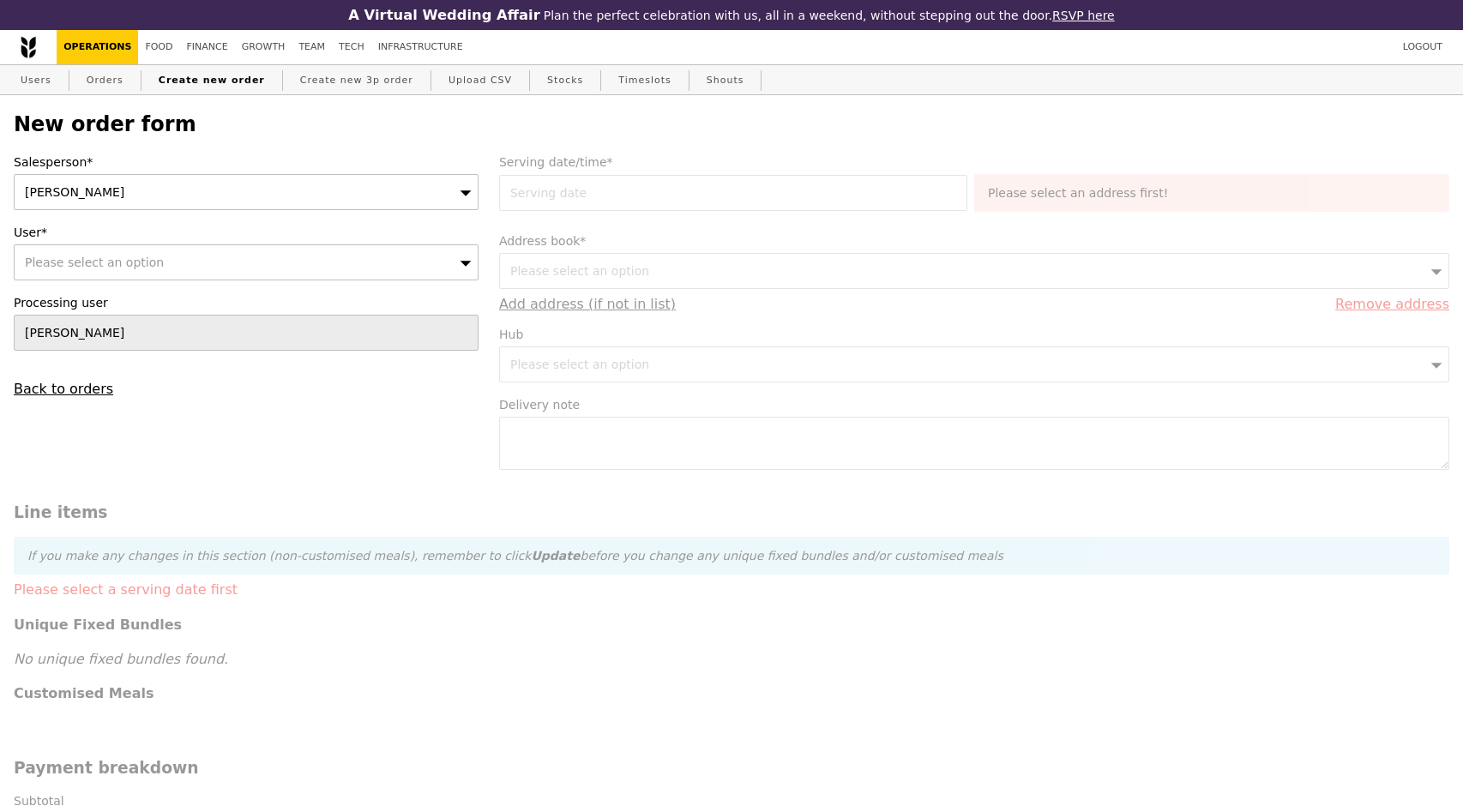
click at [186, 263] on div "Please select an option" at bounding box center [246, 262] width 465 height 36
click at [167, 302] on li "Please enter 3 or more characters" at bounding box center [246, 294] width 463 height 31
click at [167, 259] on input "User*" at bounding box center [246, 262] width 463 height 35
paste input "[EMAIL_ADDRESS][DOMAIN_NAME]"
type input "[EMAIL_ADDRESS][DOMAIN_NAME]"
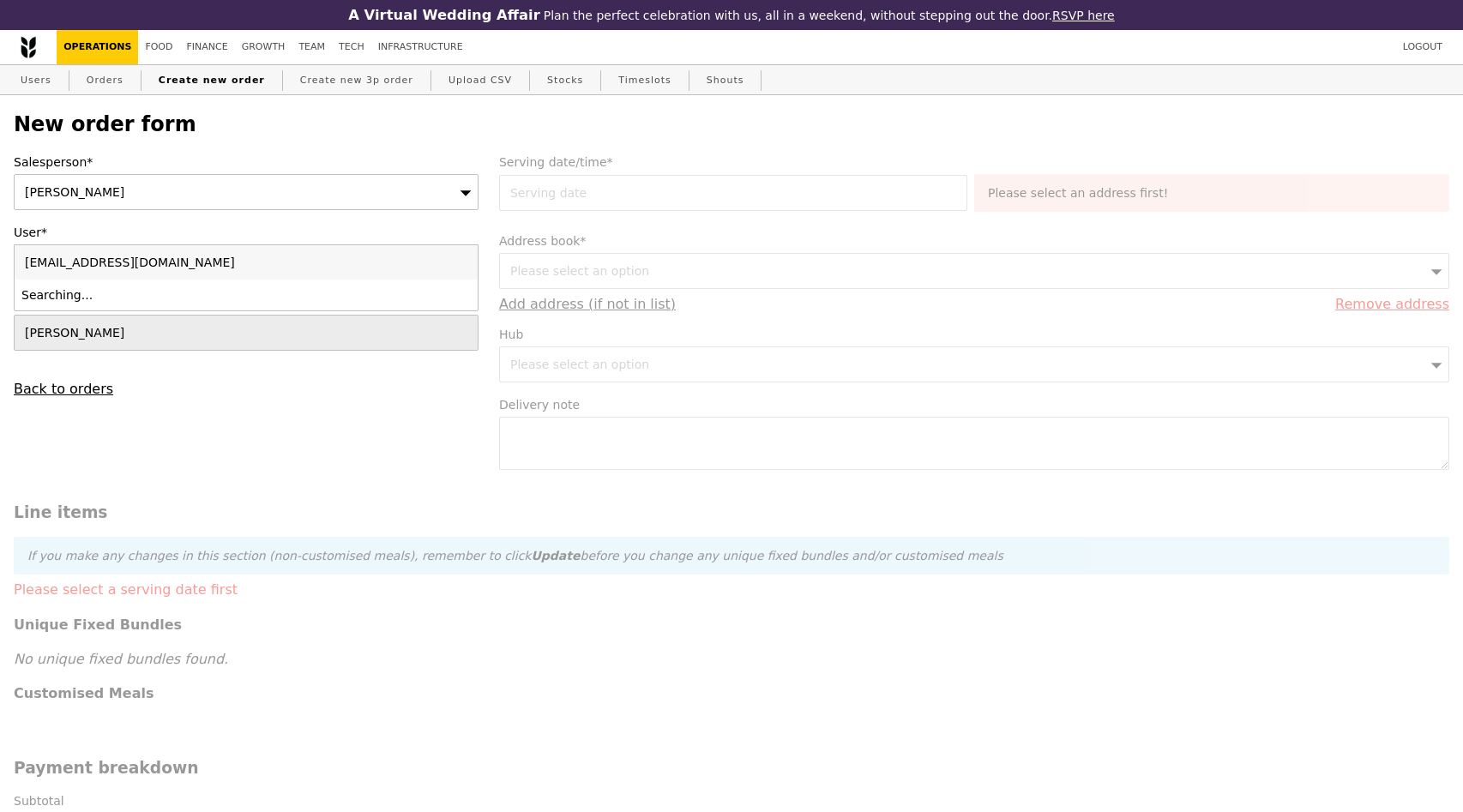
type input "Confirm"
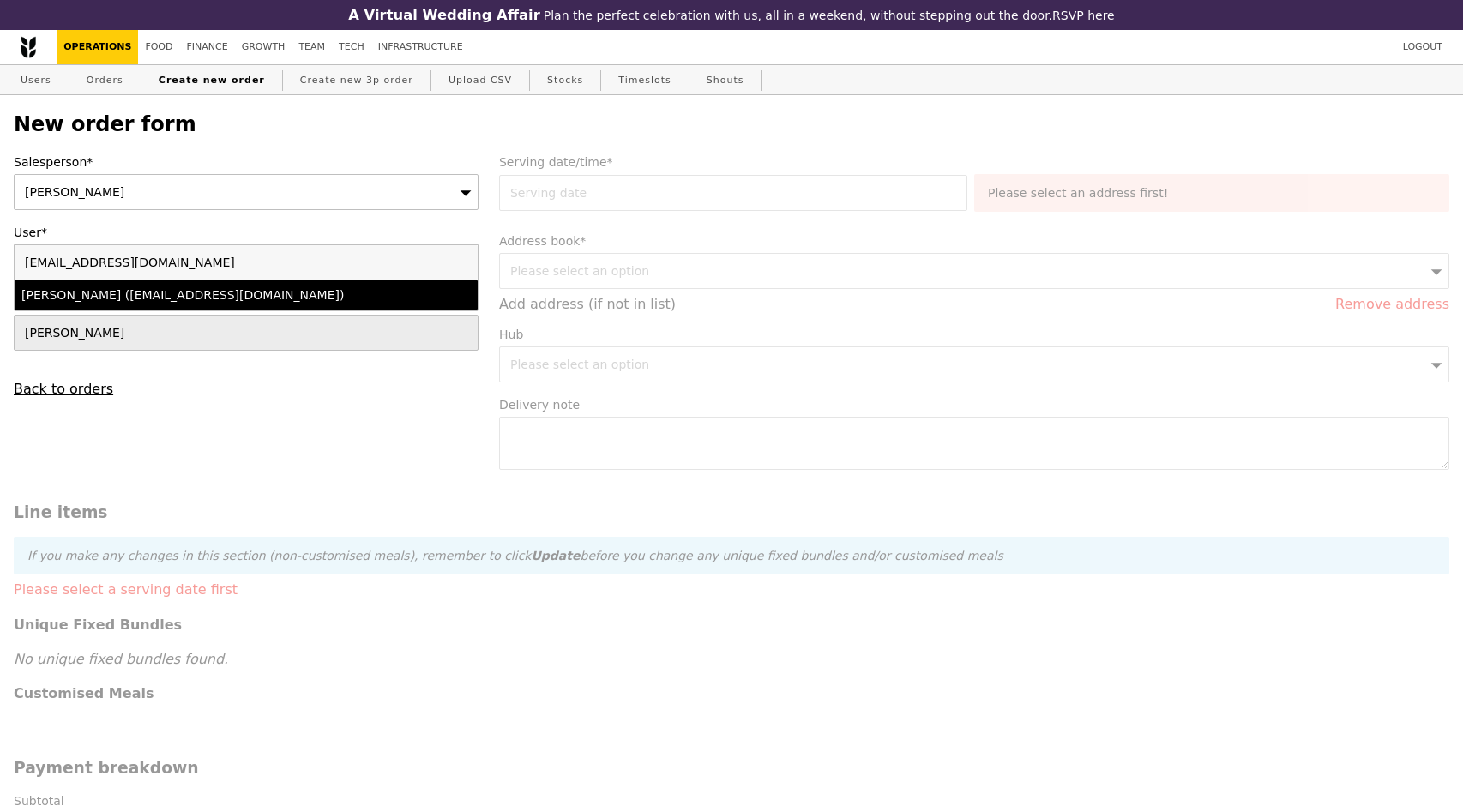
type input "[EMAIL_ADDRESS][DOMAIN_NAME]"
click at [251, 298] on div "[PERSON_NAME] ([EMAIL_ADDRESS][DOMAIN_NAME])" at bounding box center [191, 294] width 338 height 17
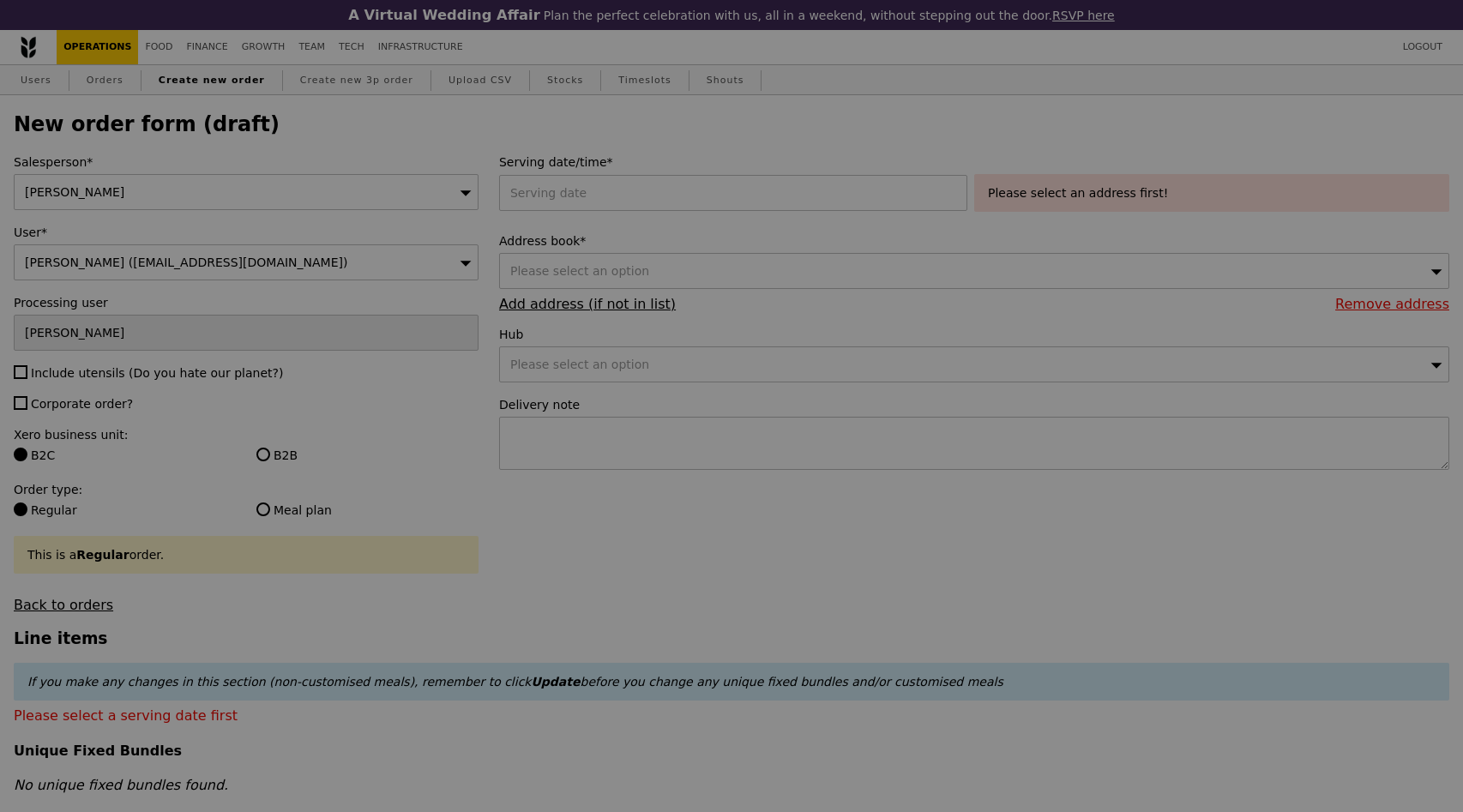
type input "Confirm"
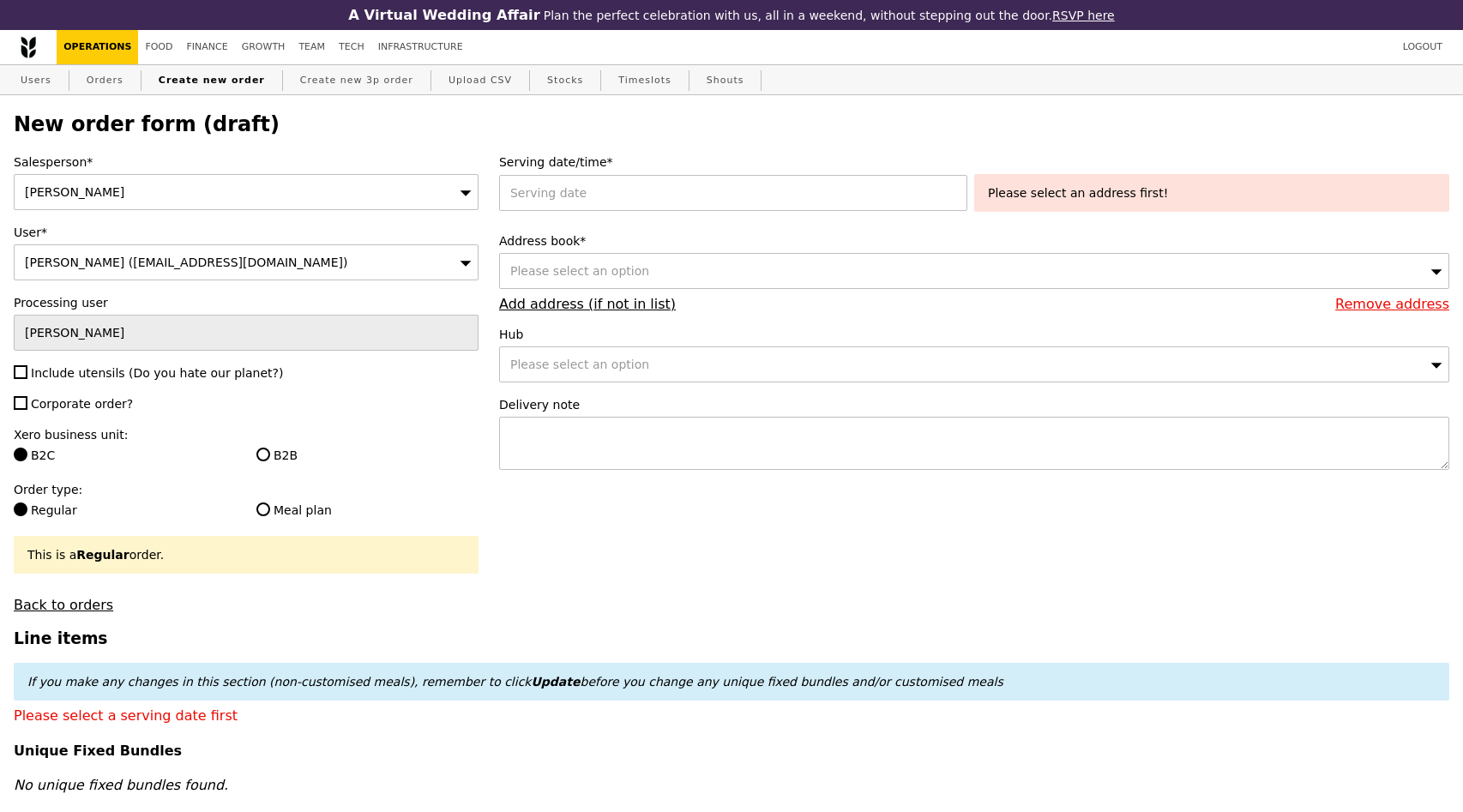
click at [650, 275] on div "Please select an option" at bounding box center [974, 270] width 951 height 36
type input "s"
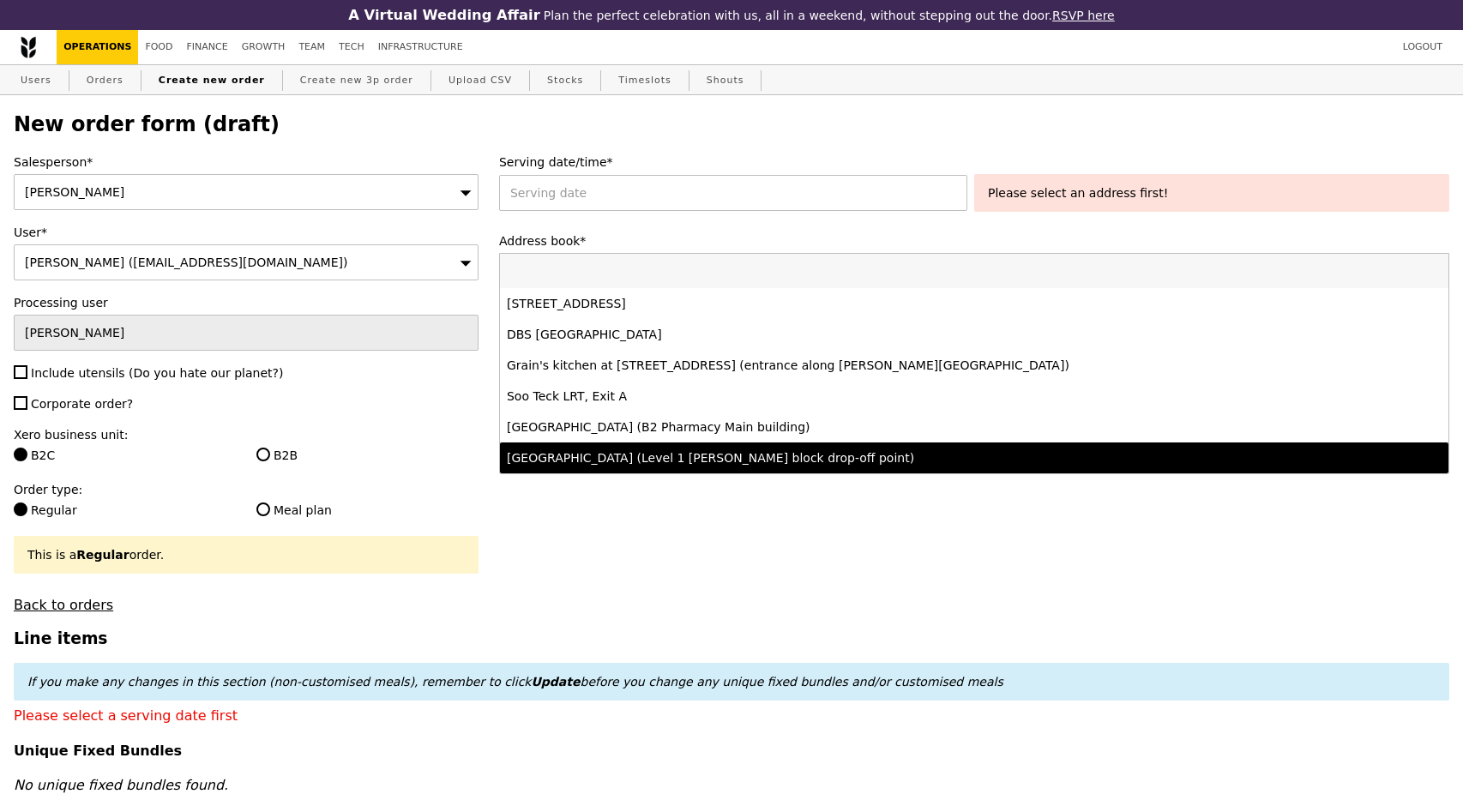
click at [693, 699] on div "If you make any changes in this section (non-customised meals), remember to cli…" at bounding box center [732, 682] width 1436 height 37
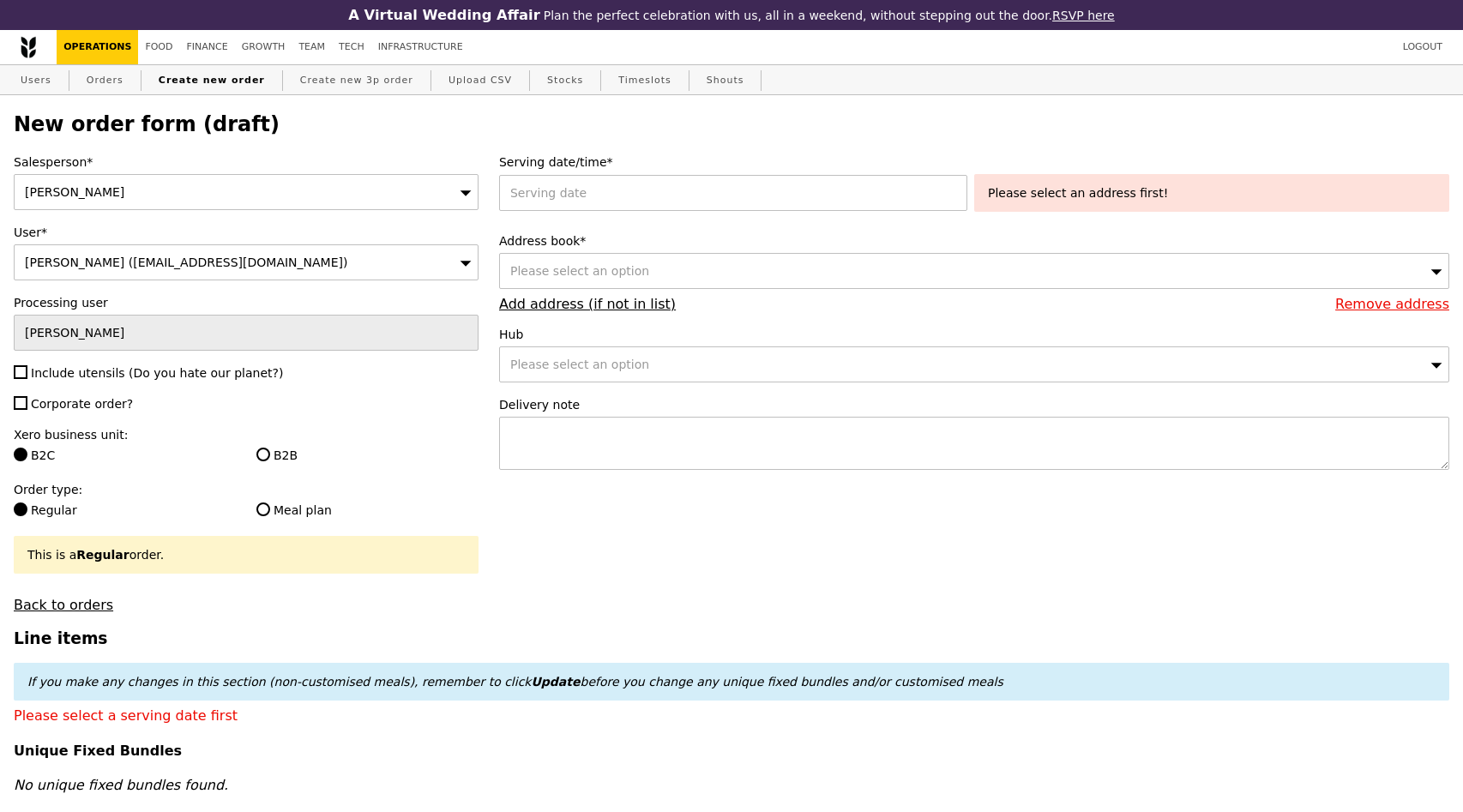
click at [588, 306] on link "Add address (if not in list)" at bounding box center [587, 304] width 177 height 17
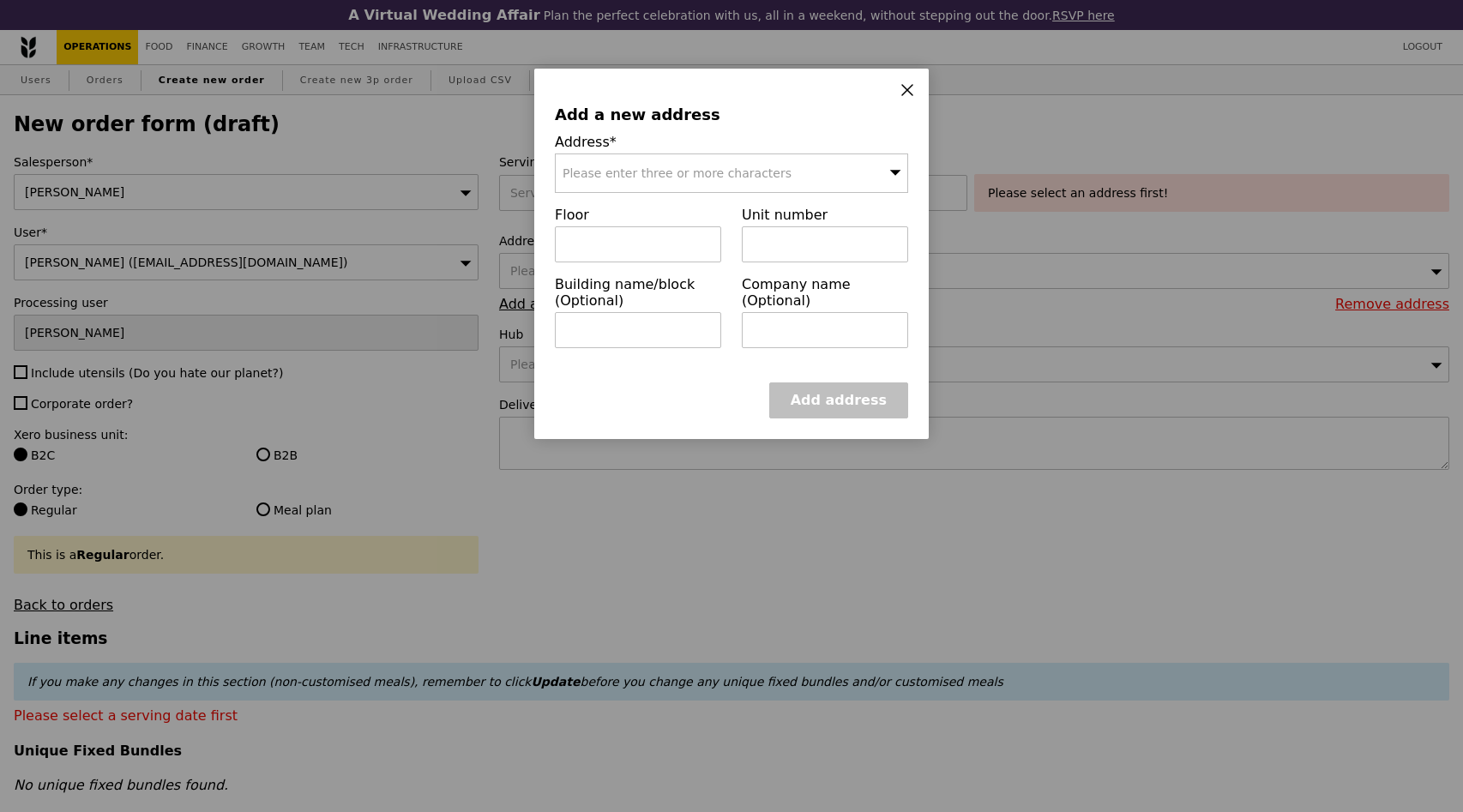
click at [702, 177] on span "Please enter three or more characters" at bounding box center [677, 174] width 229 height 14
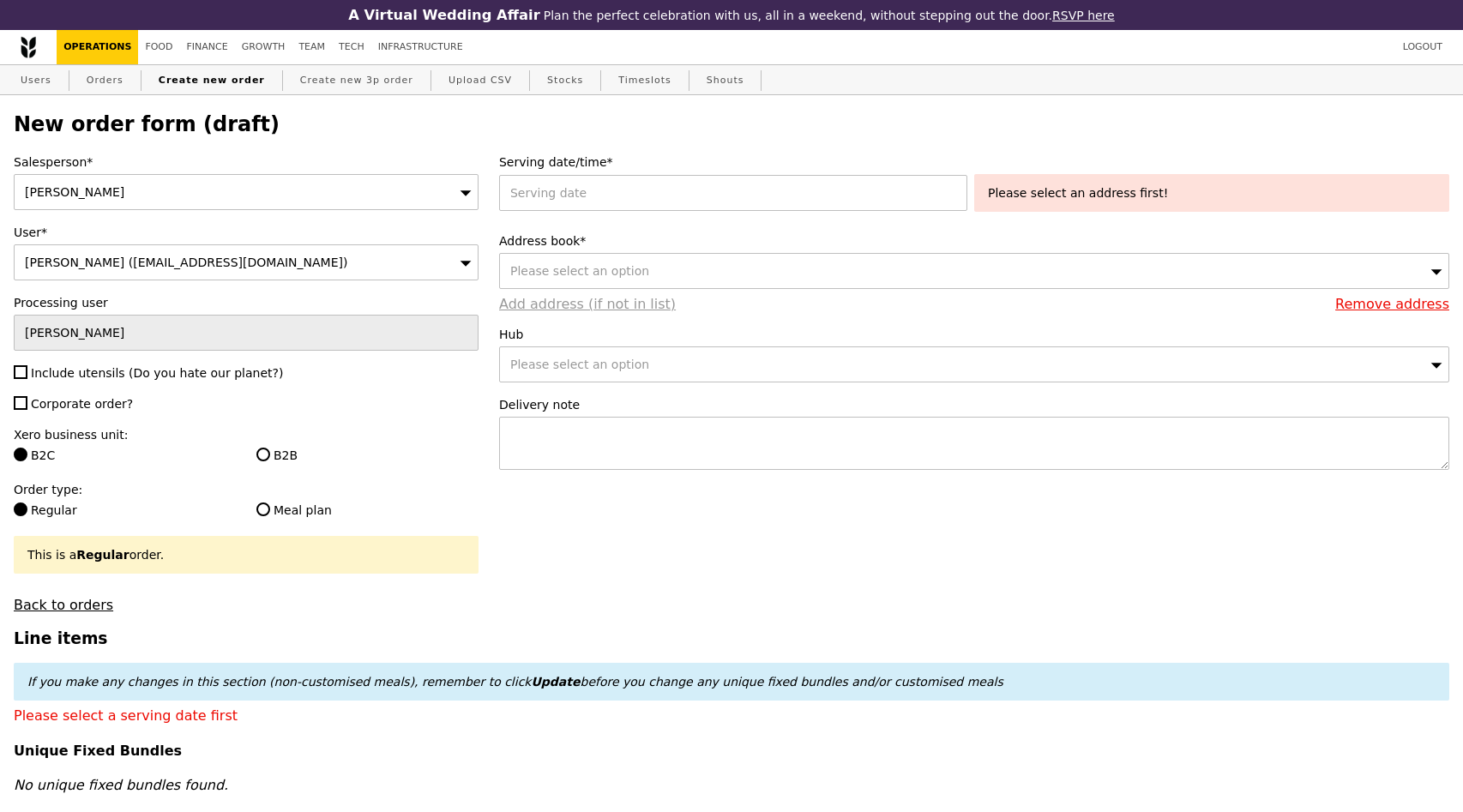
click at [571, 304] on link "Add address (if not in list)" at bounding box center [587, 304] width 177 height 17
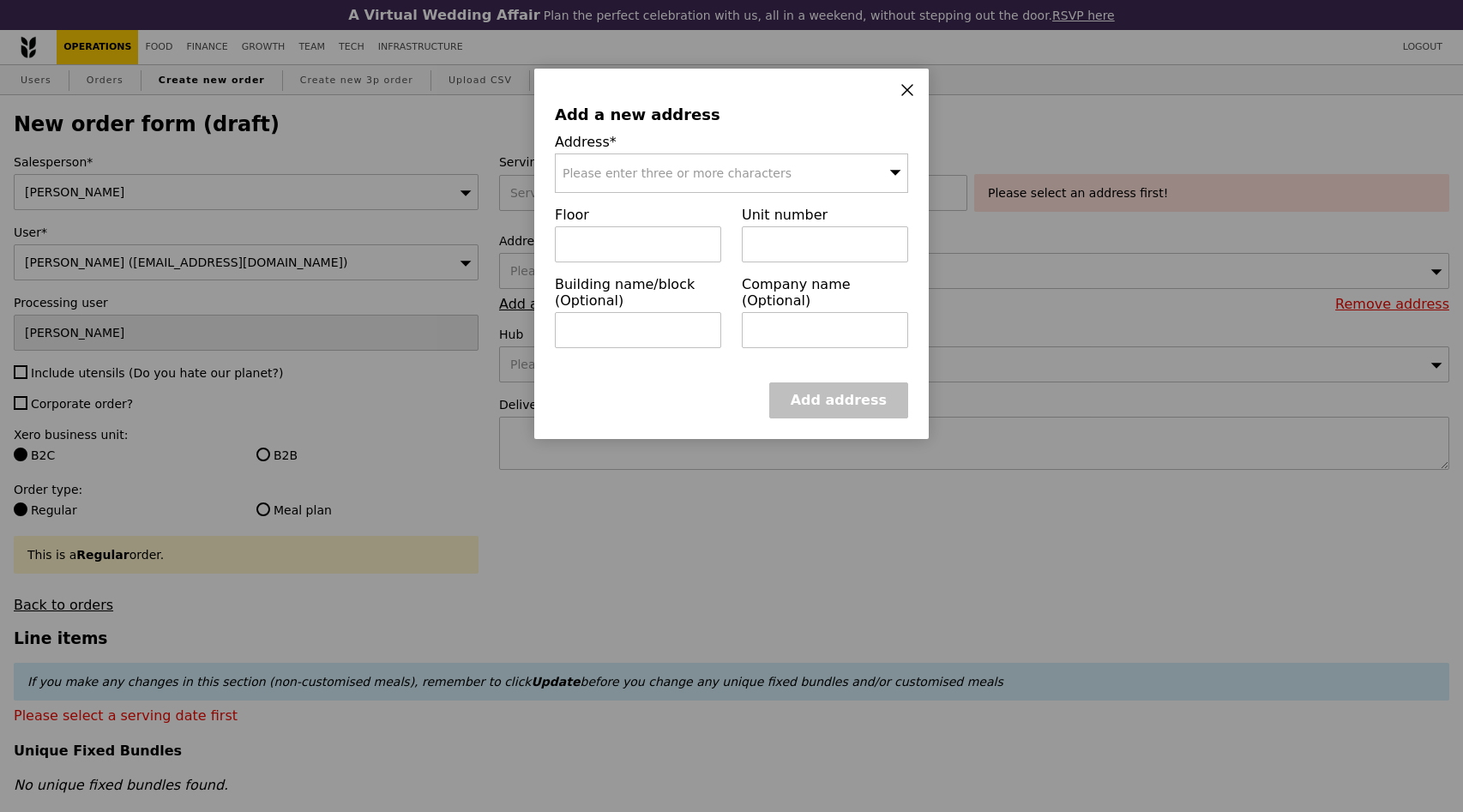
click at [680, 154] on div "Address* Please enter three or more characters" at bounding box center [732, 164] width 353 height 59
click at [677, 166] on div "Please enter three or more characters" at bounding box center [732, 174] width 353 height 39
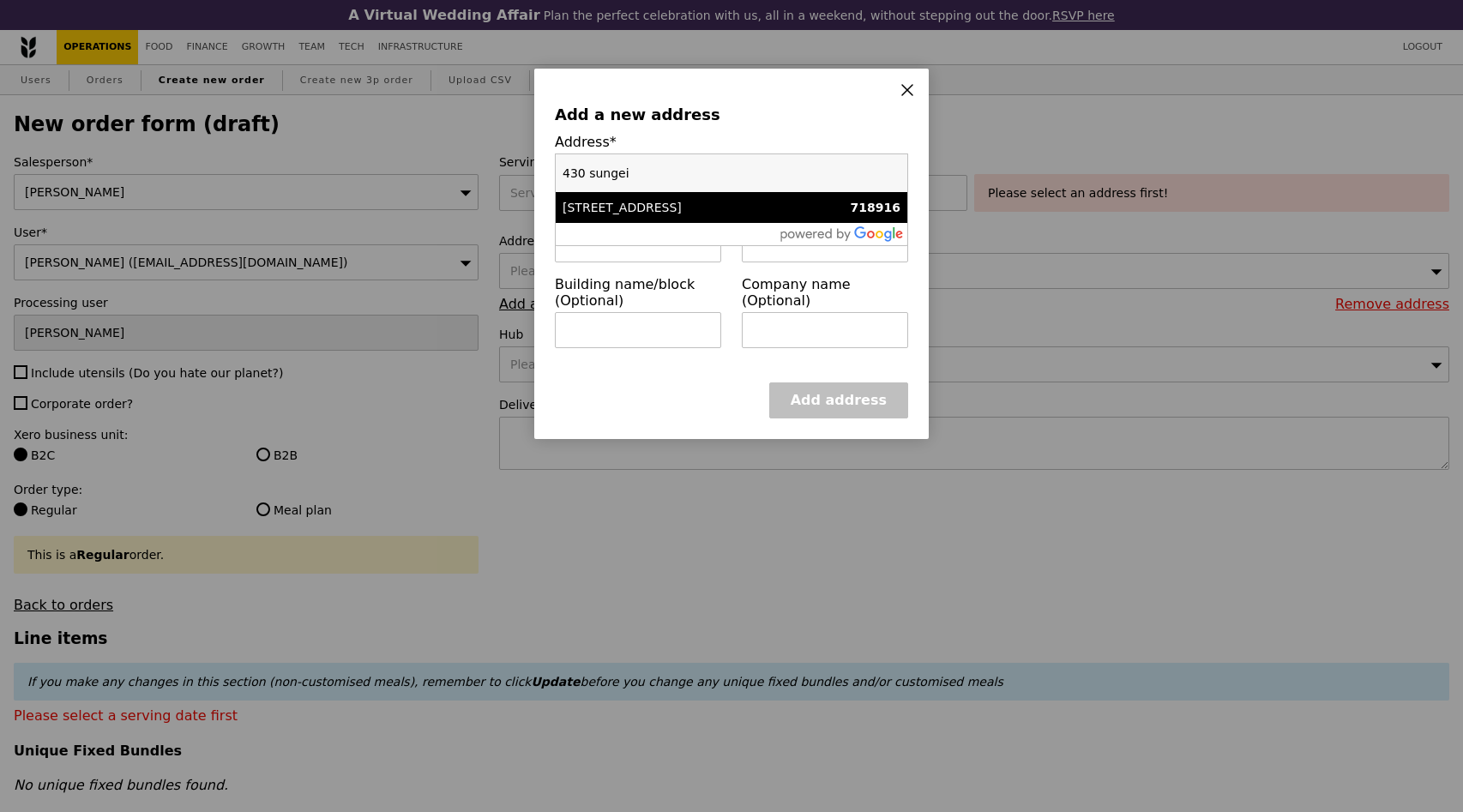
type input "430 sungei"
click at [642, 201] on div "[STREET_ADDRESS]" at bounding box center [689, 207] width 254 height 17
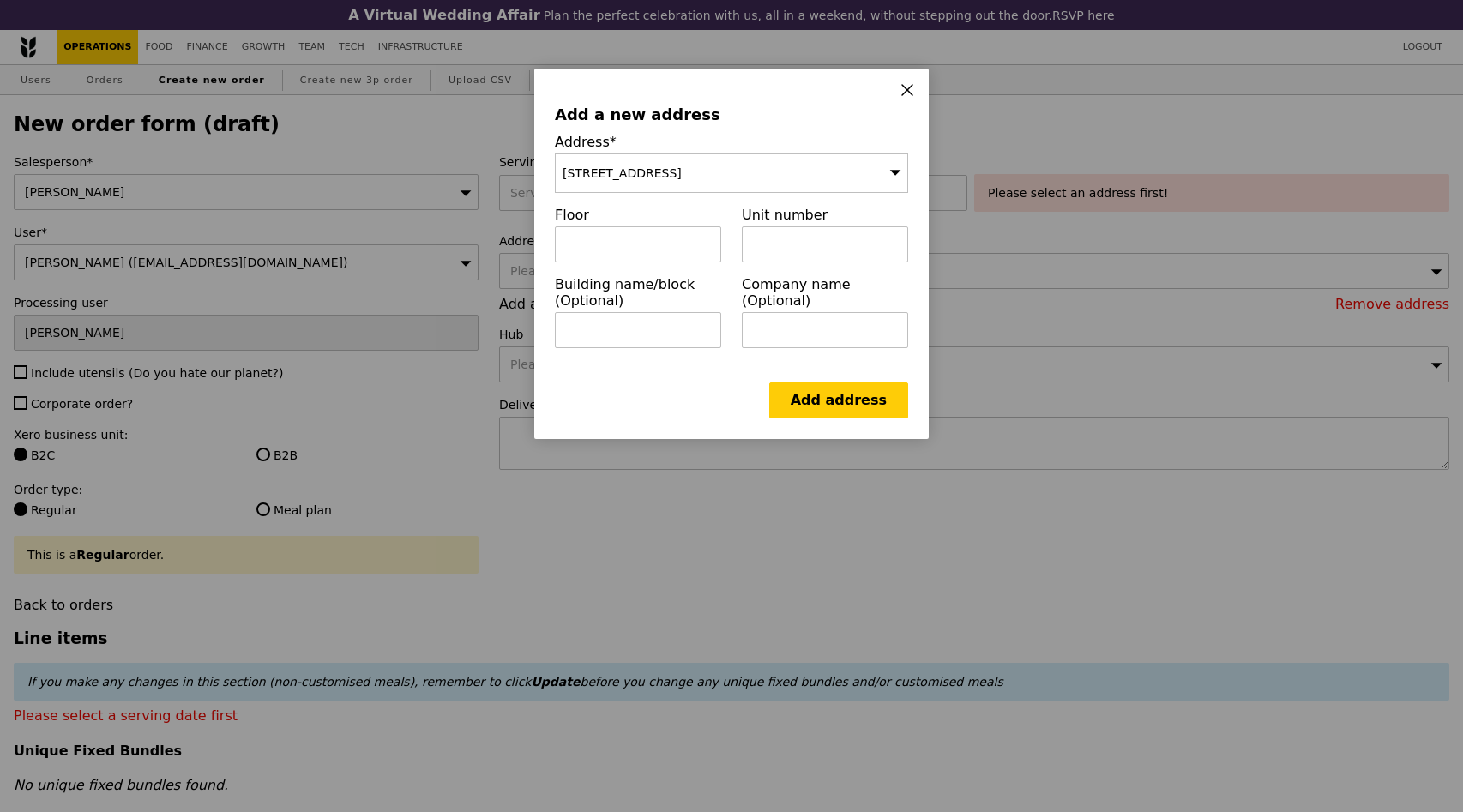
click at [718, 176] on div "[STREET_ADDRESS]" at bounding box center [732, 174] width 353 height 39
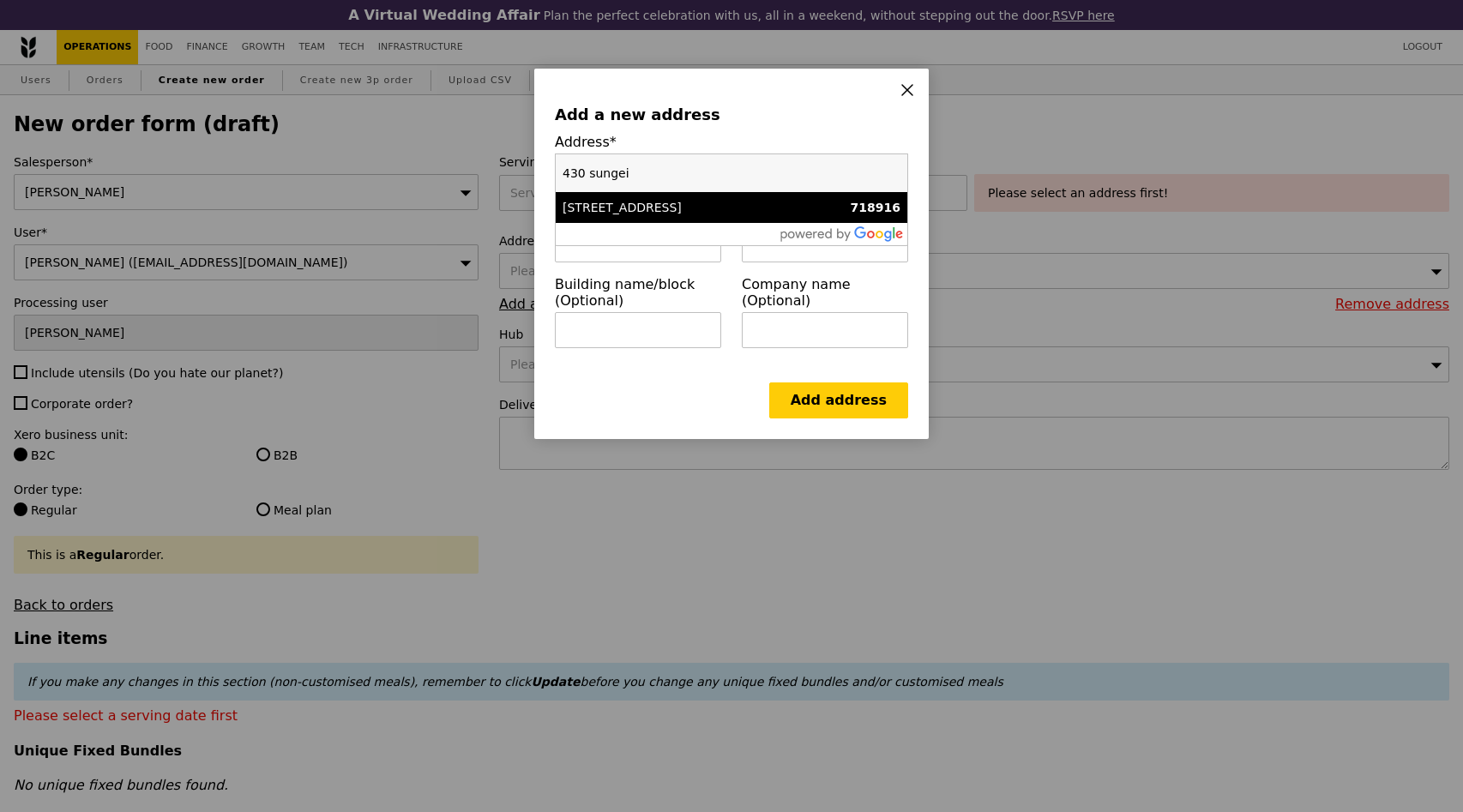
click at [696, 211] on div "[STREET_ADDRESS]" at bounding box center [689, 207] width 254 height 17
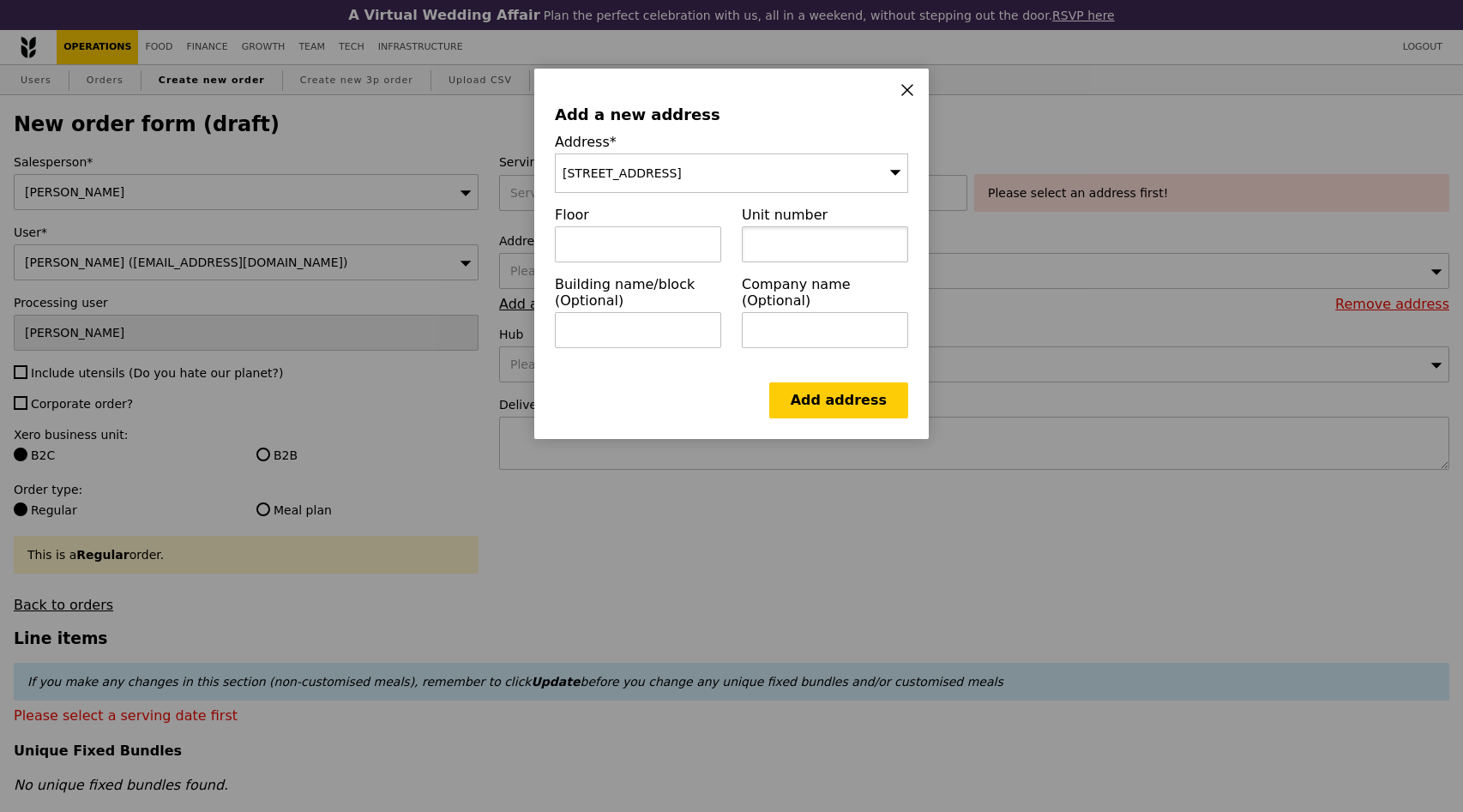
click at [798, 254] on input "text" at bounding box center [825, 244] width 167 height 36
type input "-"
click at [643, 264] on div "Floor" at bounding box center [638, 241] width 187 height 69
click at [644, 250] on input "text" at bounding box center [638, 244] width 167 height 36
type input "="
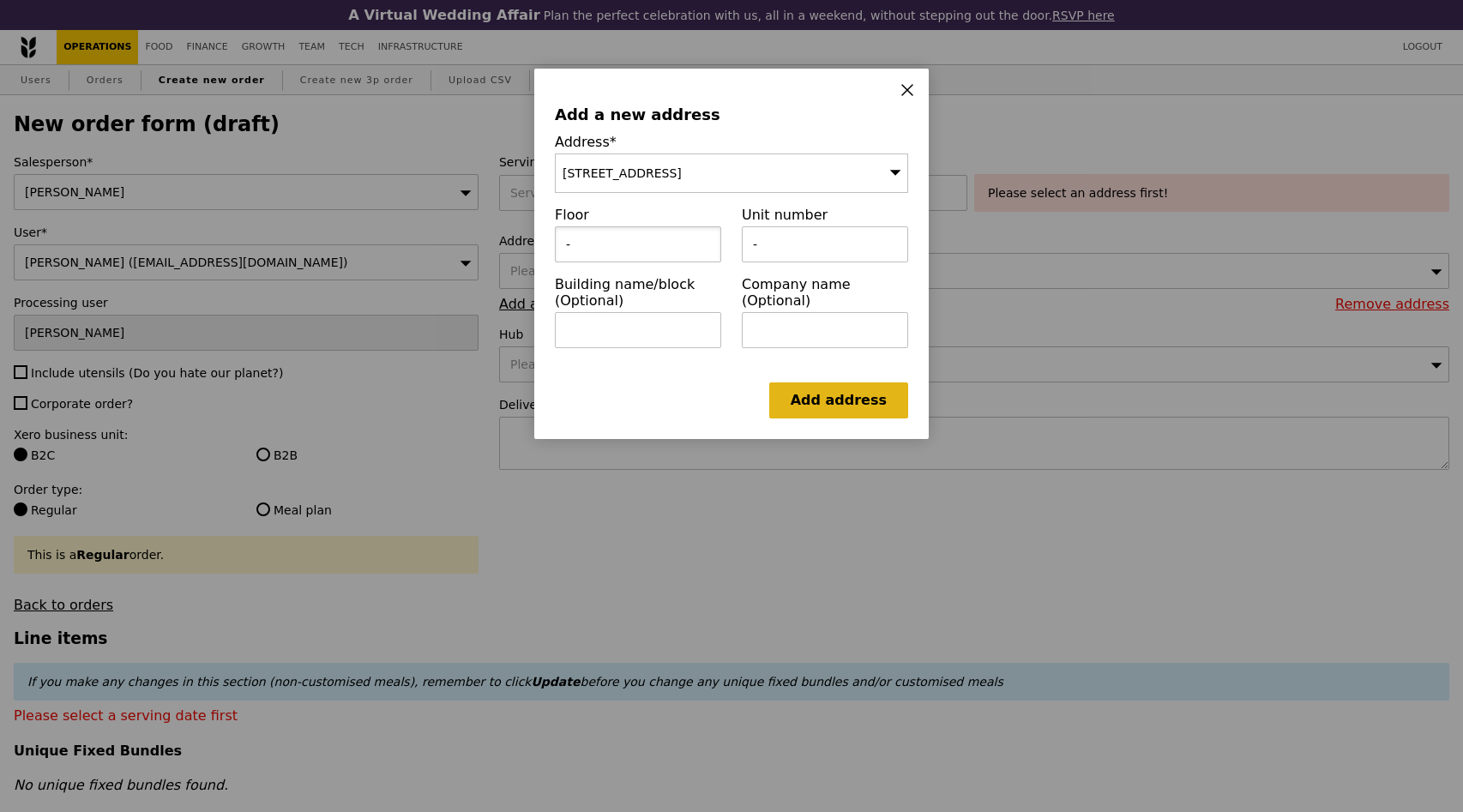
type input "-"
click at [809, 395] on link "Add address" at bounding box center [838, 401] width 139 height 36
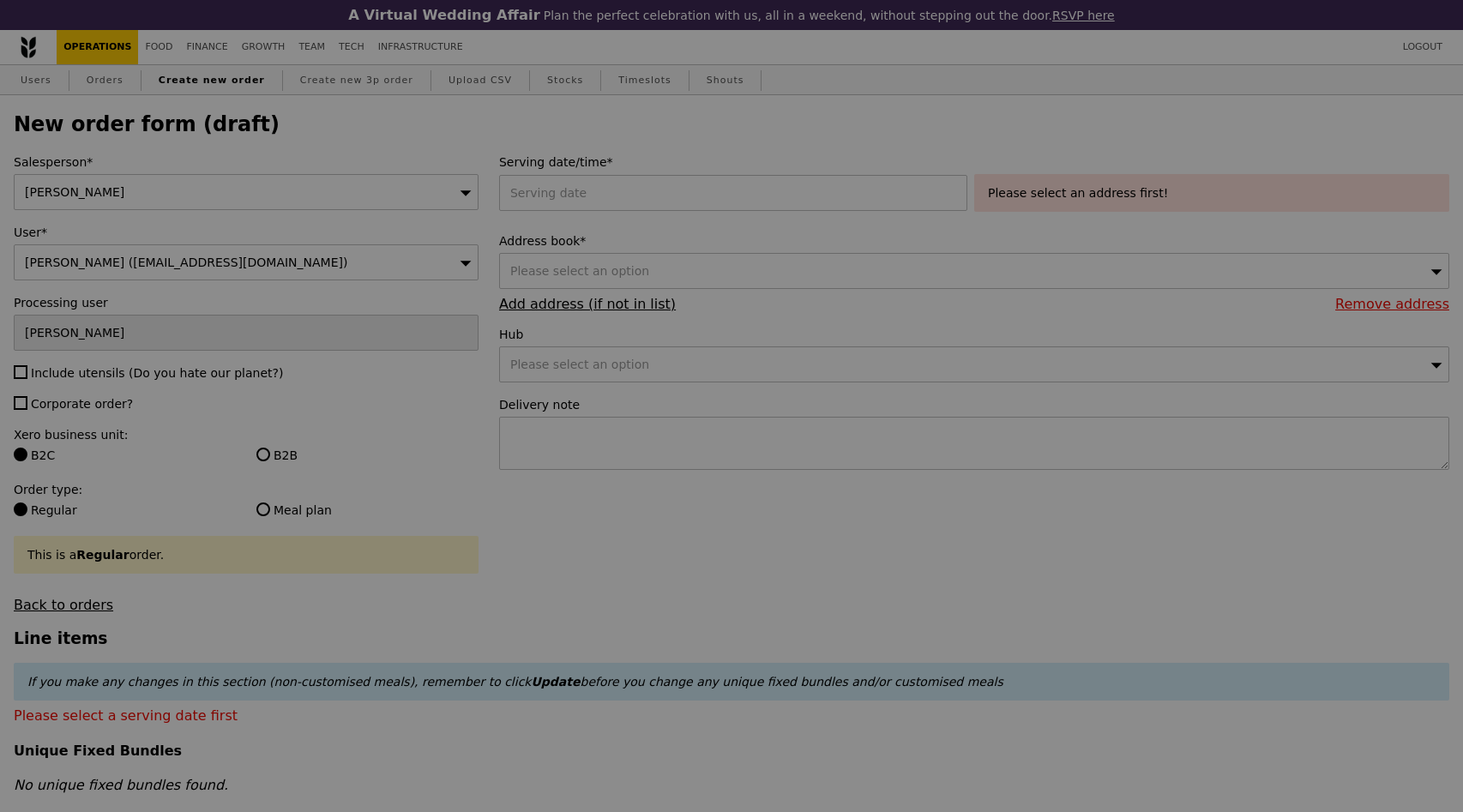
type input "Confirm"
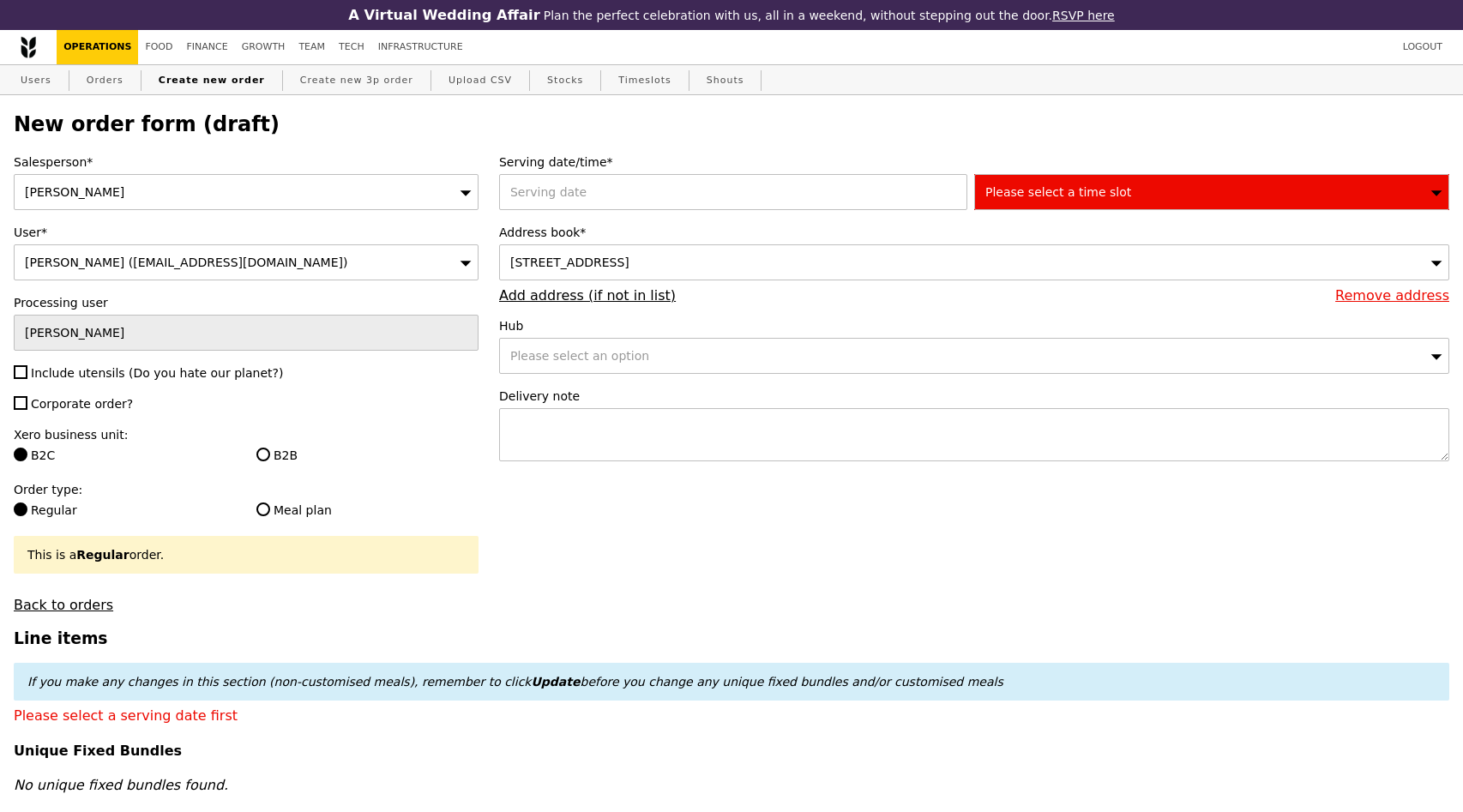
click at [71, 373] on span "Include utensils (Do you hate our planet?)" at bounding box center [156, 373] width 252 height 14
click at [28, 373] on input "Include utensils (Do you hate our planet?)" at bounding box center [21, 372] width 14 height 14
checkbox input "true"
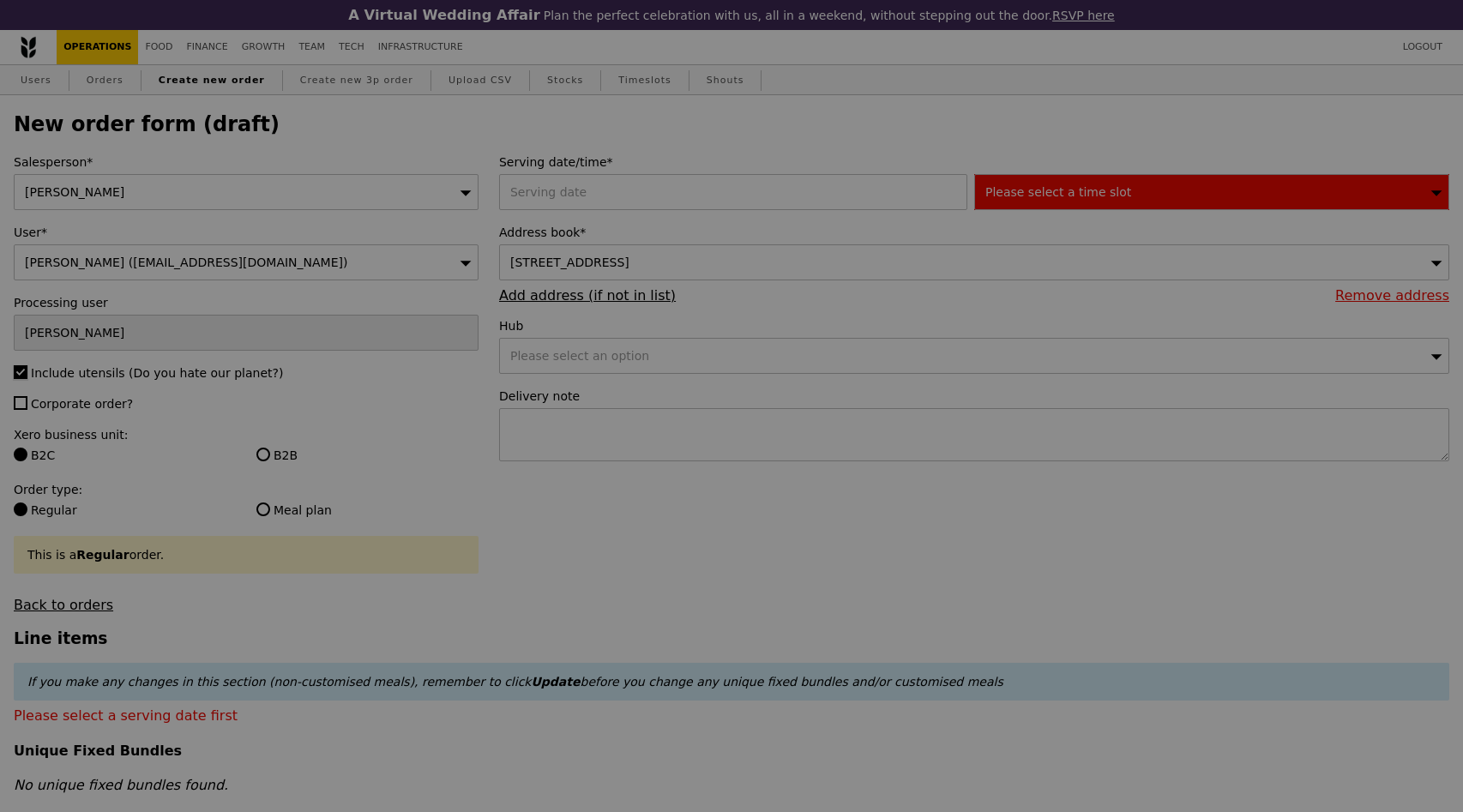
type input "Confirm"
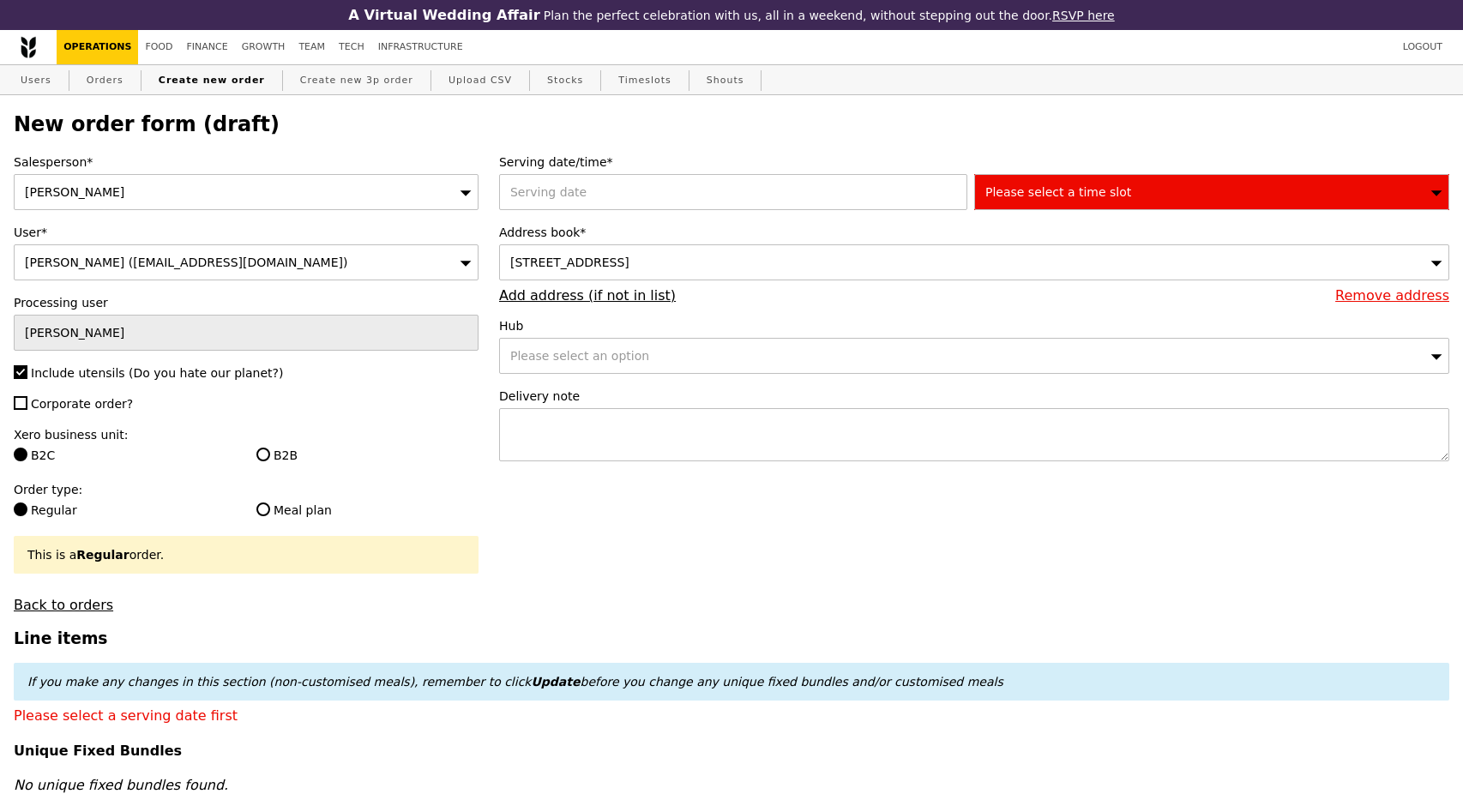
click at [77, 411] on label "Corporate order?" at bounding box center [246, 404] width 465 height 17
click at [28, 409] on input "Corporate order?" at bounding box center [21, 403] width 14 height 14
checkbox input "true"
click at [264, 452] on input "B2B" at bounding box center [264, 455] width 14 height 14
radio input "true"
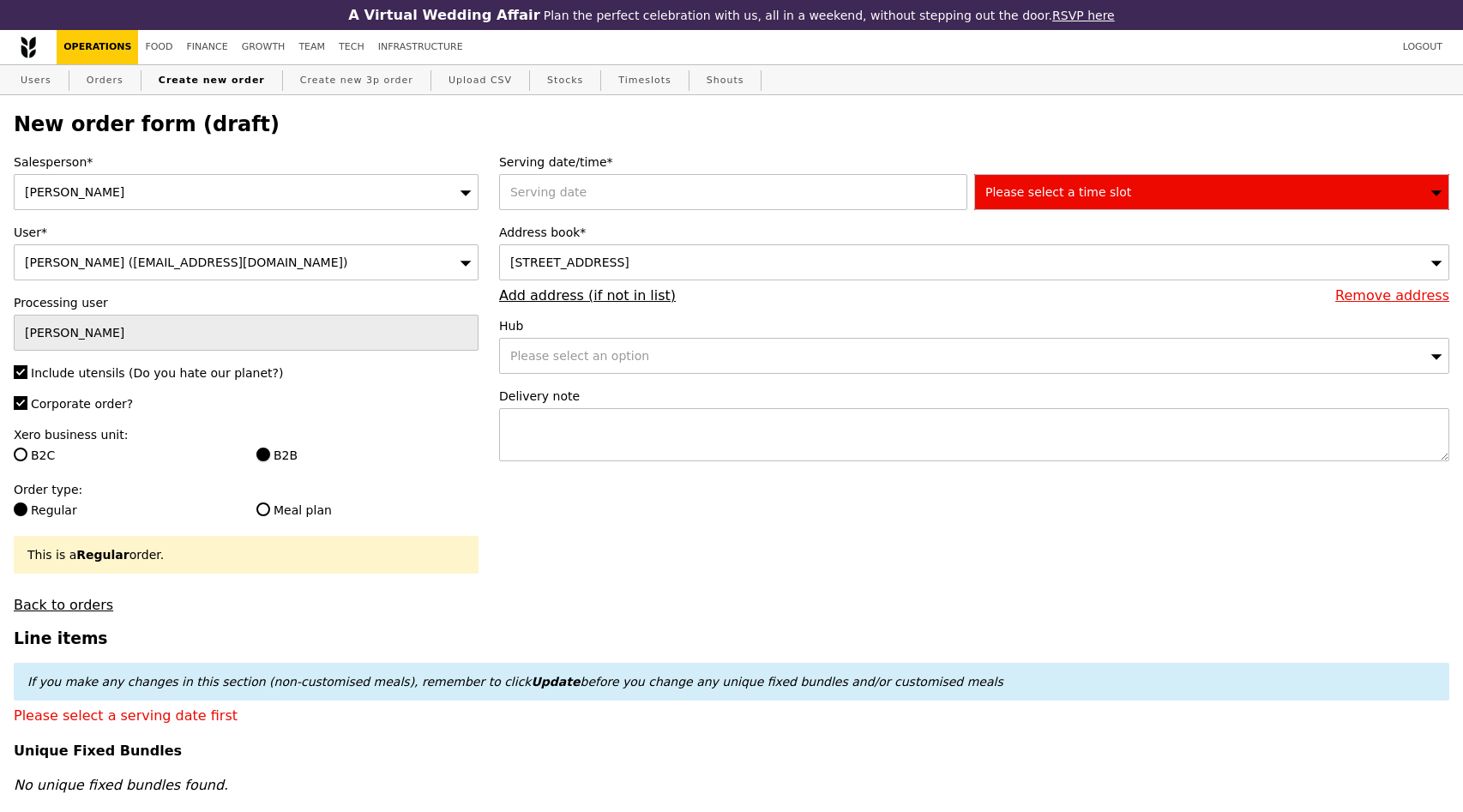
type input "Loading..."
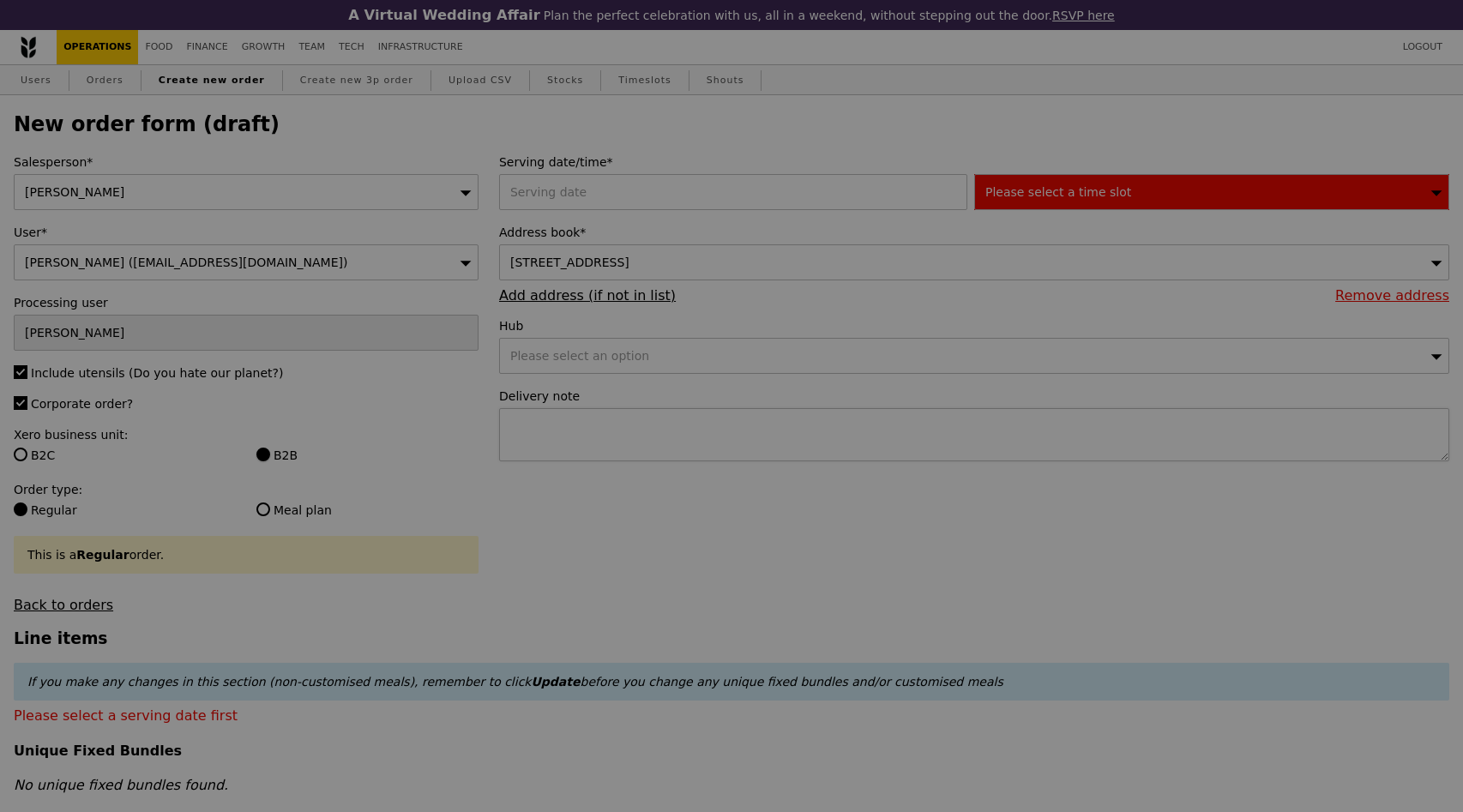
type input "13.76"
type input "15.00"
type input "Confirm"
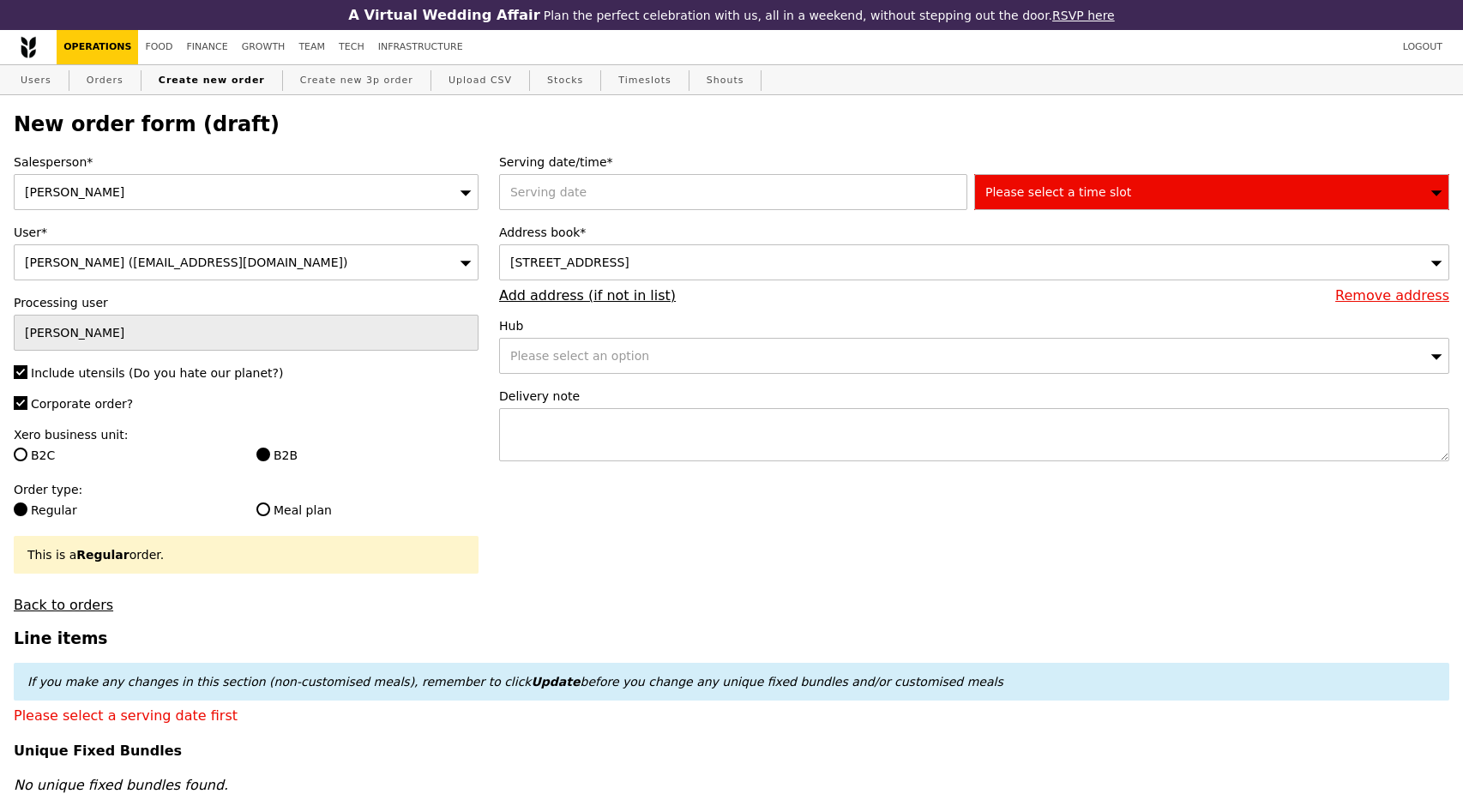
click at [656, 368] on div "Please select an option" at bounding box center [974, 355] width 951 height 36
click at [1124, 212] on div "Serving date/time* Please select a time slot Address book* [STREET_ADDRESS] Rem…" at bounding box center [974, 316] width 971 height 325
click at [1122, 198] on div "Please select a time slot" at bounding box center [1211, 191] width 475 height 36
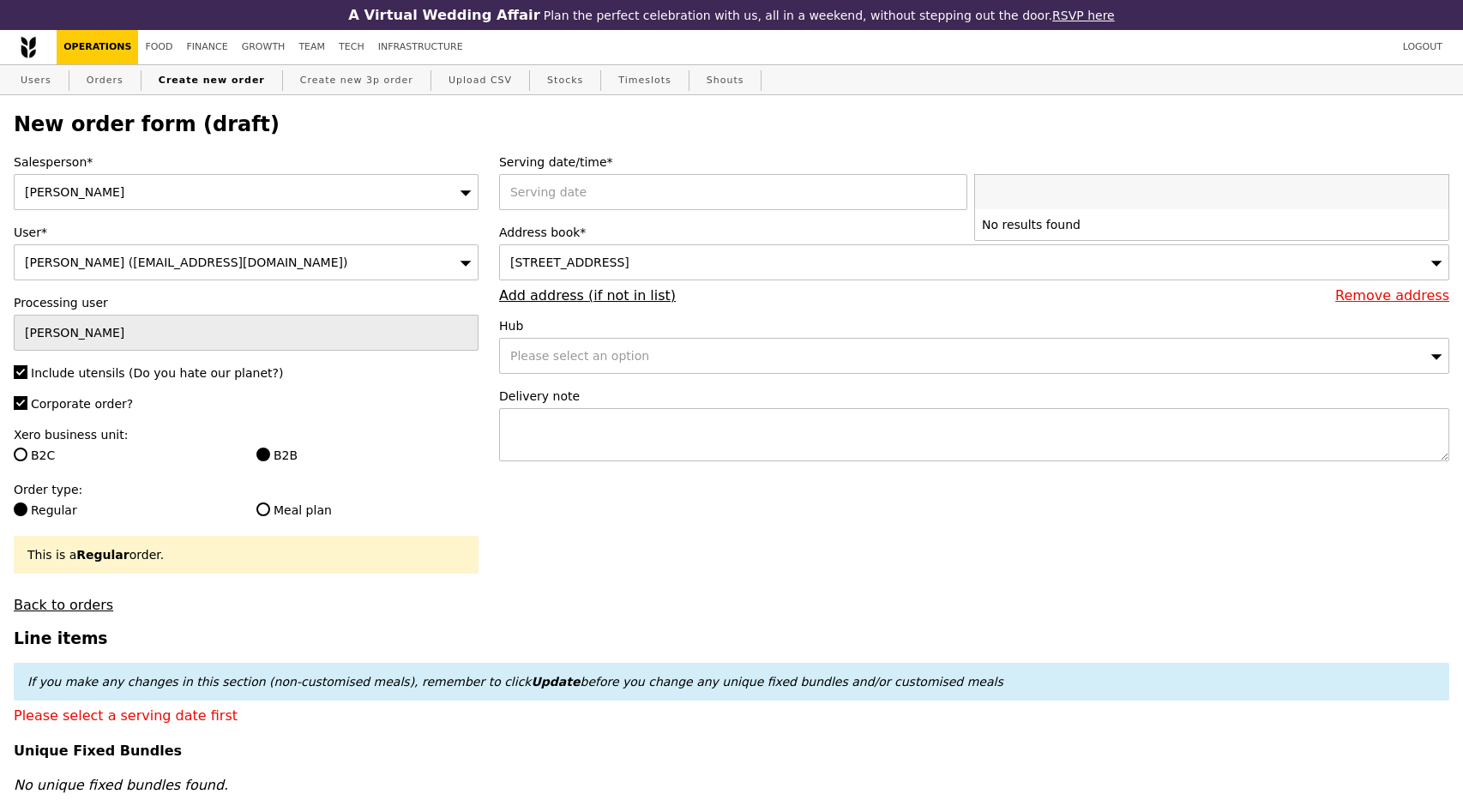
click at [1081, 192] on input "search" at bounding box center [1212, 191] width 474 height 35
click at [865, 225] on label "Address book*" at bounding box center [974, 232] width 951 height 17
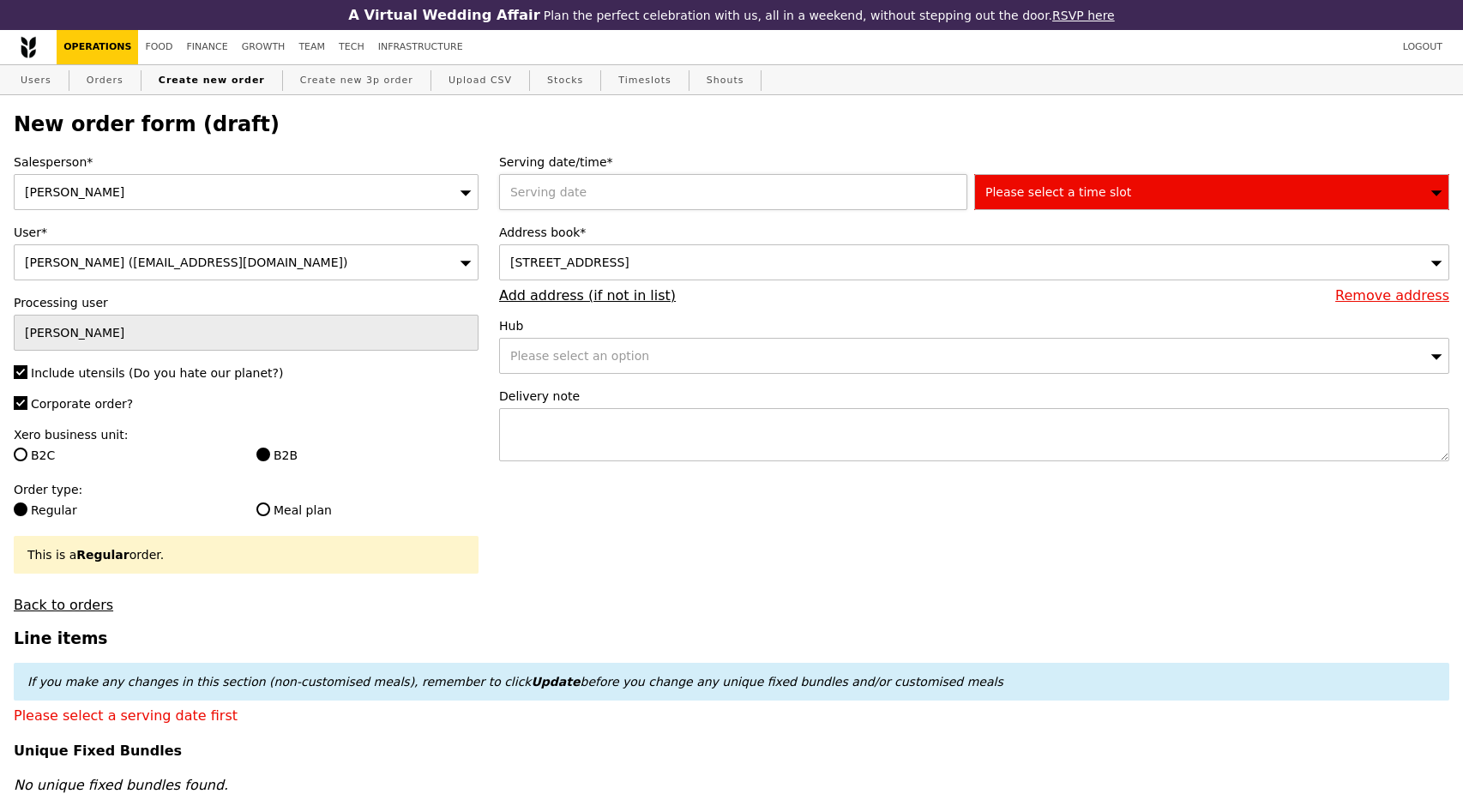
click at [844, 197] on div at bounding box center [736, 191] width 475 height 36
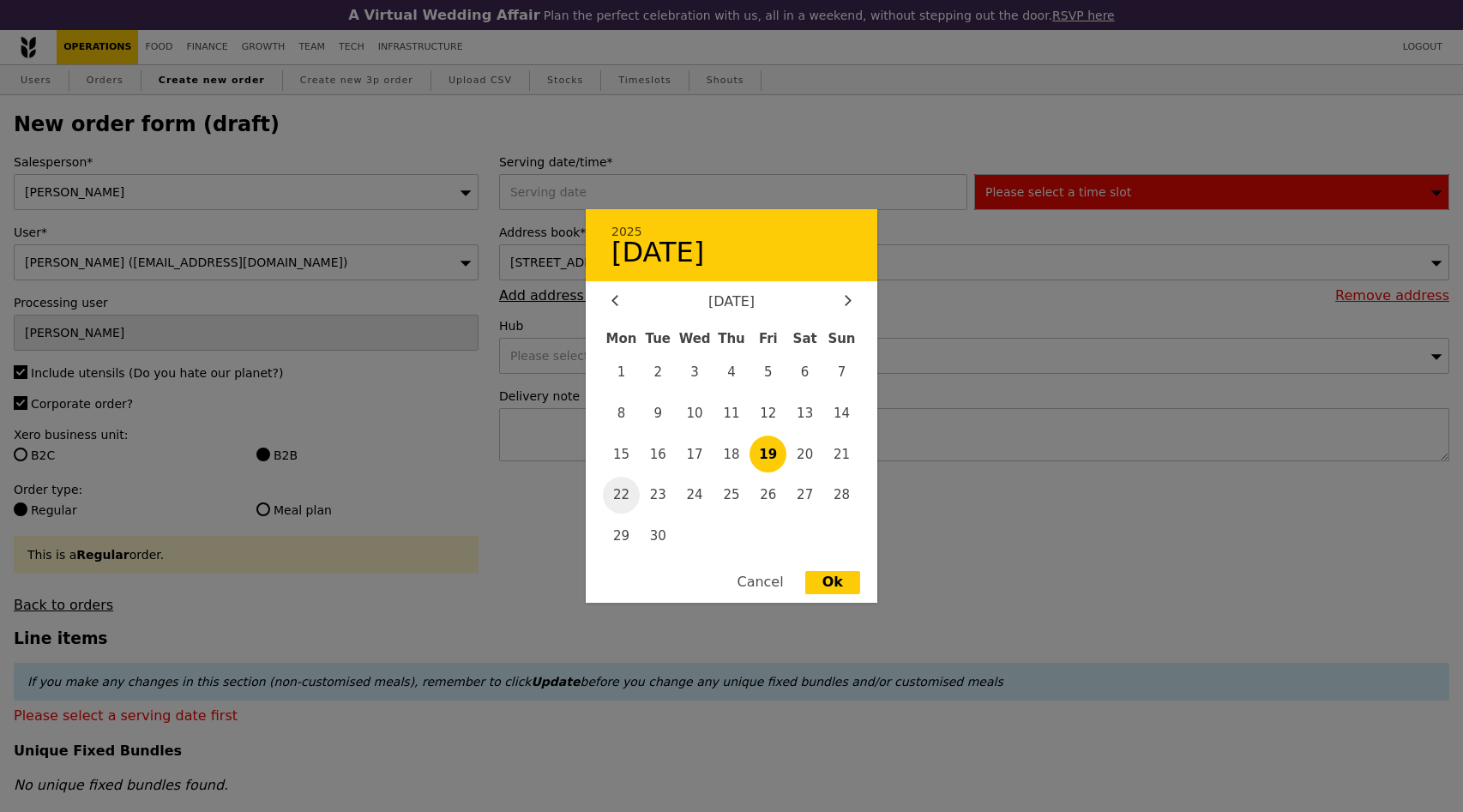
click at [627, 491] on span "22" at bounding box center [621, 494] width 37 height 37
type input "[DATE]"
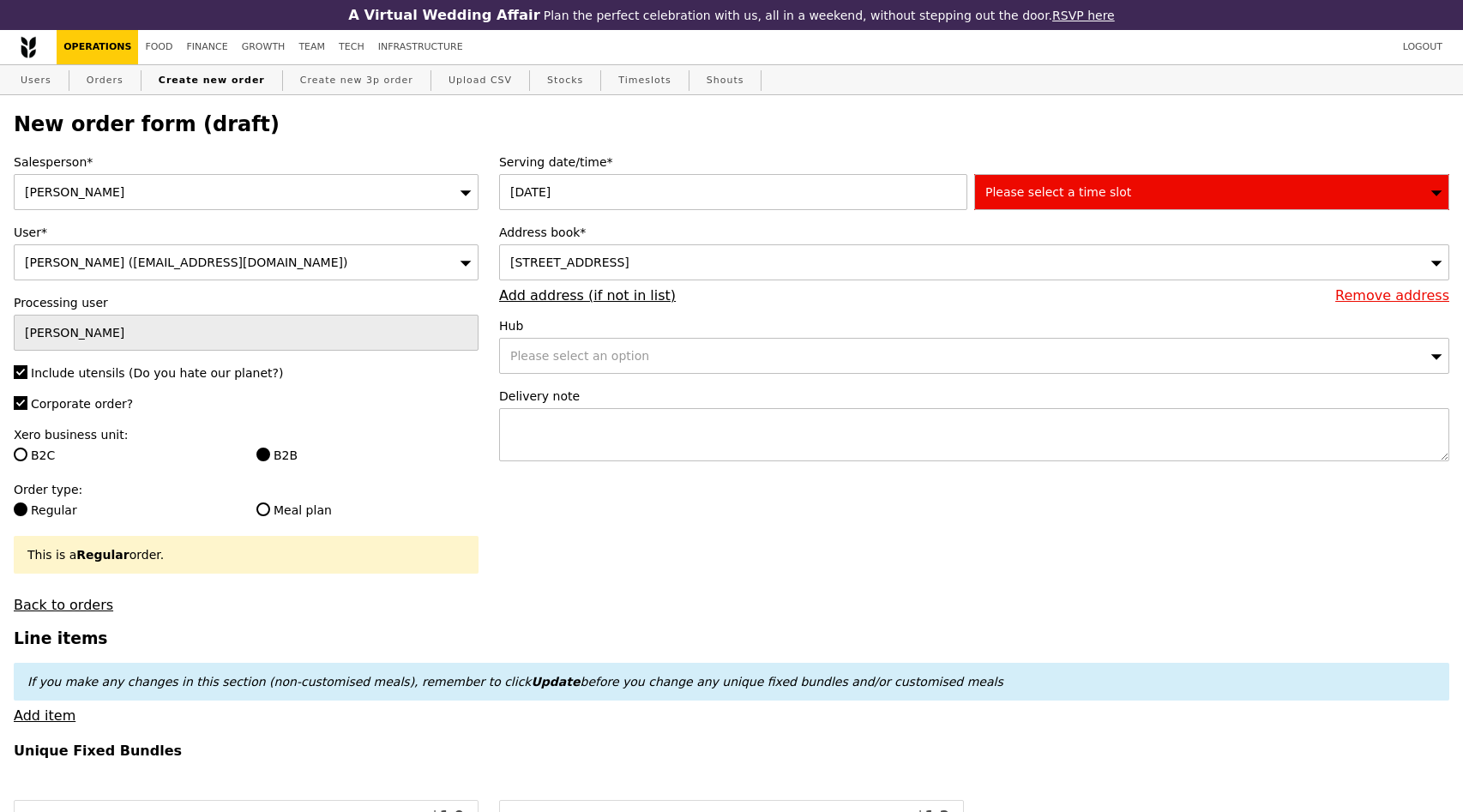
click at [1057, 198] on span "Please select a time slot" at bounding box center [1058, 192] width 146 height 14
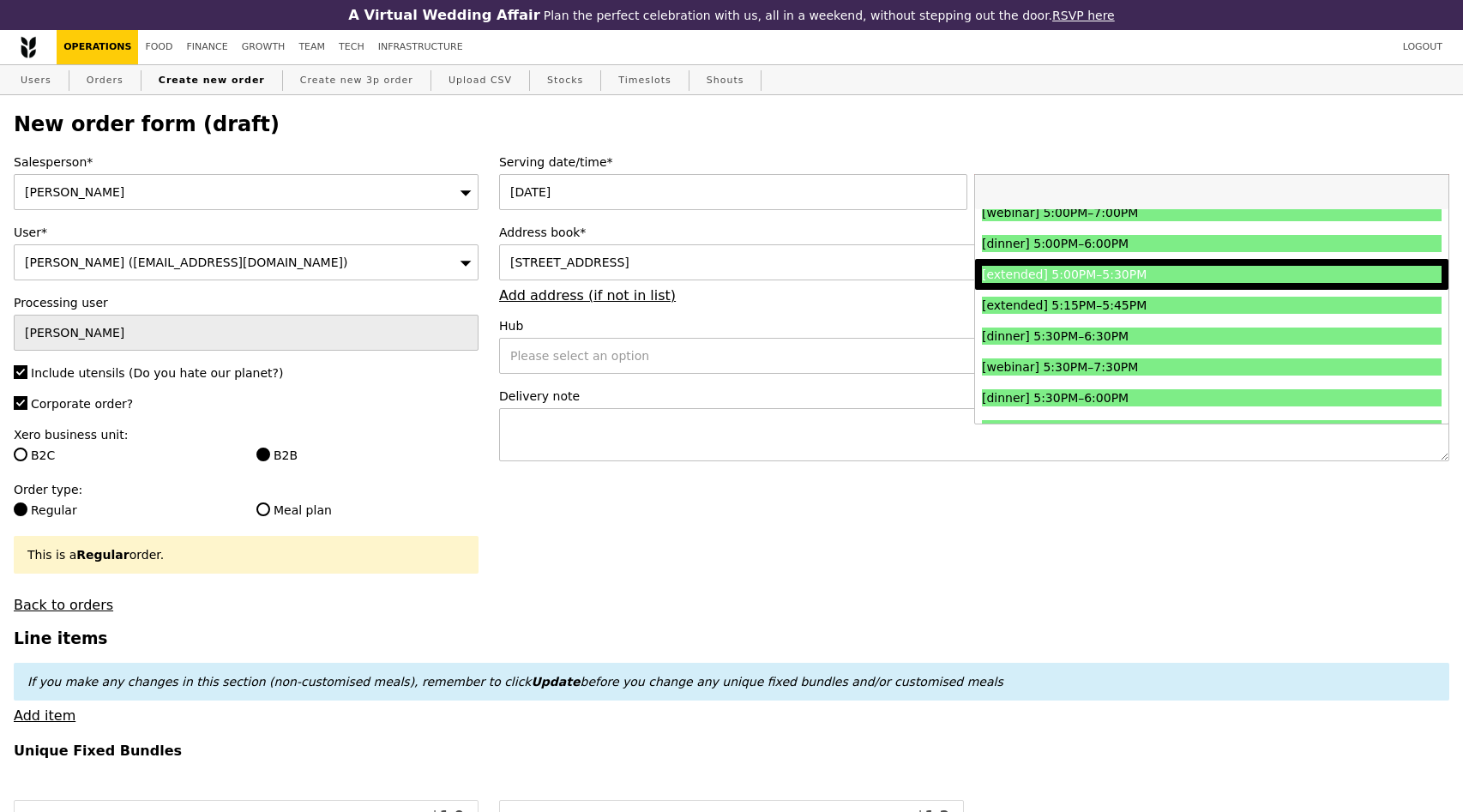
scroll to position [1805, 0]
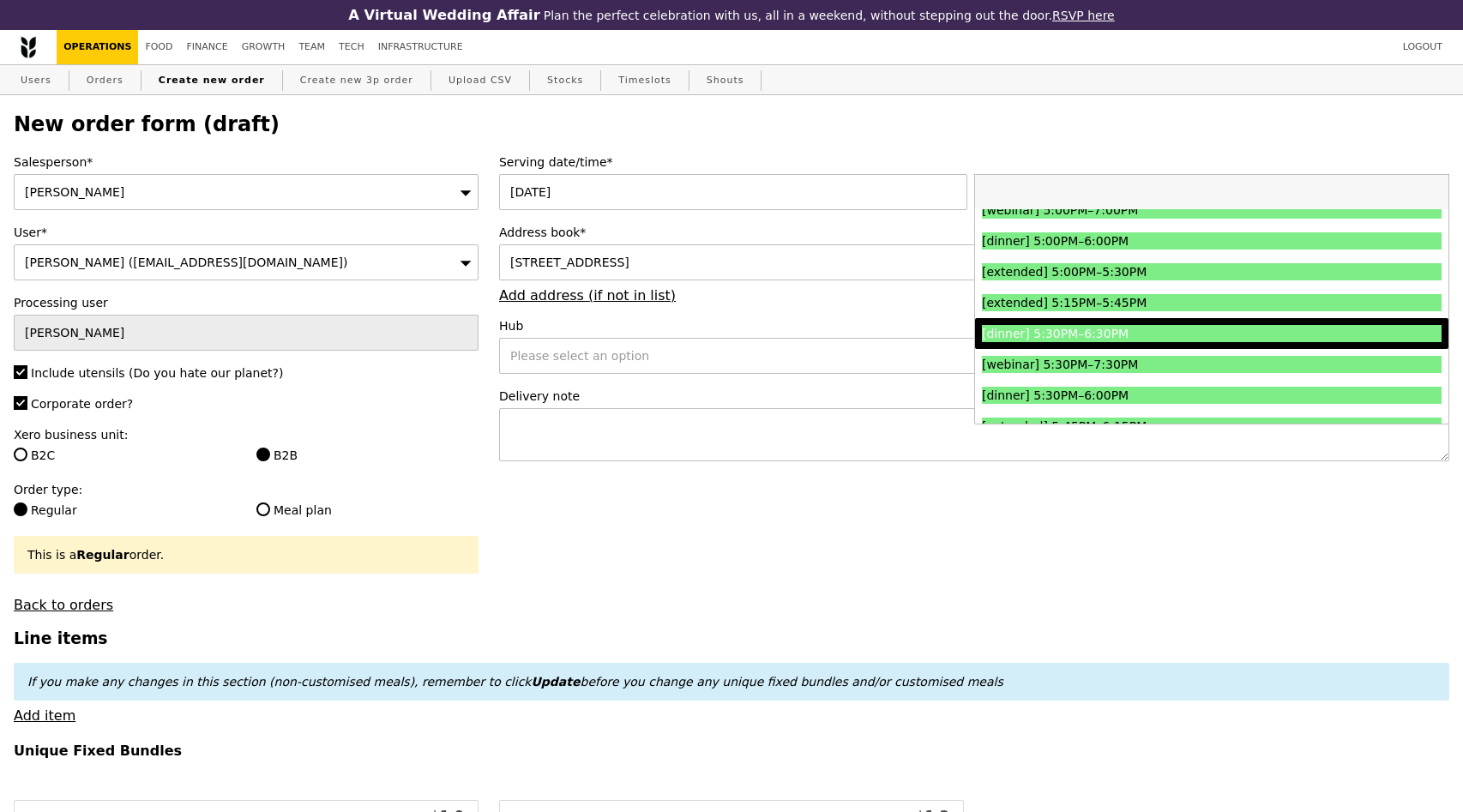
click at [1155, 332] on div "[dinner] 5:30PM–6:30PM" at bounding box center [1154, 332] width 345 height 17
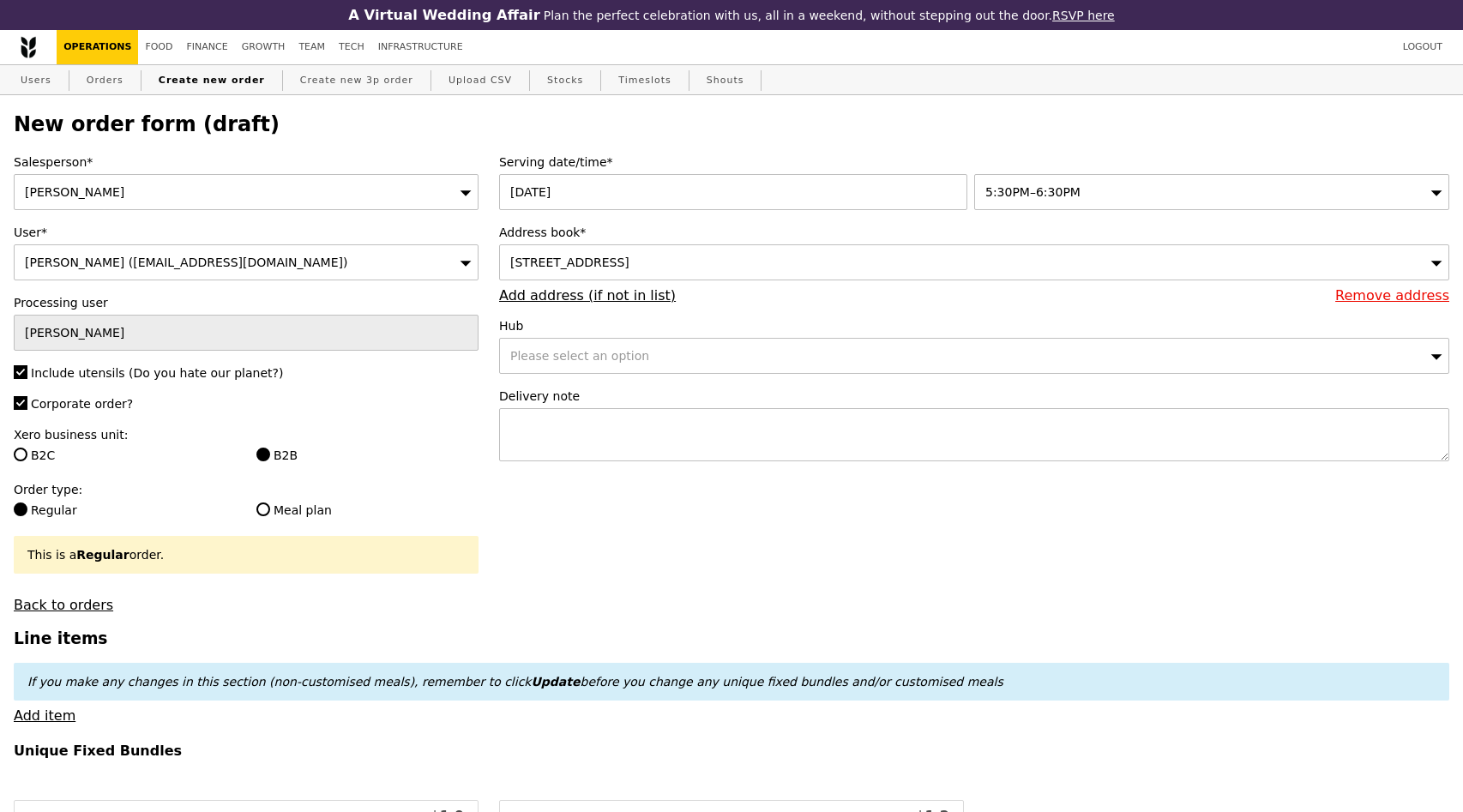
click at [873, 299] on div "Address book* [STREET_ADDRESS] Remove address Add address (if not in list)" at bounding box center [974, 263] width 951 height 80
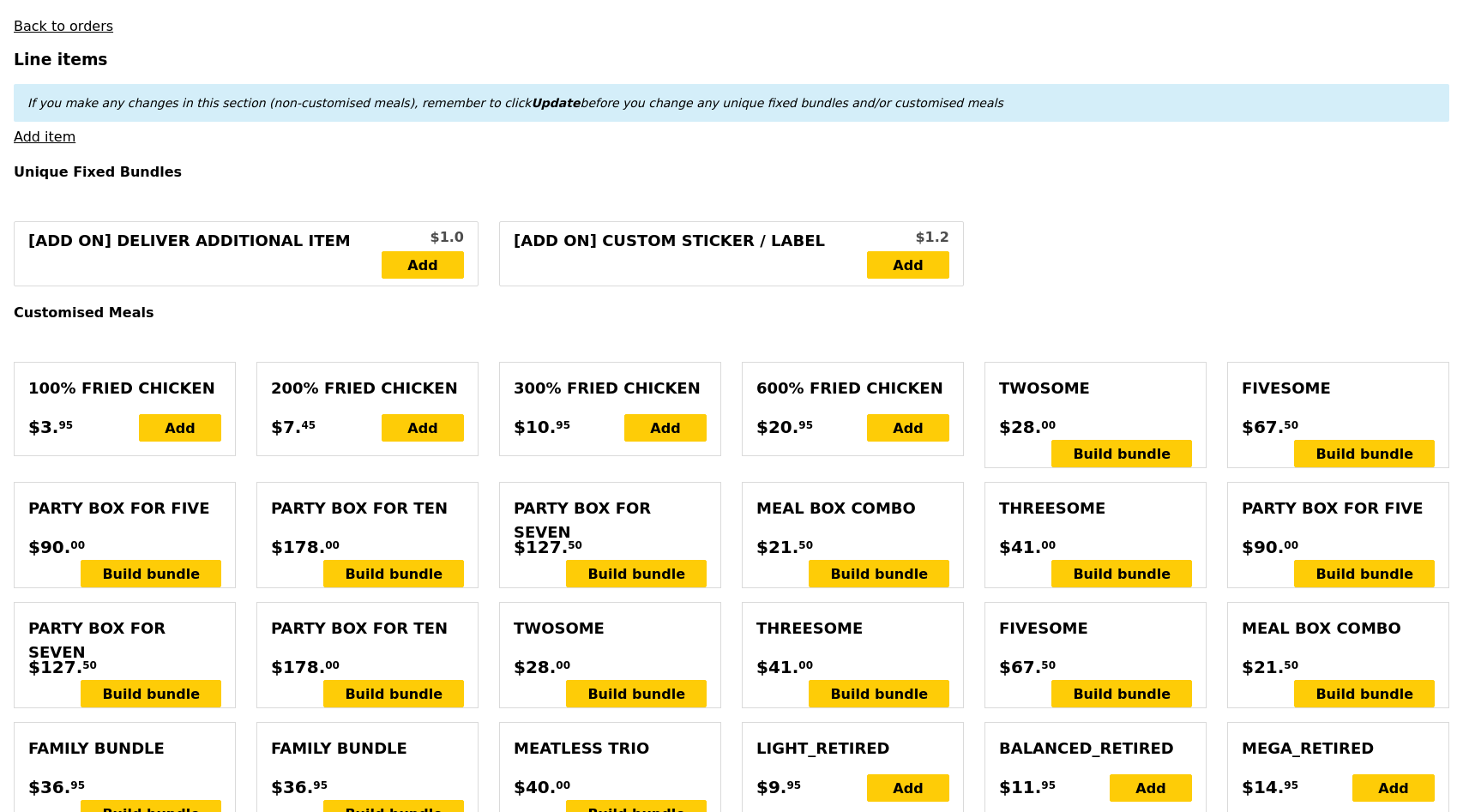
scroll to position [533, 0]
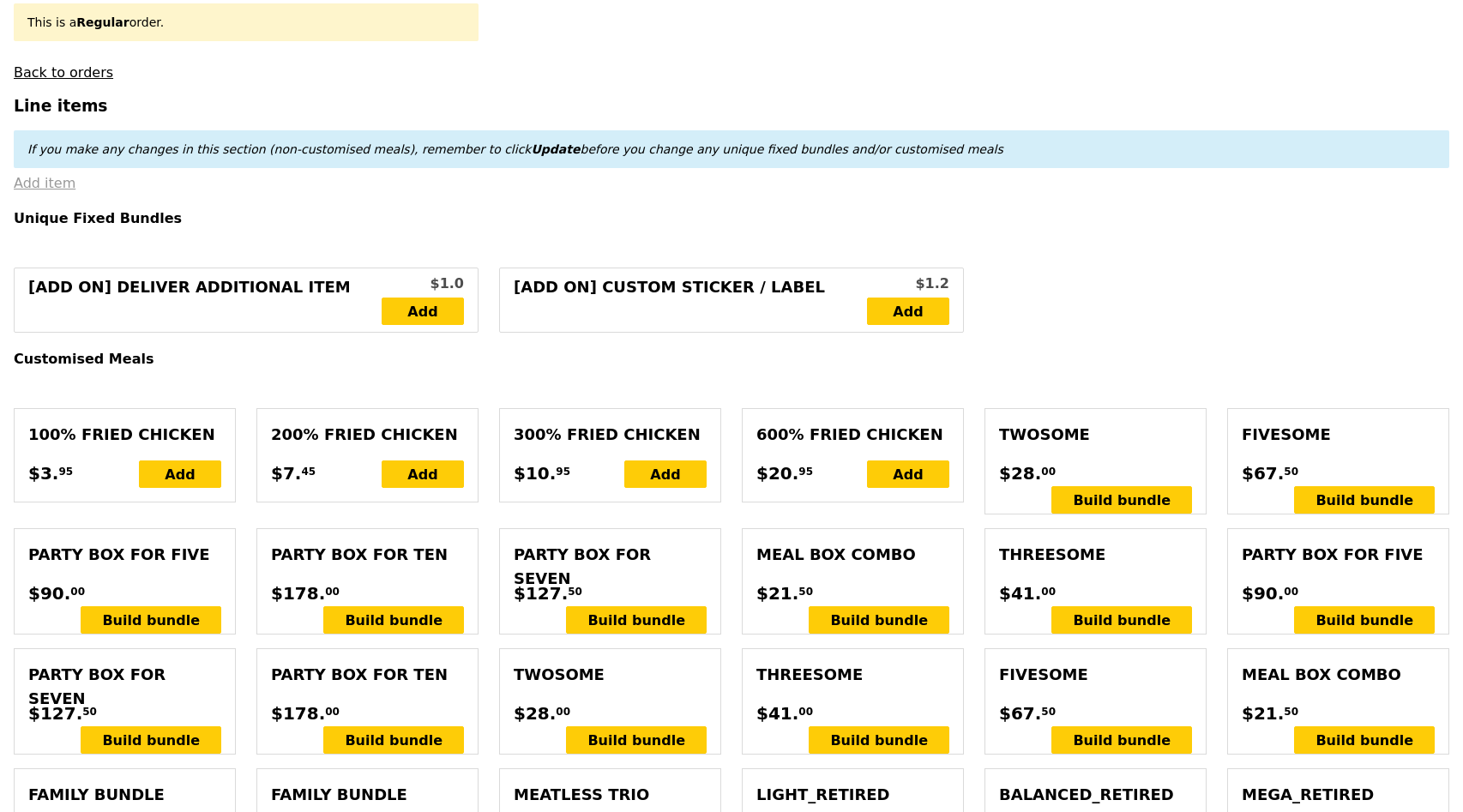
click at [44, 190] on link "Add item" at bounding box center [44, 183] width 62 height 17
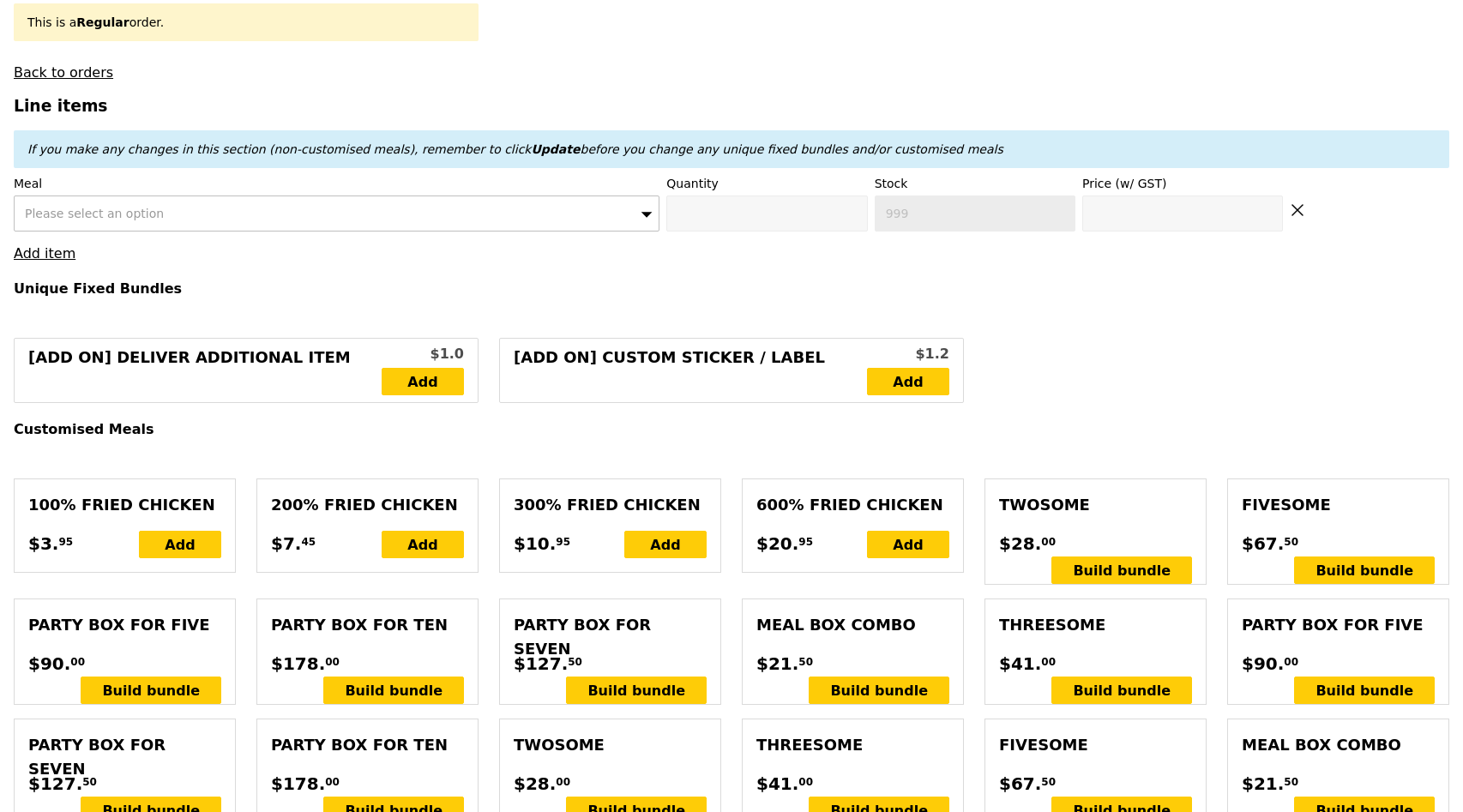
click at [300, 216] on div "Please select an option" at bounding box center [337, 213] width 646 height 36
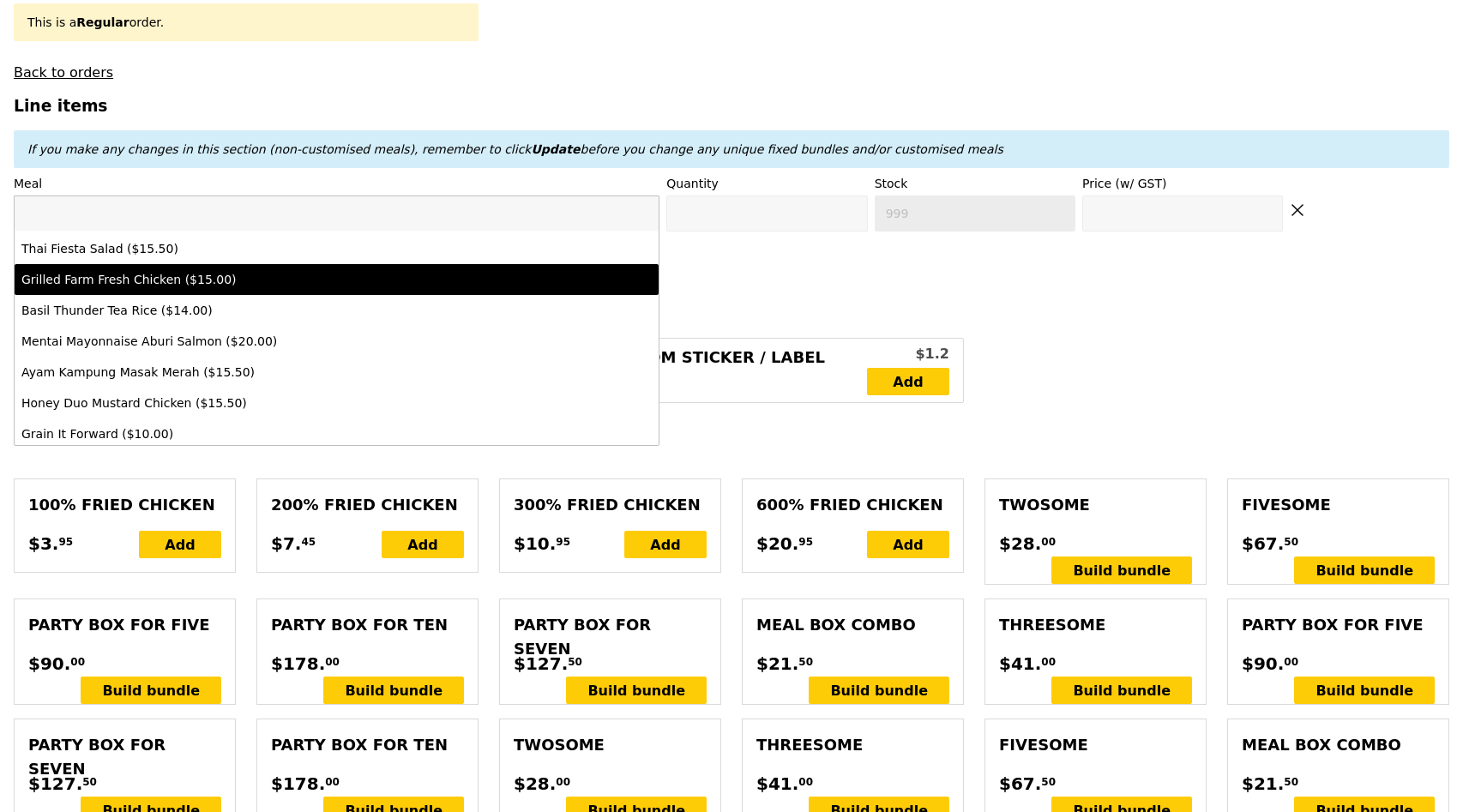
scroll to position [465, 0]
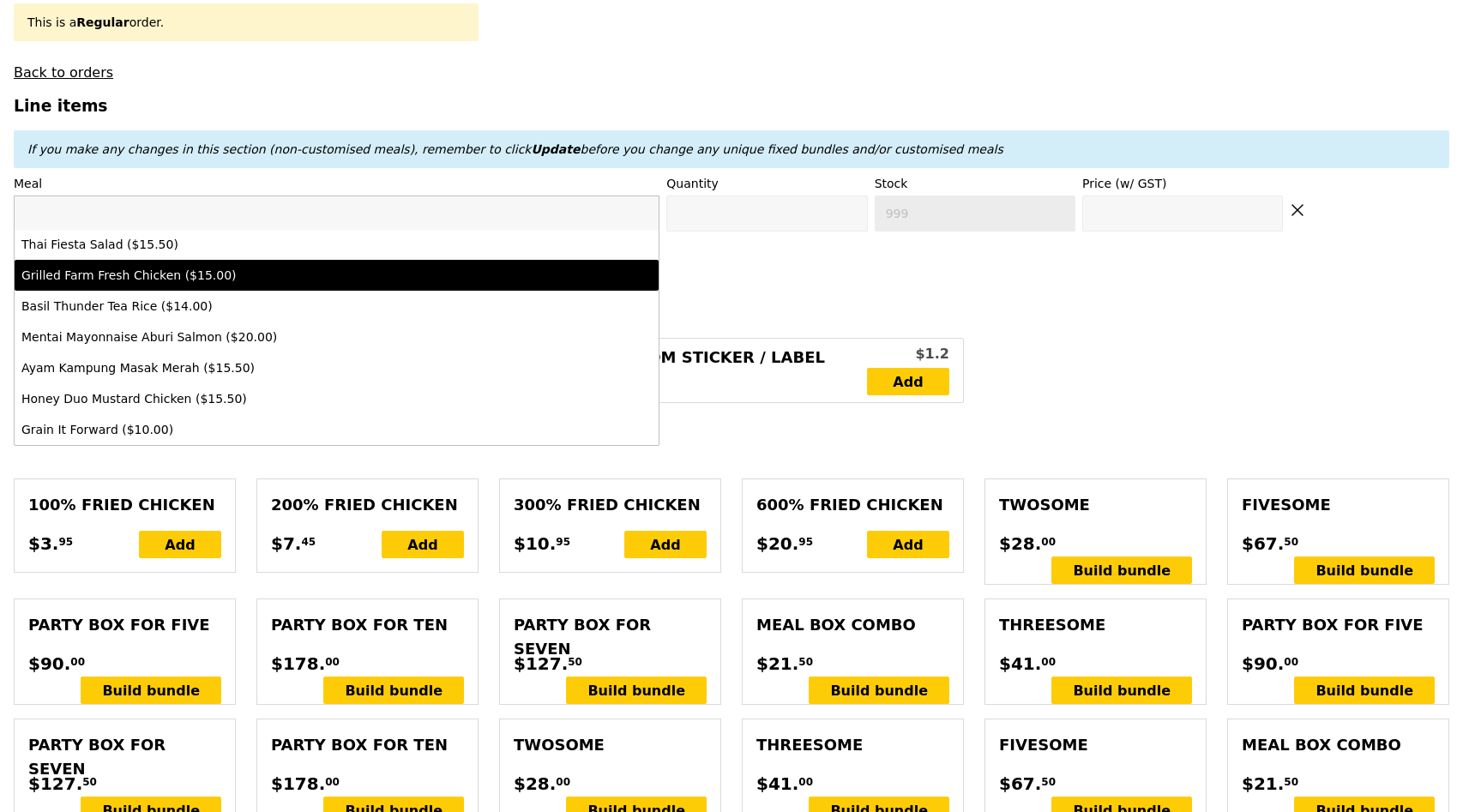
click at [360, 285] on li "Grilled Farm Fresh Chicken ($15.00)" at bounding box center [337, 274] width 645 height 31
type input "Confirm anyway"
type input "0"
type input "475"
type input "15.0"
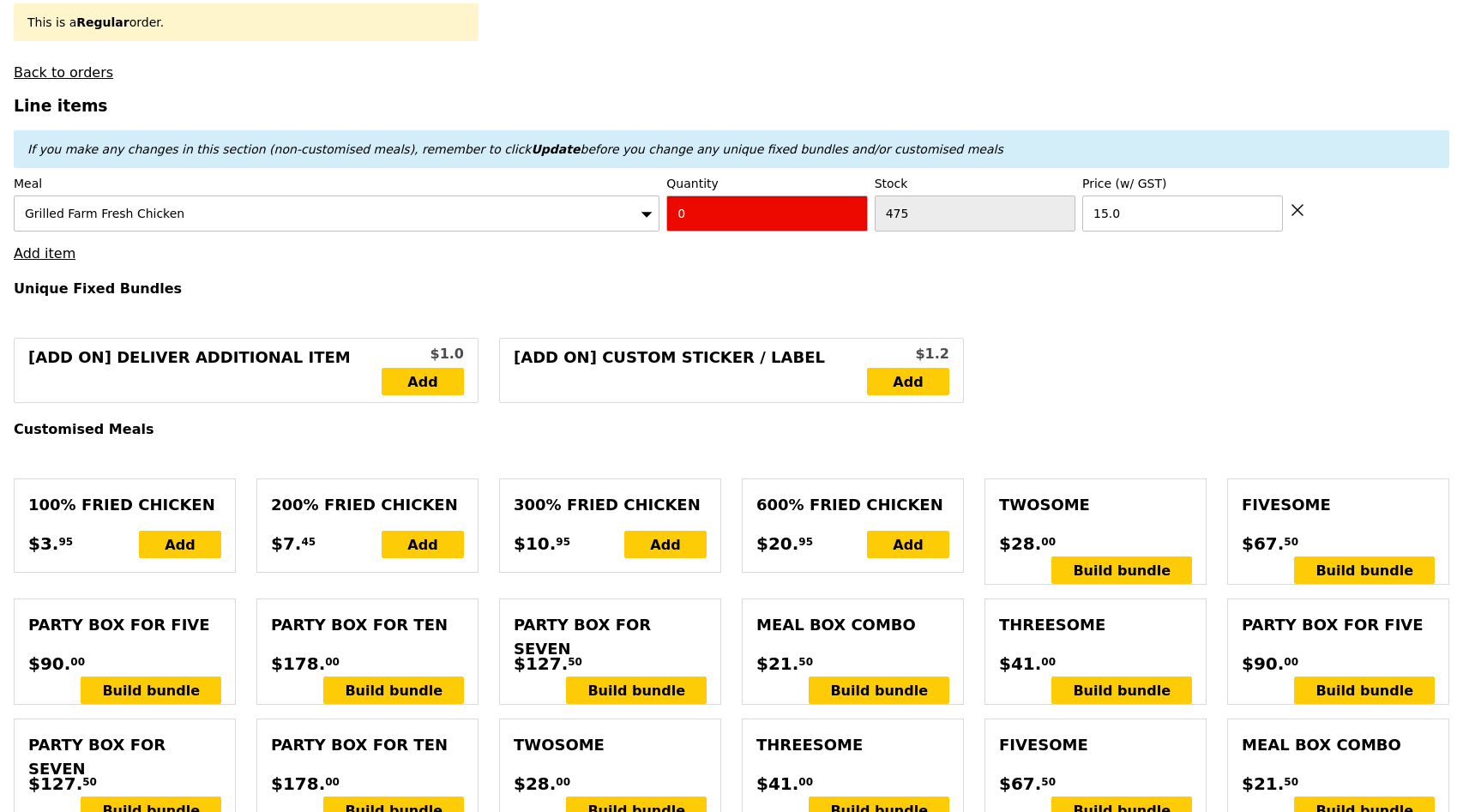
click at [736, 215] on input "0" at bounding box center [766, 213] width 200 height 36
type input "Confirm"
type input "9"
type input "Loading..."
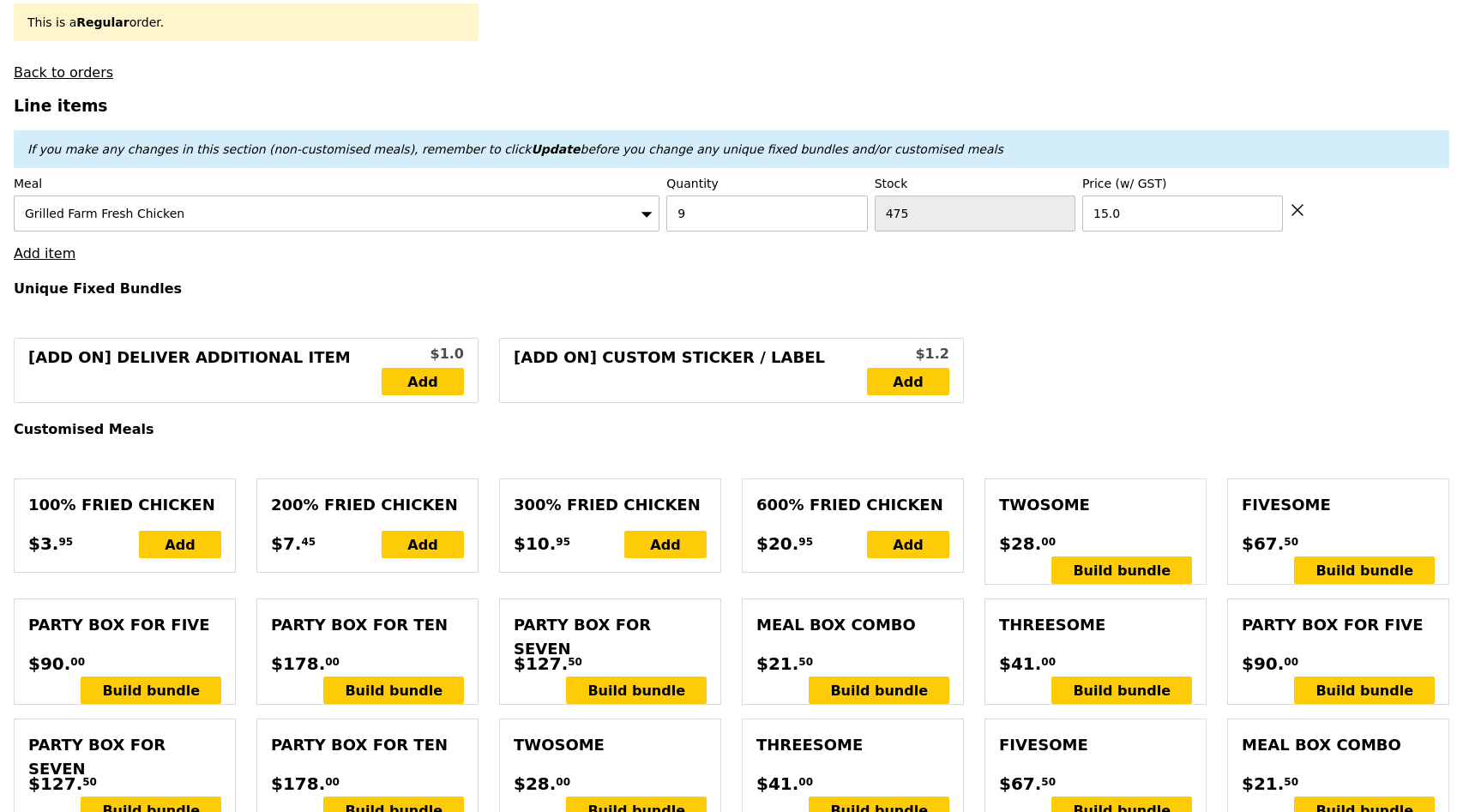
type input "135.00"
type input "150.00"
type input "Confirm"
click at [28, 256] on link "Add item" at bounding box center [44, 254] width 62 height 17
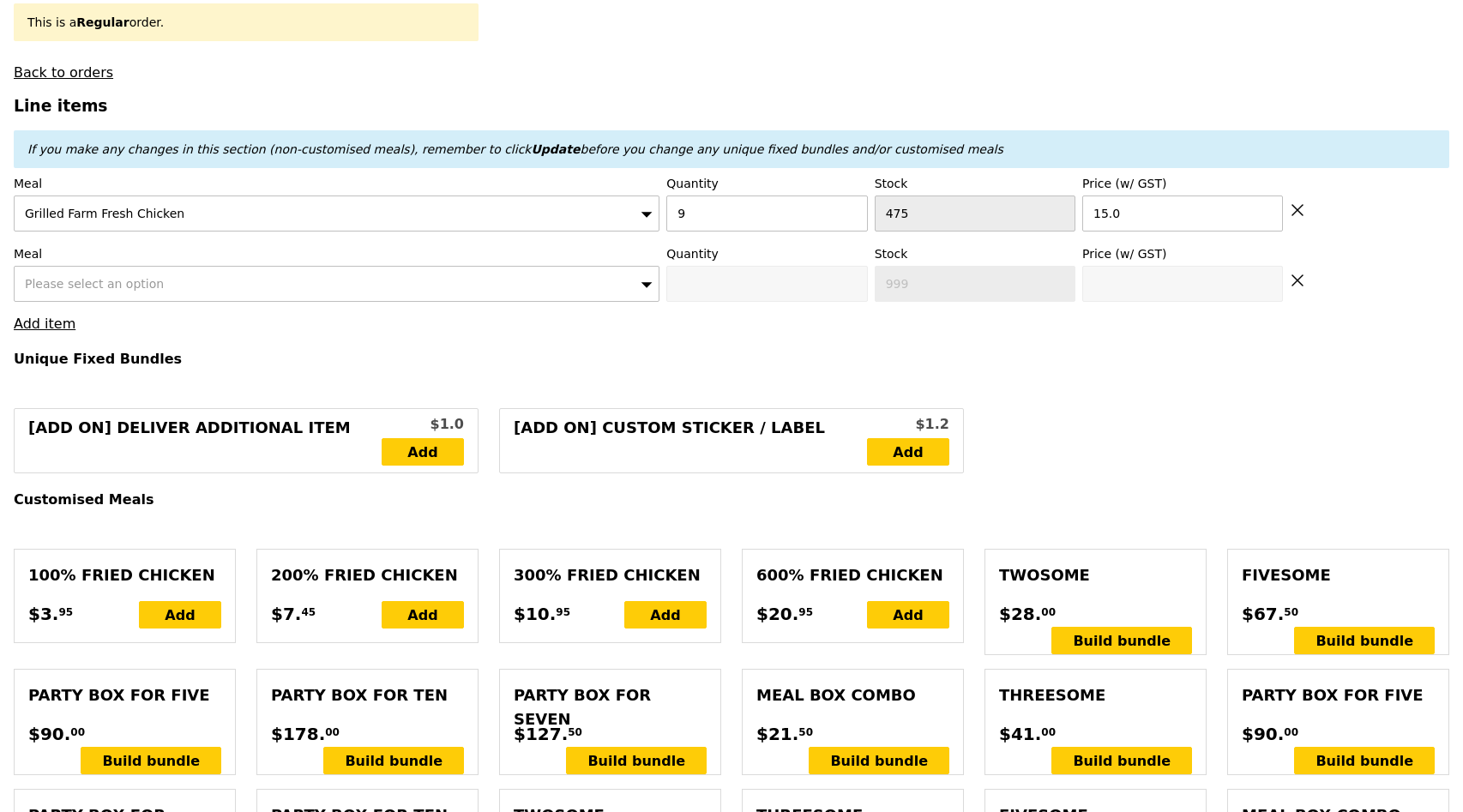
click at [71, 283] on span "Please select an option" at bounding box center [94, 284] width 139 height 14
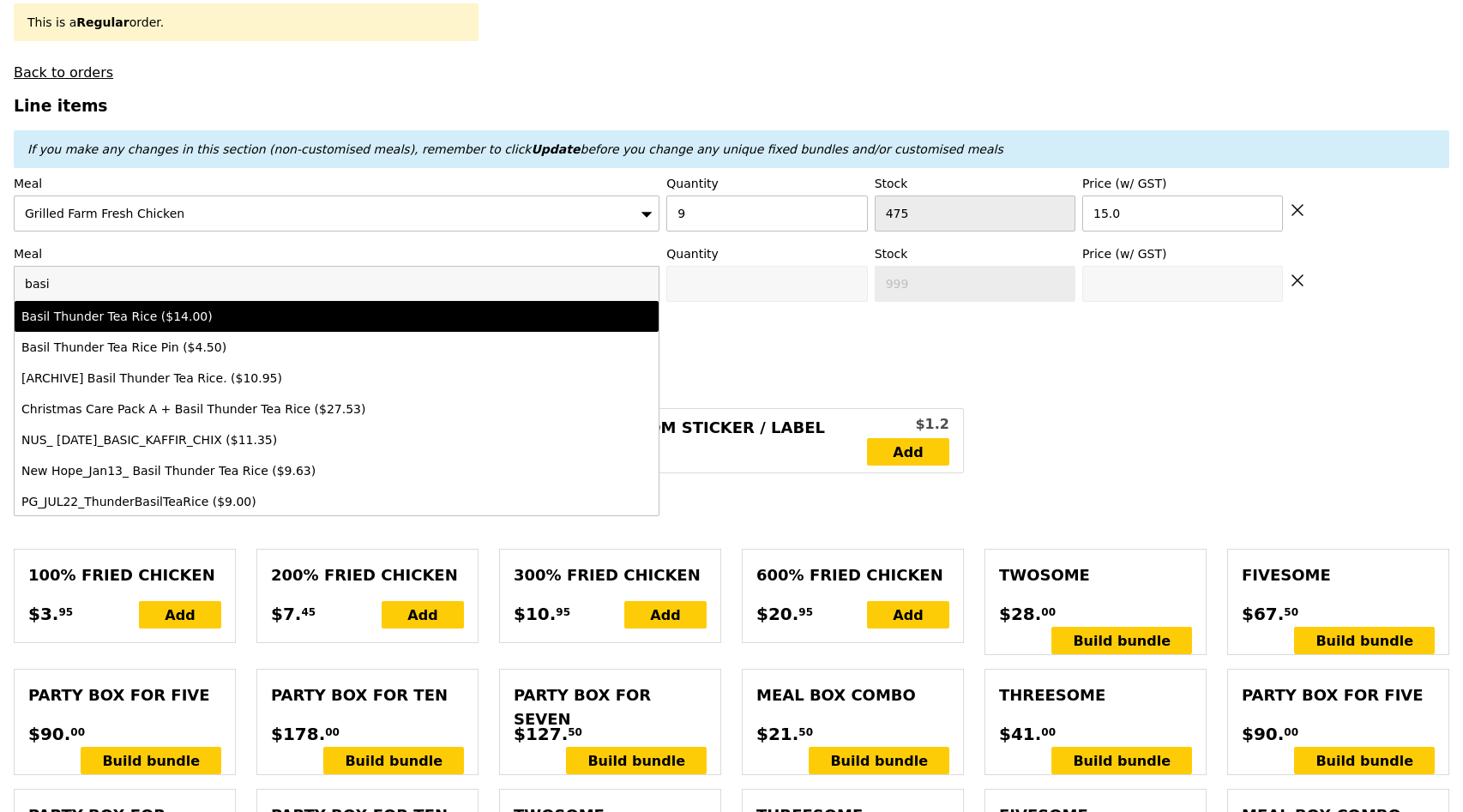
type input "basi"
click at [76, 318] on div "Basil Thunder Tea Rice ($14.00)" at bounding box center [258, 316] width 473 height 17
type input "Confirm anyway"
type input "0"
type input "496"
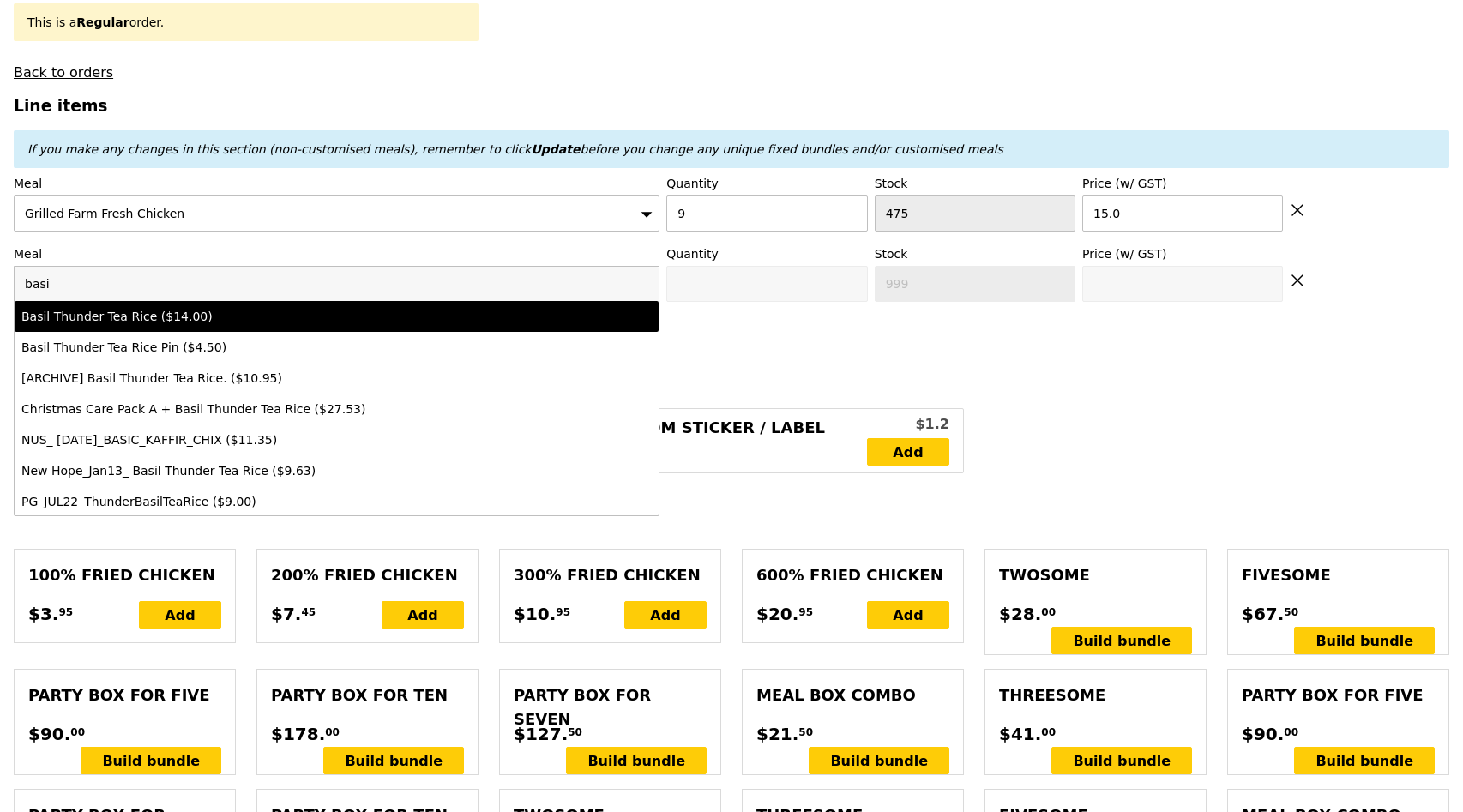
type input "14.0"
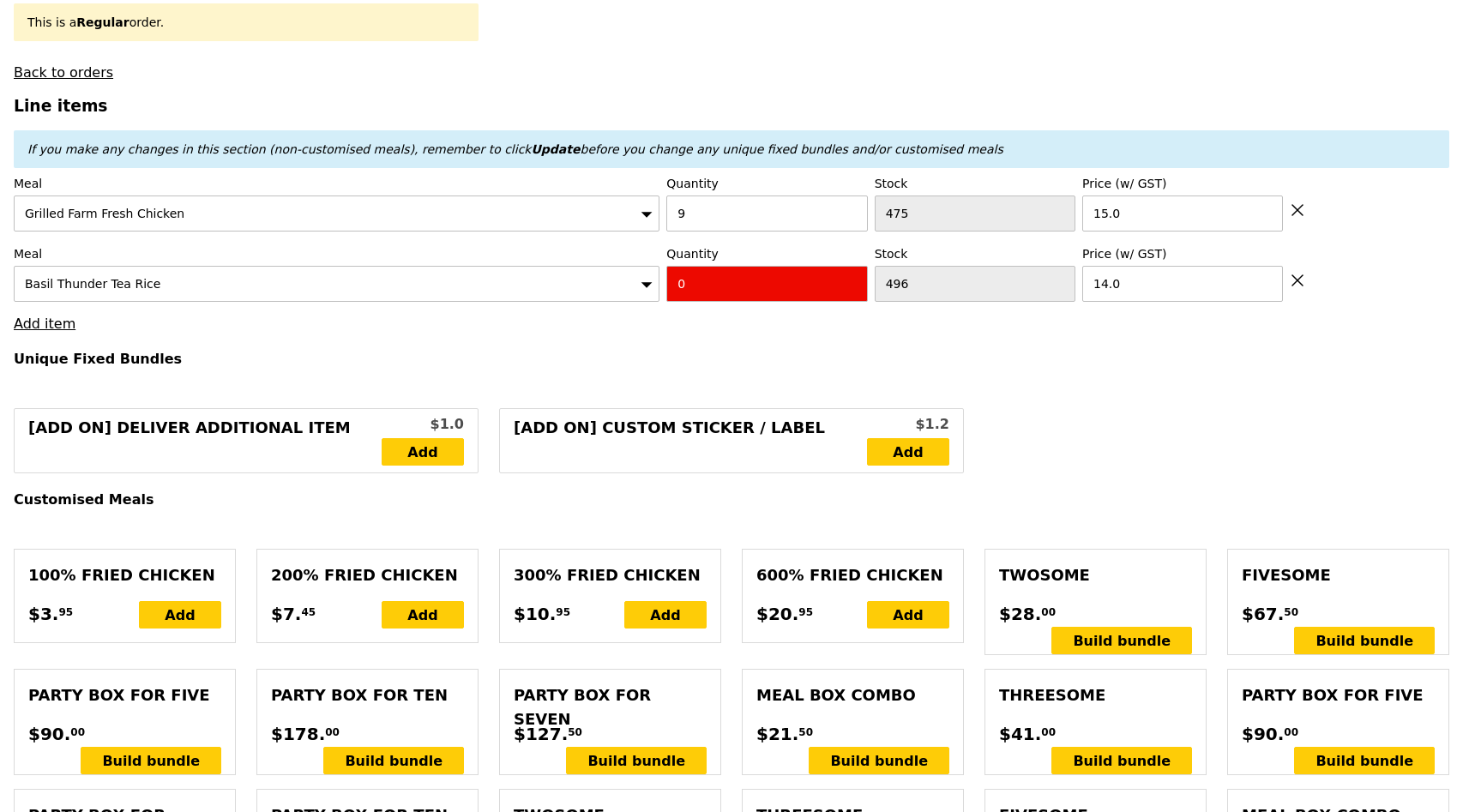
click at [920, 358] on h4 "Unique Fixed Bundles" at bounding box center [732, 358] width 1436 height 17
click at [818, 292] on input "0" at bounding box center [766, 283] width 200 height 36
type input "Confirm"
type input "1"
click at [1263, 446] on div "[Add on] Deliver Additional Item $1.0 Add [Add on] Custom Sticker / Label $1.2 …" at bounding box center [732, 441] width 1457 height 65
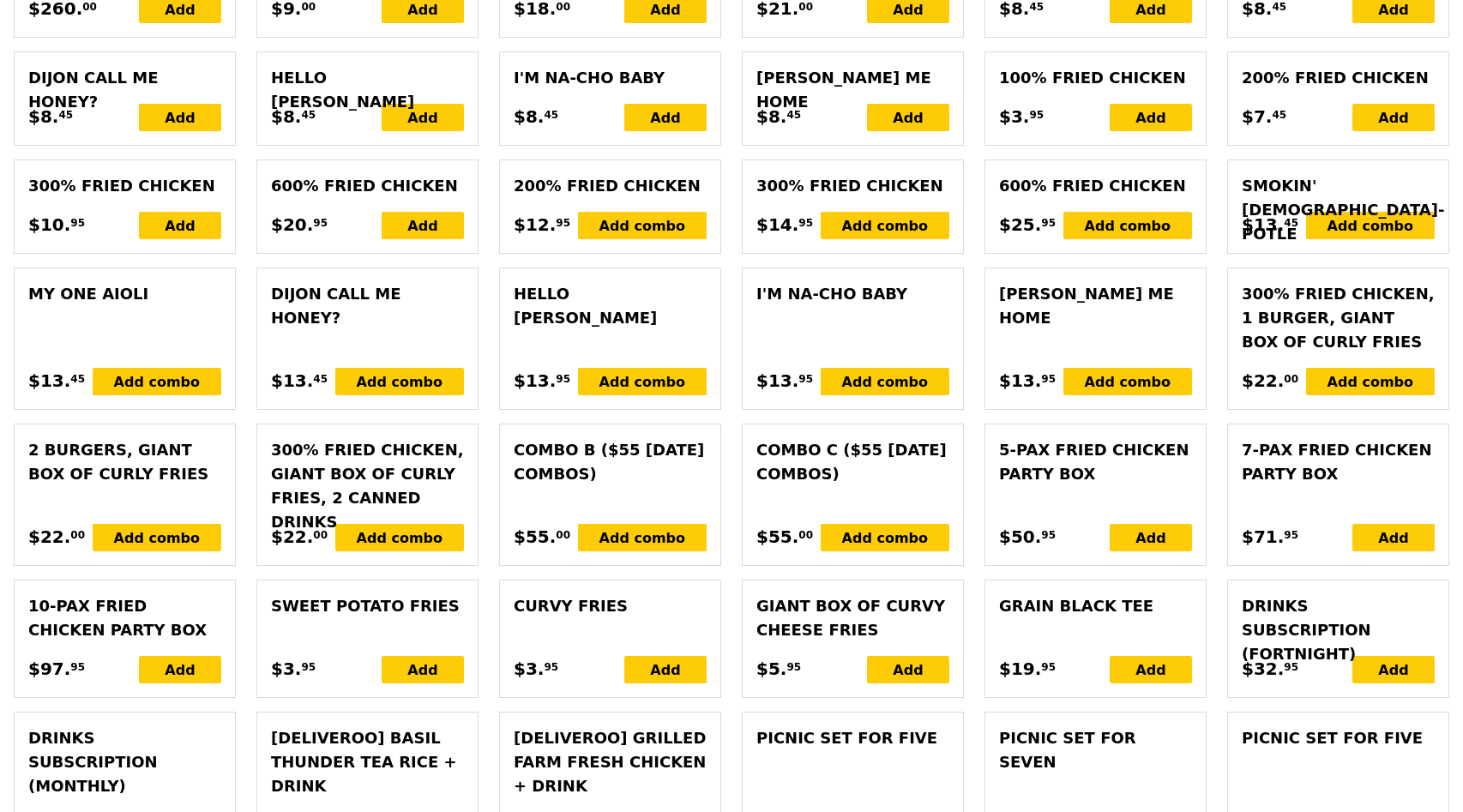
type input "Loading..."
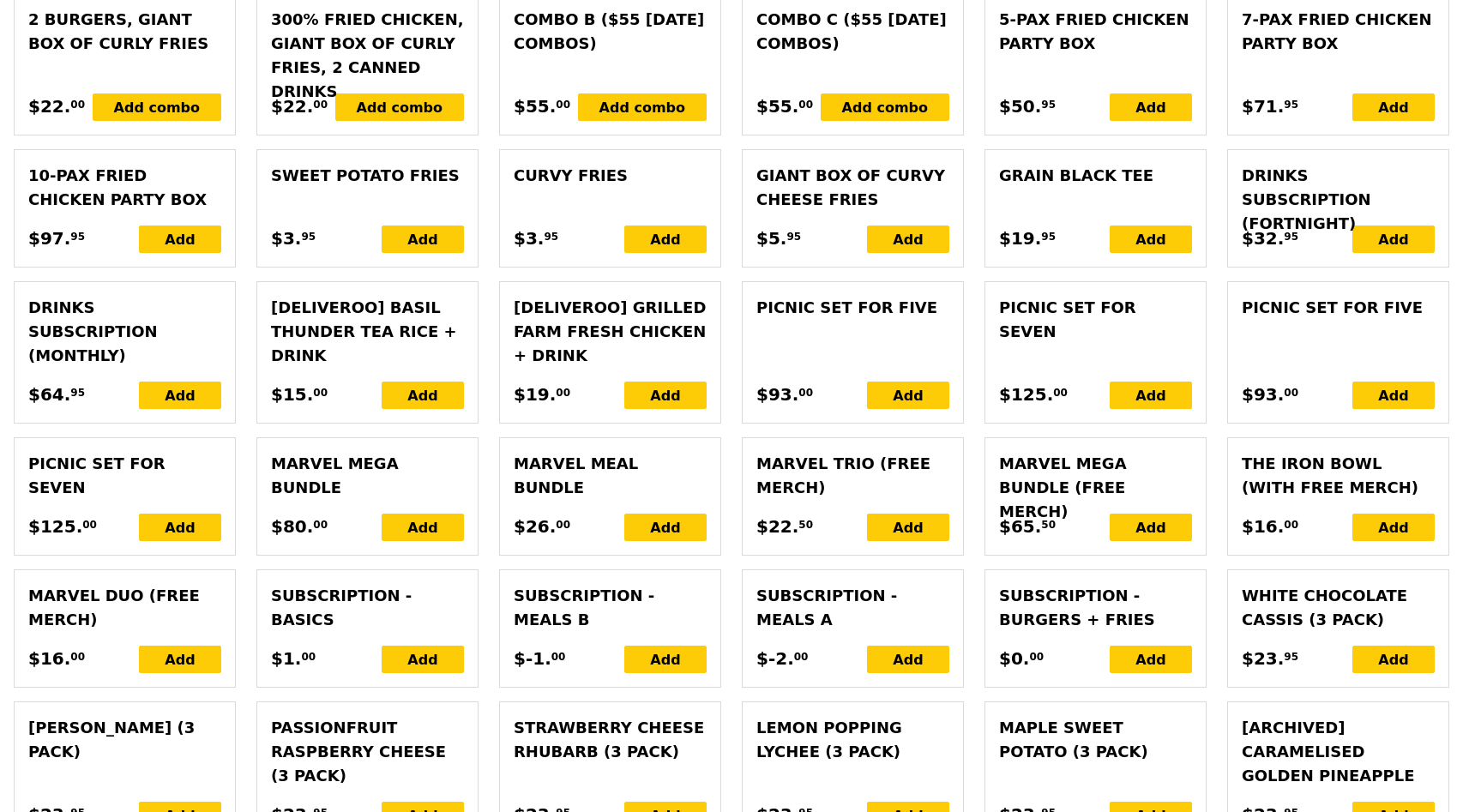
type input "149.00"
type input "164.00"
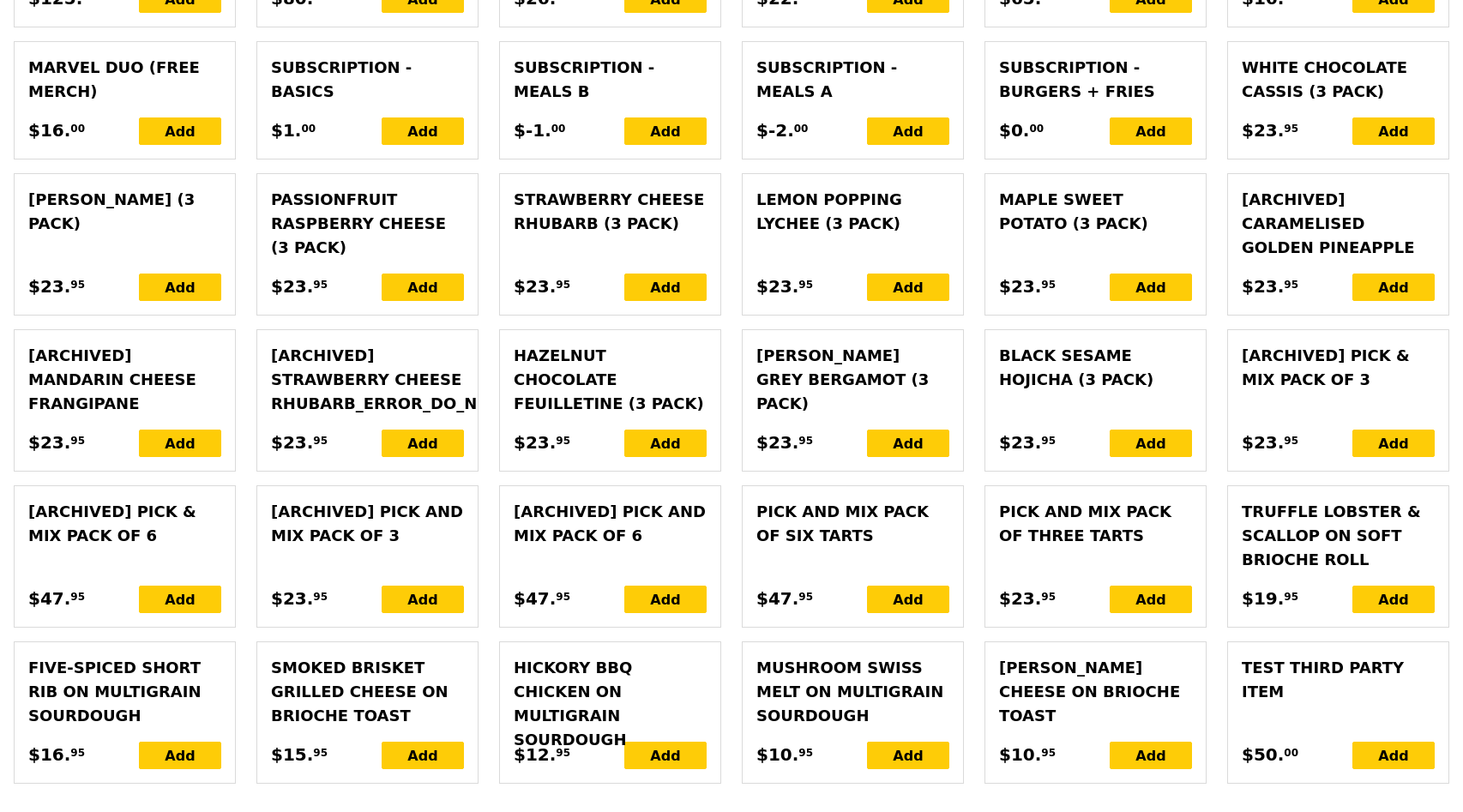
scroll to position [3946, 0]
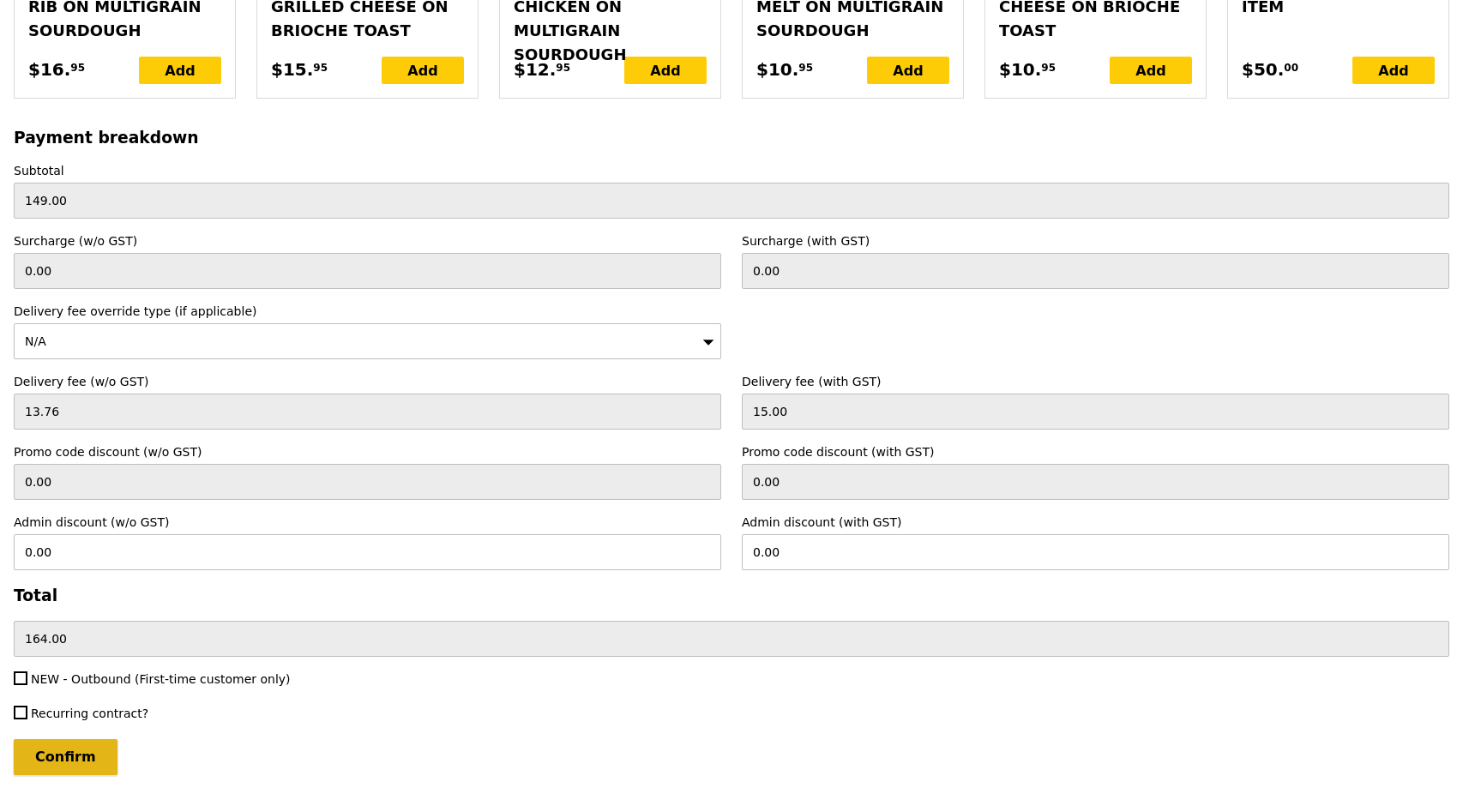
click at [69, 739] on input "Confirm" at bounding box center [65, 757] width 104 height 36
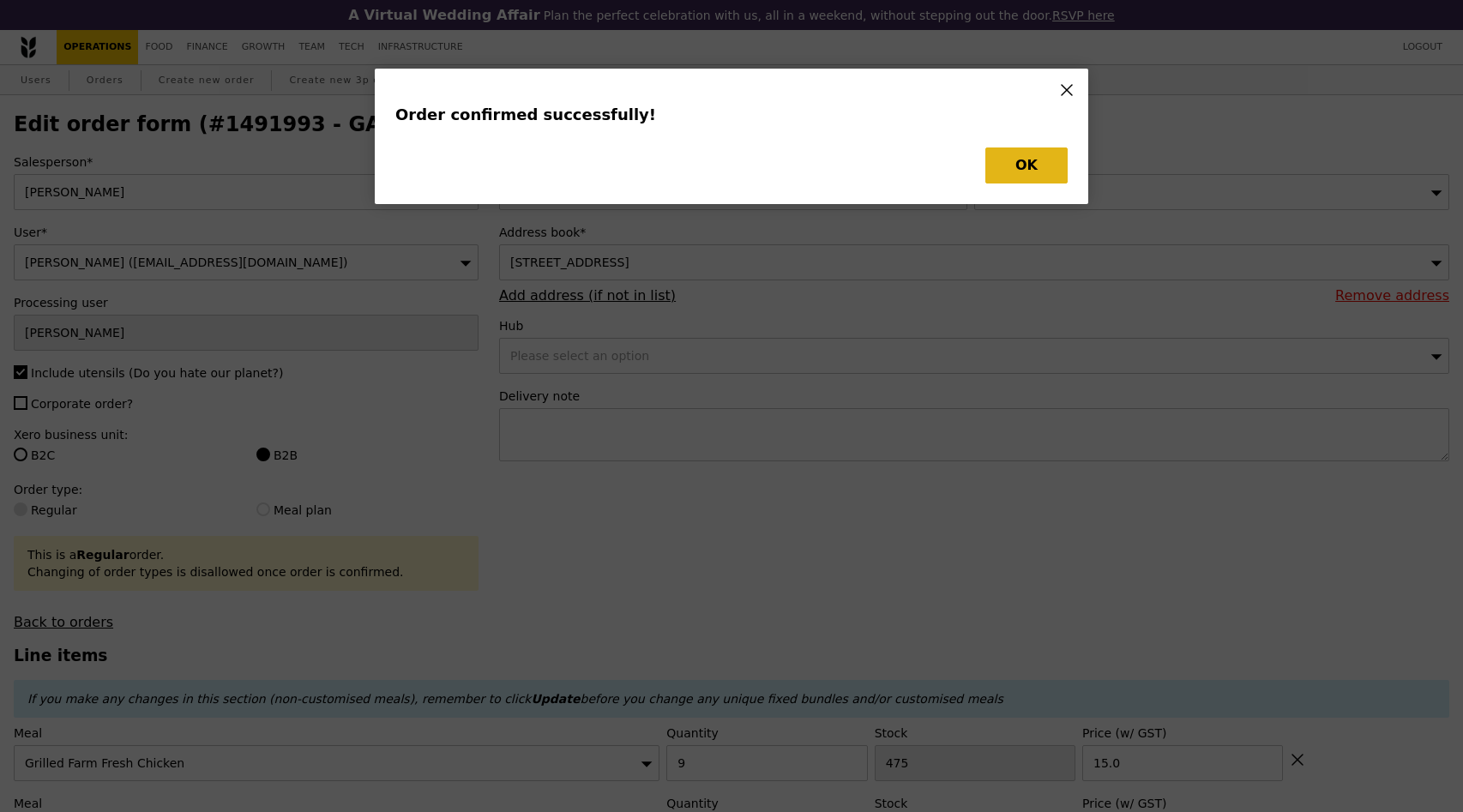
type input "Loading..."
checkbox input "false"
type input "1"
type input "496"
type input "14.00"
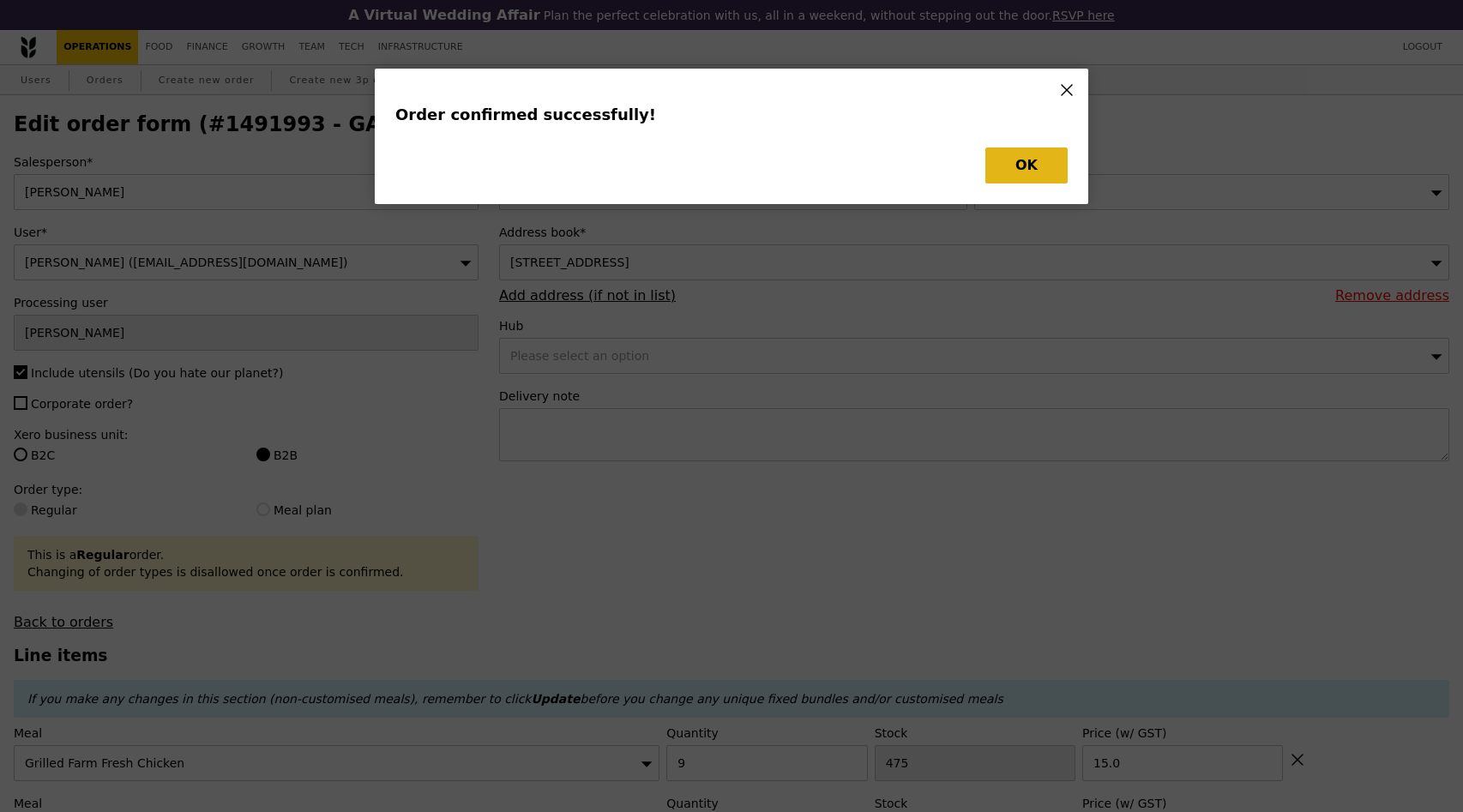
type input "9"
type input "475"
type input "15.00"
click at [1037, 169] on button "OK" at bounding box center [1026, 165] width 82 height 36
type input "495"
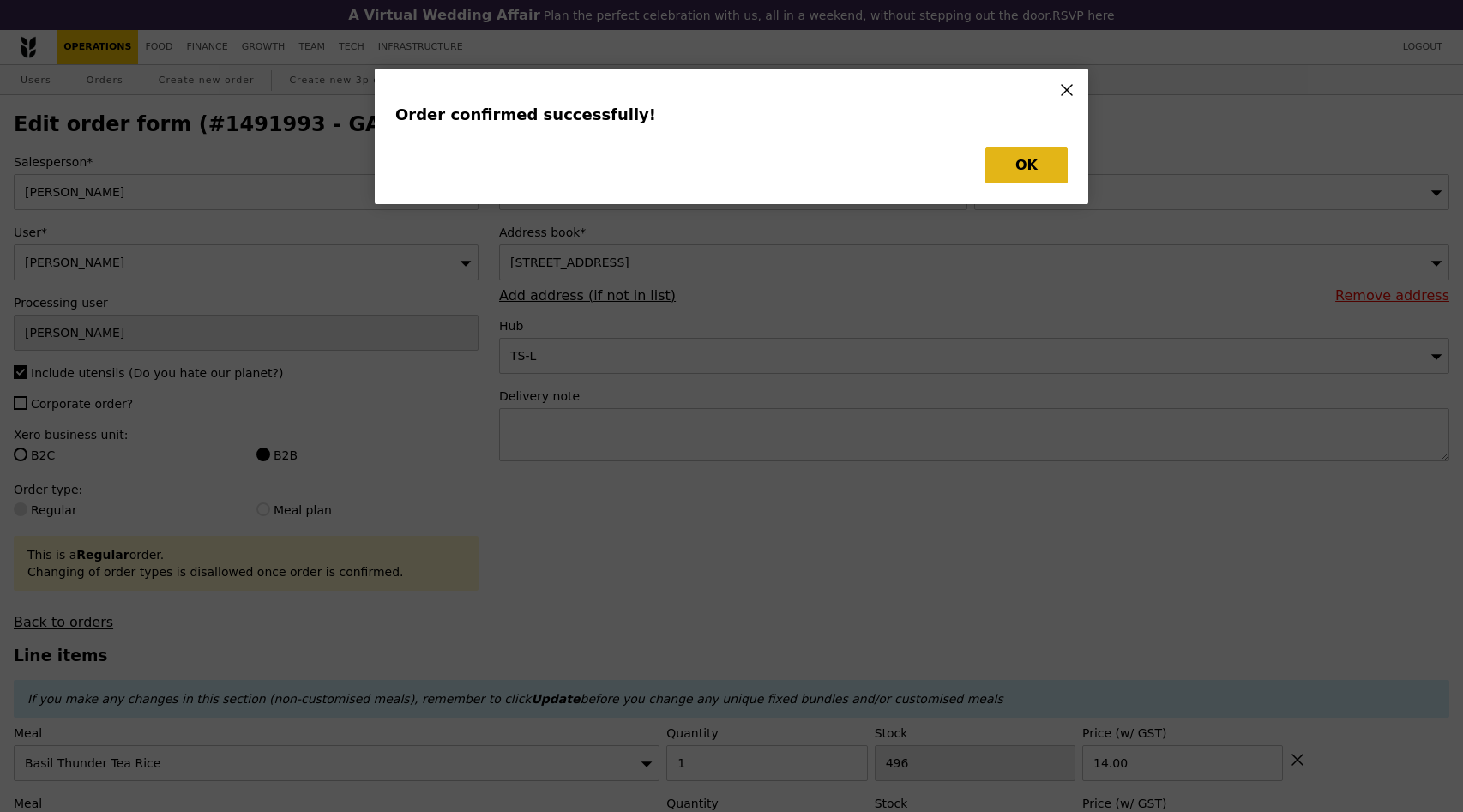
type input "466"
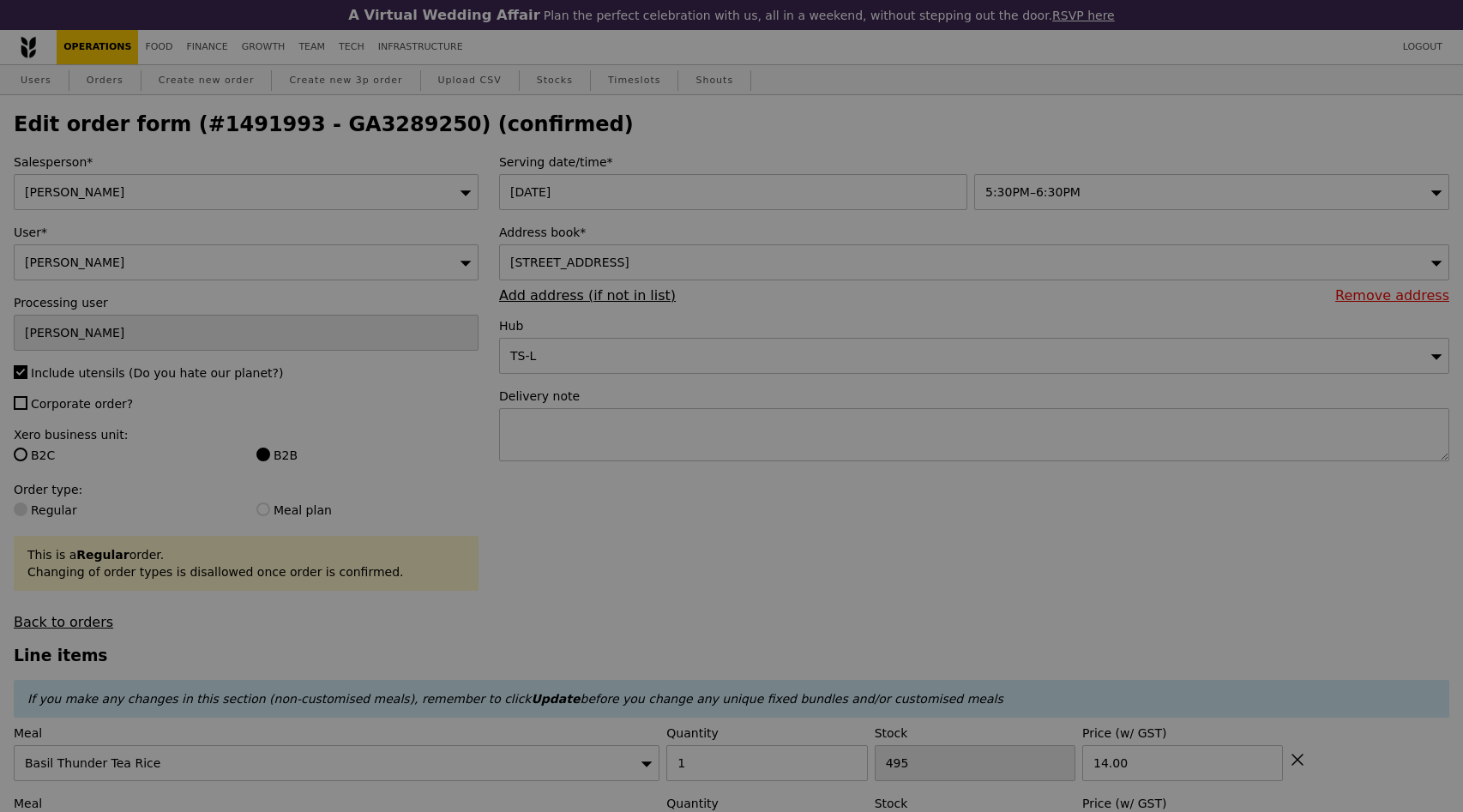
type input "Update"
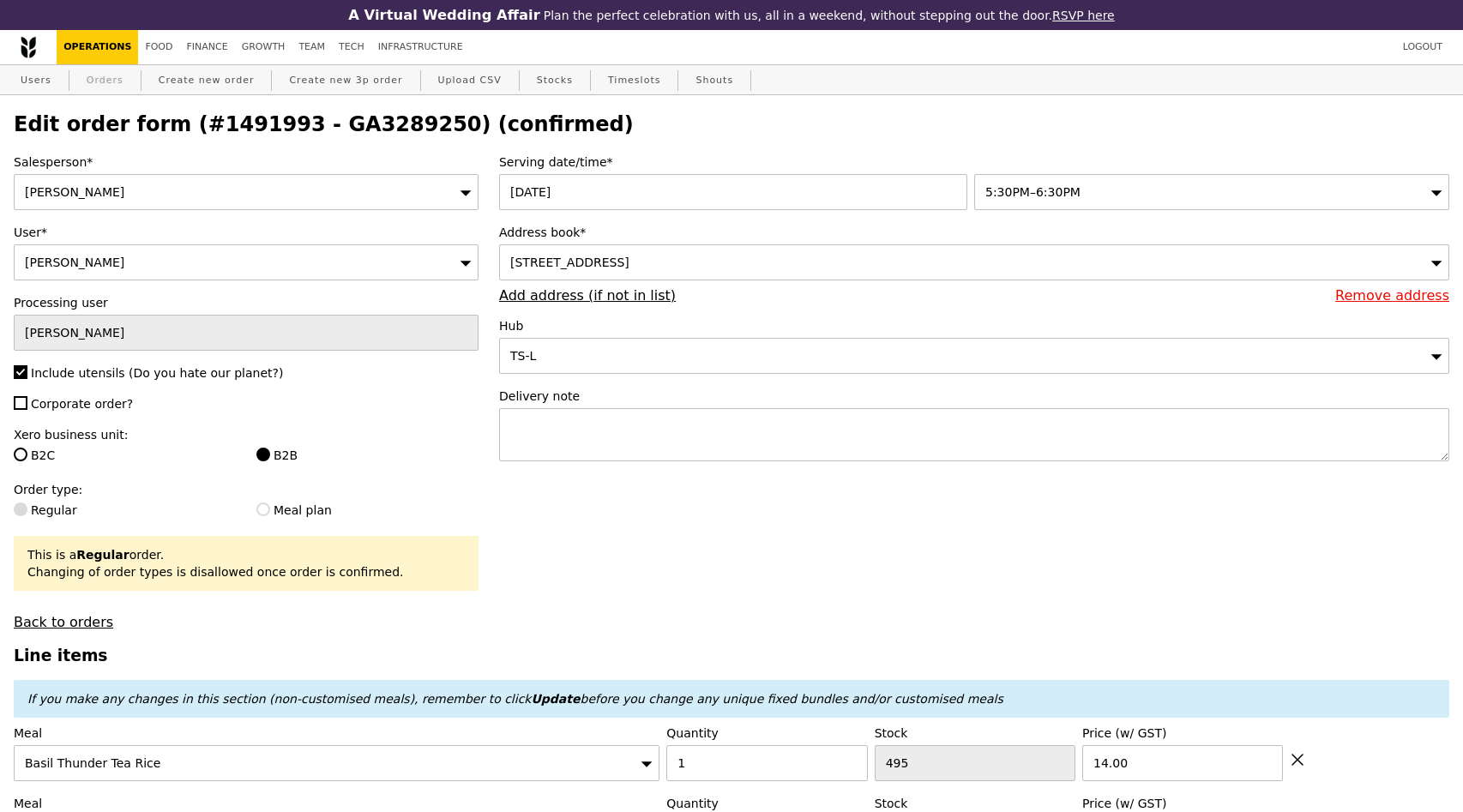
click at [118, 78] on link "Orders" at bounding box center [105, 80] width 50 height 31
select select "100"
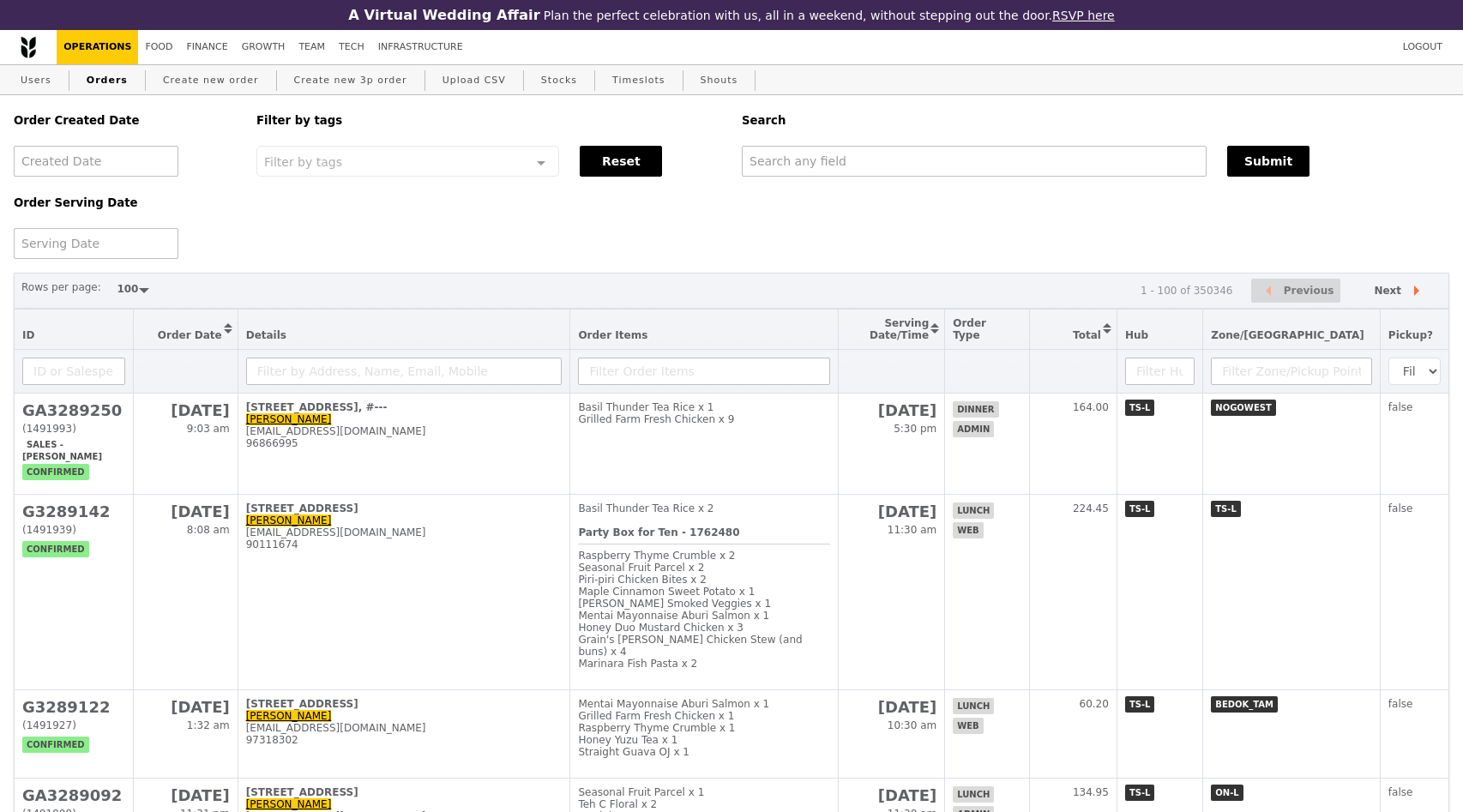
click at [376, 210] on div "Order Created Date Order Serving Date Filter by tags Filter by tags Meal_Plan W…" at bounding box center [732, 177] width 1457 height 164
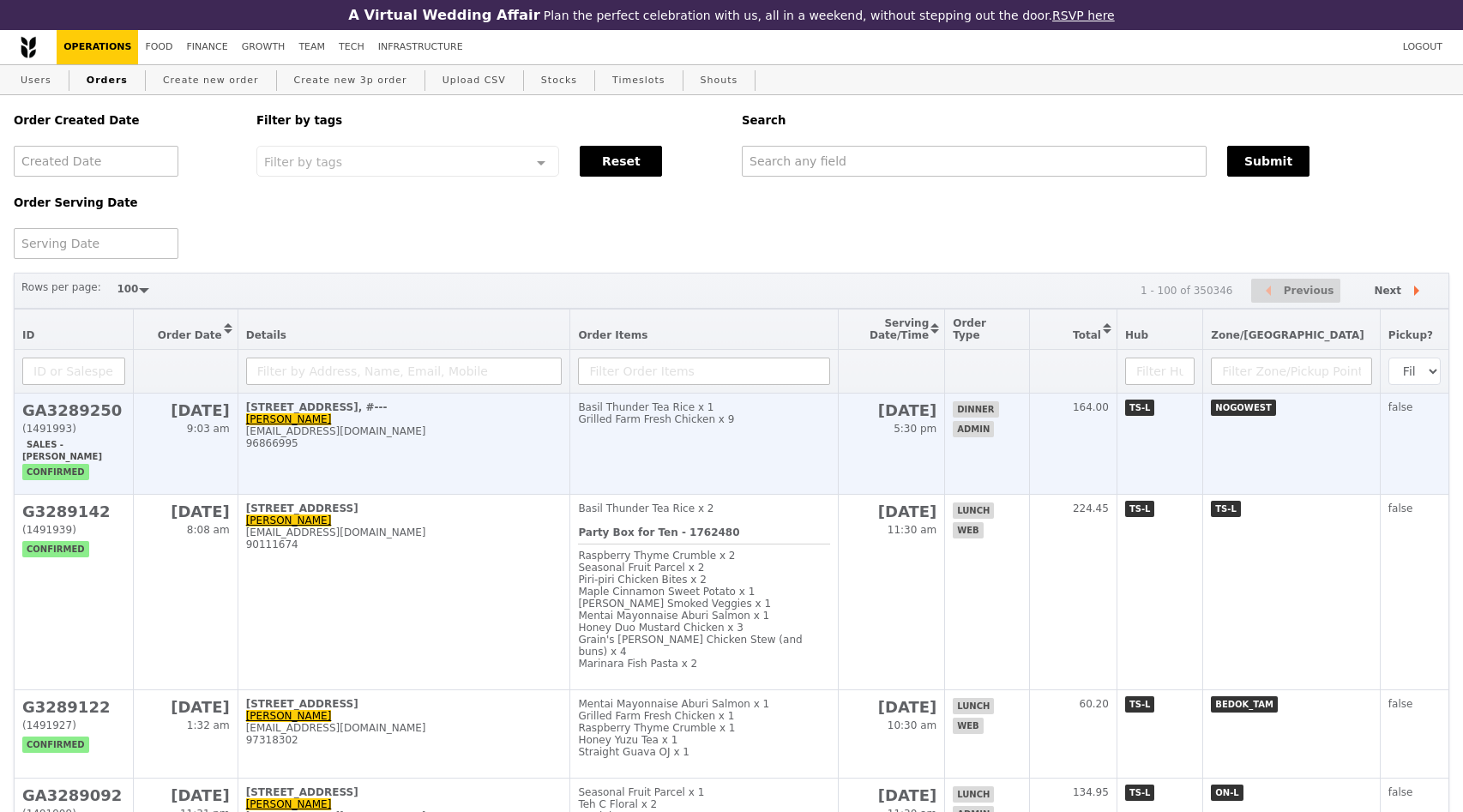
click at [59, 407] on h2 "GA3289250" at bounding box center [74, 410] width 103 height 18
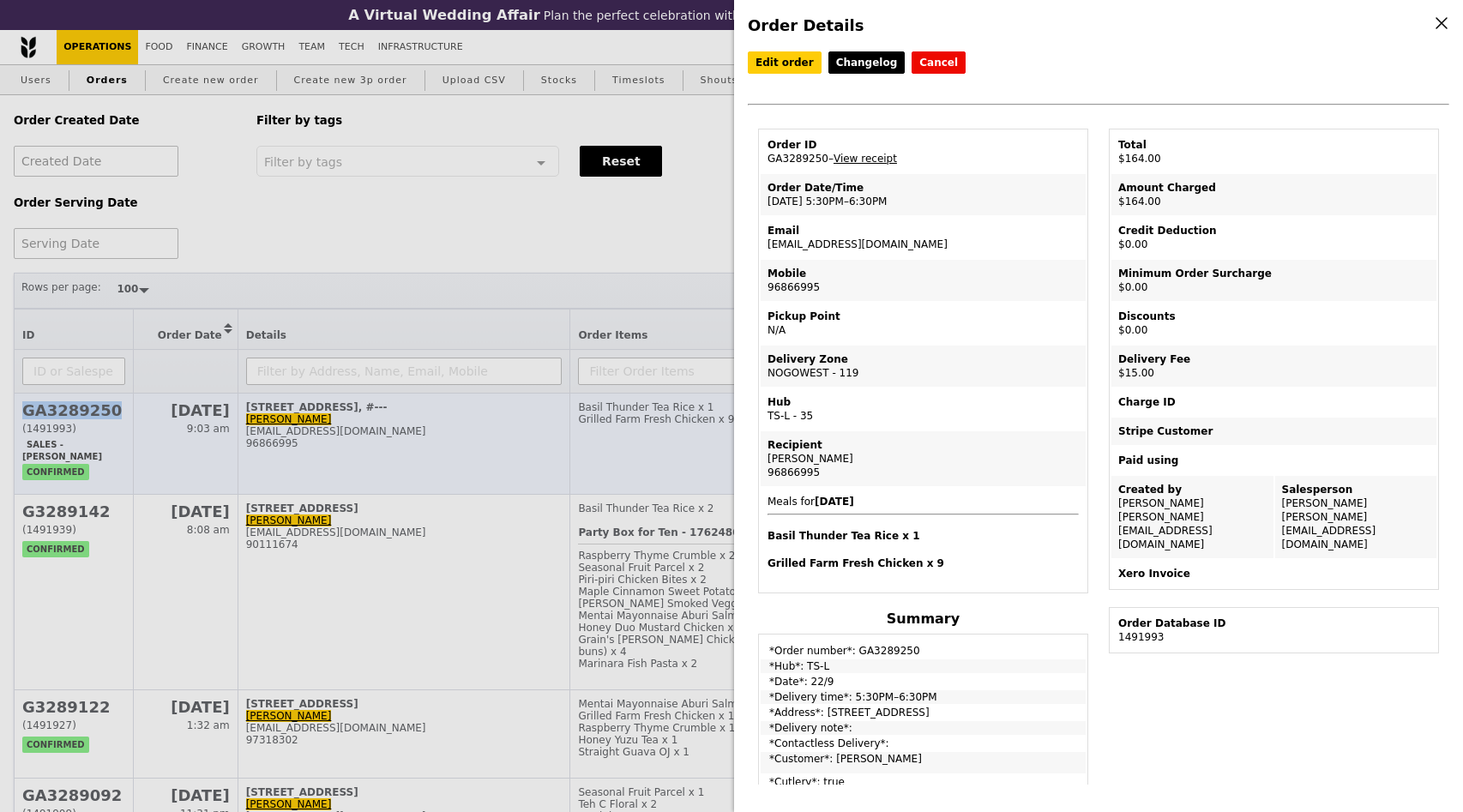
copy h2 "GA3289250"
